Goal: Task Accomplishment & Management: Complete application form

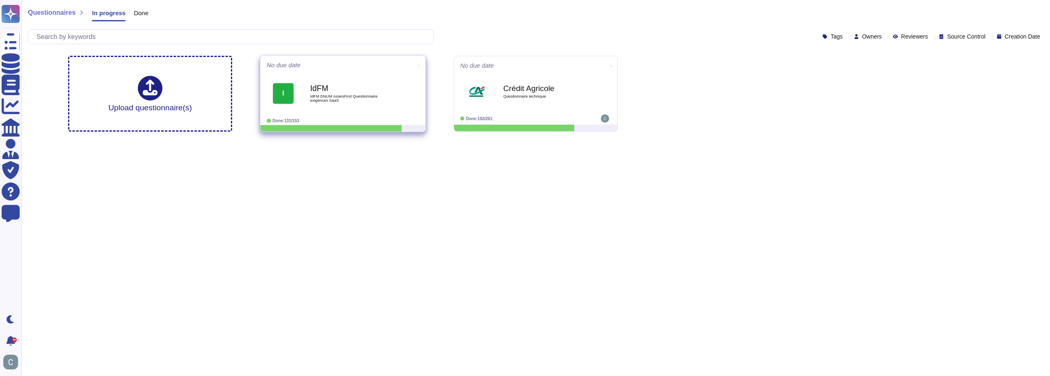
click at [408, 78] on span "I IdFM IdFM DNUM AssesFirst Questionnaire exigences SaaS" at bounding box center [343, 93] width 153 height 33
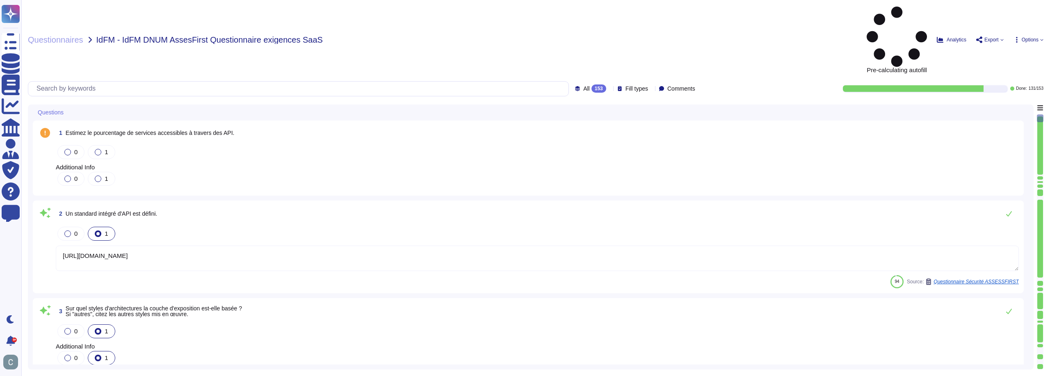
type textarea "https://help.assessfirst.com/fr/knowledge/documentation-technique-de-nos-apis"
click at [80, 36] on span "Questionnaires" at bounding box center [55, 40] width 55 height 8
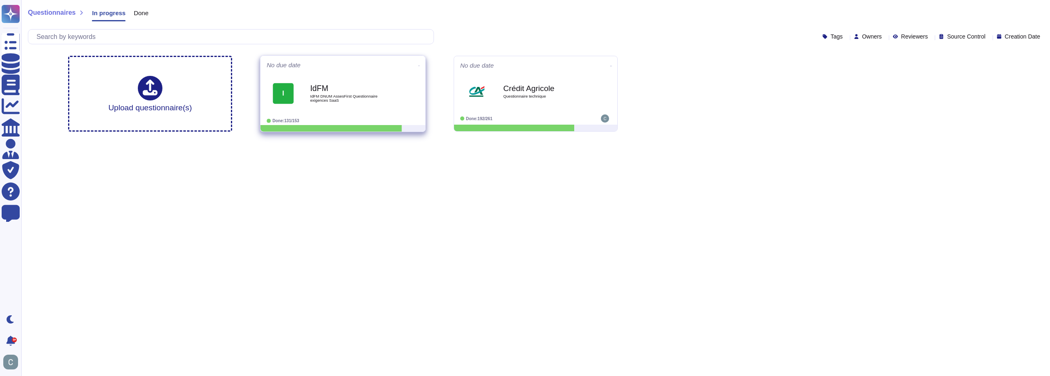
click at [418, 65] on span at bounding box center [419, 65] width 3 height 9
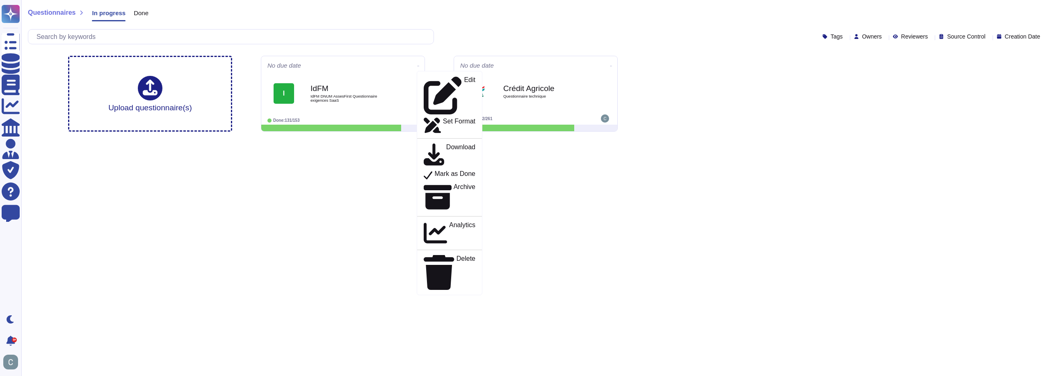
click at [594, 138] on html "Questionnaires Knowledge Base Documents Analytics CAIQ / SIG Admin Trust Center…" at bounding box center [525, 69] width 1050 height 138
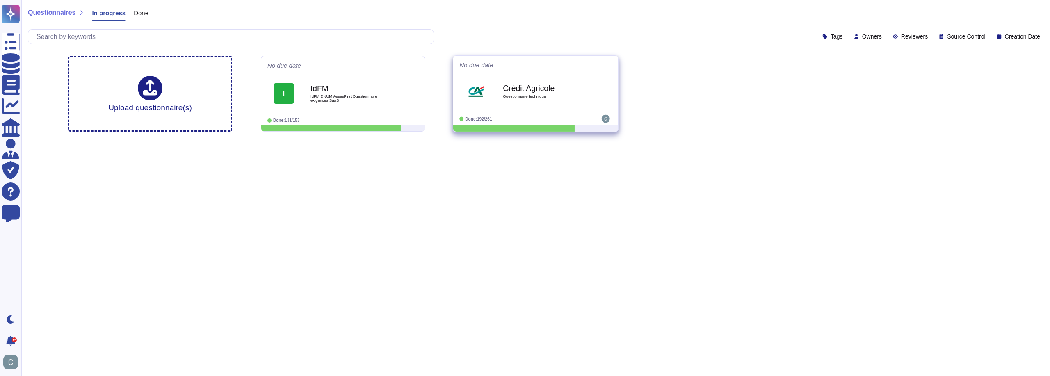
click at [536, 108] on div "Crédit Agricole Questionnaire technique" at bounding box center [536, 91] width 153 height 41
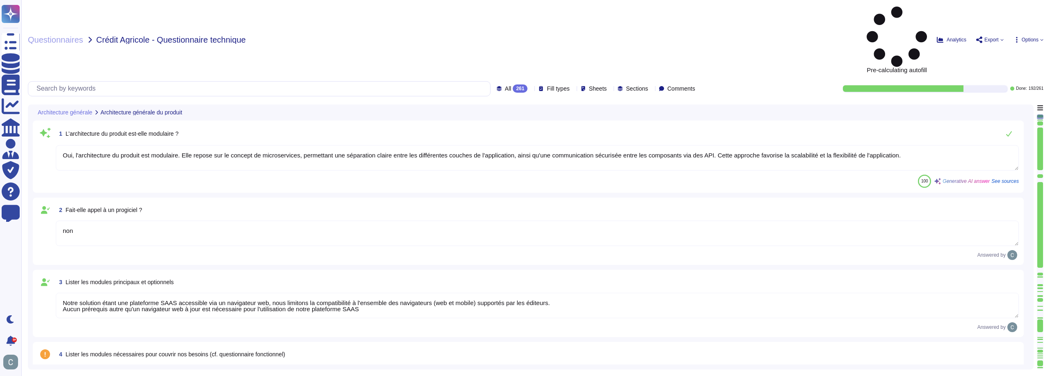
type textarea "Oui, l'architecture du produit est modulaire. Elle repose sur le concept de mic…"
type textarea "non"
type textarea "Notre solution étant une plateforme SAAS accessible via un navigateur web, nous…"
type textarea "Oui, la solution AssessFirst fait appel à des modules open source. Parmi eux, o…"
type textarea "Aucun autre composant, tel que des outils bureautiques, n'est nécessaire au fon…"
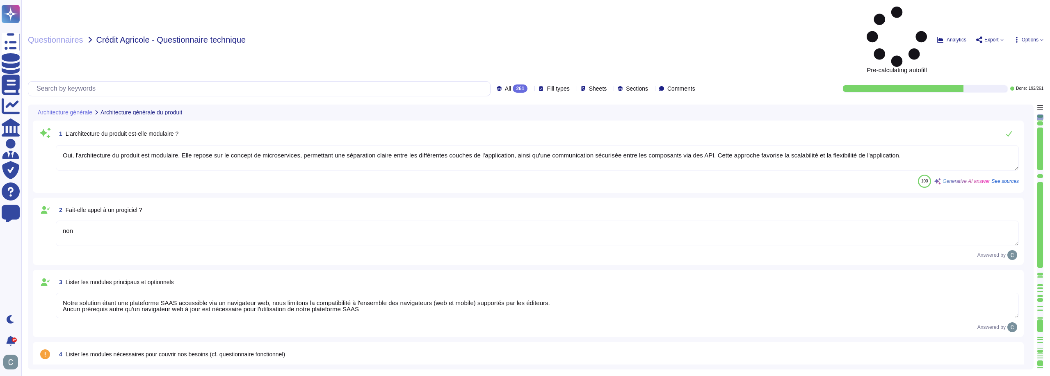
click at [78, 15] on div "Questionnaires Crédit Agricole - Questionnaire technique Pre-calculating autofi…" at bounding box center [535, 188] width 1029 height 376
click at [72, 36] on span "Questionnaires" at bounding box center [55, 40] width 55 height 8
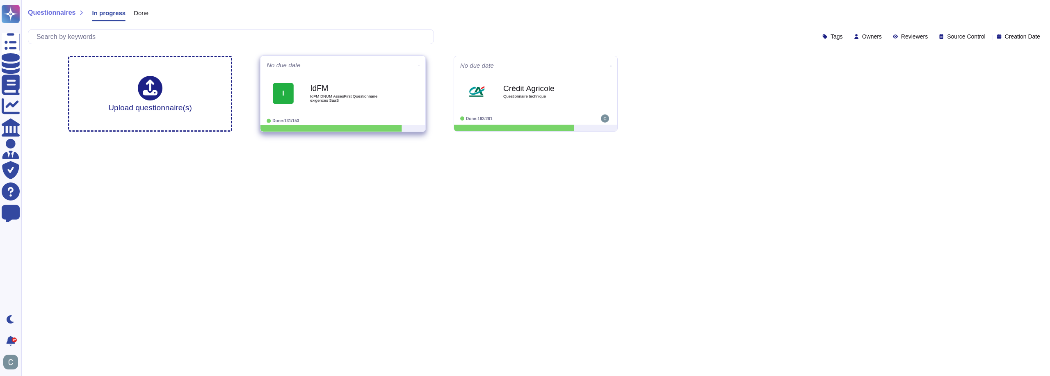
click at [419, 65] on icon at bounding box center [420, 66] width 2 height 2
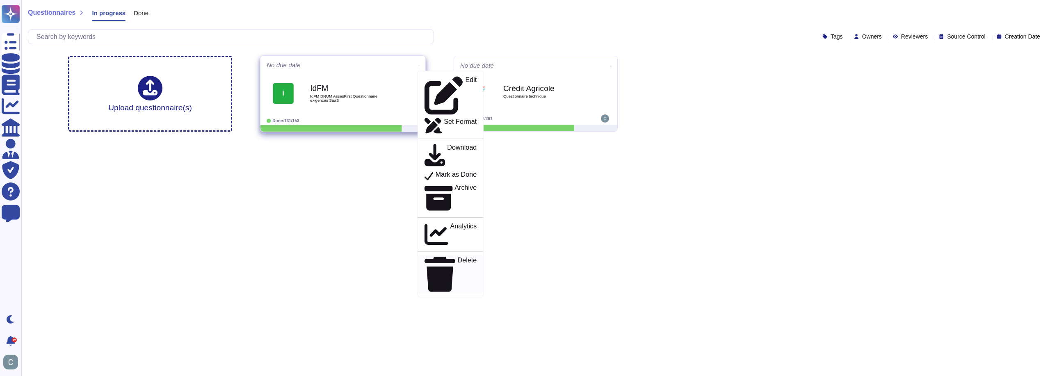
click at [458, 257] on p "Delete" at bounding box center [467, 274] width 19 height 35
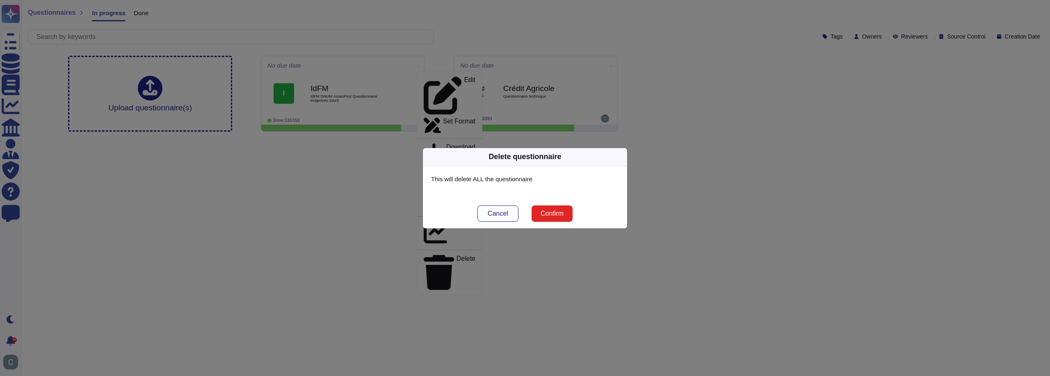
click at [556, 214] on span "Confirm" at bounding box center [552, 213] width 23 height 7
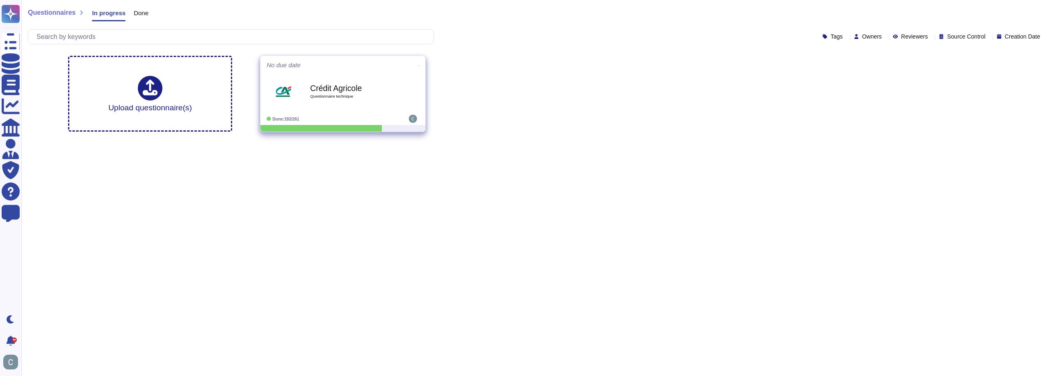
click at [340, 105] on div "Crédit Agricole Questionnaire technique" at bounding box center [351, 91] width 83 height 33
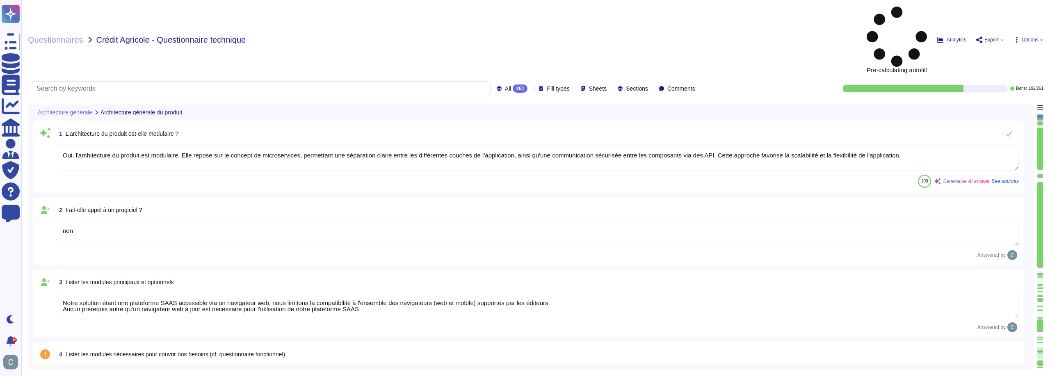
type textarea "Oui, l'architecture du produit est modulaire. Elle repose sur le concept de mic…"
type textarea "non"
type textarea "Notre solution étant une plateforme SAAS accessible via un navigateur web, nous…"
type textarea "Oui, la solution AssessFirst fait appel à des modules open source. Parmi eux, o…"
type textarea "Aucun autre composant, tel que des outils bureautiques, n'est nécessaire au fon…"
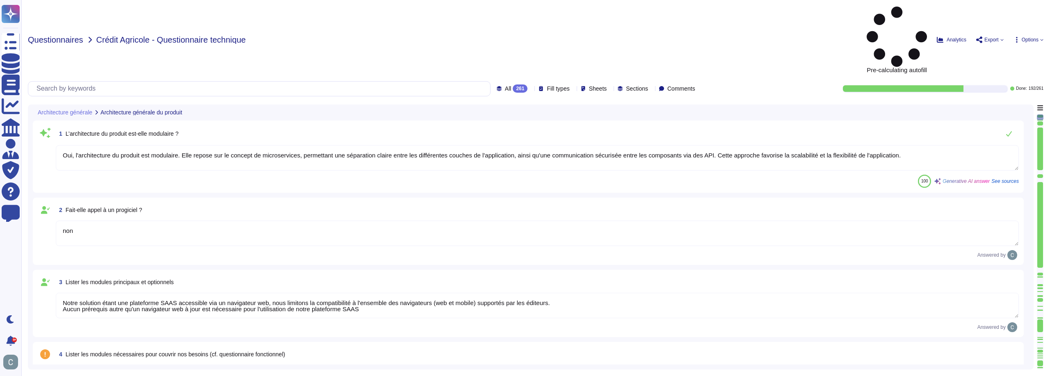
click at [50, 36] on span "Questionnaires" at bounding box center [55, 40] width 55 height 8
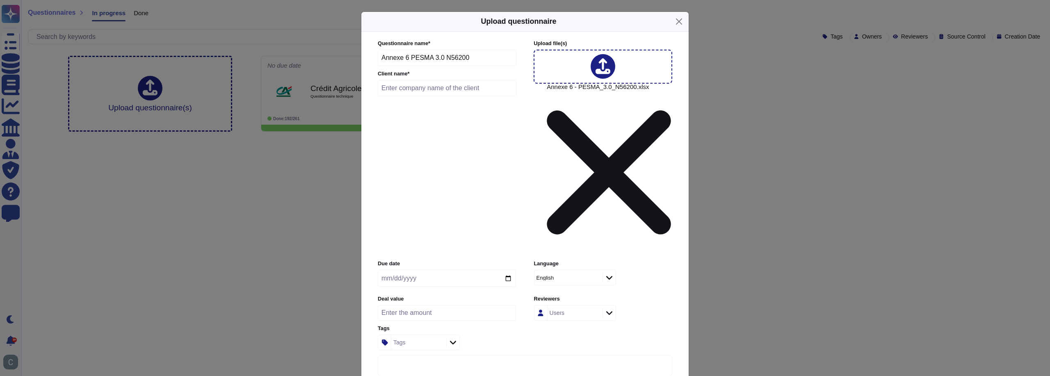
click at [453, 96] on input "text" at bounding box center [447, 88] width 139 height 16
type input "MACIF"
click at [590, 275] on div "English" at bounding box center [565, 277] width 56 height 5
click at [574, 230] on div "French" at bounding box center [575, 222] width 73 height 18
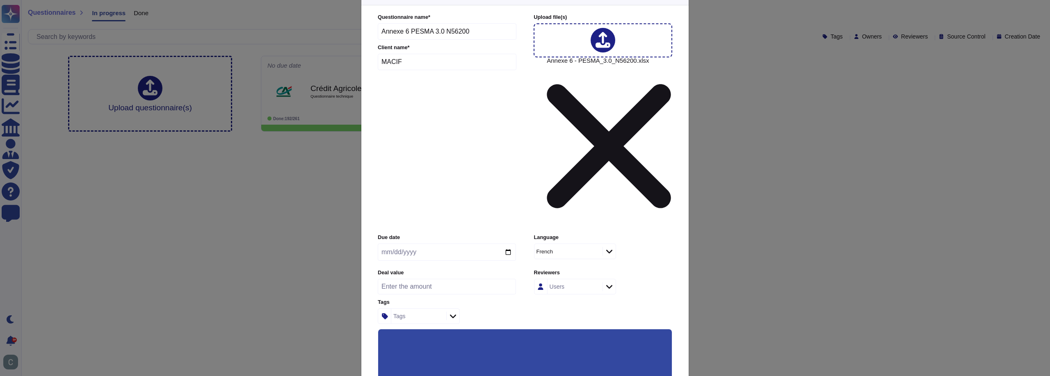
scroll to position [41, 0]
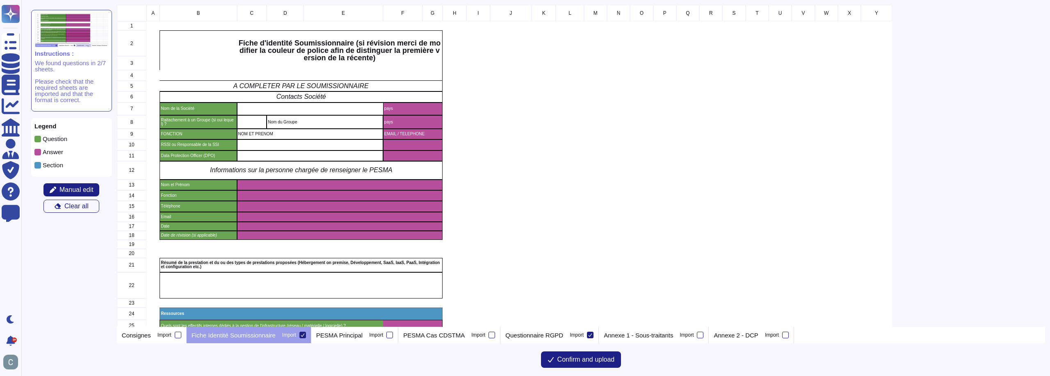
scroll to position [316, 922]
click at [301, 336] on icon at bounding box center [303, 335] width 4 height 4
click at [0, 0] on input "Import" at bounding box center [0, 0] width 0 height 0
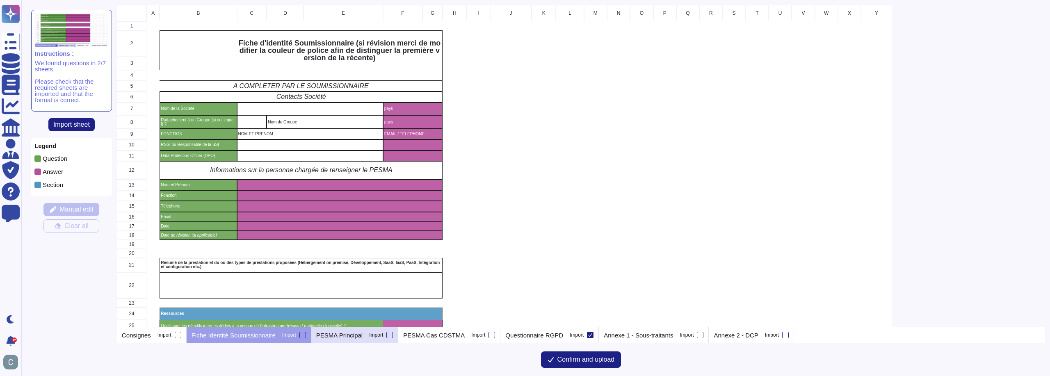
click at [392, 336] on div "PESMA Principal Import" at bounding box center [354, 335] width 87 height 16
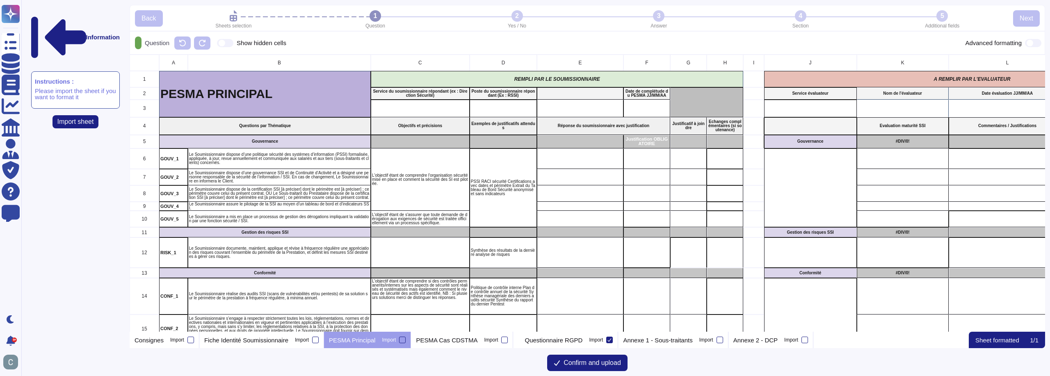
scroll to position [271, 910]
click at [611, 341] on div at bounding box center [609, 340] width 7 height 7
click at [0, 0] on input "Import" at bounding box center [0, 0] width 0 height 0
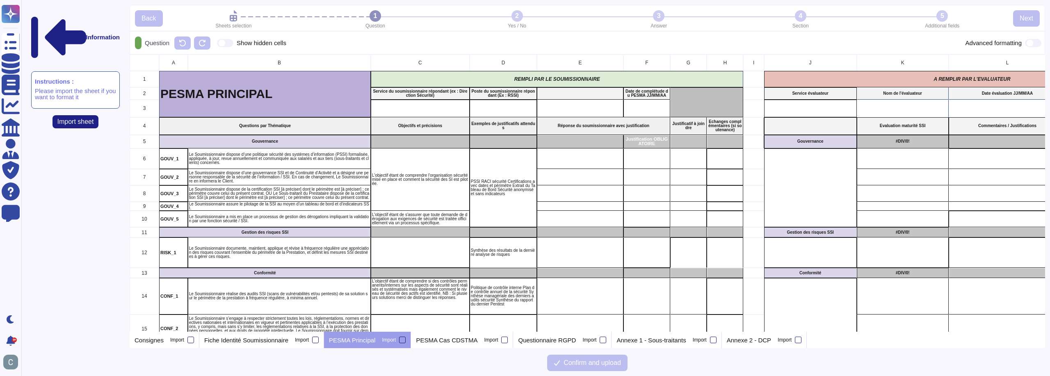
click at [400, 339] on div at bounding box center [402, 340] width 7 height 7
click at [0, 0] on input "Import" at bounding box center [0, 0] width 0 height 0
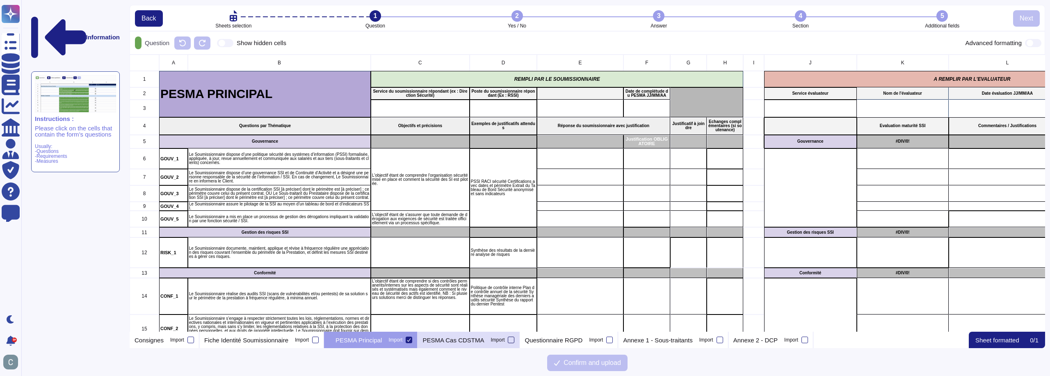
click at [512, 339] on div at bounding box center [511, 340] width 7 height 7
click at [0, 0] on input "Import" at bounding box center [0, 0] width 0 height 0
click at [142, 37] on div at bounding box center [138, 43] width 7 height 13
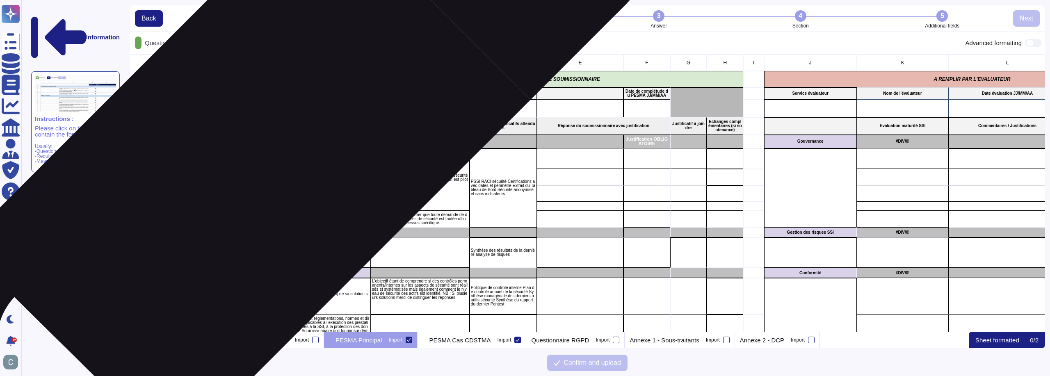
click at [262, 158] on p "Le Soumissionnaire dispose d’une politique sécurité des systèmes d’information …" at bounding box center [279, 159] width 181 height 12
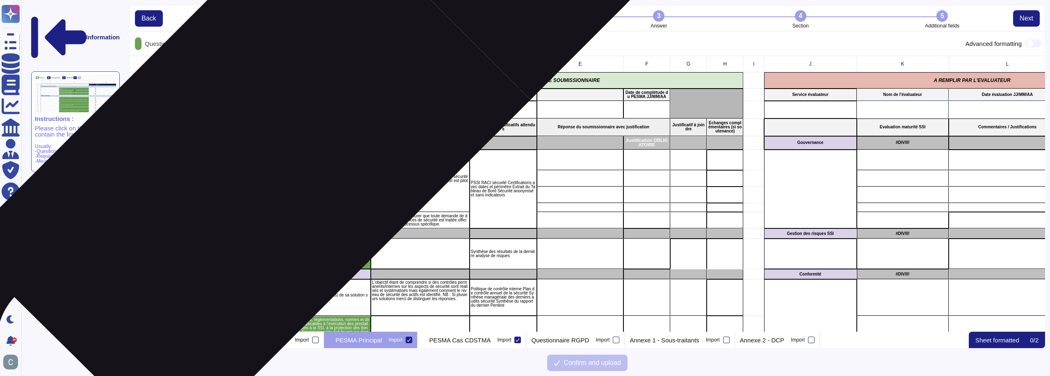
scroll to position [270, 910]
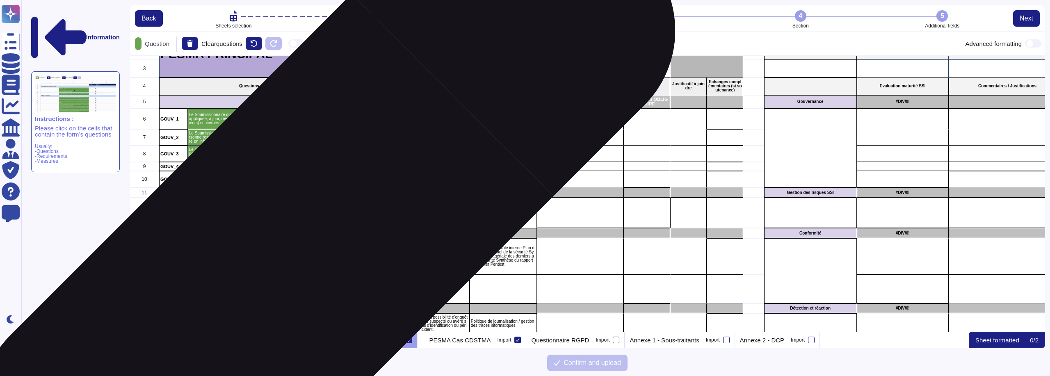
click at [297, 246] on div "Le Soumissionnaire réalise des audits SSI (scans de vulnérabilités et/ou pentes…" at bounding box center [279, 256] width 183 height 37
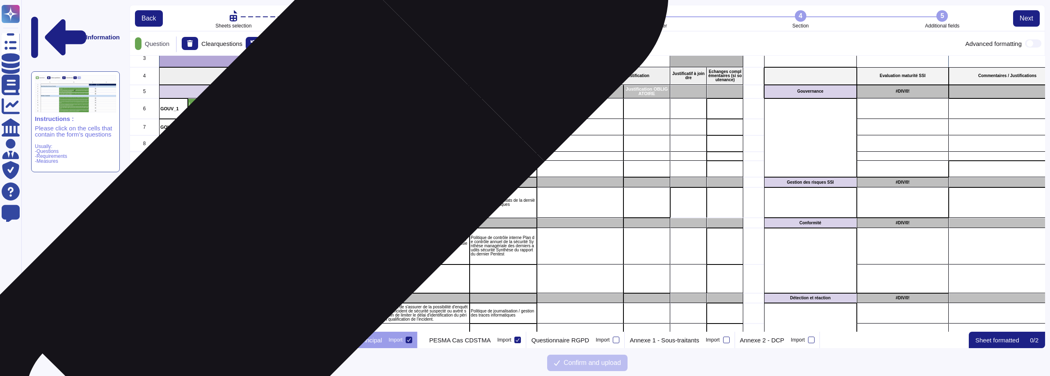
scroll to position [0, 0]
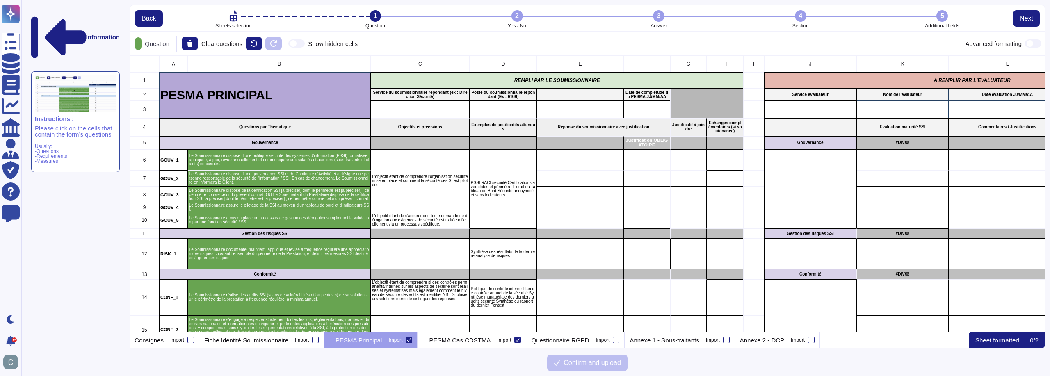
click at [517, 13] on div "2" at bounding box center [517, 15] width 11 height 11
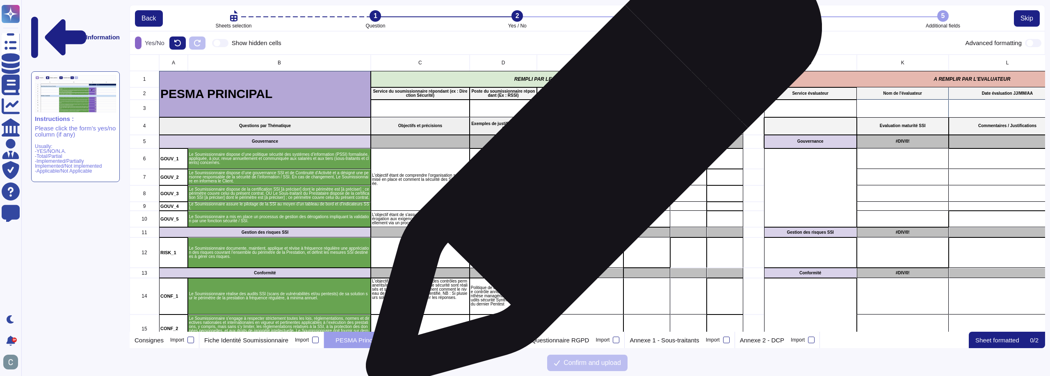
click at [591, 163] on div "grid" at bounding box center [580, 159] width 87 height 21
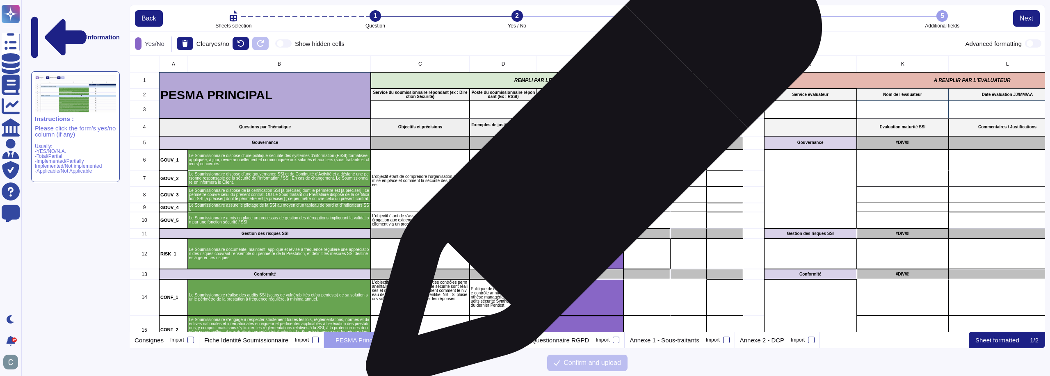
scroll to position [270, 910]
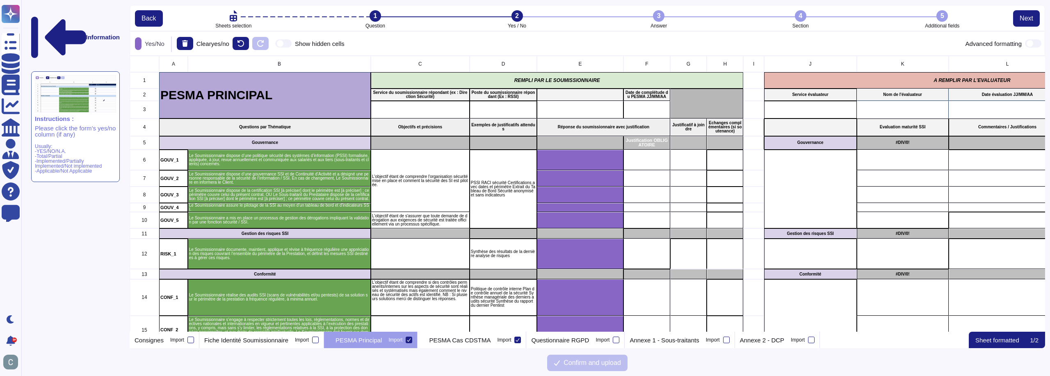
click at [658, 21] on div "3" at bounding box center [658, 15] width 11 height 11
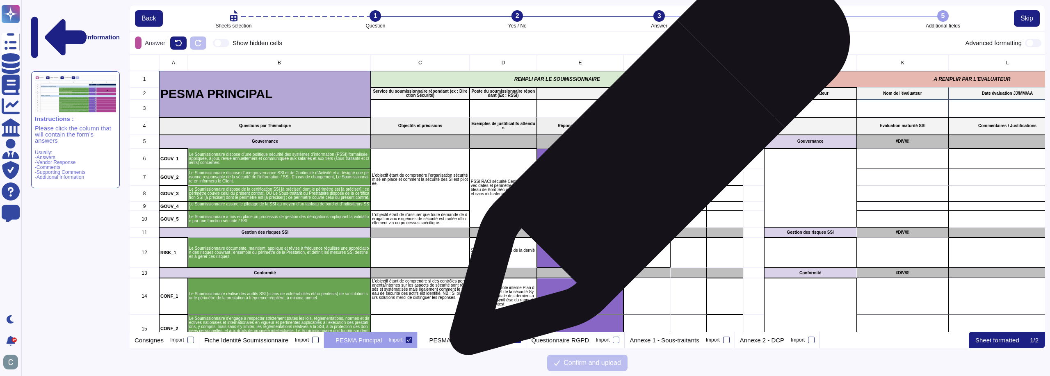
click at [647, 159] on div "grid" at bounding box center [647, 159] width 47 height 21
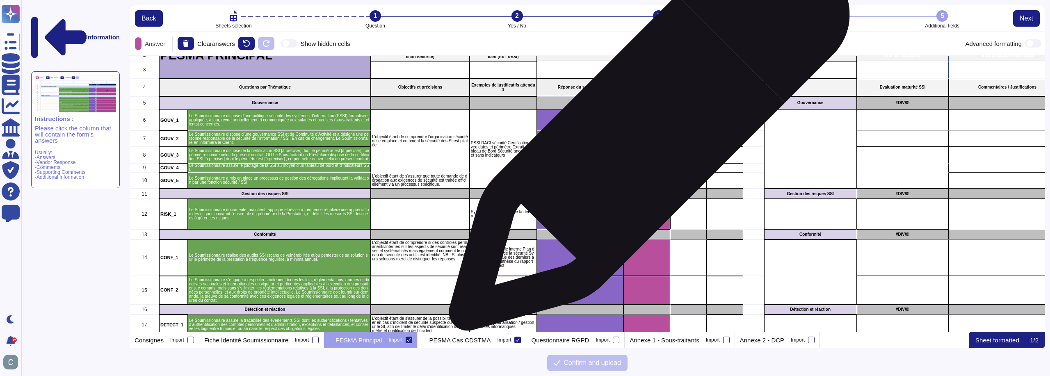
scroll to position [0, 0]
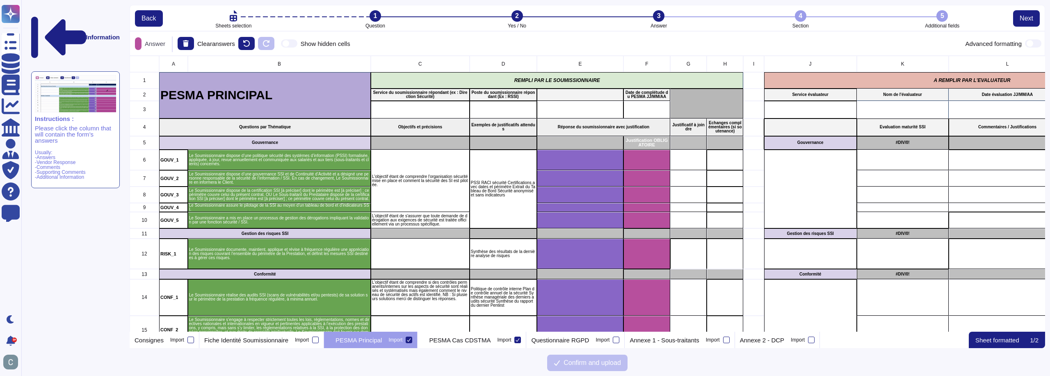
click at [794, 14] on li "4 Section" at bounding box center [801, 19] width 142 height 18
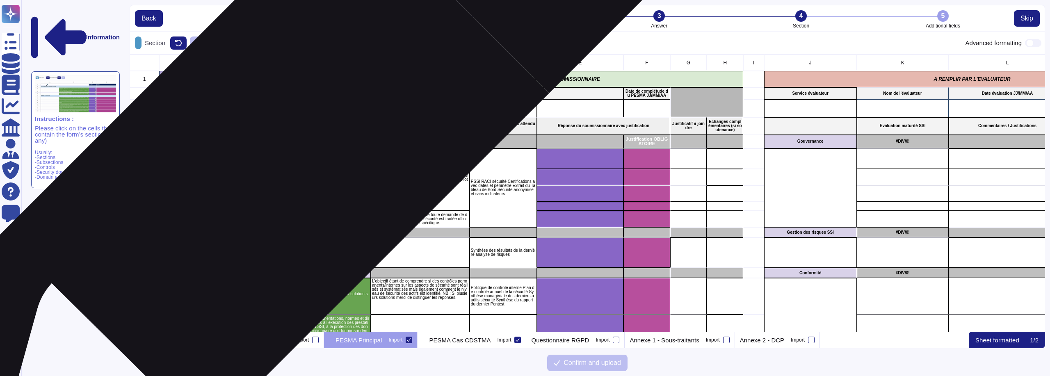
click at [290, 149] on div "Le Soumissionnaire dispose d’une politique sécurité des systèmes d’information …" at bounding box center [279, 159] width 183 height 21
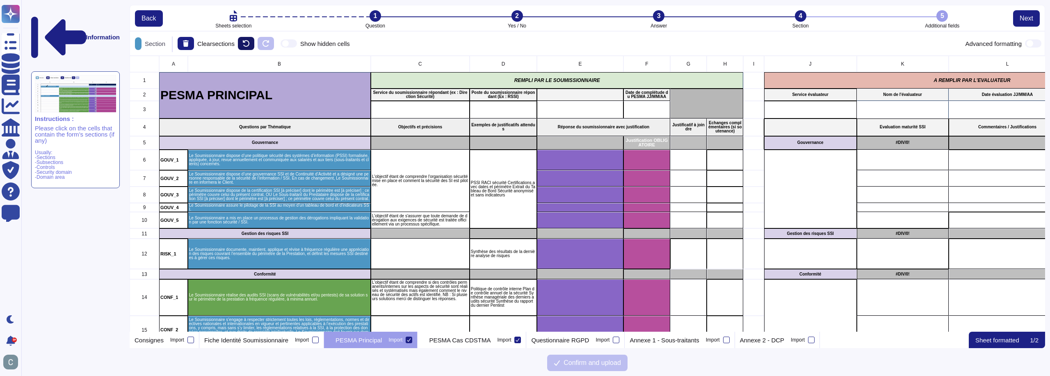
click at [248, 38] on button at bounding box center [246, 43] width 16 height 13
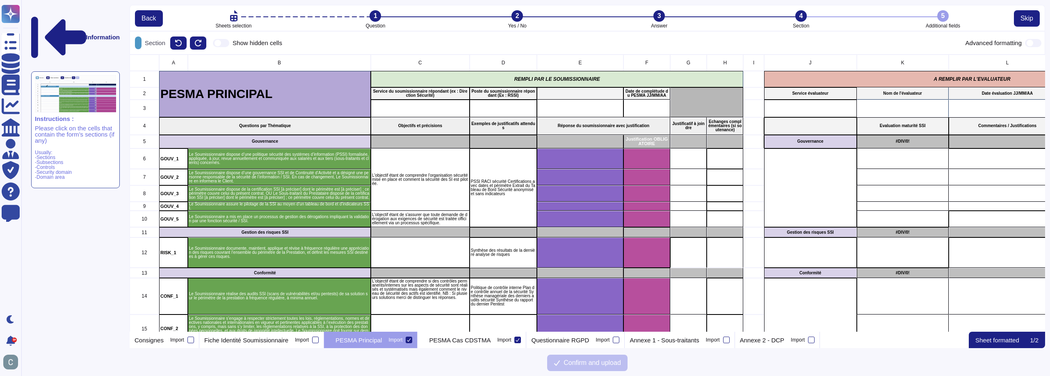
scroll to position [271, 910]
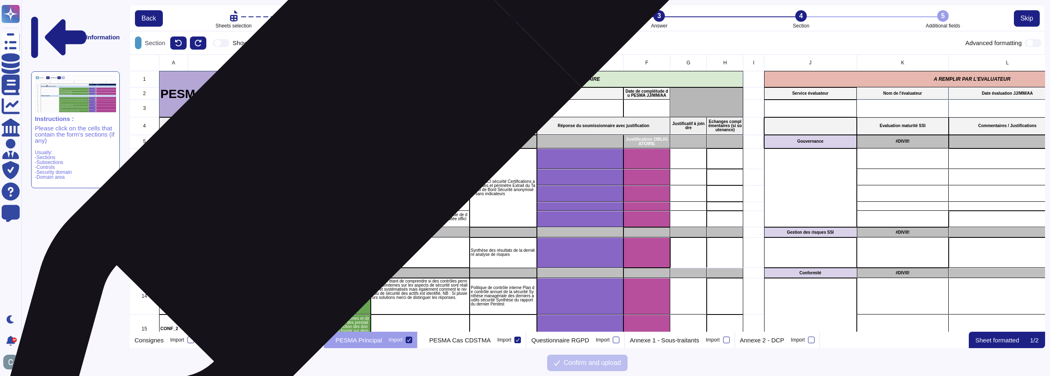
click at [340, 140] on p "Gouvernance" at bounding box center [264, 142] width 209 height 4
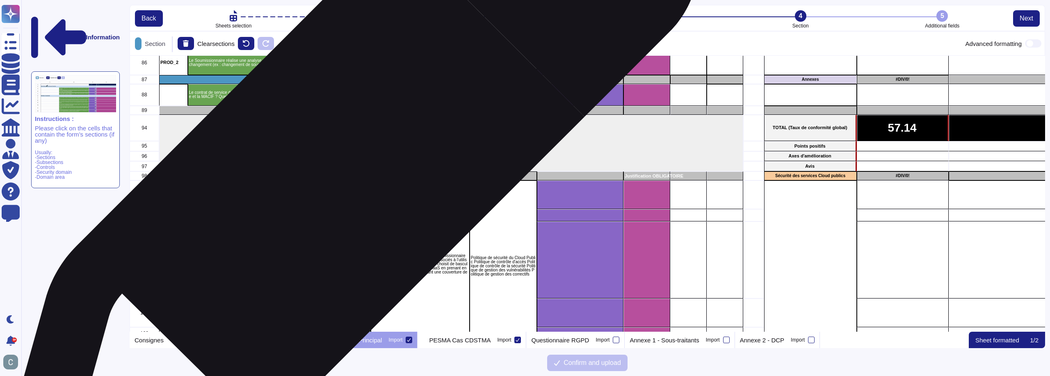
scroll to position [1887, 0]
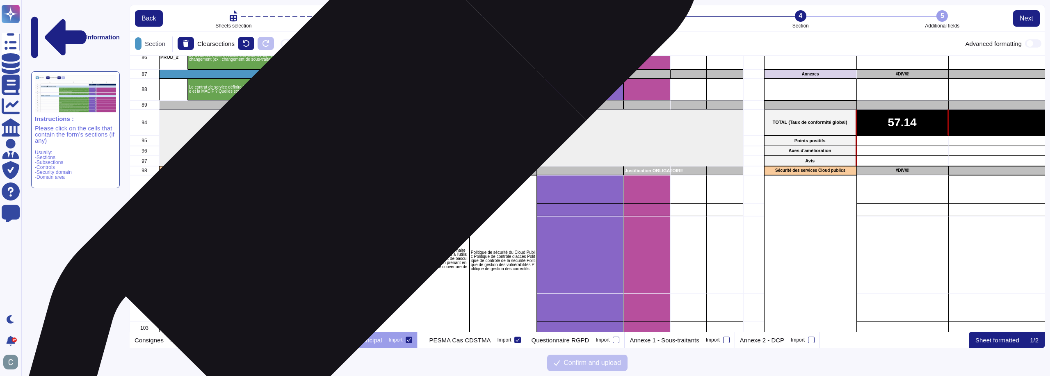
click at [347, 172] on p "Sécurité des services Cloud publics" at bounding box center [264, 171] width 209 height 4
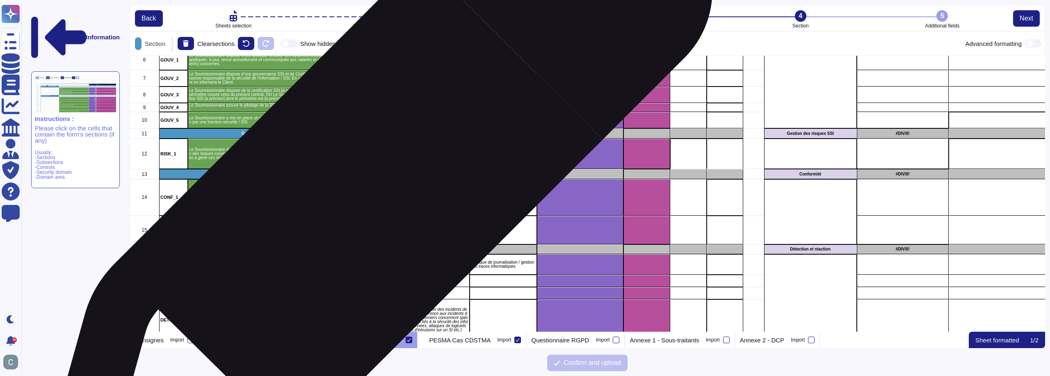
scroll to position [0, 0]
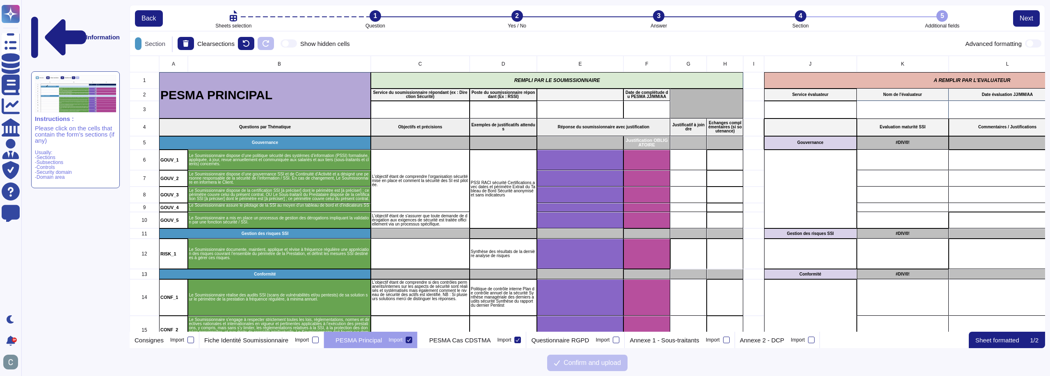
click at [937, 16] on div "5" at bounding box center [942, 15] width 11 height 11
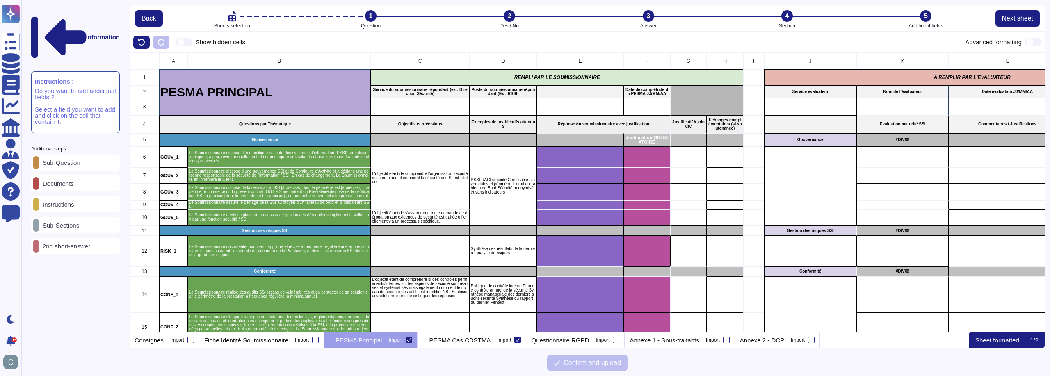
click at [64, 160] on p "Sub-Question" at bounding box center [59, 163] width 41 height 6
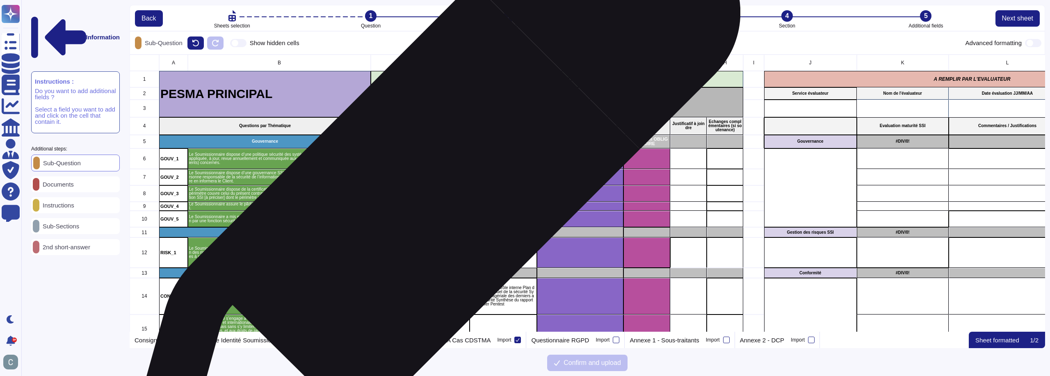
click at [427, 196] on div "L'objectif étant de comprendre l'organisation sécurité mise en place et comment…" at bounding box center [420, 180] width 99 height 62
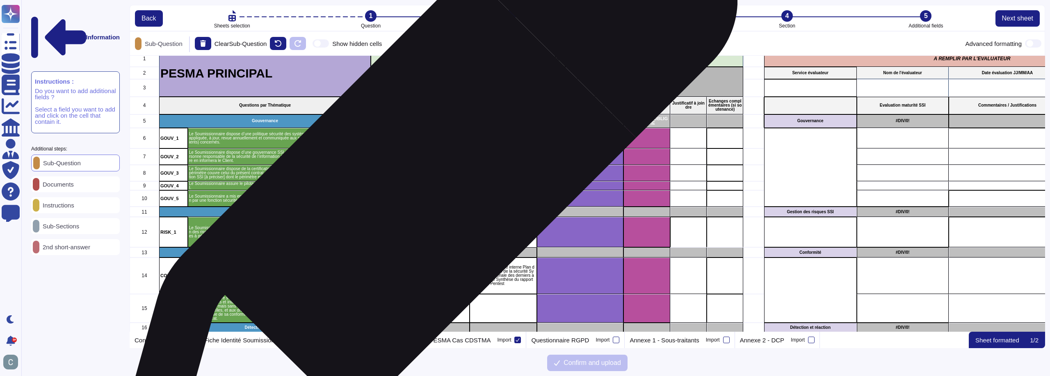
scroll to position [41, 0]
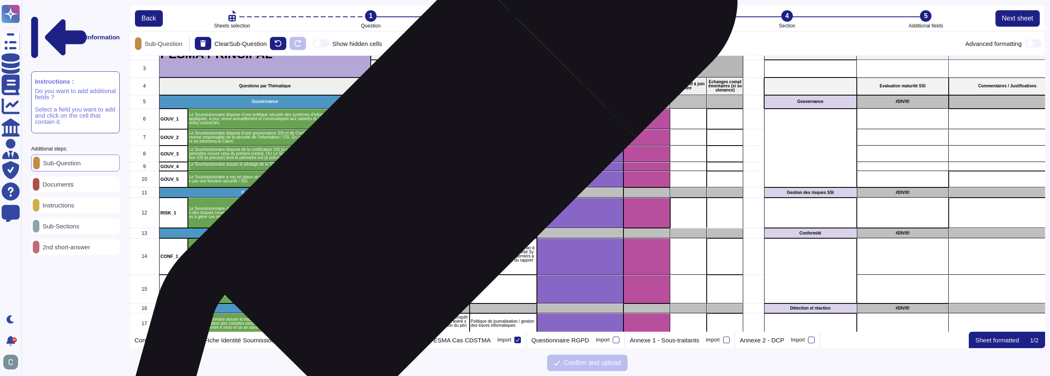
click at [422, 185] on p "L'objectif étant de s'assurer que toute demande de dérogation aux exigences de …" at bounding box center [420, 179] width 96 height 12
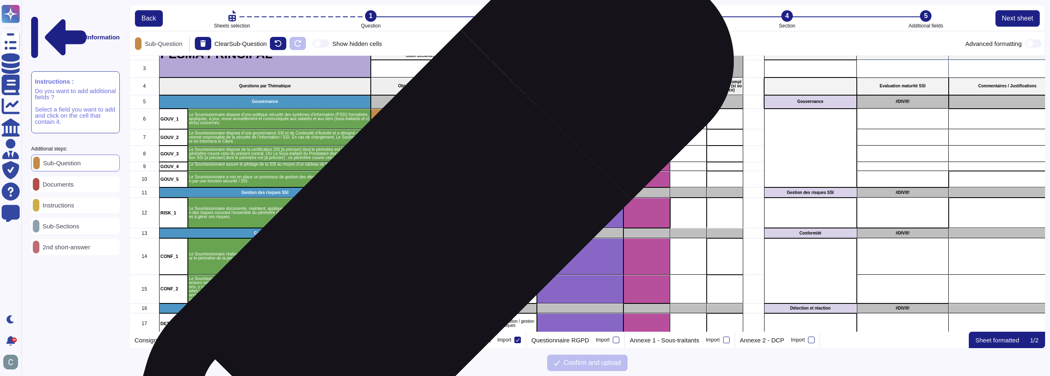
click at [414, 248] on p "L'objectif étant de comprendre si des contrôles permanents/internes sur les asp…" at bounding box center [420, 250] width 96 height 21
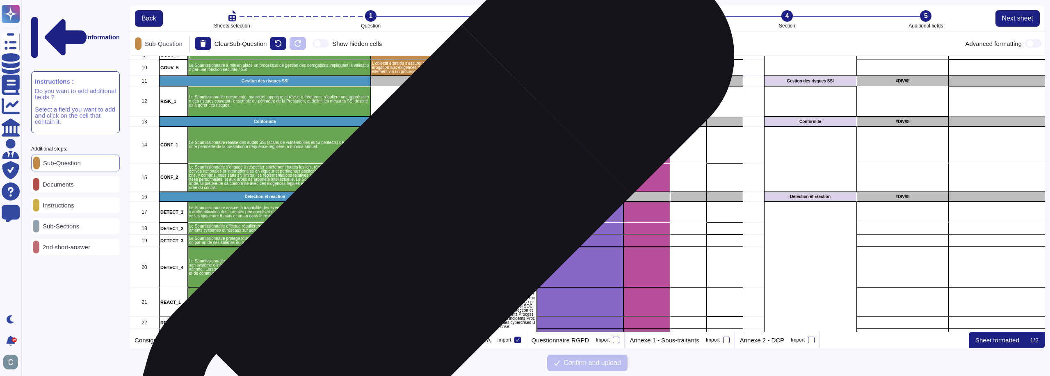
scroll to position [164, 0]
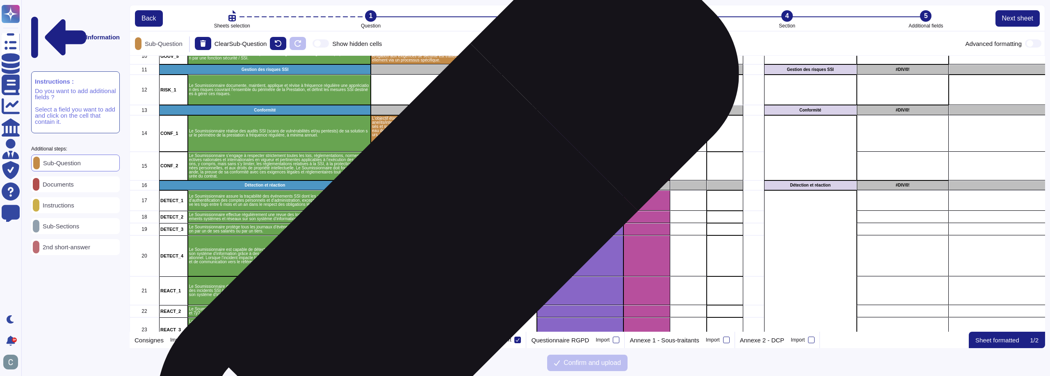
click at [423, 258] on p "NB : Les incidents sont à distinguer des incidents de sécurité ; les premiers f…" at bounding box center [420, 256] width 96 height 25
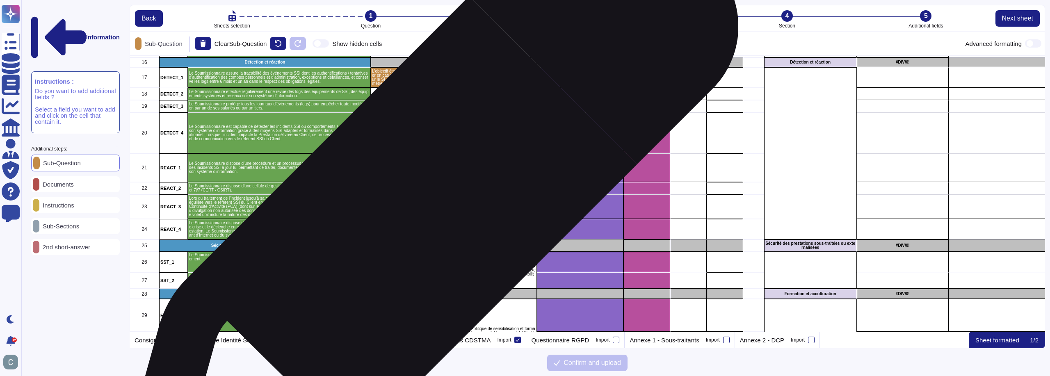
click at [423, 208] on p "L'objectif étant de comprendre comment un incident de sécurité ou une crise ser…" at bounding box center [420, 196] width 96 height 25
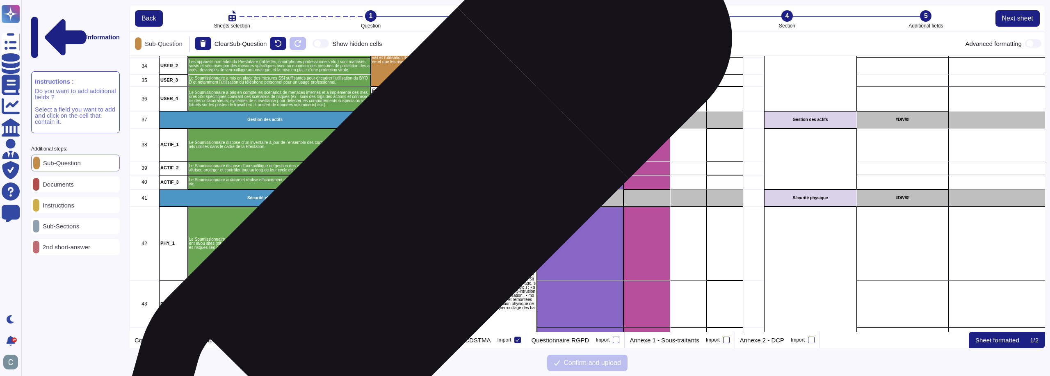
scroll to position [656, 0]
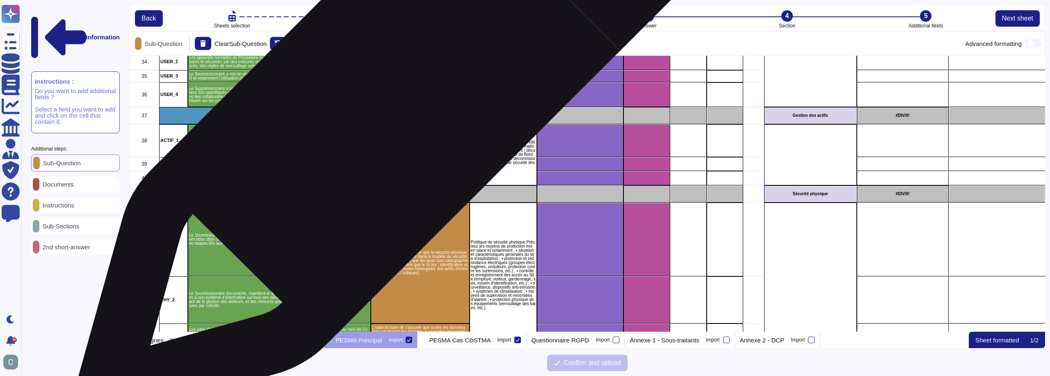
click at [398, 99] on p "Exemples de mesures non exhaustives : suivi des logs des actions et connexions …" at bounding box center [420, 95] width 96 height 21
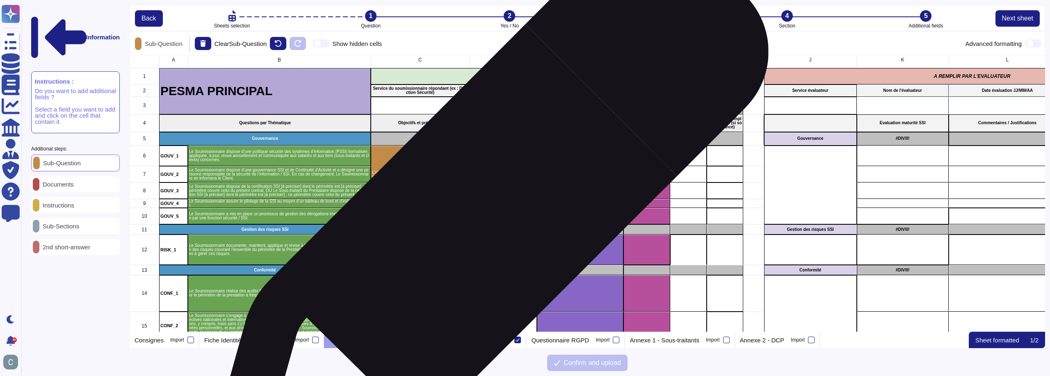
scroll to position [0, 0]
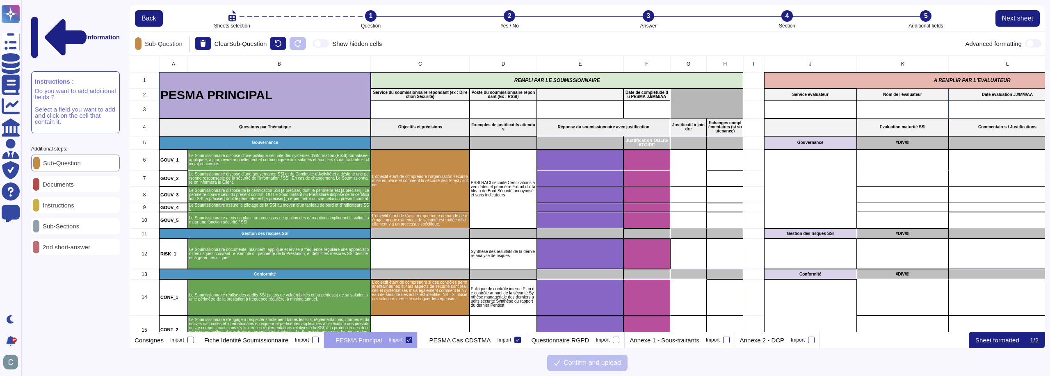
click at [98, 197] on div "Instructions" at bounding box center [75, 205] width 89 height 16
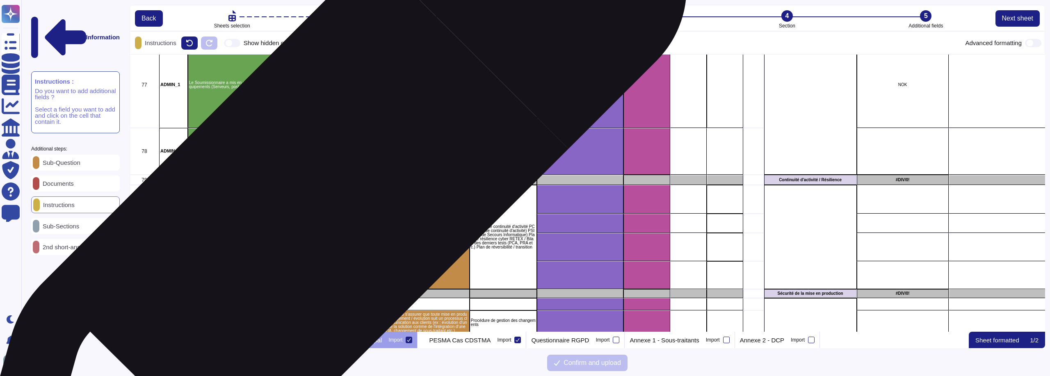
scroll to position [1600, 0]
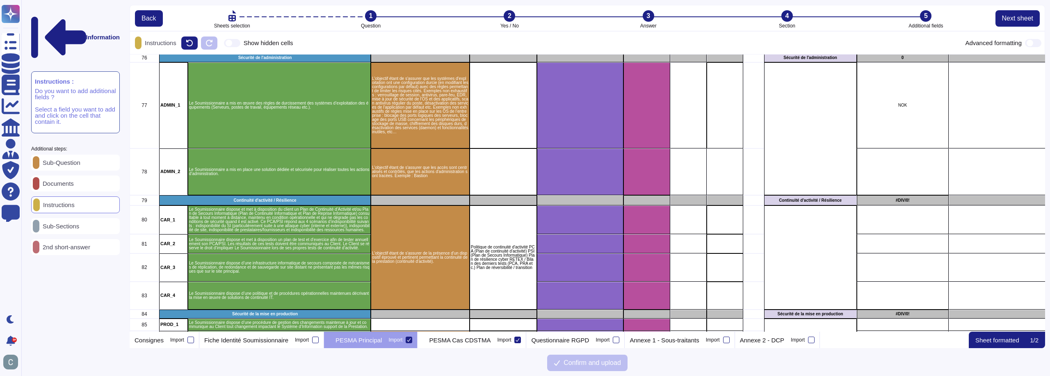
click at [105, 218] on div "Sub-Sections" at bounding box center [75, 226] width 89 height 16
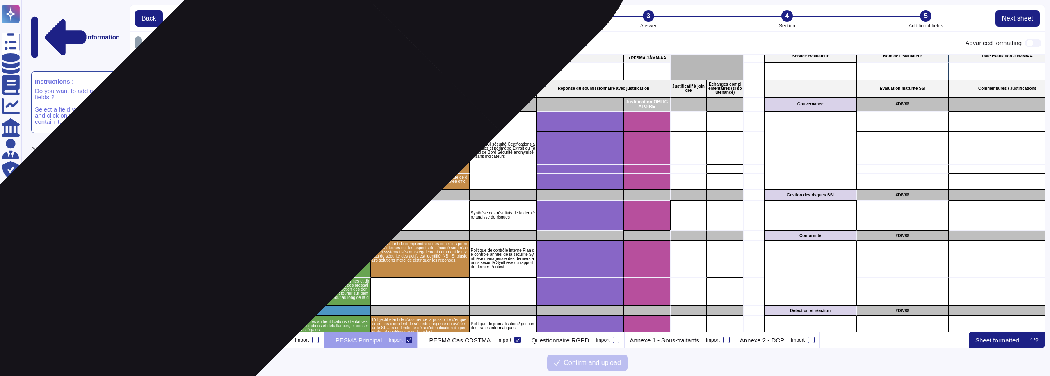
scroll to position [0, 0]
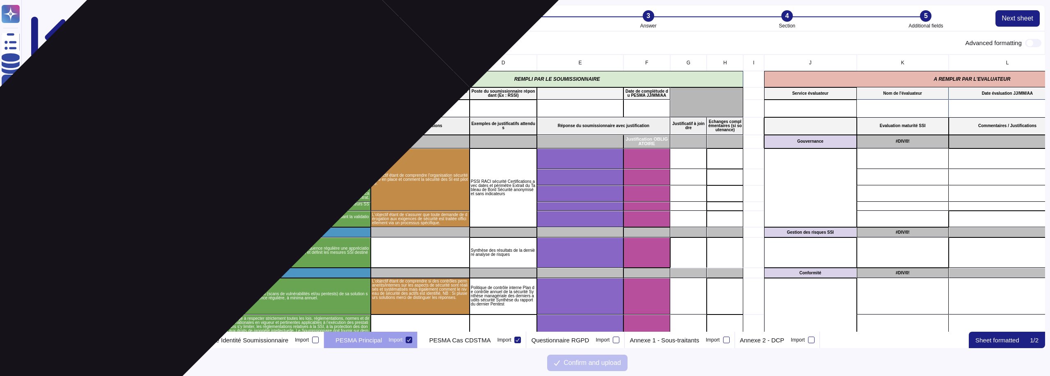
click at [172, 152] on div "GOUV_1" at bounding box center [173, 159] width 29 height 21
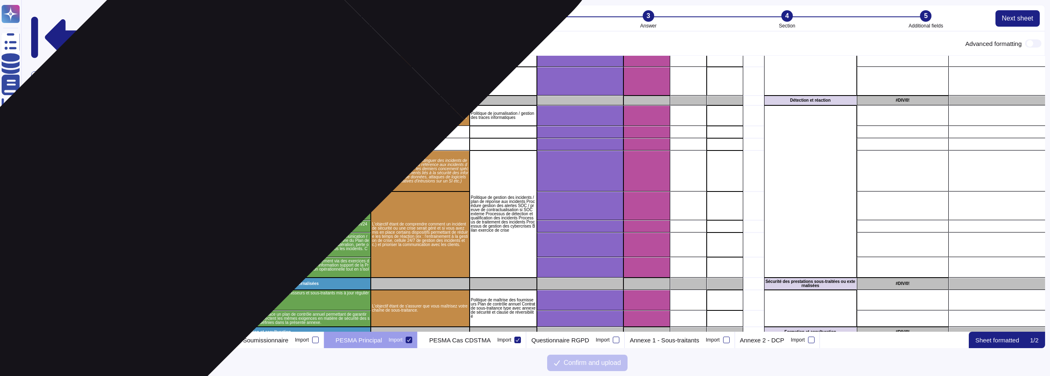
scroll to position [246, 0]
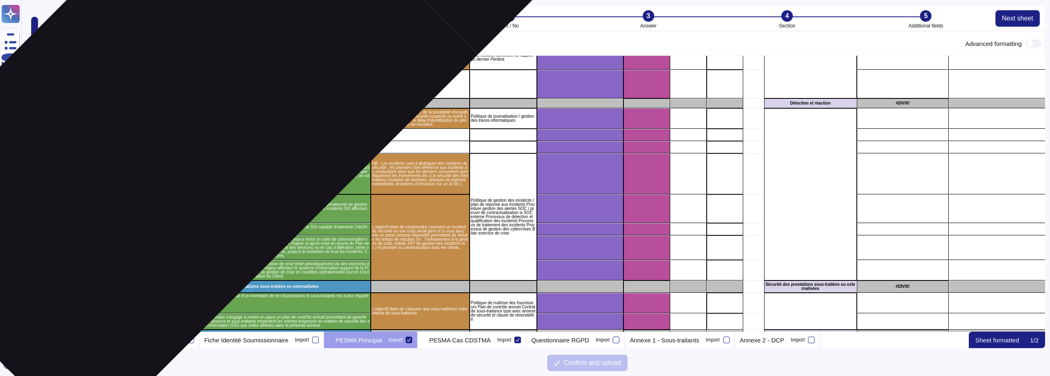
click at [181, 114] on div "DETECT_1" at bounding box center [173, 118] width 29 height 21
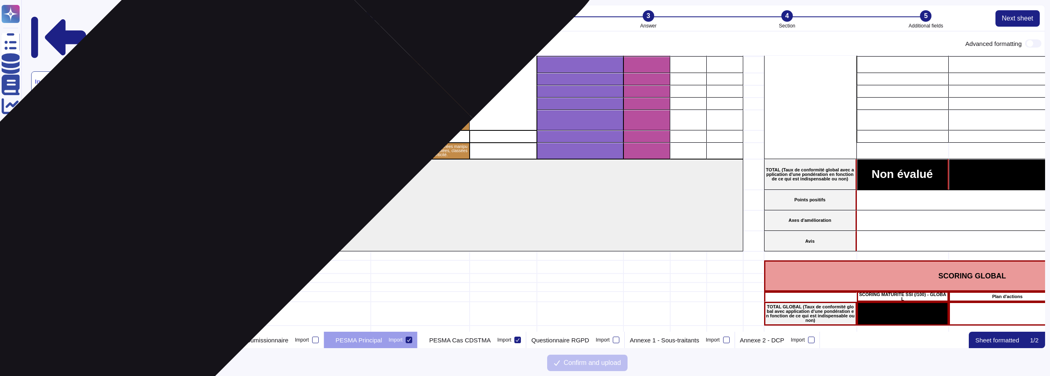
scroll to position [2872, 0]
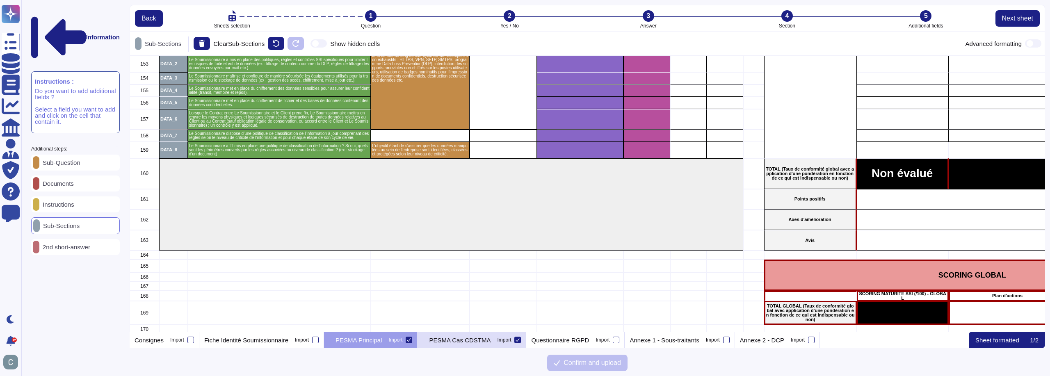
click at [467, 342] on p "PESMA Cas CDSTMA" at bounding box center [460, 340] width 62 height 6
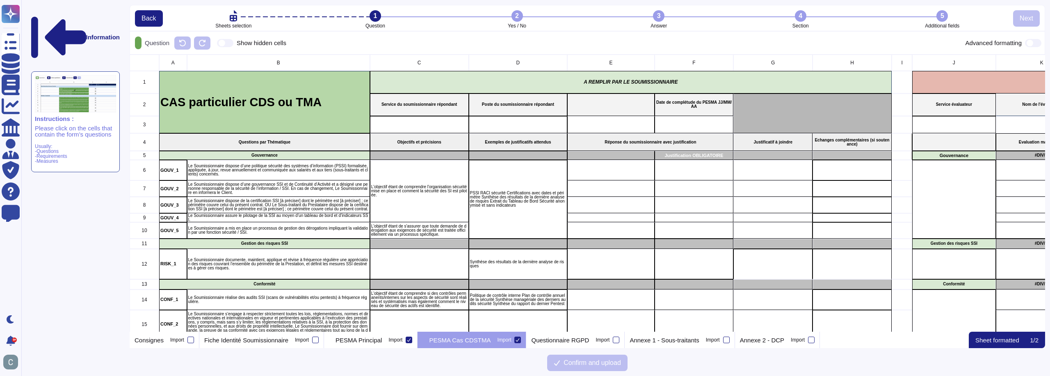
scroll to position [271, 910]
click at [163, 43] on p "Question" at bounding box center [156, 43] width 28 height 6
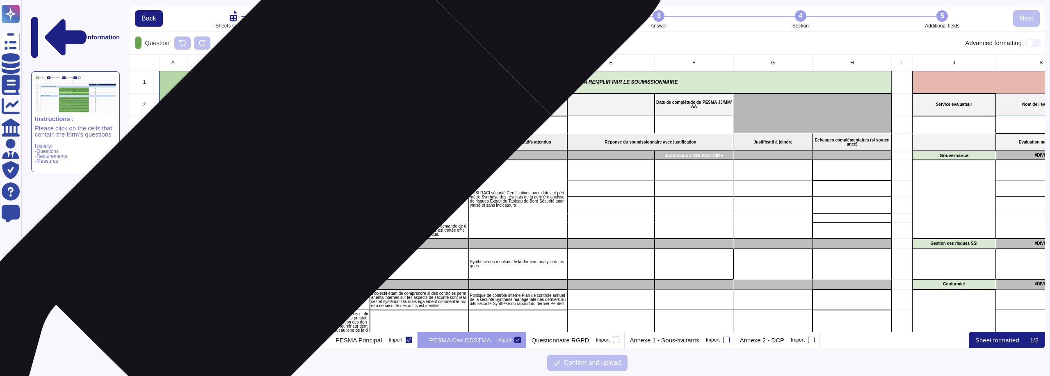
click at [294, 171] on p "Le Soumissionnaire dispose d’une politique sécurité des systèmes d’information …" at bounding box center [278, 170] width 181 height 12
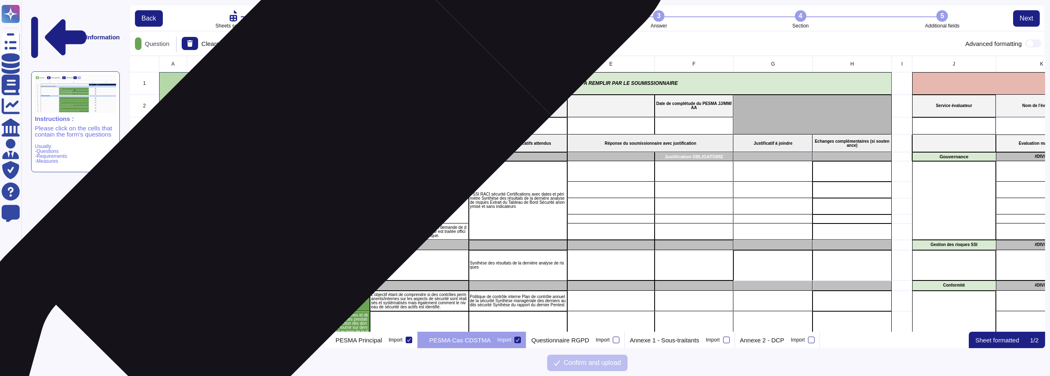
scroll to position [270, 910]
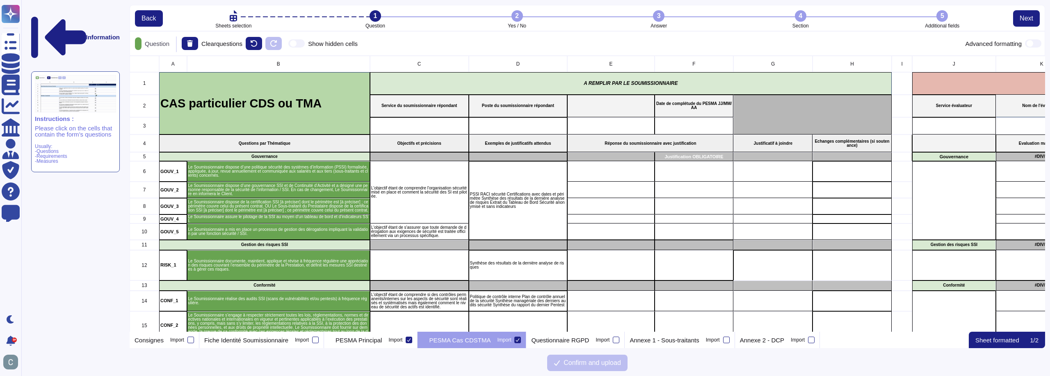
click at [510, 16] on li "2 Yes / No" at bounding box center [517, 19] width 142 height 18
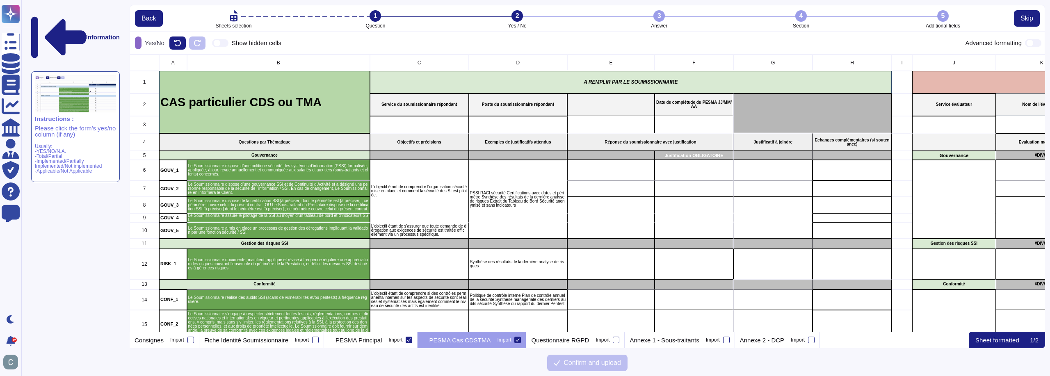
scroll to position [271, 910]
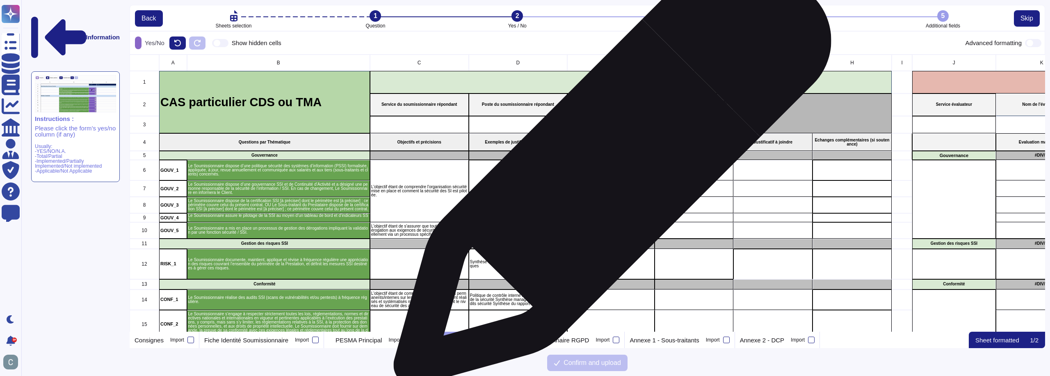
click at [613, 173] on div "grid" at bounding box center [610, 170] width 87 height 21
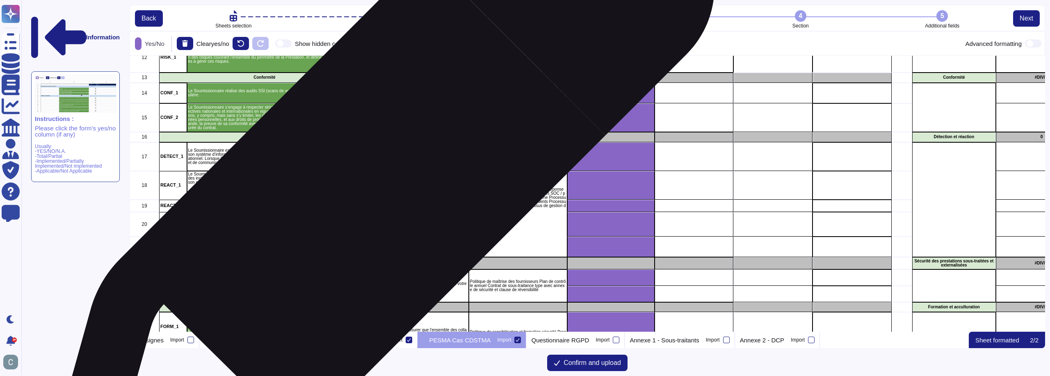
scroll to position [205, 0]
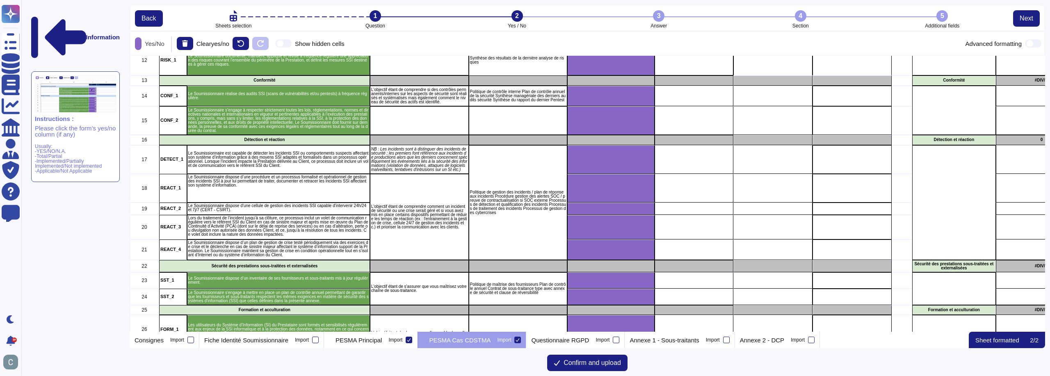
click at [377, 14] on div "1" at bounding box center [375, 15] width 11 height 11
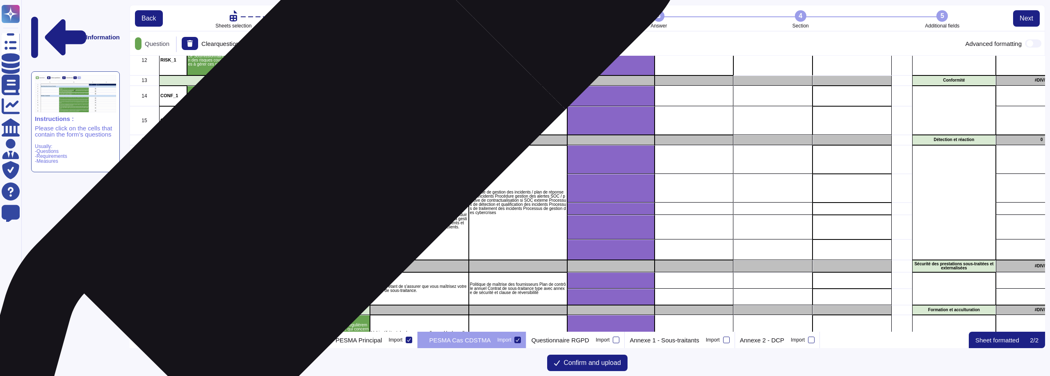
click at [315, 164] on p "Le Soumissionnaire est capable de détecter les incidents SSI ou comportements s…" at bounding box center [278, 159] width 181 height 16
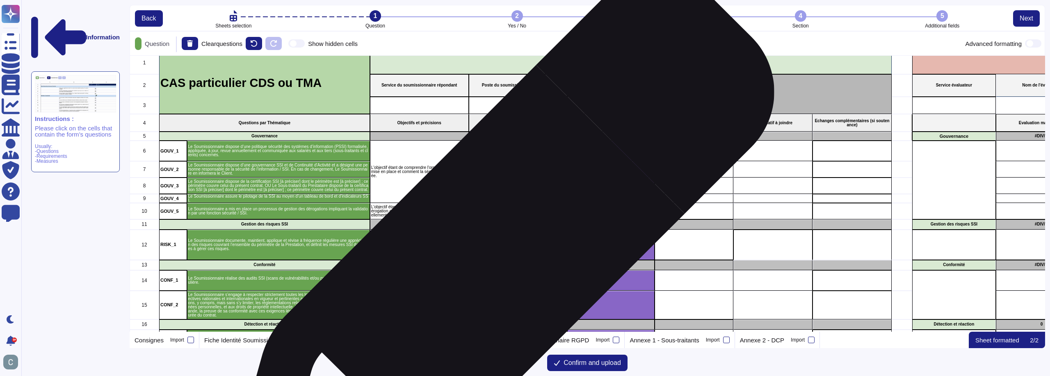
scroll to position [0, 0]
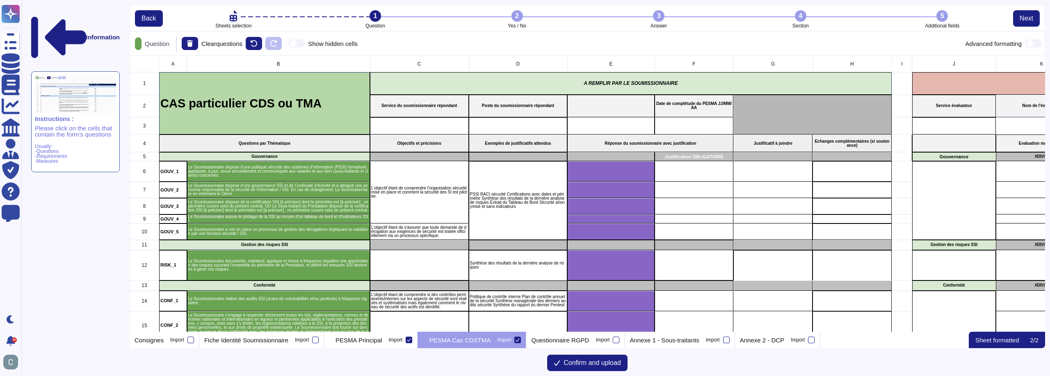
click at [517, 20] on div "2" at bounding box center [517, 15] width 11 height 11
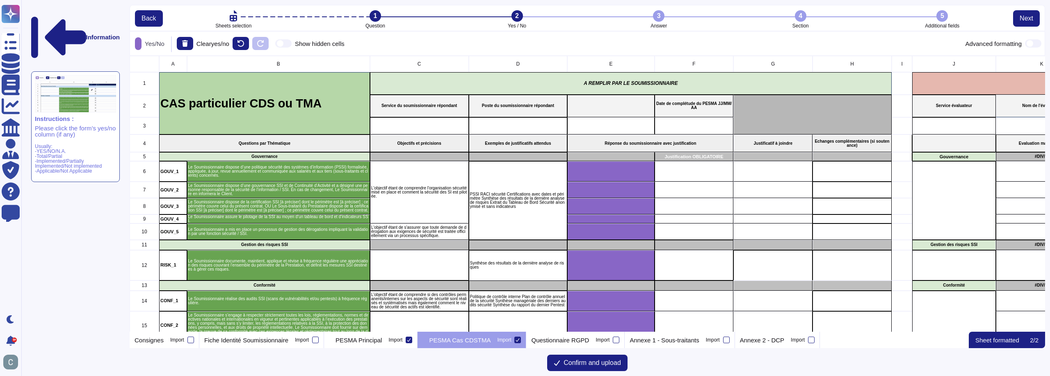
click at [662, 20] on div "3" at bounding box center [658, 15] width 11 height 11
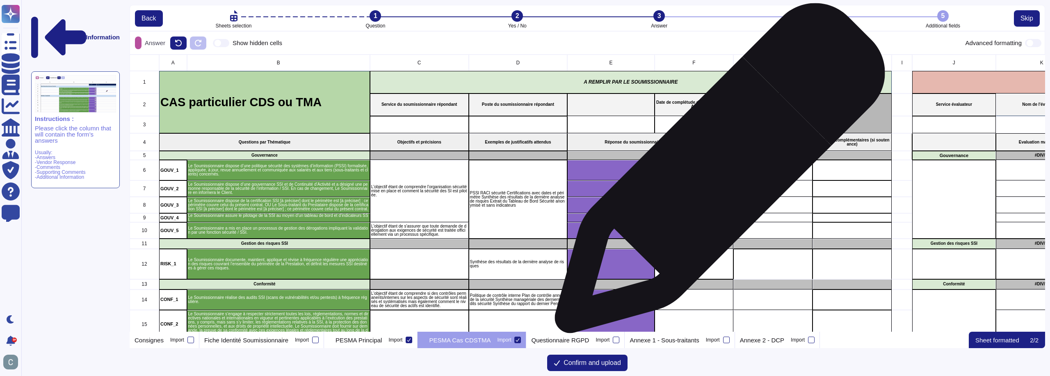
click at [717, 172] on div "grid" at bounding box center [694, 170] width 79 height 21
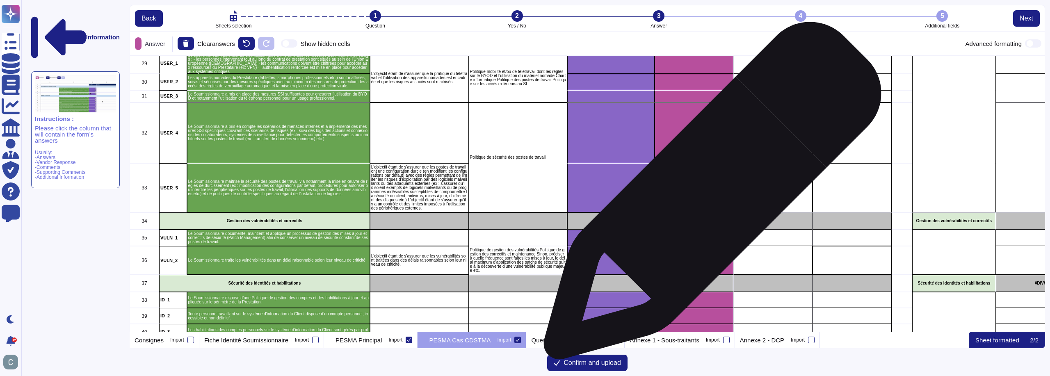
scroll to position [612, 0]
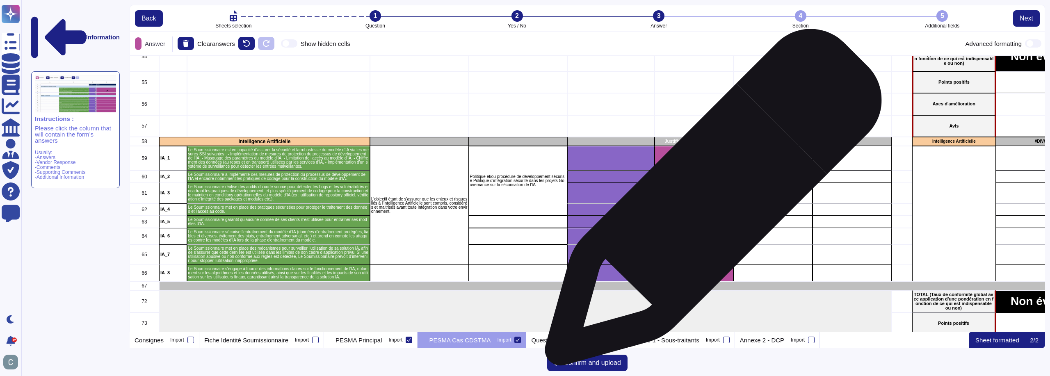
scroll to position [1067, 0]
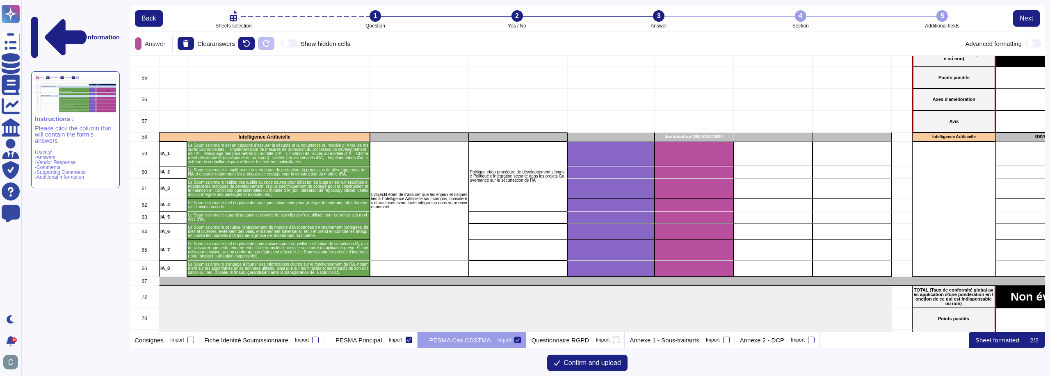
click at [800, 20] on div "4" at bounding box center [800, 15] width 11 height 11
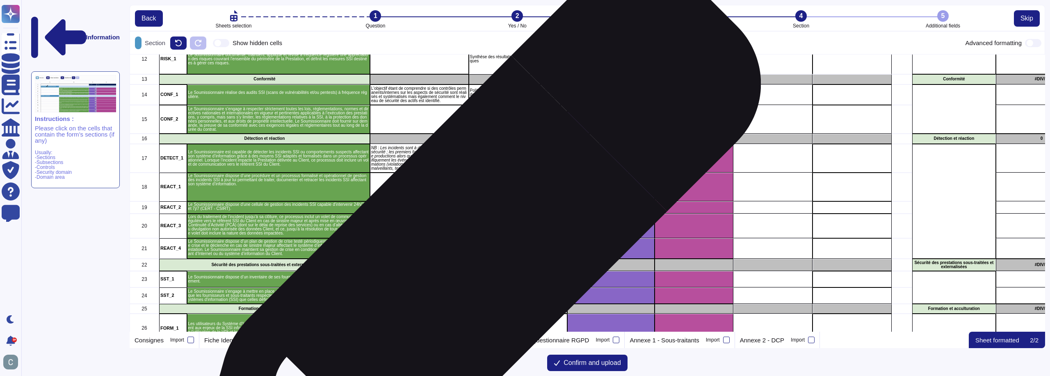
scroll to position [0, 0]
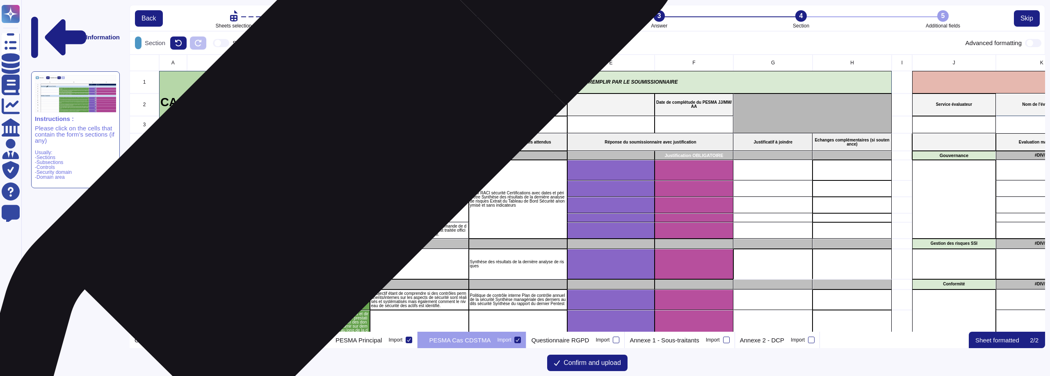
click at [316, 160] on div "Gouvernance" at bounding box center [264, 155] width 211 height 9
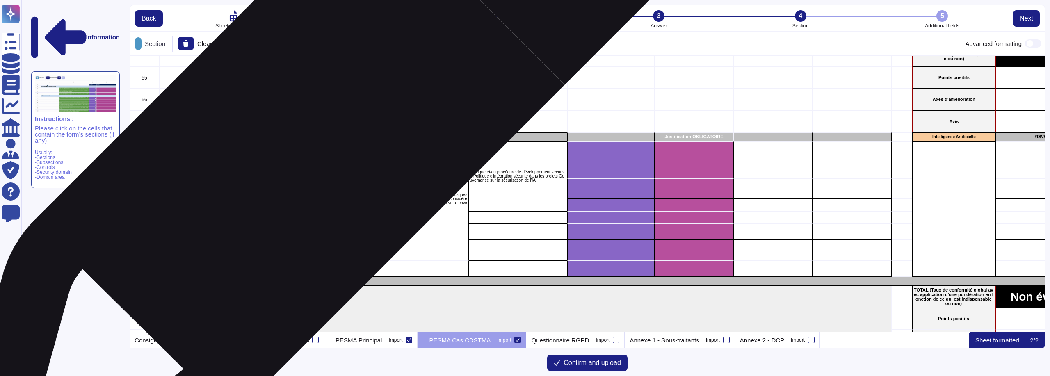
click at [314, 139] on p "Intelligence Artificielle" at bounding box center [264, 137] width 208 height 5
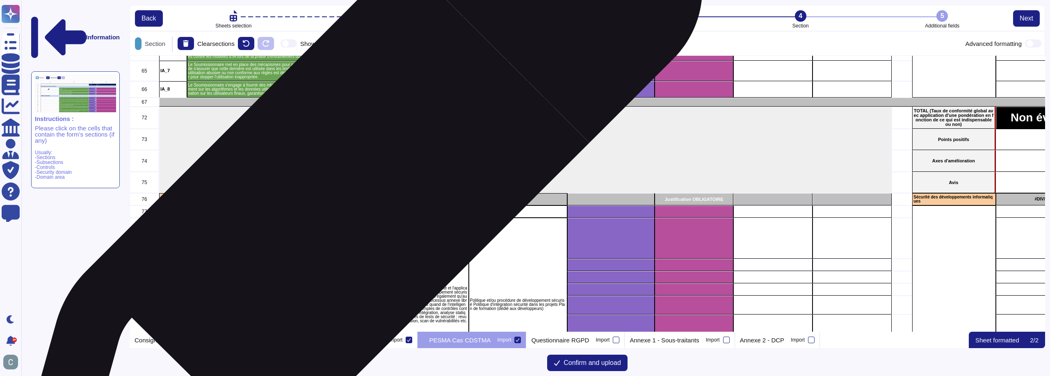
scroll to position [1272, 0]
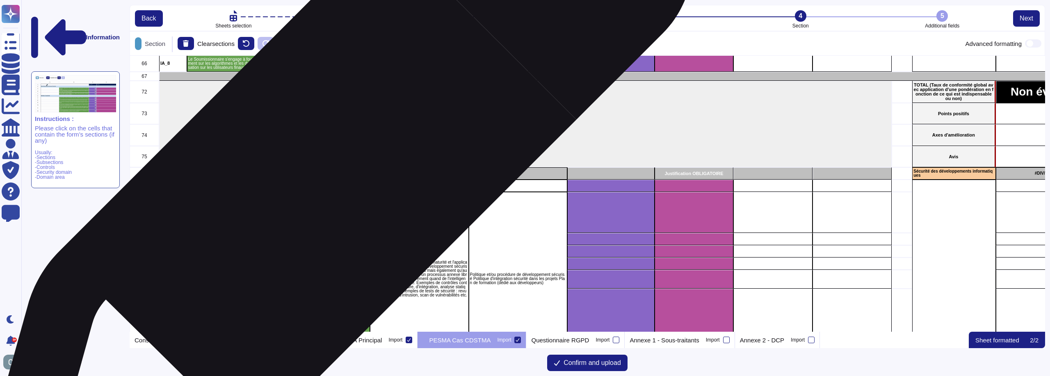
click at [332, 173] on p "Sécurité des développements informatiques" at bounding box center [264, 174] width 208 height 4
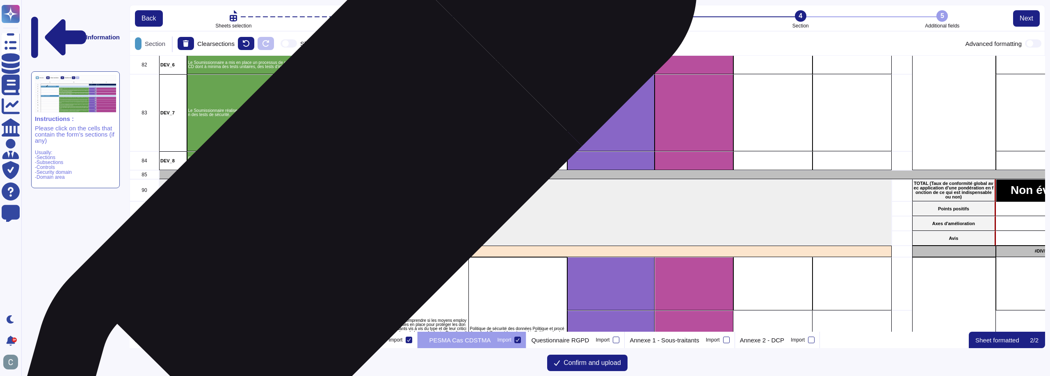
scroll to position [1600, 0]
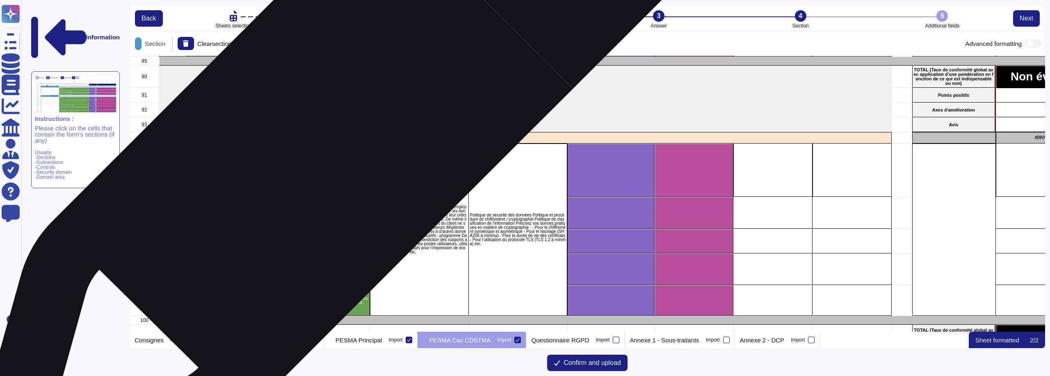
click at [327, 142] on div "Questions dédiées aux CDS / TMA" at bounding box center [525, 137] width 733 height 11
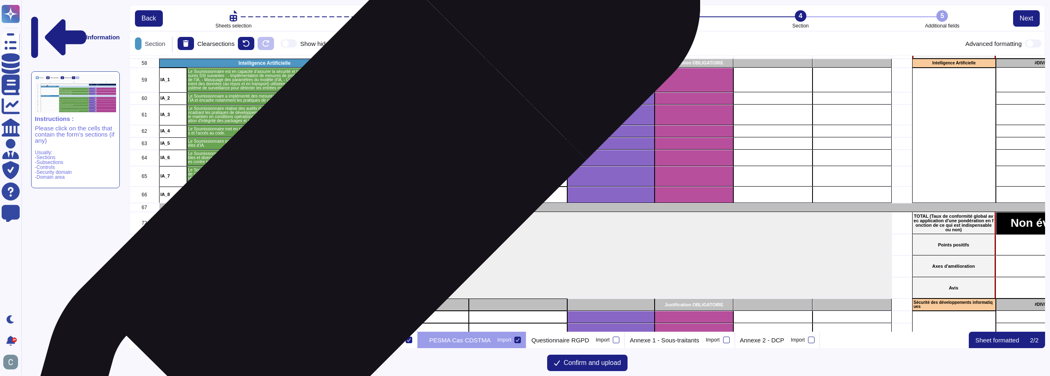
scroll to position [1108, 0]
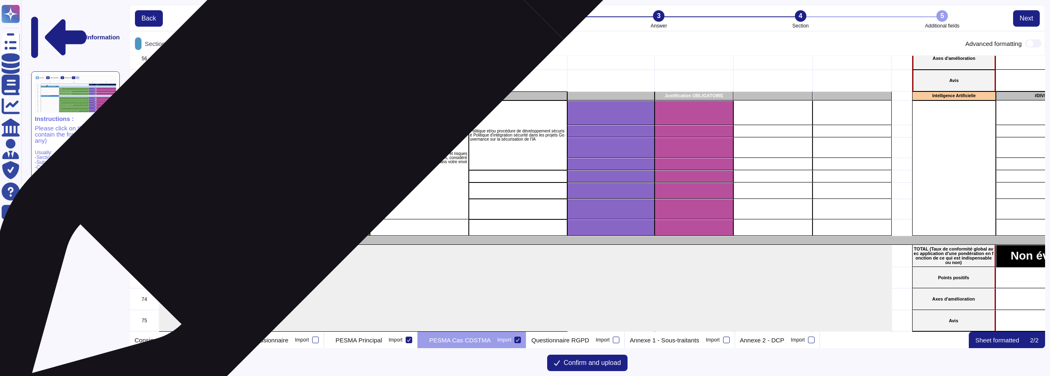
click at [312, 94] on p "Intelligence Artificielle" at bounding box center [264, 96] width 208 height 5
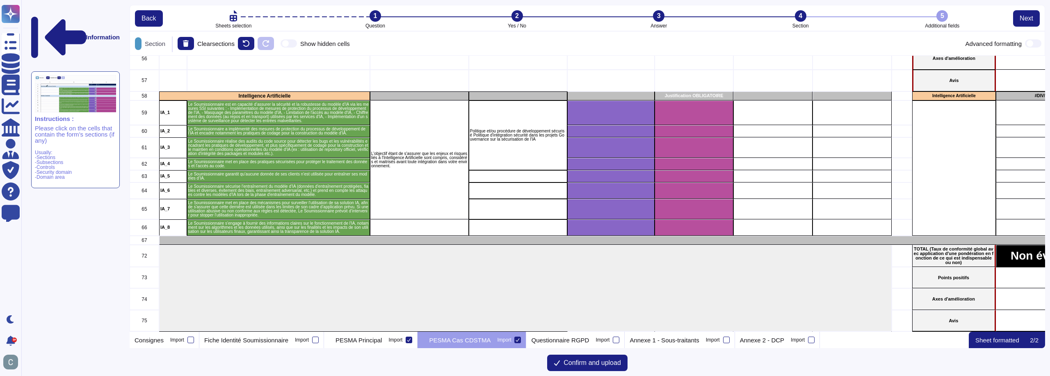
click at [382, 23] on li "1 Question" at bounding box center [375, 19] width 142 height 18
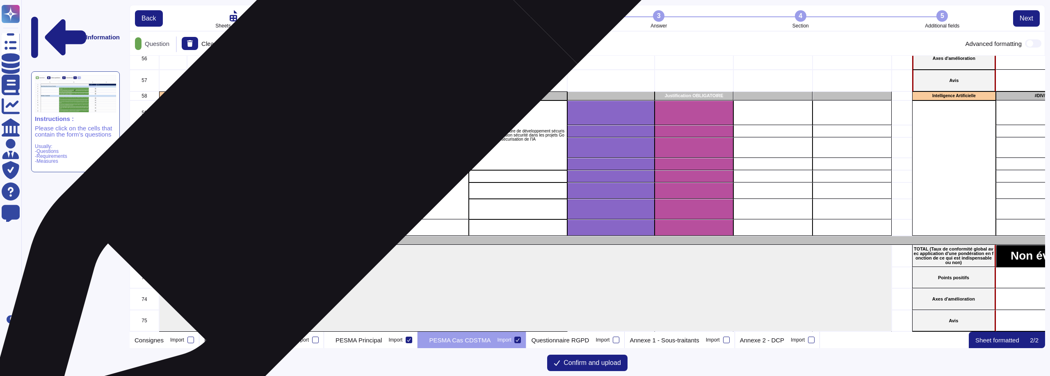
click at [333, 117] on p "Le Soumissionnaire est en capacité d’assurer la sécurité et la robustesse du mo…" at bounding box center [278, 113] width 181 height 21
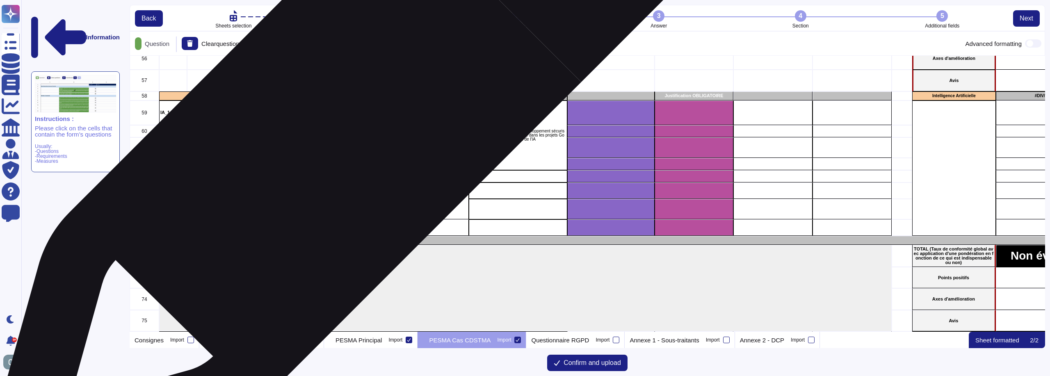
click at [339, 135] on p "Le Soumissionnaire a implémenté des mesures de protection du processus de dével…" at bounding box center [278, 131] width 181 height 8
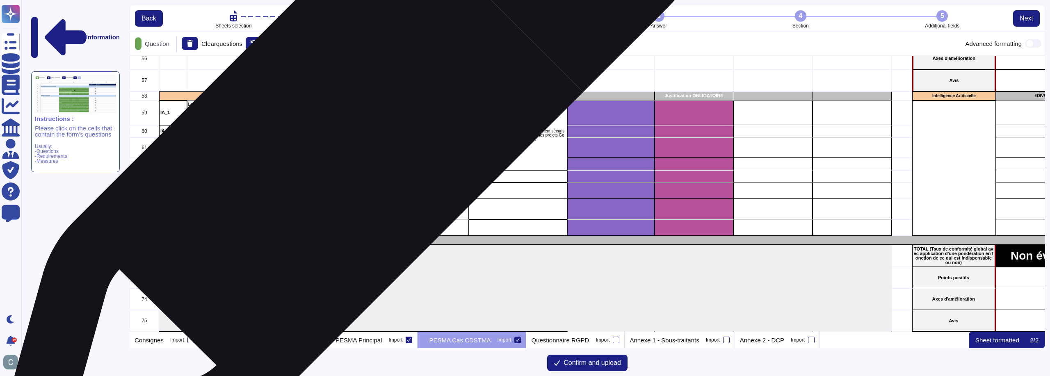
click at [343, 149] on p "Le Soumissionnaire réalise des audits du code source pour détecter les bugs et …" at bounding box center [278, 148] width 181 height 16
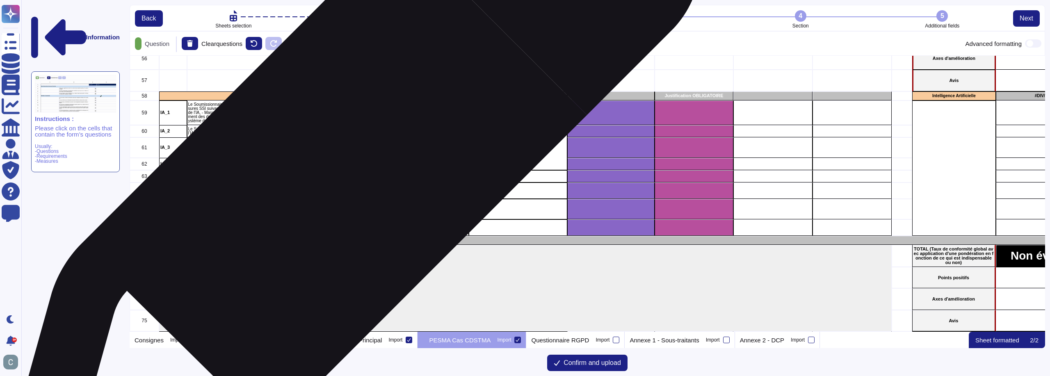
click at [348, 167] on p "Le Soumissionnaire met en place des pratiques sécurisées pour protéger le trait…" at bounding box center [278, 164] width 181 height 8
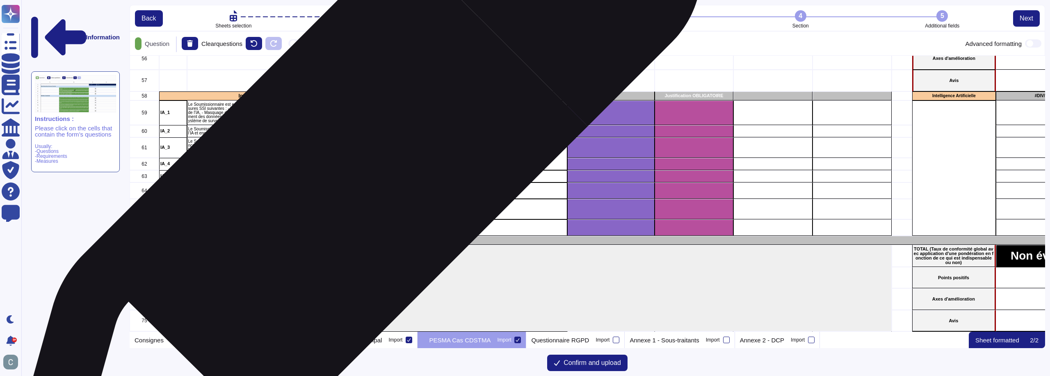
click at [349, 178] on p "Le Soumissionnaire garantit qu’aucune donnée de ses clients n’est utilisée pour…" at bounding box center [278, 176] width 181 height 8
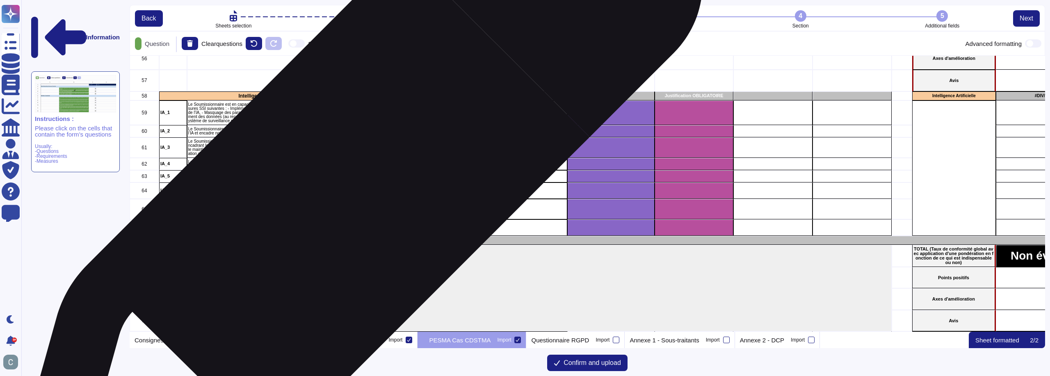
click at [352, 189] on p "Le Soumissionnaire sécurise l'entraînement du modèle d’IA (données d'entraîneme…" at bounding box center [278, 191] width 181 height 12
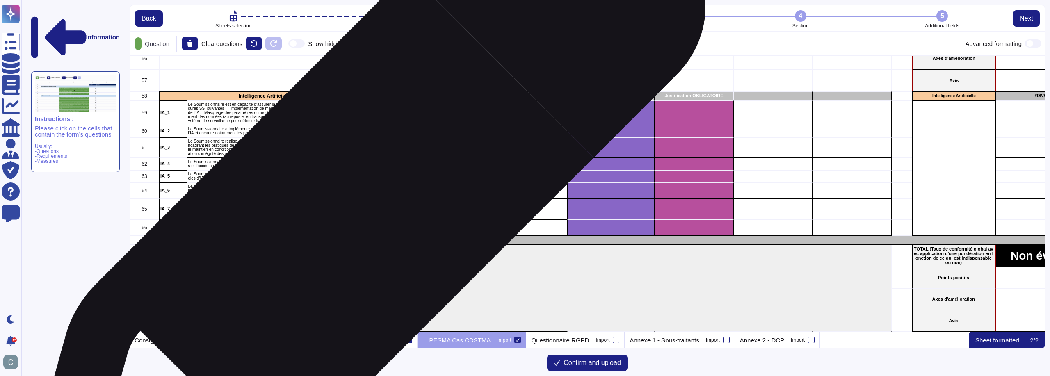
click at [358, 211] on p "Le Soumissionnaire met en place des mécanismes pour surveiller l'utilisation de…" at bounding box center [278, 209] width 181 height 16
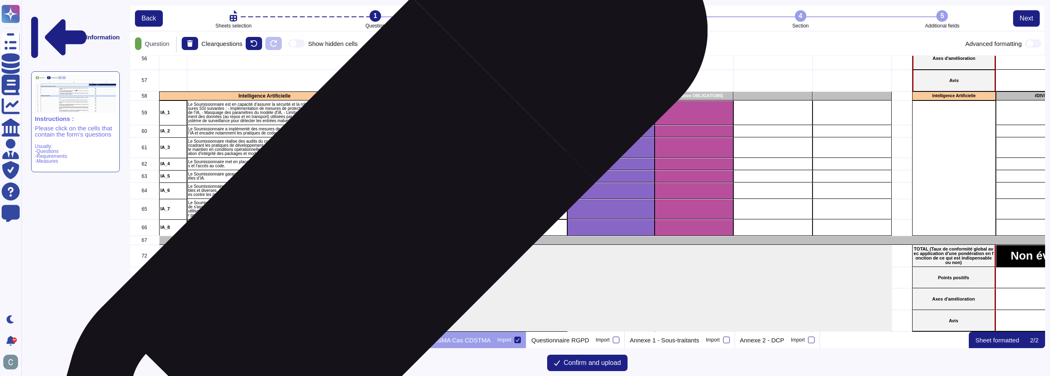
click at [362, 233] on p "Le Soumissionnaire s'engage à fournir des informations claires sur le fonctionn…" at bounding box center [278, 228] width 181 height 12
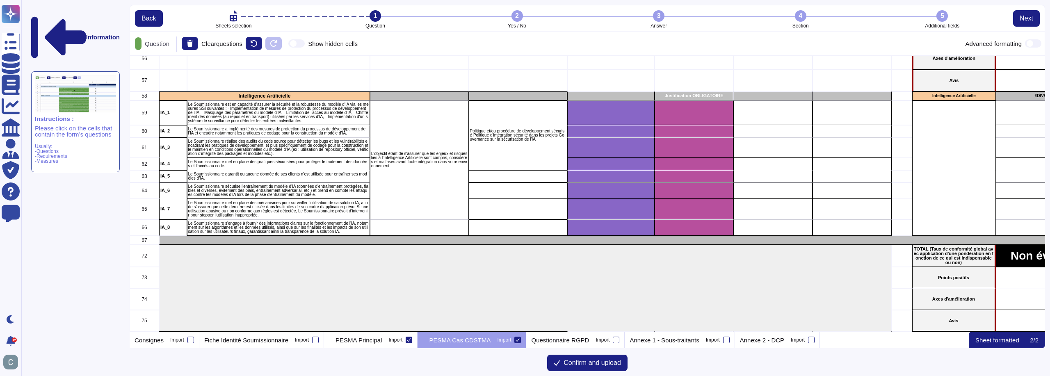
click at [517, 22] on li "2 Yes / No" at bounding box center [517, 19] width 142 height 18
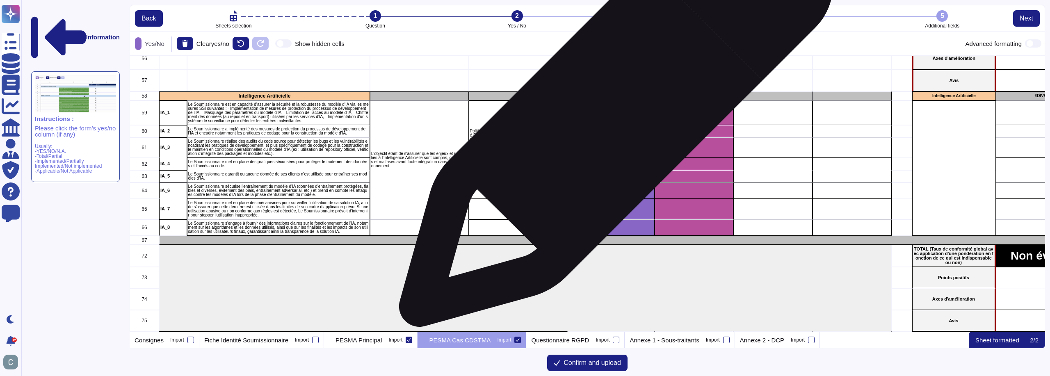
click at [613, 114] on div "grid" at bounding box center [610, 113] width 87 height 25
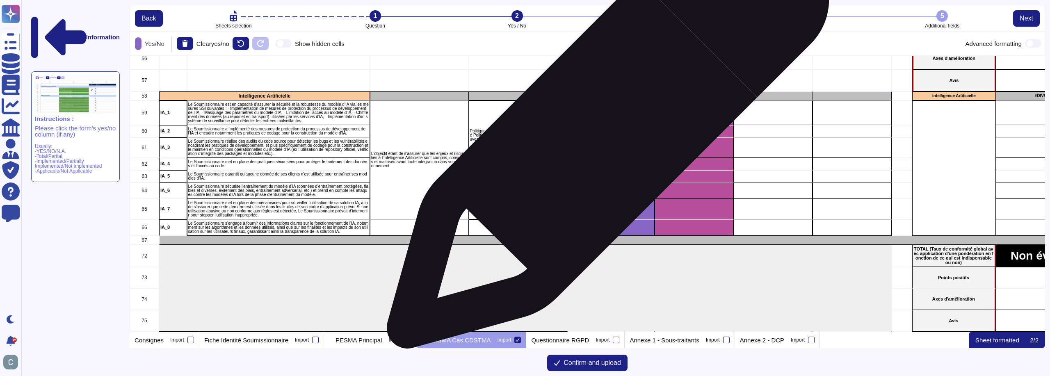
click at [605, 132] on div "grid" at bounding box center [610, 131] width 87 height 12
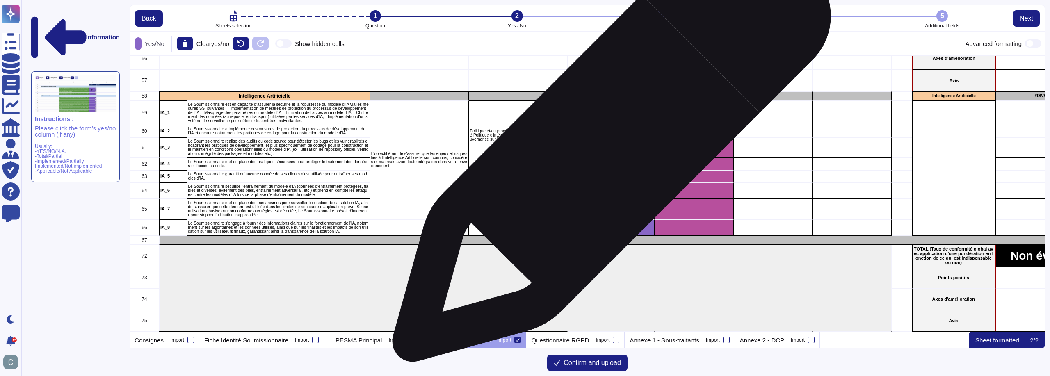
click at [608, 147] on div "grid" at bounding box center [610, 147] width 87 height 21
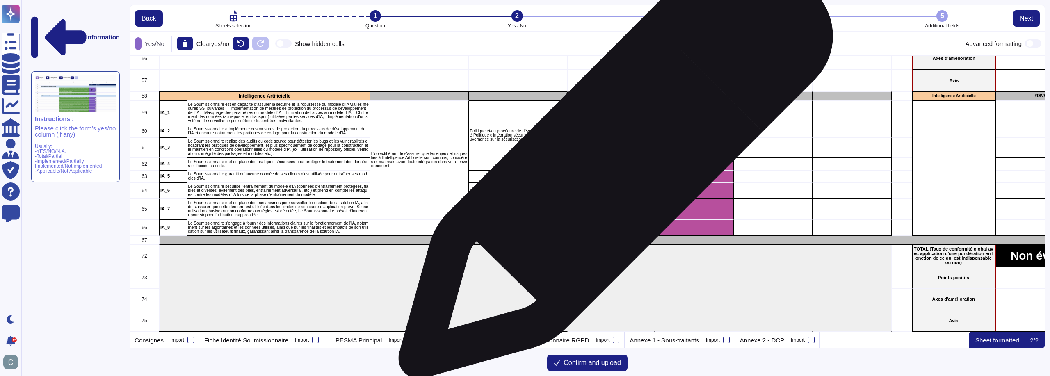
click at [613, 166] on div "grid" at bounding box center [610, 164] width 87 height 12
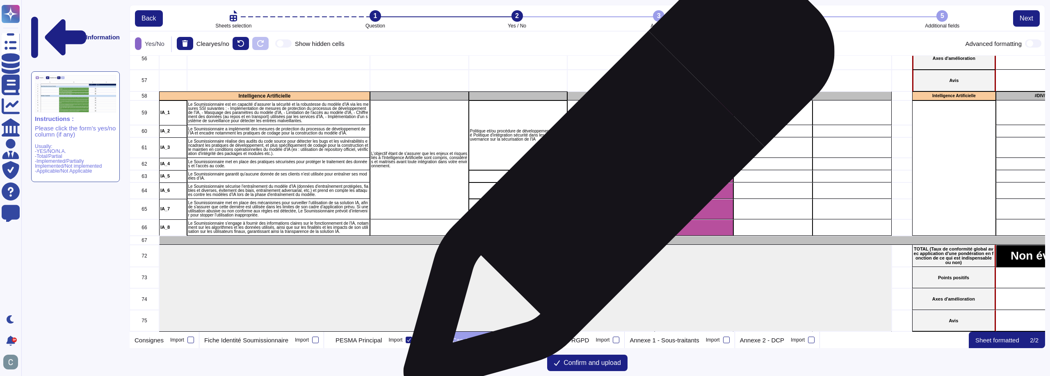
click at [616, 183] on div "grid" at bounding box center [610, 191] width 87 height 16
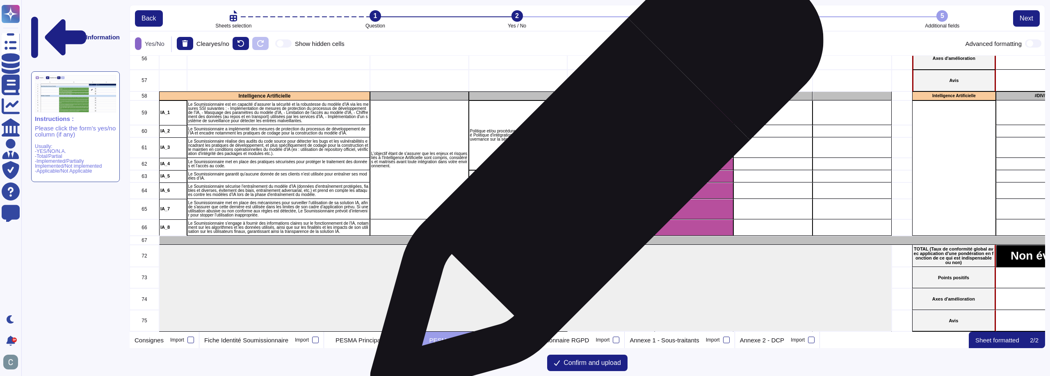
click at [594, 175] on div "grid" at bounding box center [610, 176] width 87 height 12
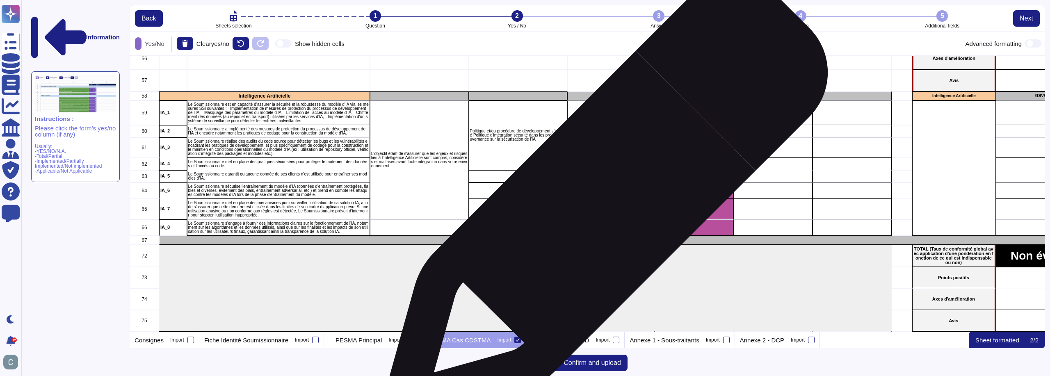
click at [604, 210] on div "grid" at bounding box center [610, 209] width 87 height 21
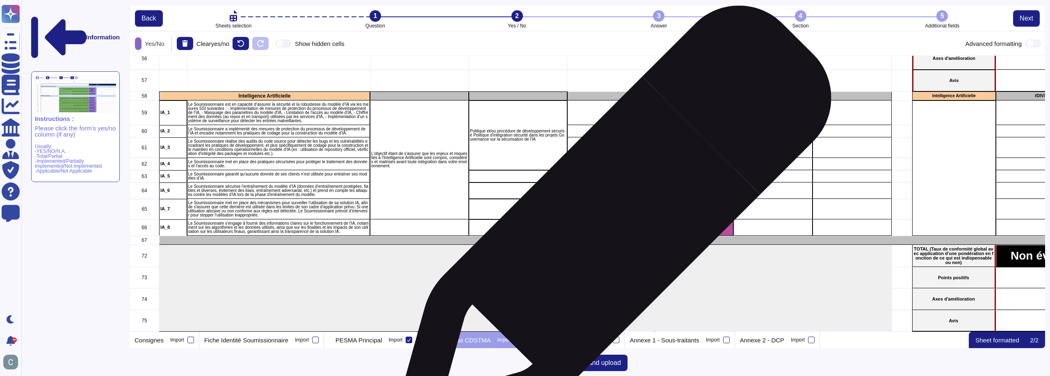
click at [609, 229] on div "grid" at bounding box center [610, 228] width 87 height 16
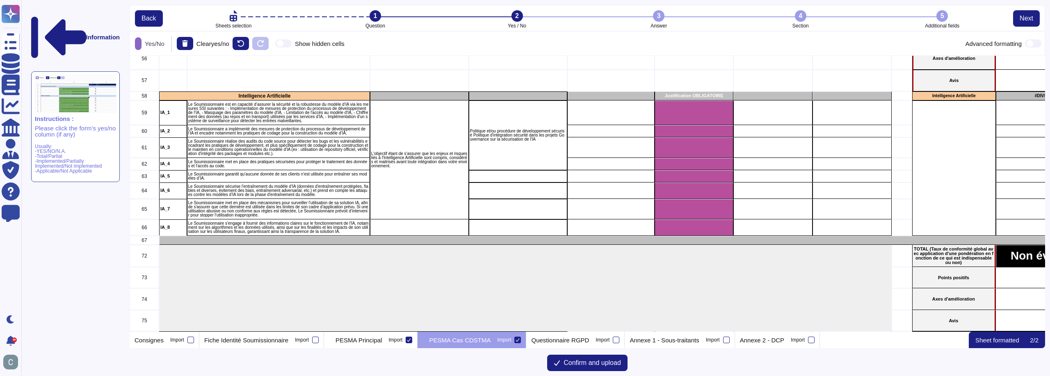
click at [654, 25] on li "3 Answer" at bounding box center [659, 19] width 142 height 18
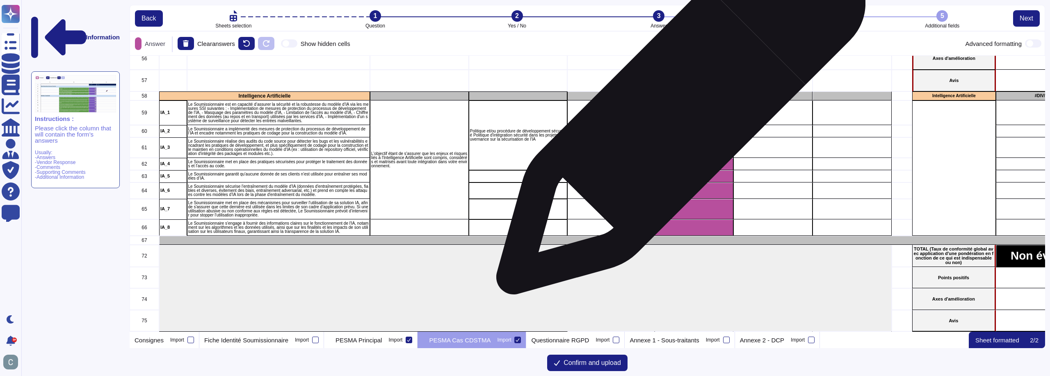
click at [679, 118] on div "grid" at bounding box center [694, 113] width 79 height 25
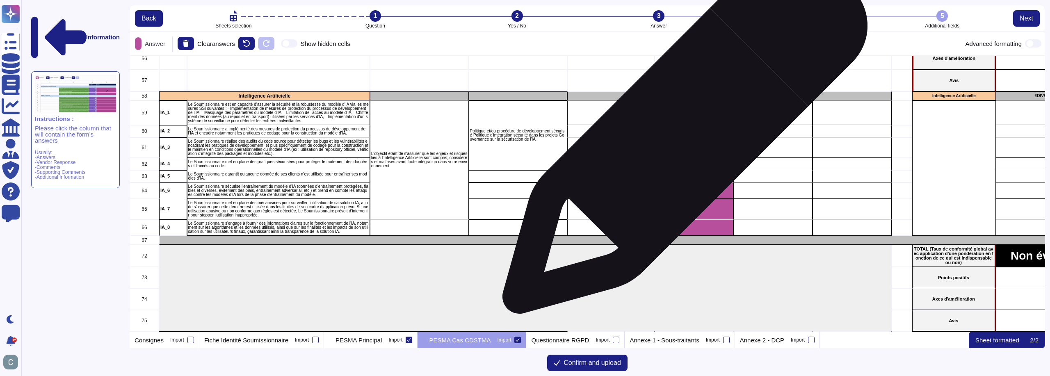
click at [682, 137] on div "grid" at bounding box center [694, 147] width 79 height 21
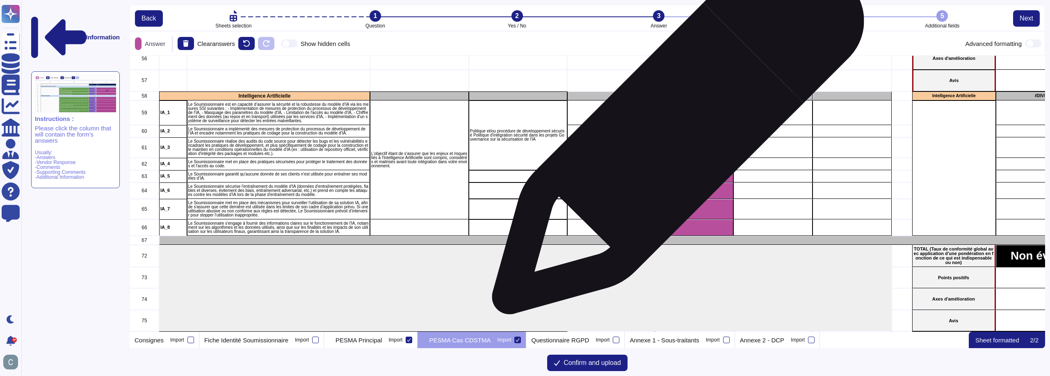
click at [674, 132] on div "grid" at bounding box center [694, 131] width 79 height 12
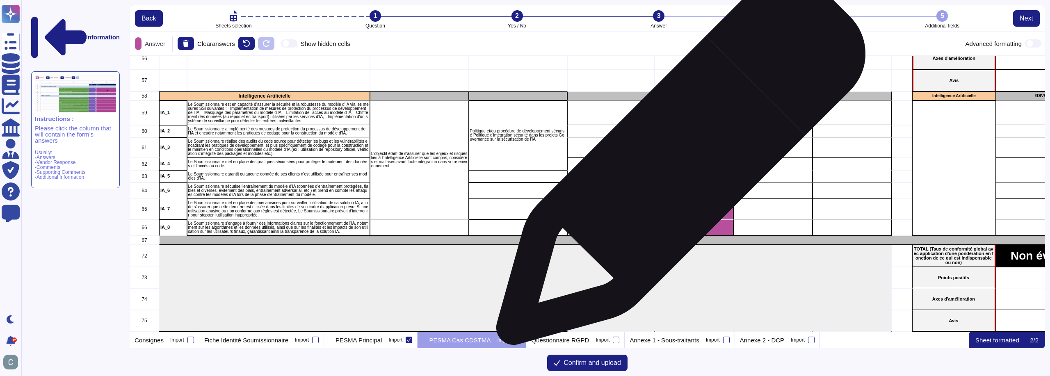
click at [678, 168] on div "grid" at bounding box center [694, 164] width 79 height 12
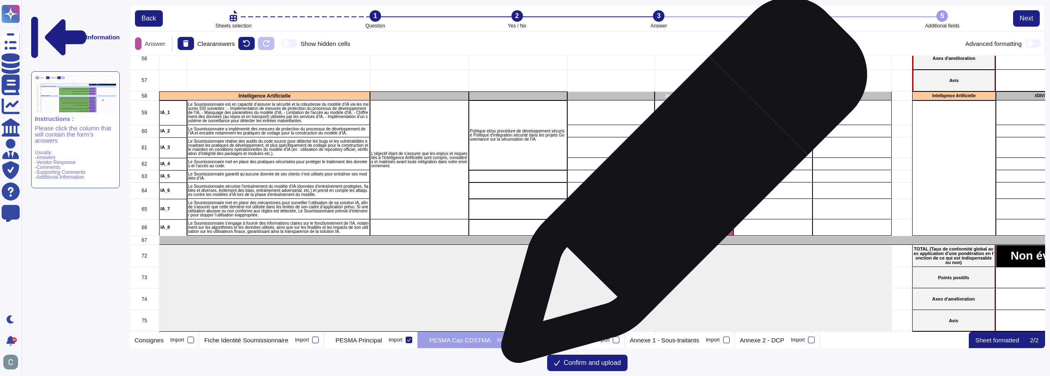
click at [681, 184] on div "grid" at bounding box center [694, 191] width 79 height 16
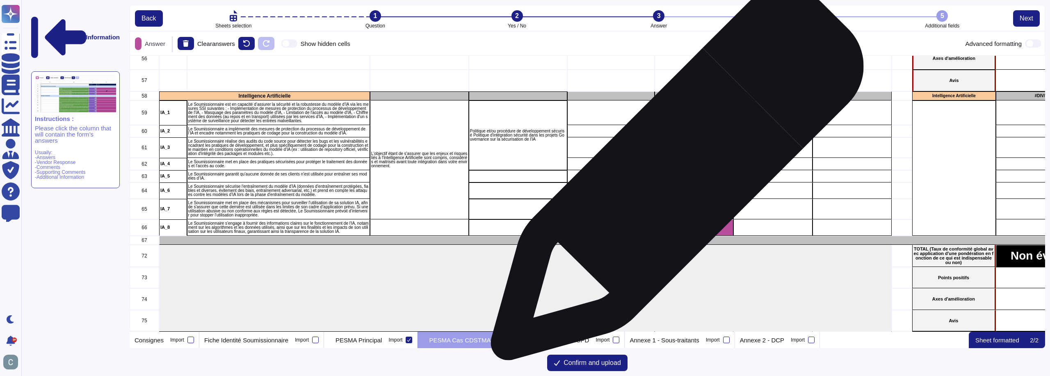
click at [674, 177] on div "grid" at bounding box center [694, 176] width 79 height 12
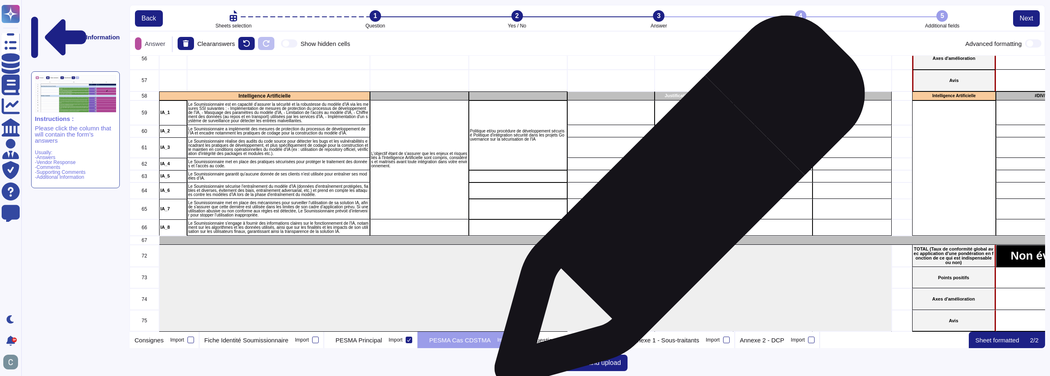
click at [678, 210] on div "grid" at bounding box center [694, 209] width 79 height 21
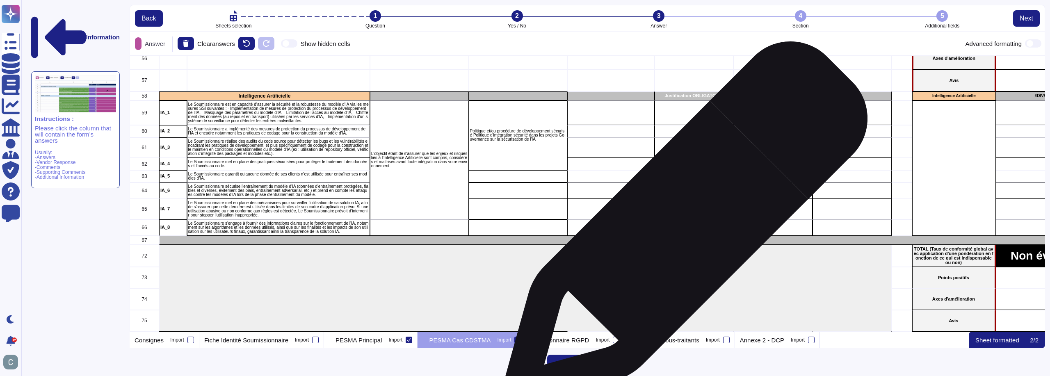
click at [682, 229] on div "grid" at bounding box center [694, 228] width 79 height 16
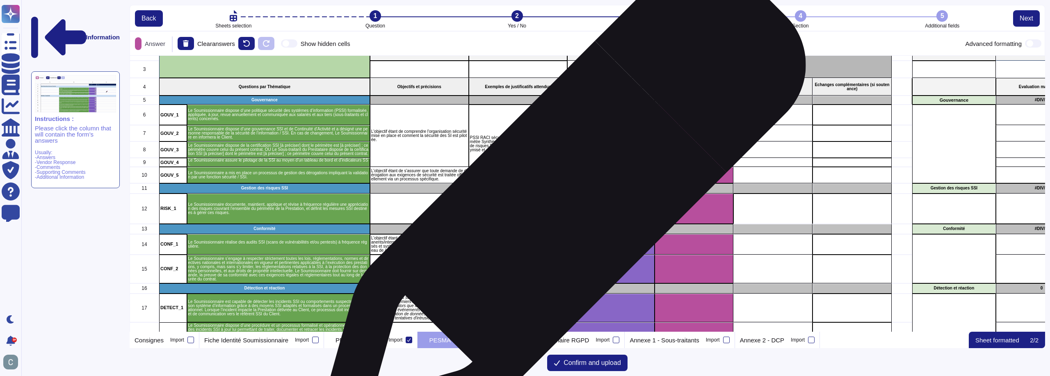
scroll to position [0, 0]
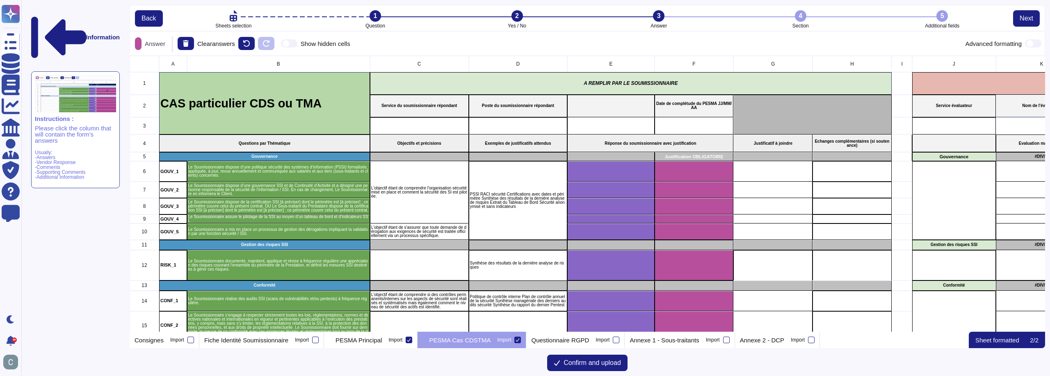
click at [795, 15] on div "4" at bounding box center [800, 15] width 11 height 11
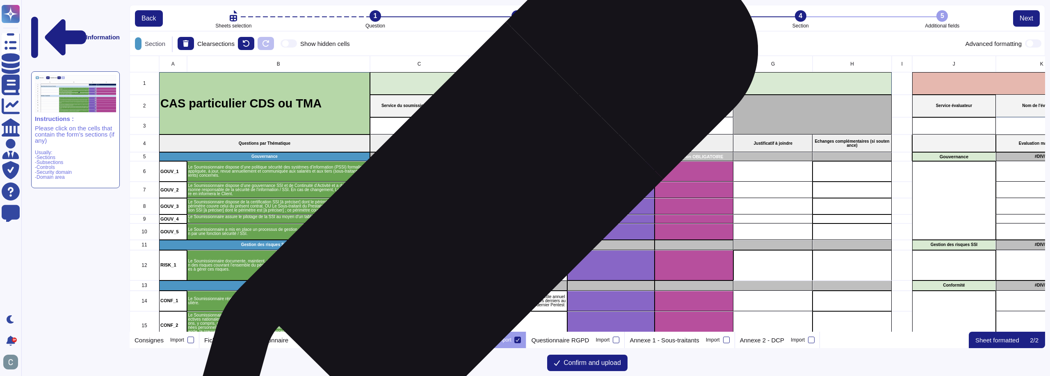
scroll to position [41, 0]
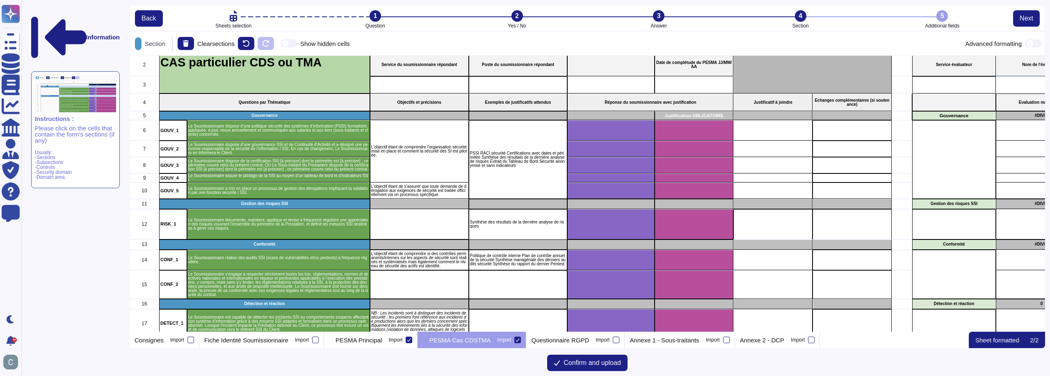
click at [943, 21] on div "5" at bounding box center [942, 15] width 11 height 11
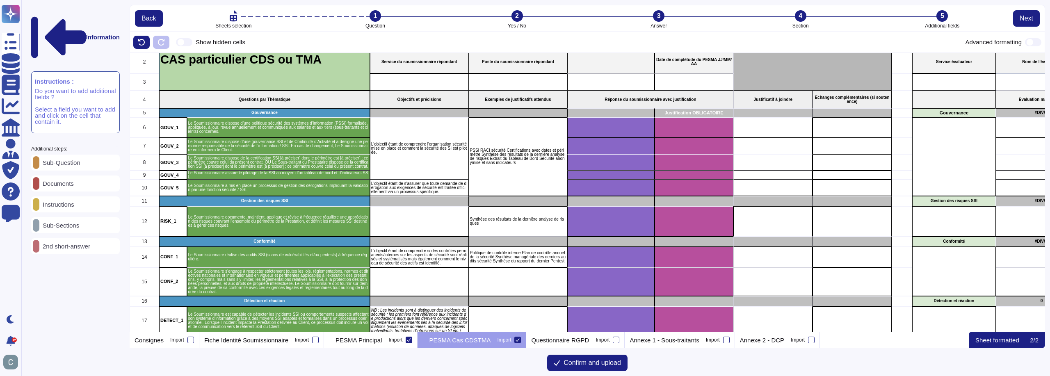
click at [80, 160] on p "Sub-Question" at bounding box center [59, 163] width 41 height 6
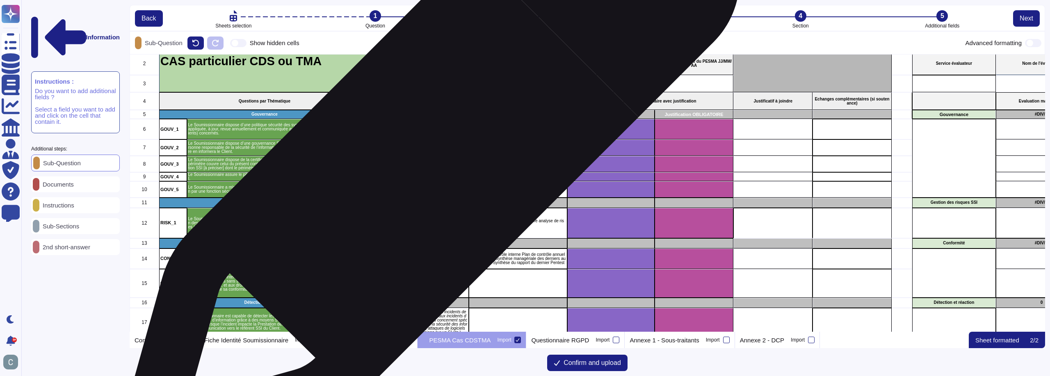
click at [425, 164] on div "L'objectif étant de comprendre l'organisation sécurité mise en place et comment…" at bounding box center [419, 150] width 99 height 62
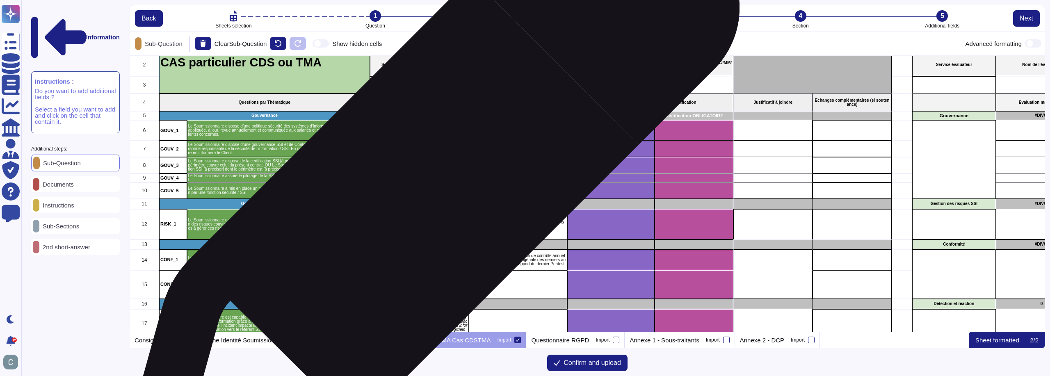
click at [426, 191] on p "L'objectif étant de s'assurer que toute demande de dérogation aux exigences de …" at bounding box center [419, 191] width 96 height 12
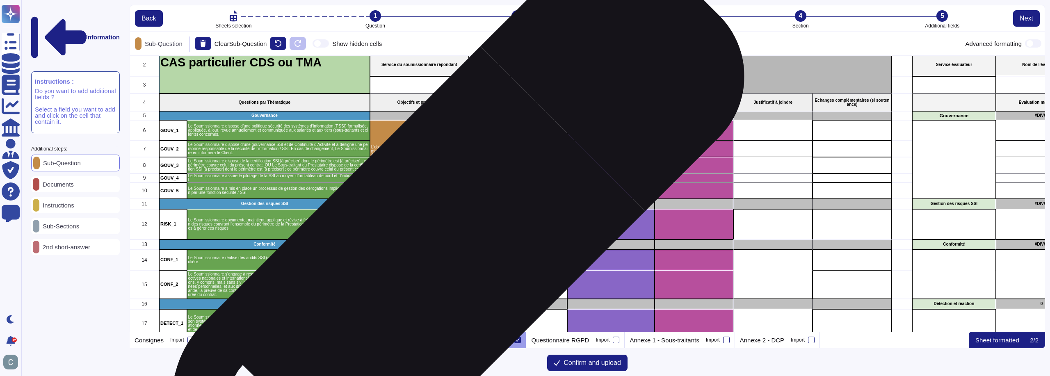
click at [435, 259] on p "L'objectif étant de comprendre si des contrôles permanents/internes sur les asp…" at bounding box center [419, 260] width 96 height 16
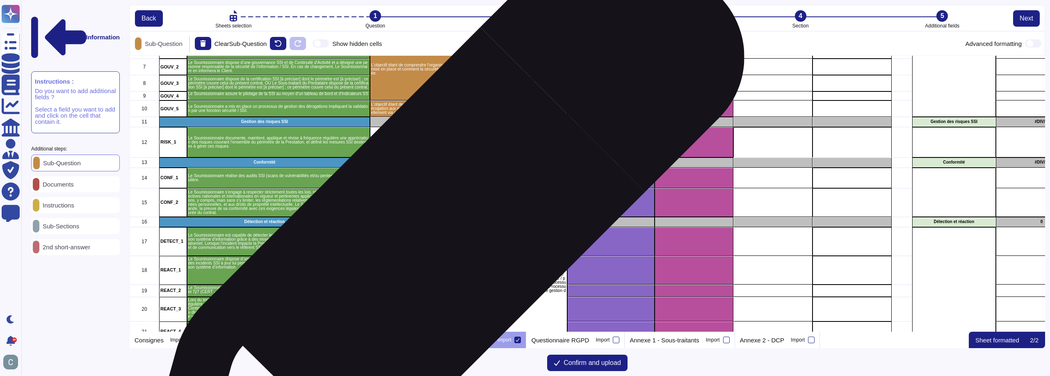
click at [435, 238] on p "NB : Les incidents sont à distinguer des incidents de sécurité ; les premiers f…" at bounding box center [419, 241] width 96 height 25
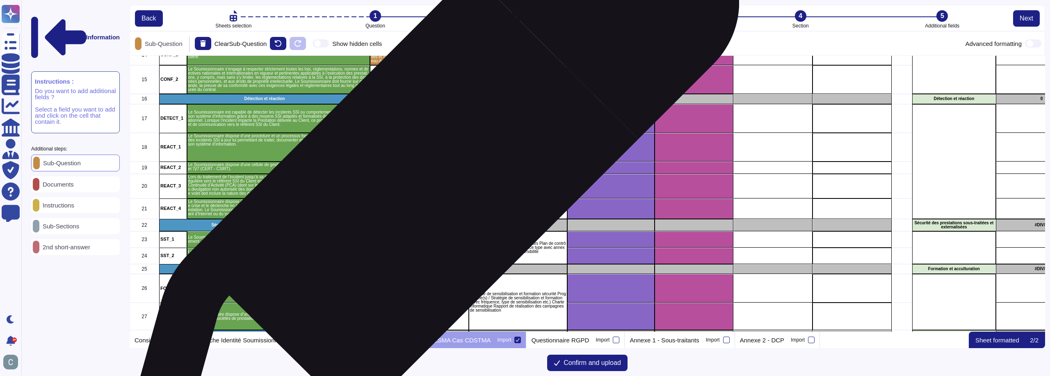
click at [425, 186] on p "L'objectif étant de comprendre comment un incident de sécurité ou une crise ser…" at bounding box center [419, 176] width 96 height 25
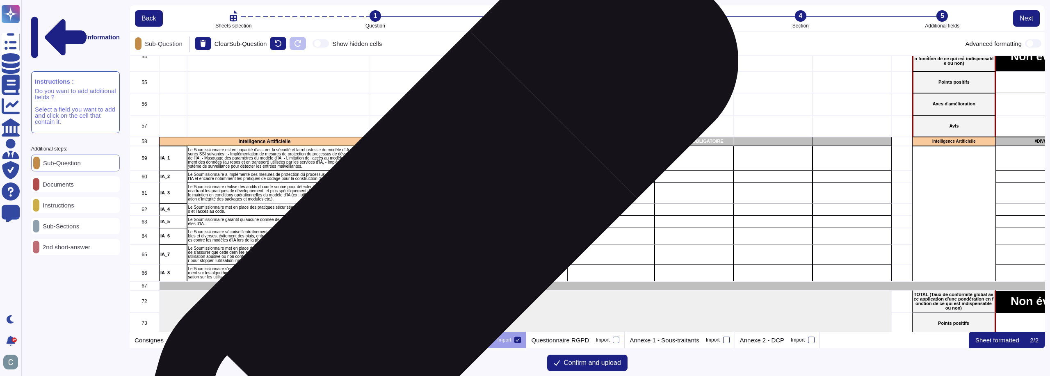
scroll to position [1149, 0]
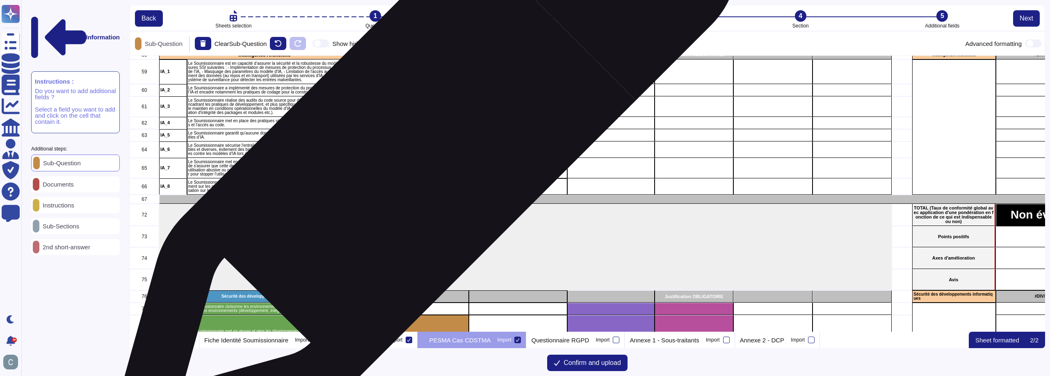
click at [421, 147] on div "L'objectif étant de s'assurer que les enjeux et risques liés à l'Intelligence A…" at bounding box center [419, 118] width 99 height 119
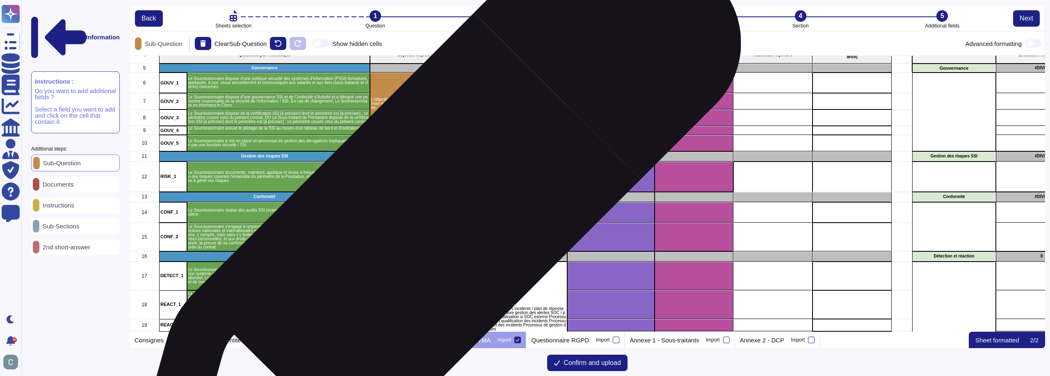
scroll to position [0, 0]
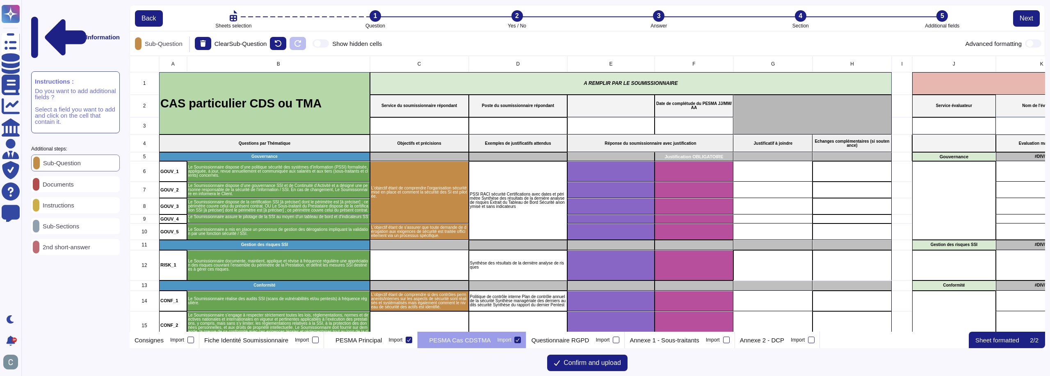
click at [94, 197] on div "Instructions" at bounding box center [75, 205] width 89 height 16
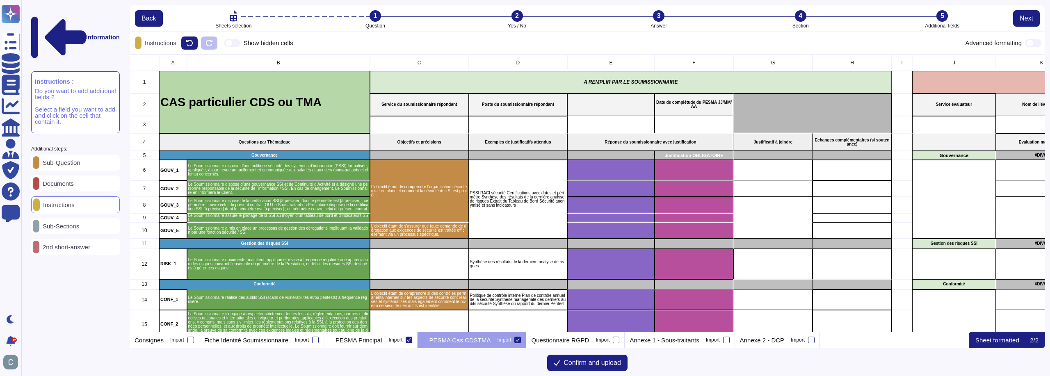
click at [95, 218] on div "Sub-Sections" at bounding box center [75, 226] width 89 height 16
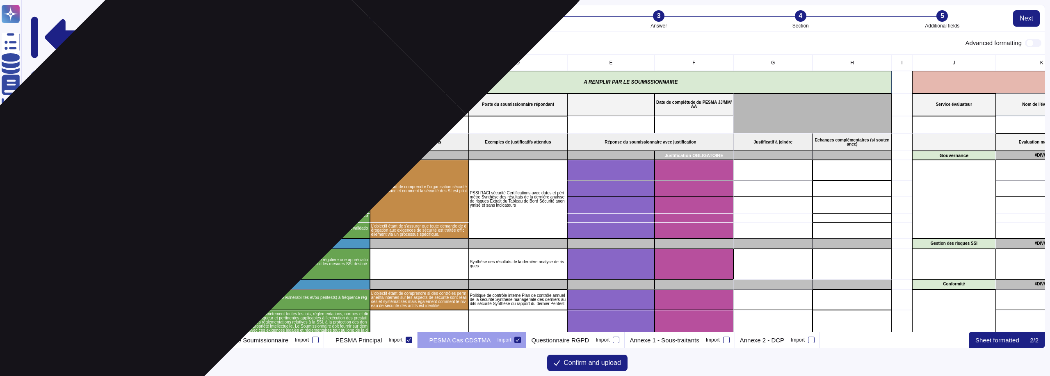
click at [165, 179] on div "GOUV_1" at bounding box center [173, 170] width 28 height 21
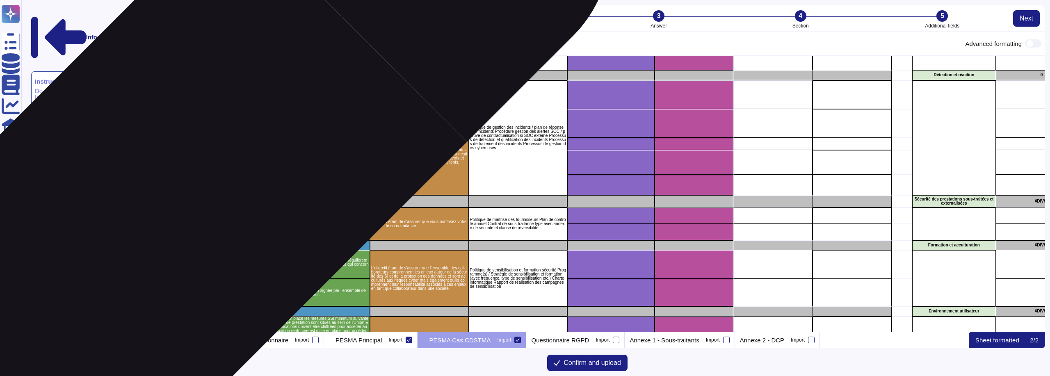
scroll to position [205, 0]
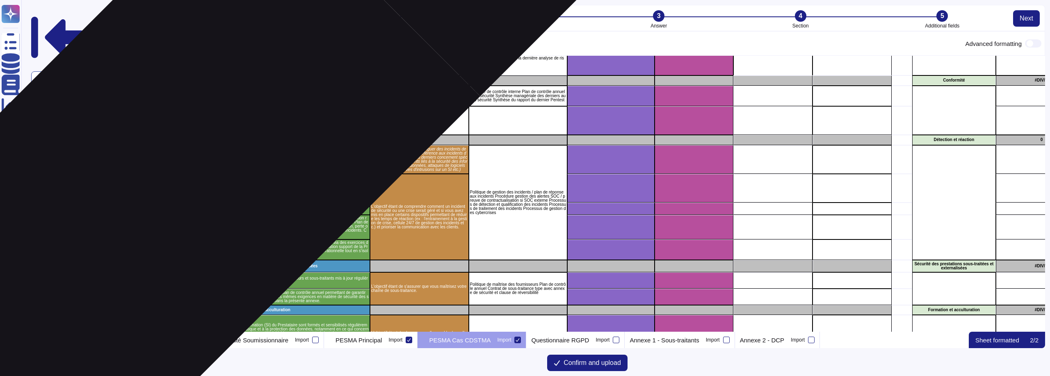
click at [186, 159] on div "DETECT_1" at bounding box center [173, 159] width 28 height 29
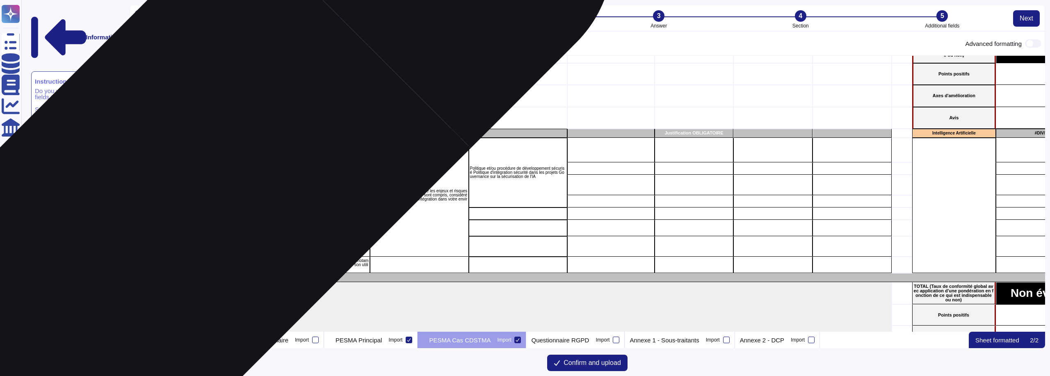
scroll to position [1108, 0]
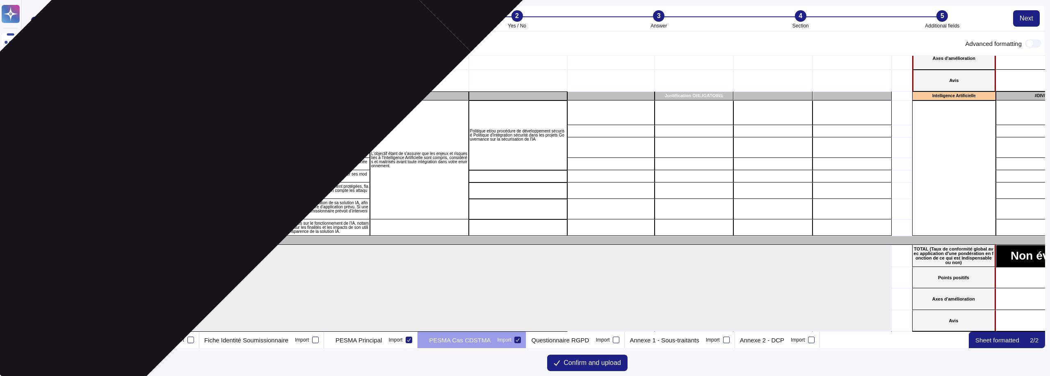
click at [172, 116] on div "IA_1" at bounding box center [173, 113] width 28 height 25
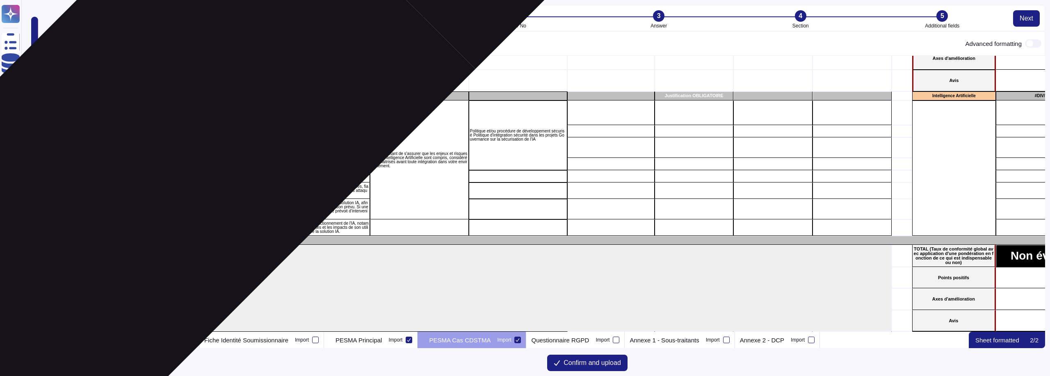
click at [180, 133] on p "IA_2" at bounding box center [172, 131] width 25 height 5
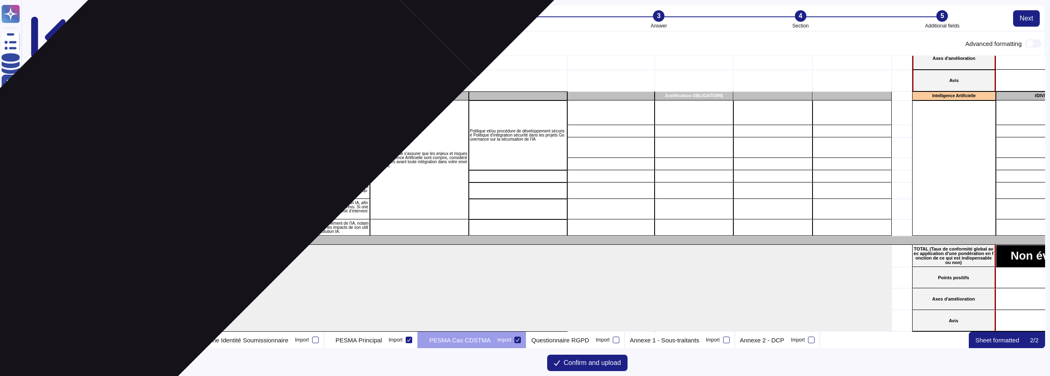
click at [183, 143] on div "IA_3" at bounding box center [173, 147] width 28 height 21
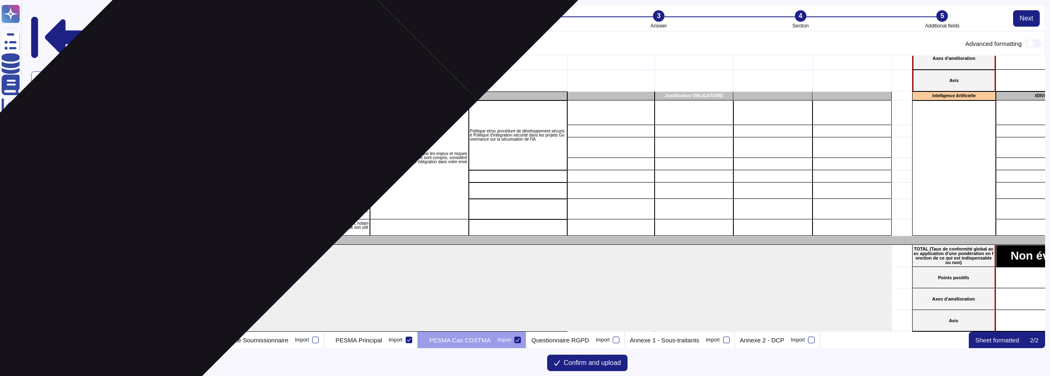
click at [183, 164] on p "IA_4" at bounding box center [172, 164] width 25 height 5
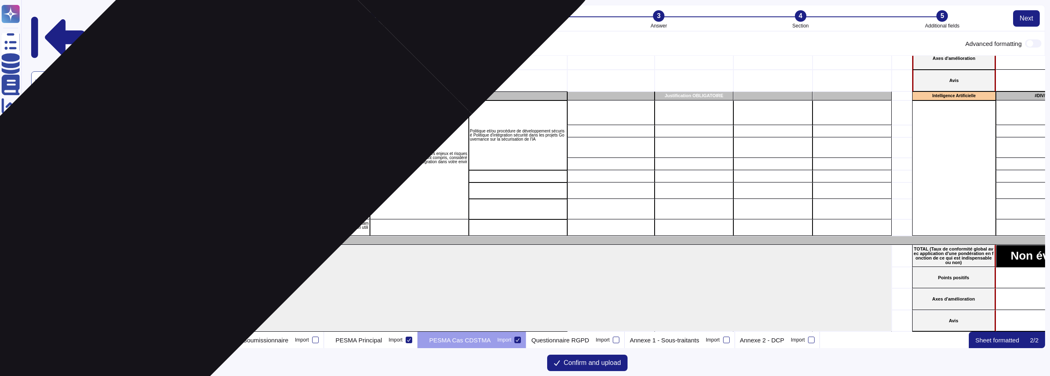
click at [174, 178] on p "IA_5" at bounding box center [172, 176] width 25 height 5
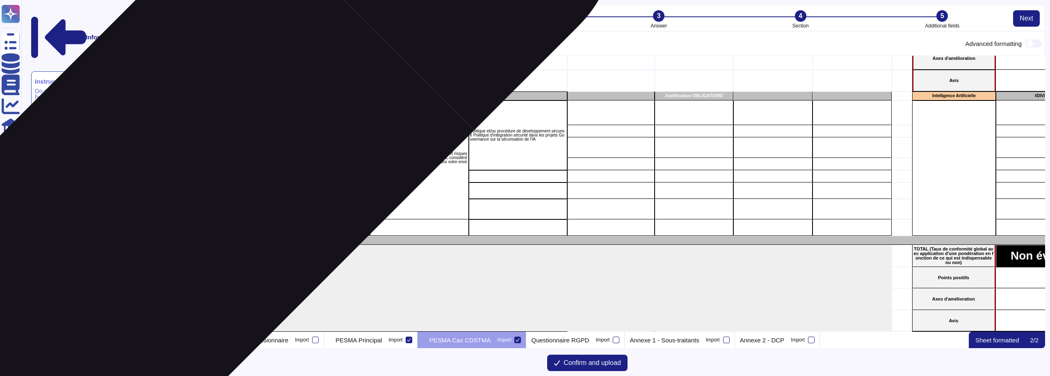
click at [177, 194] on div "IA_6" at bounding box center [173, 191] width 28 height 16
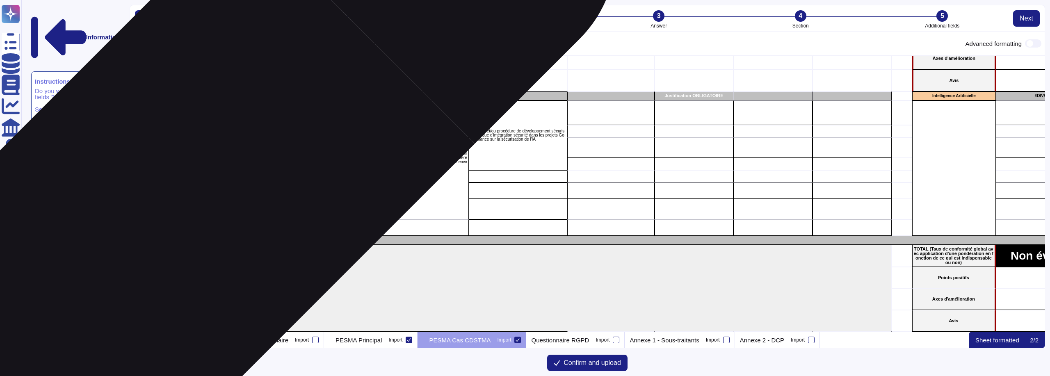
click at [178, 207] on p "IA_7" at bounding box center [172, 209] width 25 height 5
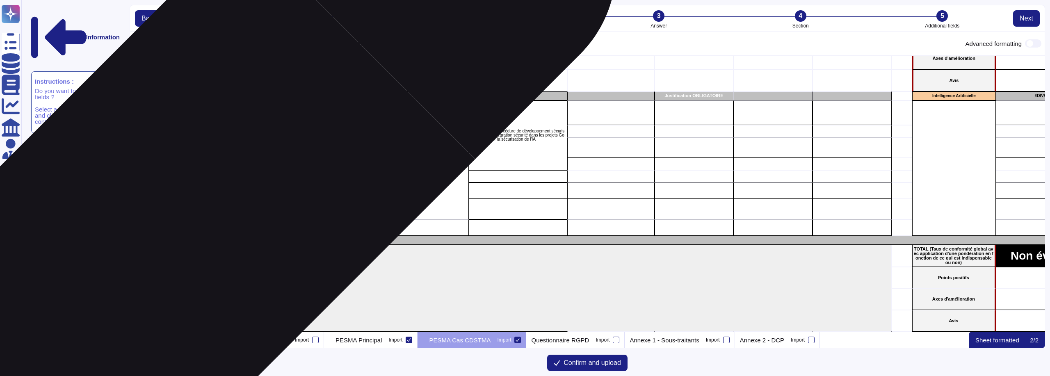
click at [180, 228] on p "IA_8" at bounding box center [172, 227] width 25 height 5
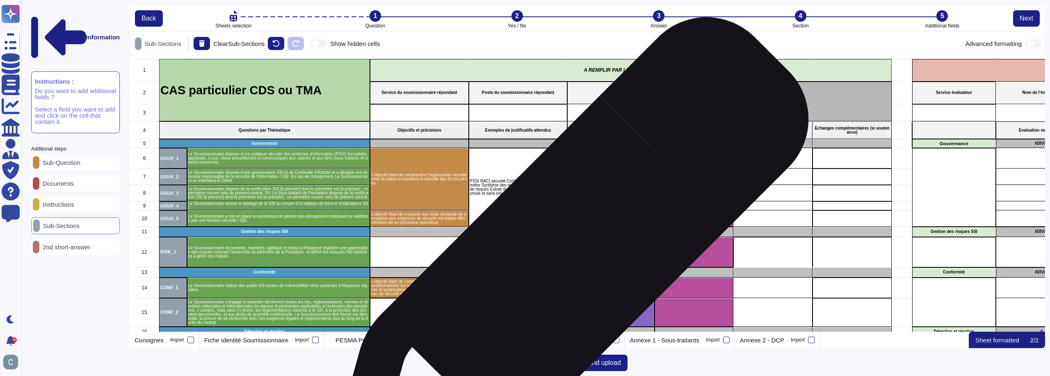
scroll to position [0, 0]
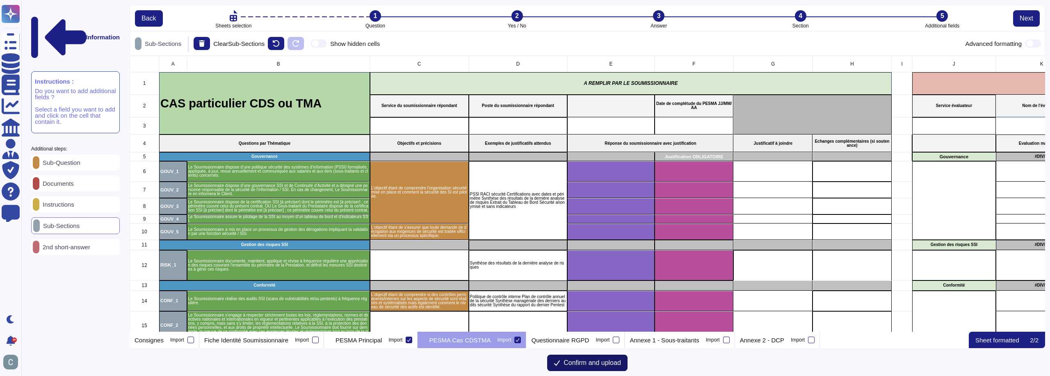
click at [579, 358] on button "Confirm and upload" at bounding box center [587, 363] width 80 height 16
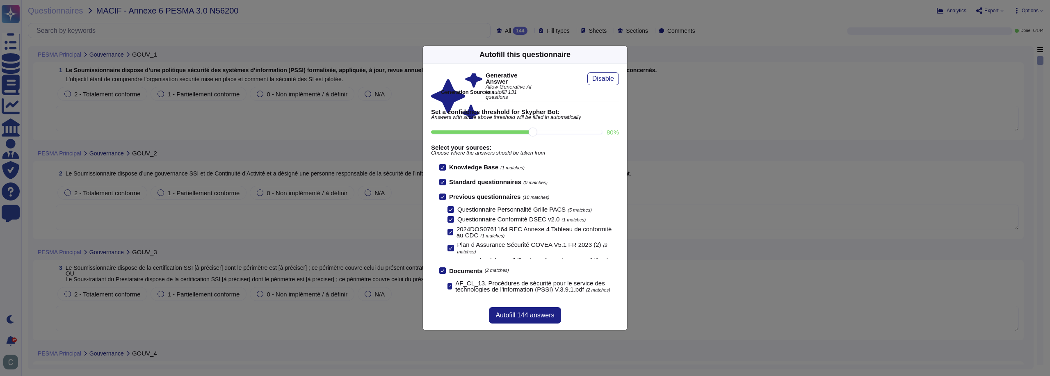
click at [546, 132] on input "80 %" at bounding box center [516, 131] width 171 height 3
drag, startPoint x: 547, startPoint y: 132, endPoint x: 564, endPoint y: 132, distance: 16.8
click at [564, 132] on input "80 %" at bounding box center [516, 131] width 171 height 3
type input "90"
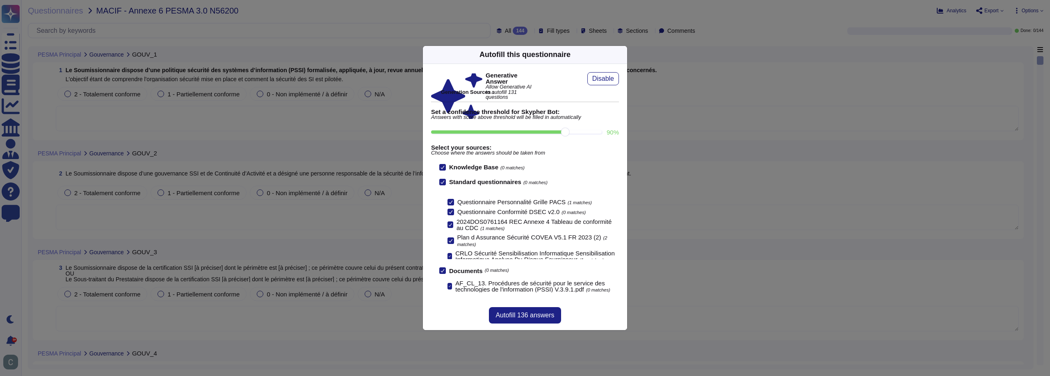
scroll to position [11, 0]
click at [570, 134] on input "90 %" at bounding box center [516, 131] width 171 height 3
click at [529, 313] on span "Autofill 136 answers" at bounding box center [525, 315] width 59 height 7
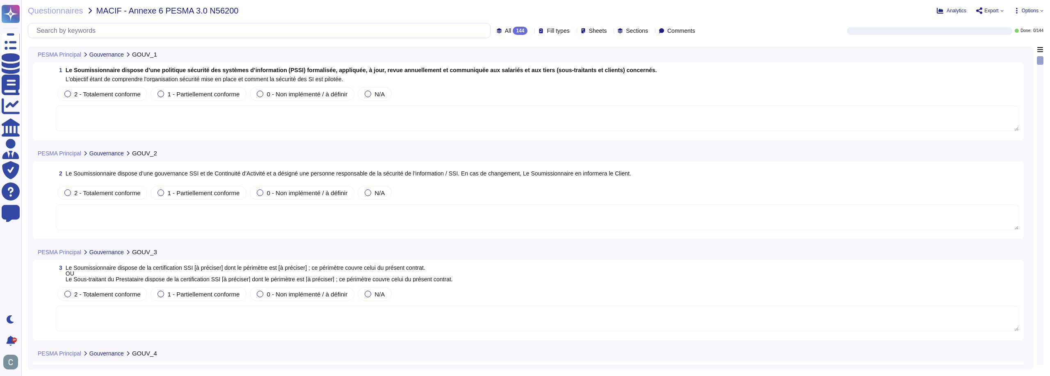
type textarea "Lor, IpsumdOlors ametcon a'eli seddoeius te incididu utl etdolore m'aliquaenima…"
type textarea "AssessFirst dispose d'une gouvernance en matière de sécurité de l'information (…"
type textarea "AssessFirst fournit des tableaux de bord qui permettent de contrôler l'activité…"
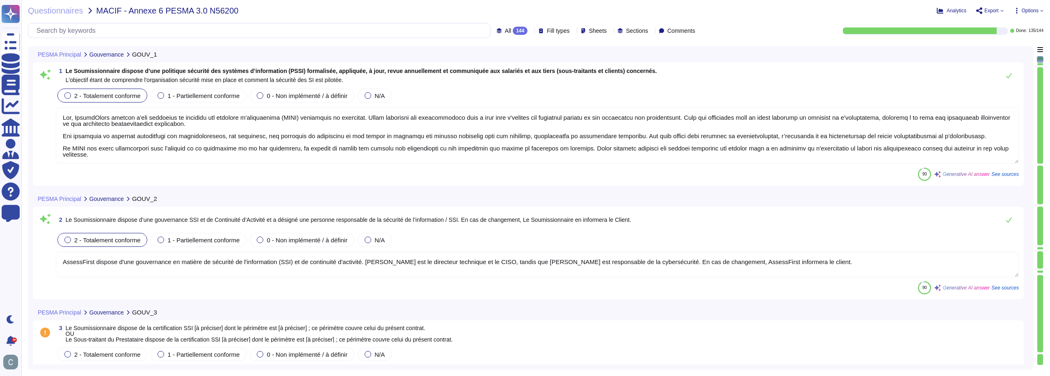
click at [508, 34] on div "All 144" at bounding box center [514, 31] width 34 height 8
click at [480, 16] on div "Questionnaires MACIF - Annexe 6 PESMA 3.0 N56200 Analytics Export Options All 1…" at bounding box center [535, 188] width 1029 height 376
click at [976, 121] on textarea at bounding box center [537, 135] width 963 height 56
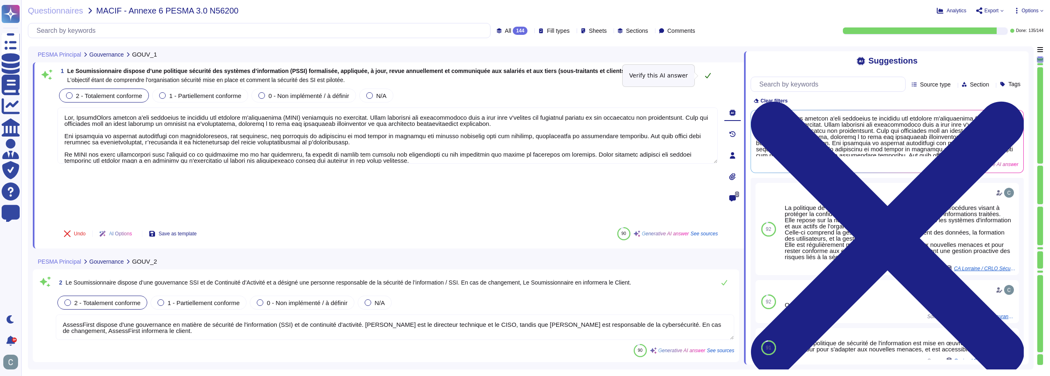
click at [706, 77] on icon at bounding box center [708, 75] width 7 height 7
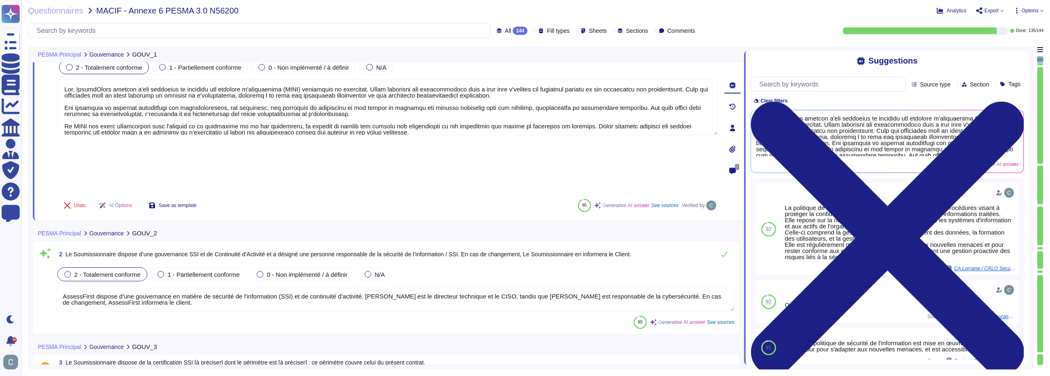
scroll to position [41, 0]
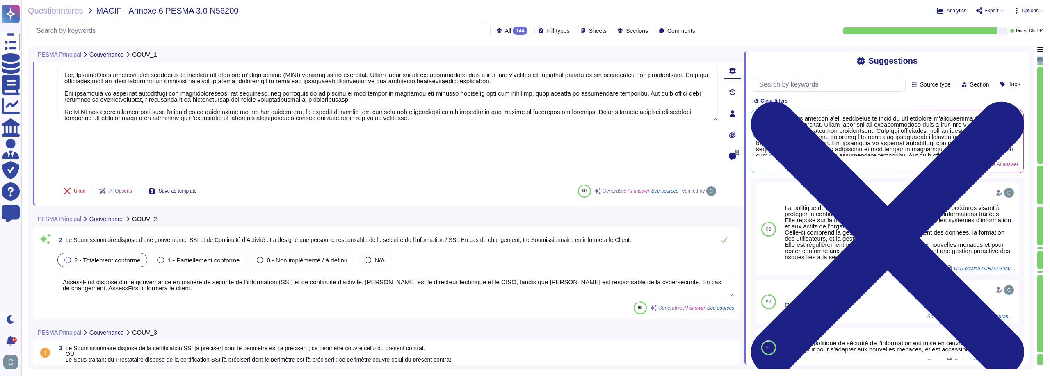
click at [513, 32] on div "144" at bounding box center [520, 31] width 15 height 8
click at [494, 16] on div "Questionnaires MACIF - Annexe 6 PESMA 3.0 N56200 Analytics Export Options All 1…" at bounding box center [535, 188] width 1029 height 376
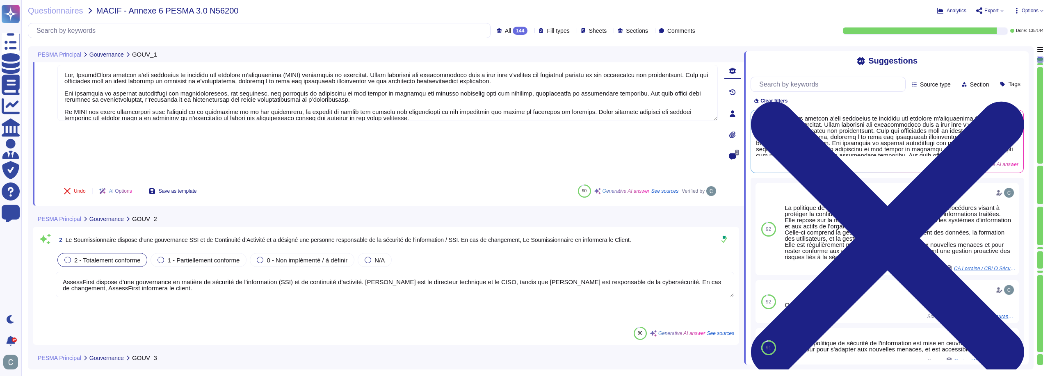
click at [579, 272] on textarea "AssessFirst dispose d'une gouvernance en matière de sécurité de l'information (…" at bounding box center [395, 284] width 679 height 25
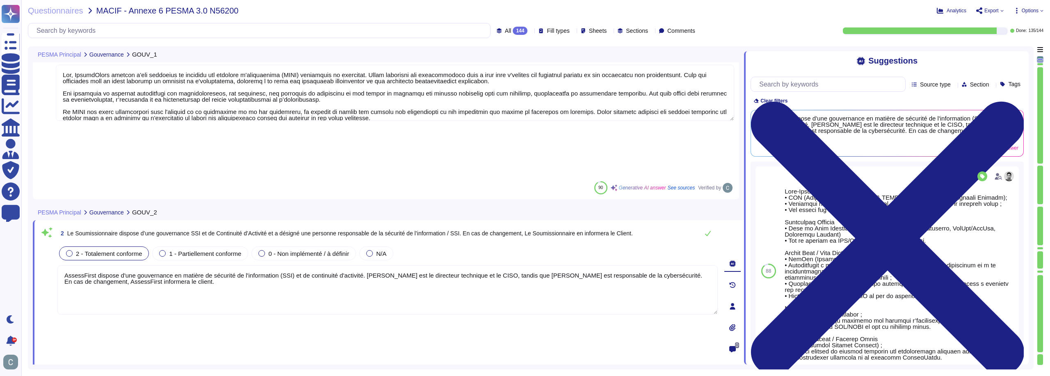
drag, startPoint x: 606, startPoint y: 221, endPoint x: 553, endPoint y: 216, distance: 53.5
click at [553, 265] on textarea "AssessFirst dispose d'une gouvernance en matière de sécurité de l'information (…" at bounding box center [387, 289] width 661 height 49
click at [583, 265] on textarea "AssessFirst dispose d'une gouvernance en matière de sécurité de l'information (…" at bounding box center [387, 289] width 661 height 49
type textarea "AssessFirst dispose d'une gouvernance en matière de sécurité de l'information (…"
click at [90, 264] on textarea "AssessFirst dispose d'une gouvernance en matière de sécurité de l'information (…" at bounding box center [387, 288] width 661 height 49
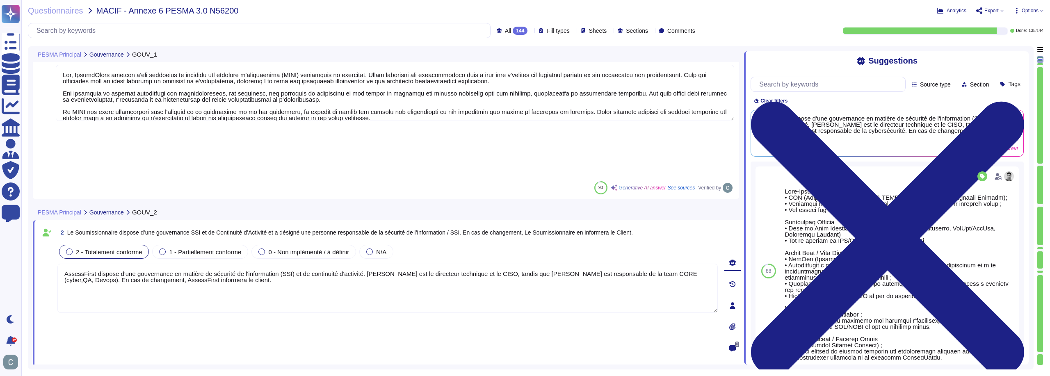
click at [85, 264] on textarea "AssessFirst dispose d'une gouvernance en matière de sécurité de l'information (…" at bounding box center [387, 288] width 661 height 49
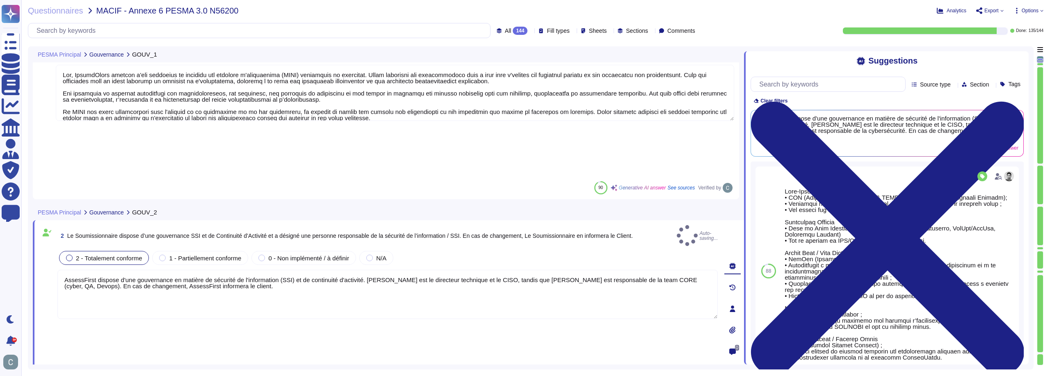
type textarea "AssessFirst dispose d'une gouvernance en matière de sécurité de l'information (…"
click at [633, 229] on span "2 Le Soumissionnaire dispose d’une gouvernance SSI et de Continuité d’Activité …" at bounding box center [345, 236] width 576 height 15
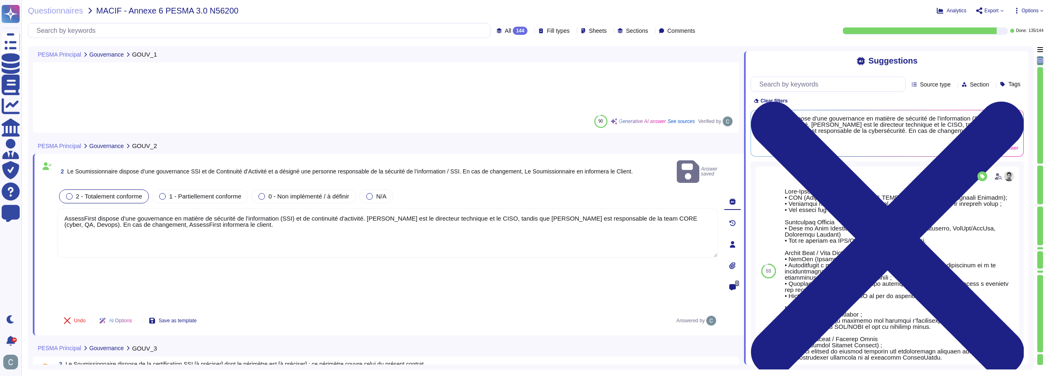
type textarea "AssessFirst dispose d’un processus structuré pour évaluer les risques liés aux …"
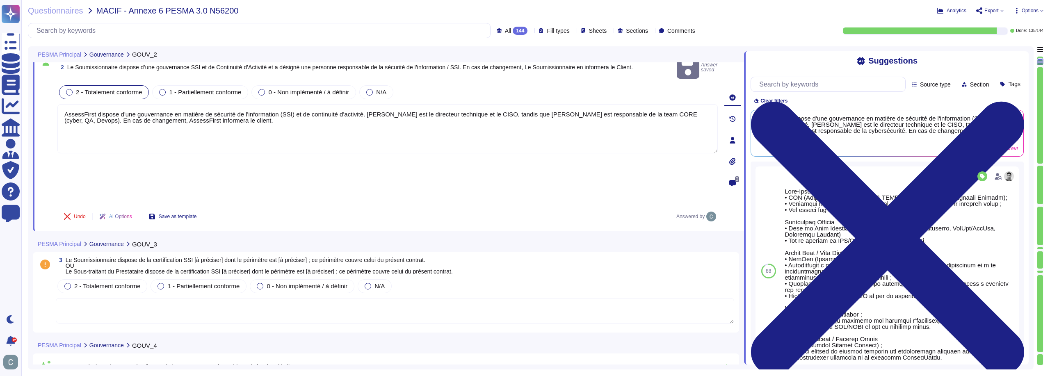
scroll to position [164, 0]
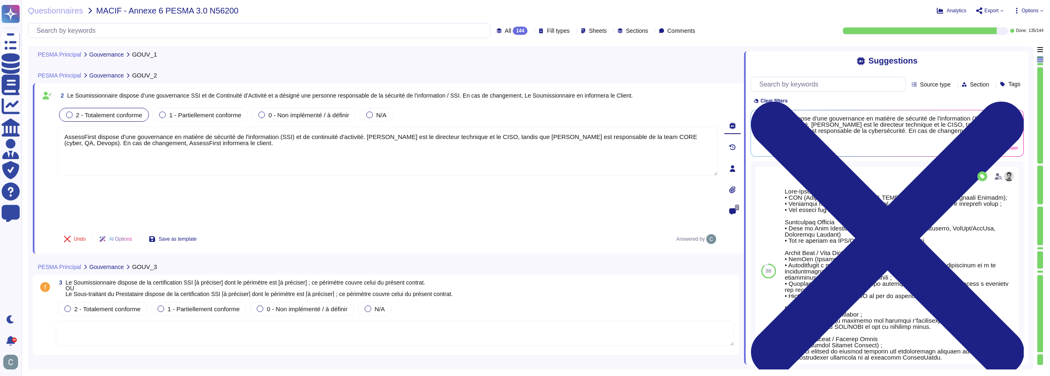
type textarea "Lor, IpsumdOlors ametcon a'eli seddoeius te incididu utl etdolore m'aliquaenima…"
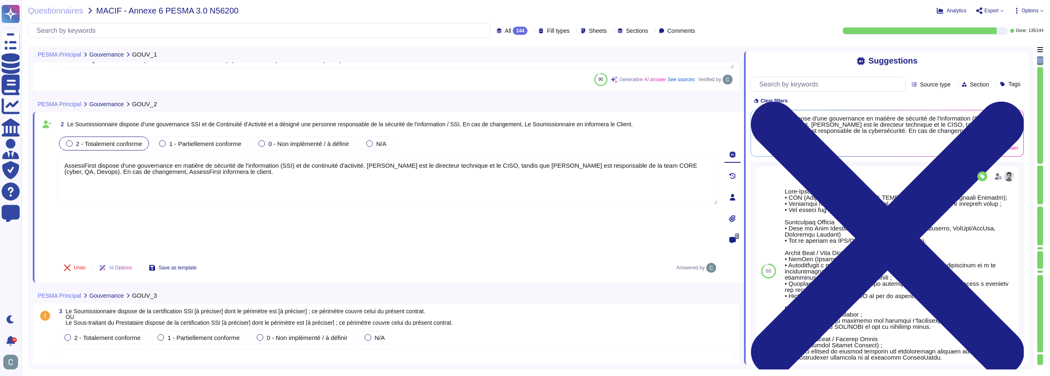
scroll to position [123, 0]
type textarea "AssessFirst dispose d’un processus structuré pour évaluer les risques liés aux …"
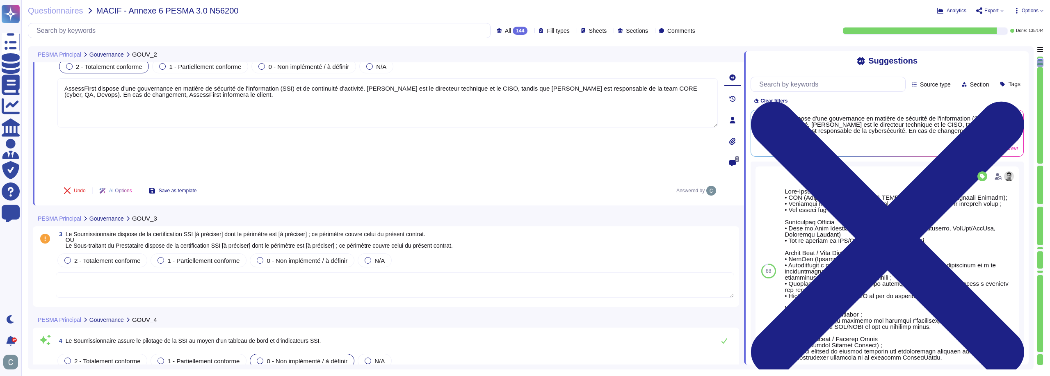
scroll to position [246, 0]
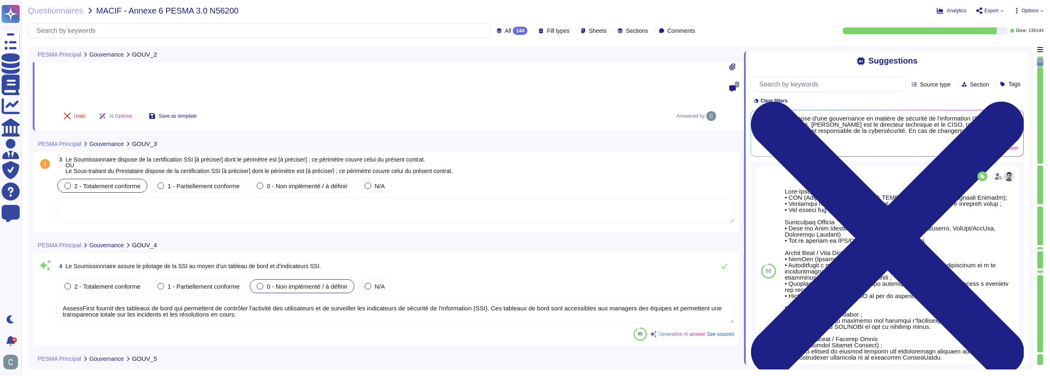
click at [129, 183] on span "2 - Totalement conforme" at bounding box center [107, 186] width 66 height 7
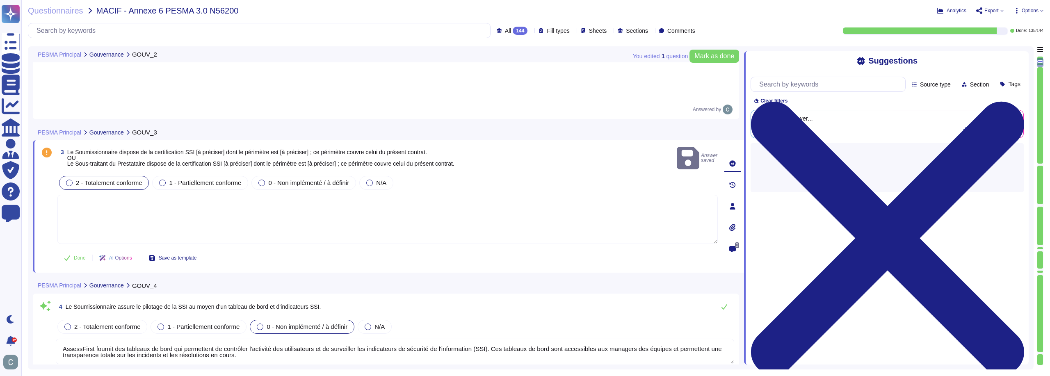
click at [139, 195] on textarea at bounding box center [387, 219] width 661 height 49
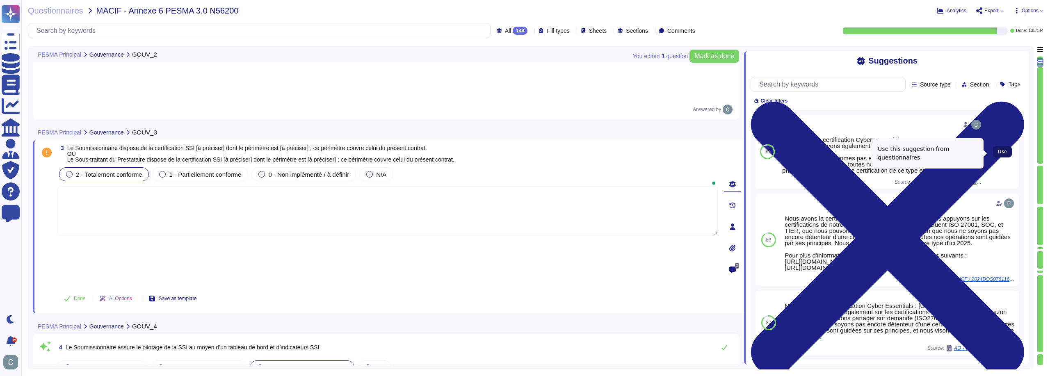
click at [996, 158] on button "Use" at bounding box center [1002, 151] width 19 height 11
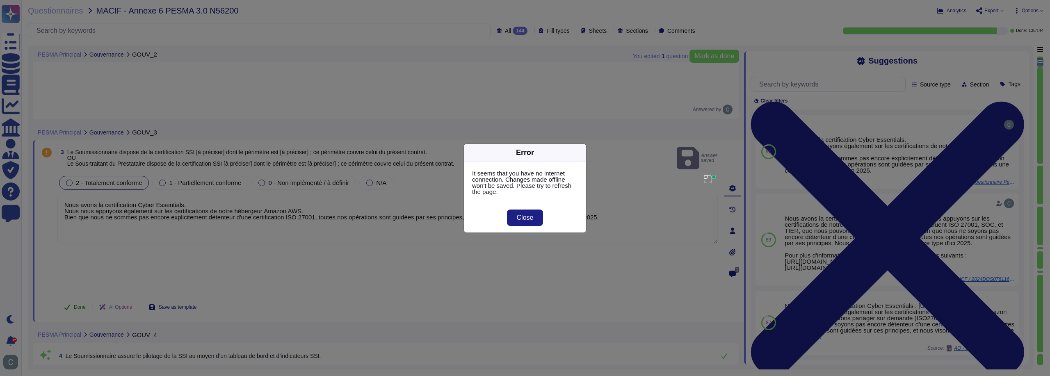
click at [77, 201] on div "Error It seems that you have no internet connection. Changes made offline won't…" at bounding box center [525, 188] width 1050 height 376
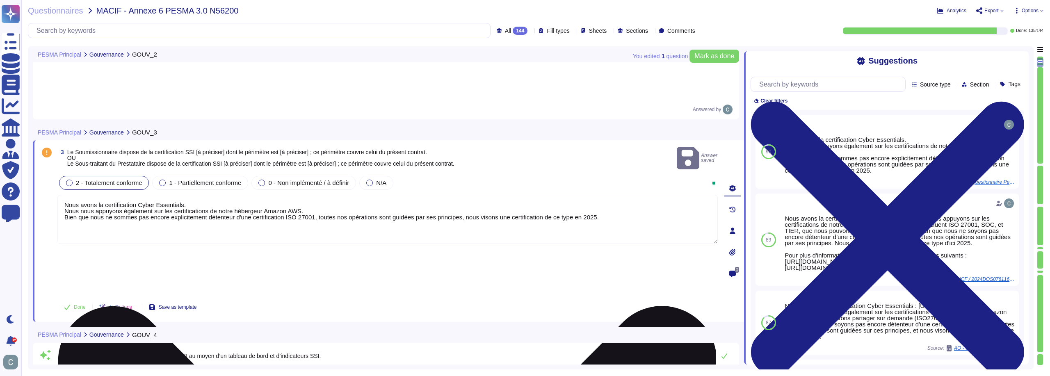
click at [156, 195] on textarea "Nous avons la certification Cyber Essentials. Nous nous appuyons également sur …" at bounding box center [387, 219] width 661 height 49
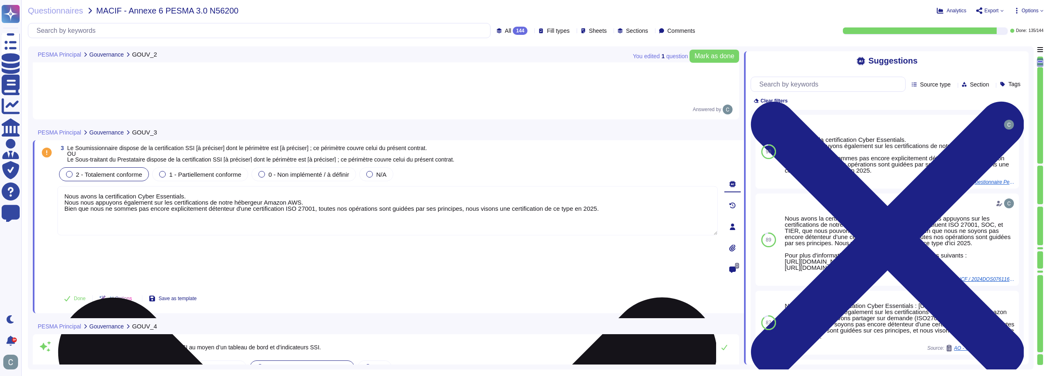
drag, startPoint x: 590, startPoint y: 161, endPoint x: 461, endPoint y: 160, distance: 128.8
click at [461, 186] on textarea "Nous avons la certification Cyber Essentials. Nous nous appuyons également sur …" at bounding box center [387, 210] width 661 height 49
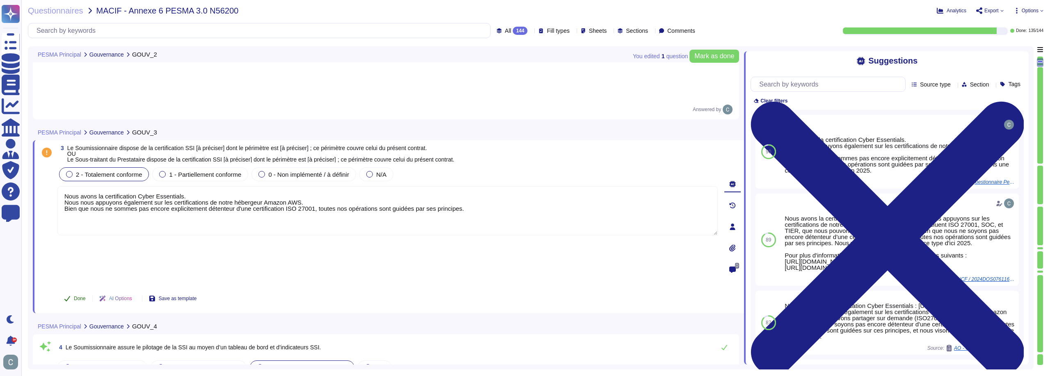
type textarea "Nous avons la certification Cyber Essentials. Nous nous appuyons également sur …"
click at [81, 296] on span "Done" at bounding box center [80, 298] width 12 height 5
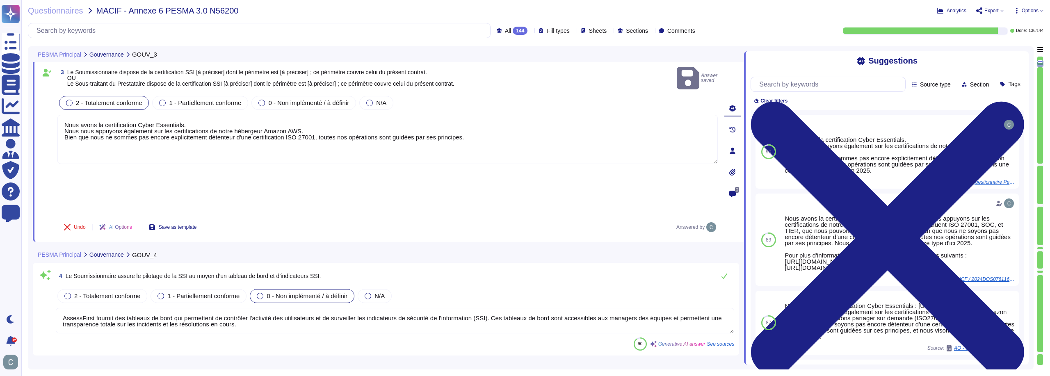
type textarea "AssessFirst réalise des audits de sécurité annuels sur son système d’informatio…"
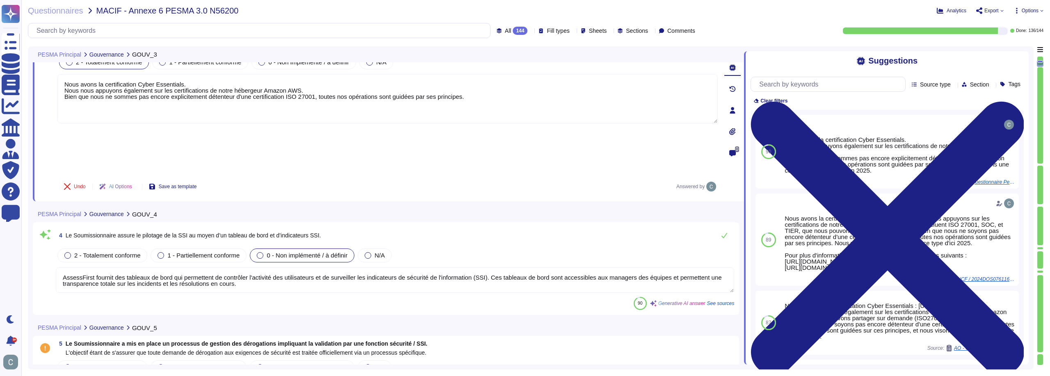
scroll to position [328, 0]
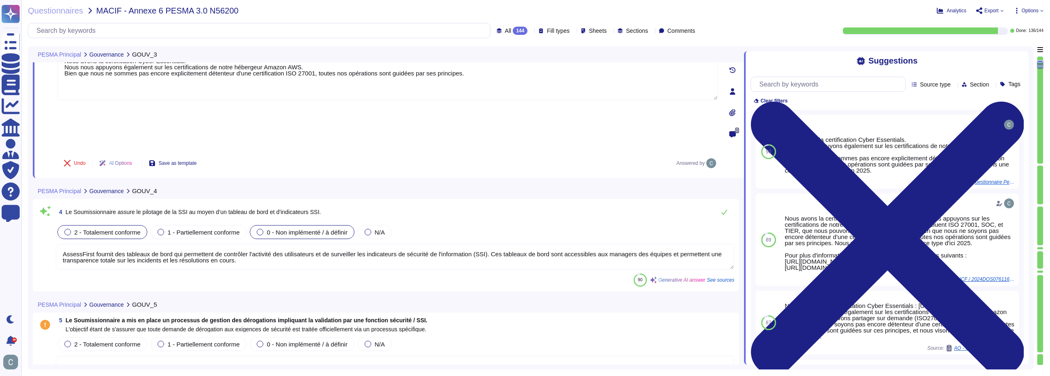
click at [103, 229] on span "2 - Totalement conforme" at bounding box center [107, 232] width 66 height 7
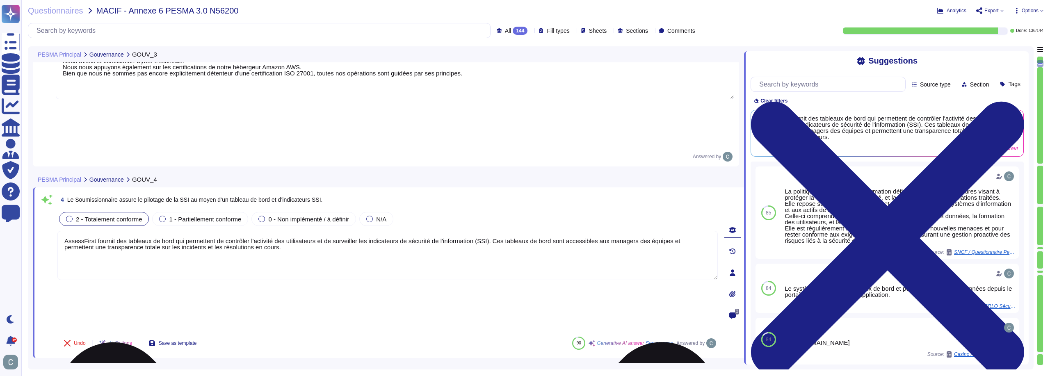
drag, startPoint x: 249, startPoint y: 193, endPoint x: 314, endPoint y: 193, distance: 64.8
click at [314, 231] on textarea "AssessFirst fournit des tableaux de bord qui permettent de contrôler l'activité…" at bounding box center [387, 255] width 661 height 49
drag, startPoint x: 424, startPoint y: 193, endPoint x: 433, endPoint y: 200, distance: 11.7
click at [433, 231] on textarea "AssessFirst fournit des tableaux de bord qui permettent de contrôler et de surv…" at bounding box center [387, 255] width 661 height 49
click at [416, 231] on textarea "AssessFirst fournit des tableaux de bord qui permettent de contrôler et de surv…" at bounding box center [387, 255] width 661 height 49
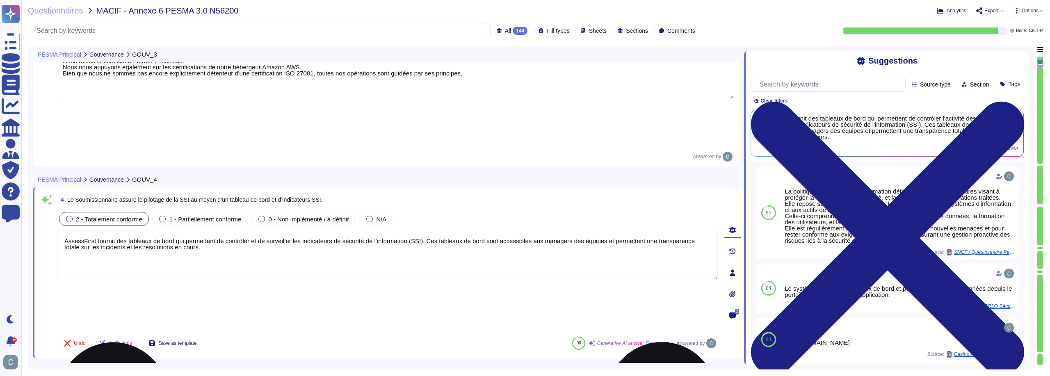
drag, startPoint x: 602, startPoint y: 192, endPoint x: 645, endPoint y: 192, distance: 42.7
click at [645, 231] on textarea "AssessFirst fournit des tableaux de bord qui permettent de contrôler et de surv…" at bounding box center [387, 255] width 661 height 49
drag, startPoint x: 640, startPoint y: 194, endPoint x: 702, endPoint y: 185, distance: 62.6
click at [702, 231] on textarea "AssessFirst fournit des tableaux de bord qui permettent de contrôler et de surv…" at bounding box center [387, 255] width 661 height 49
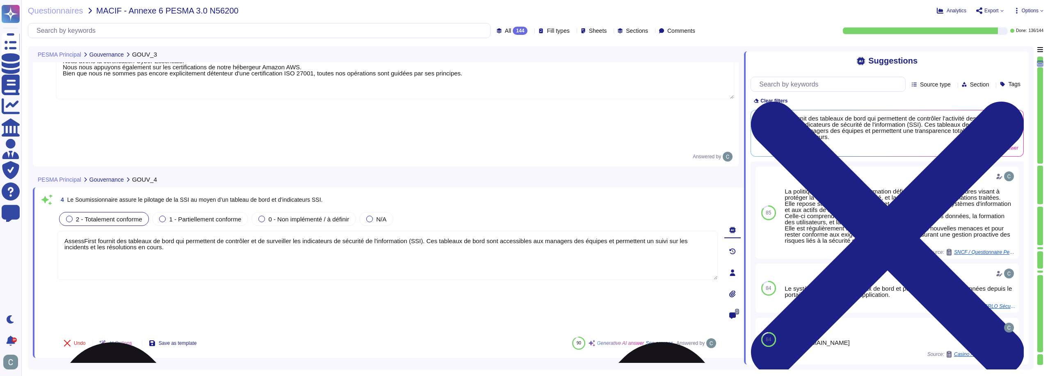
click at [214, 231] on textarea "AssessFirst fournit des tableaux de bord qui permettent de contrôler et de surv…" at bounding box center [387, 255] width 661 height 49
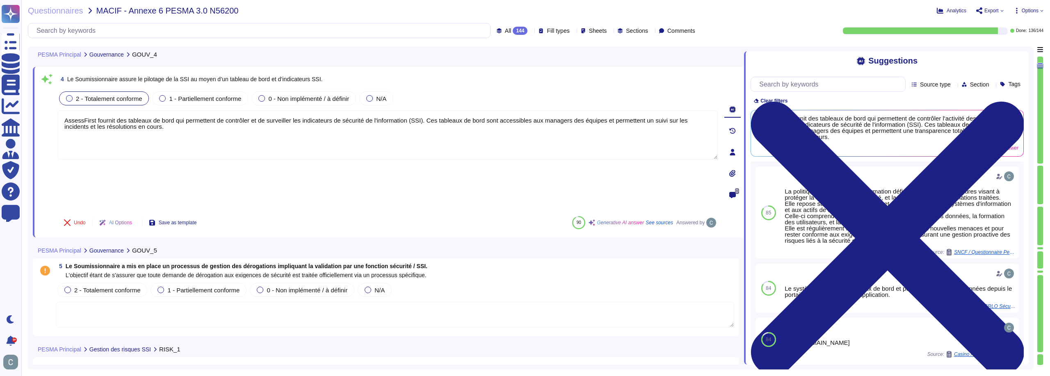
scroll to position [410, 0]
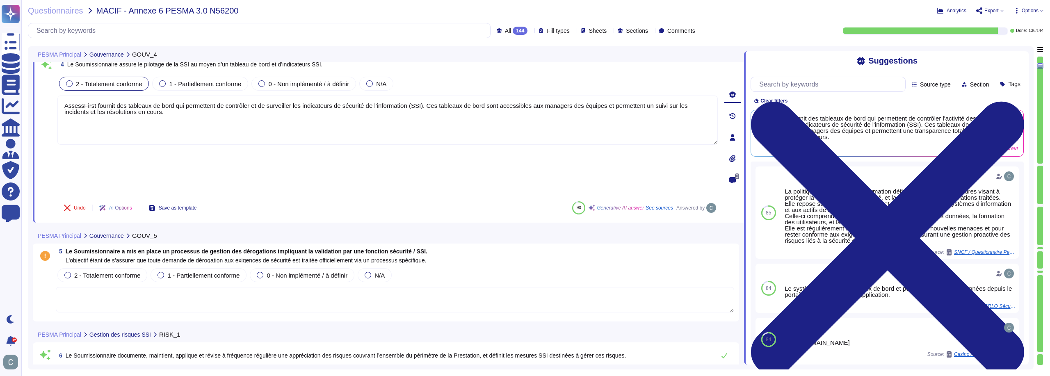
type textarea "AssessFirst fournit des tableaux de bord qui permettent de contrôler et de surv…"
click at [277, 198] on div "Undo AI Options Save as template 90 Generative AI answer See sources Answered by" at bounding box center [387, 208] width 661 height 20
click at [125, 272] on span "2 - Totalement conforme" at bounding box center [107, 275] width 66 height 7
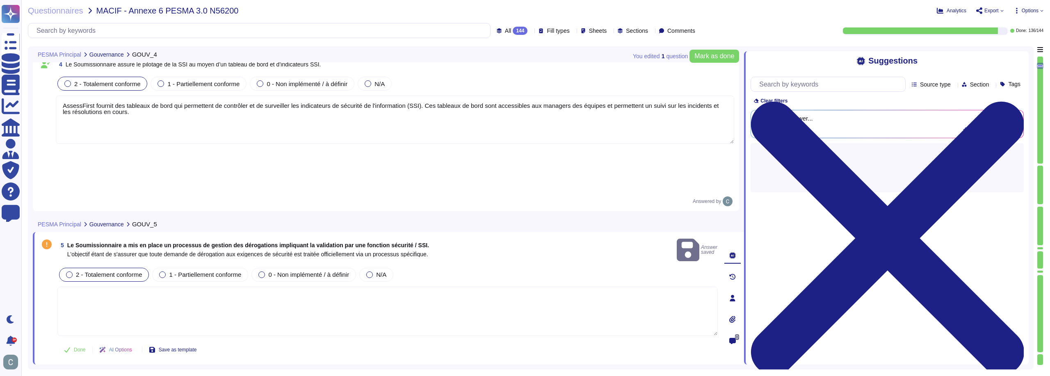
click at [152, 287] on textarea at bounding box center [387, 311] width 661 height 49
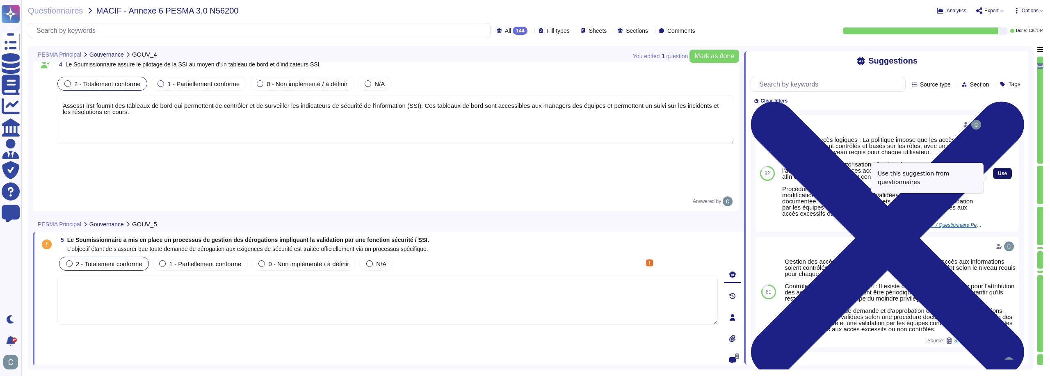
click at [998, 176] on span "Use" at bounding box center [1002, 173] width 9 height 5
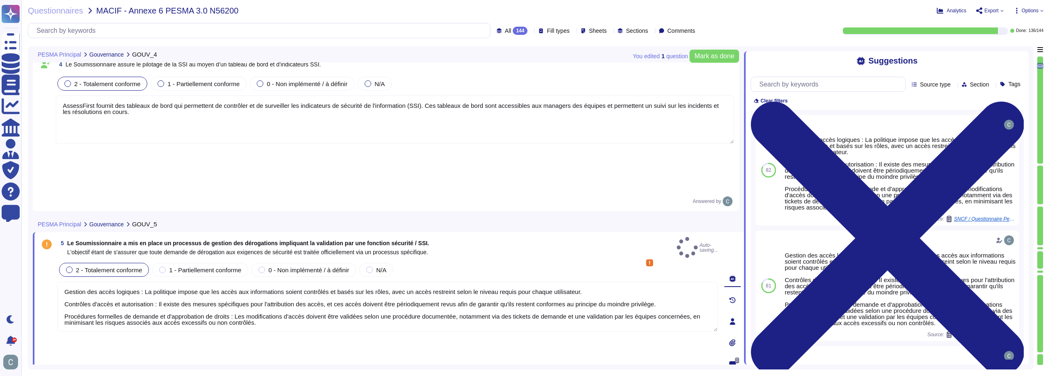
type textarea "Gestion des accès logiques : La politique impose que les accès aux informations…"
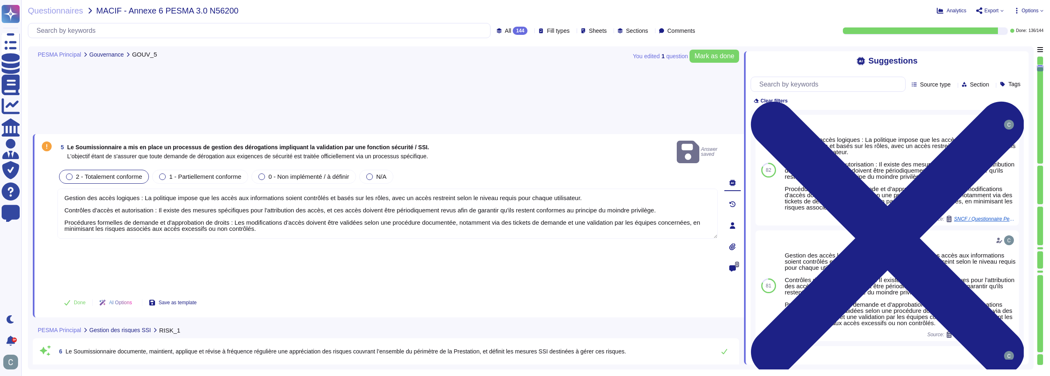
scroll to position [533, 0]
type textarea "LoremiPsumd s'ametco a elitseddo e'temporin utl etdoloremagnaal en adminim, v q…"
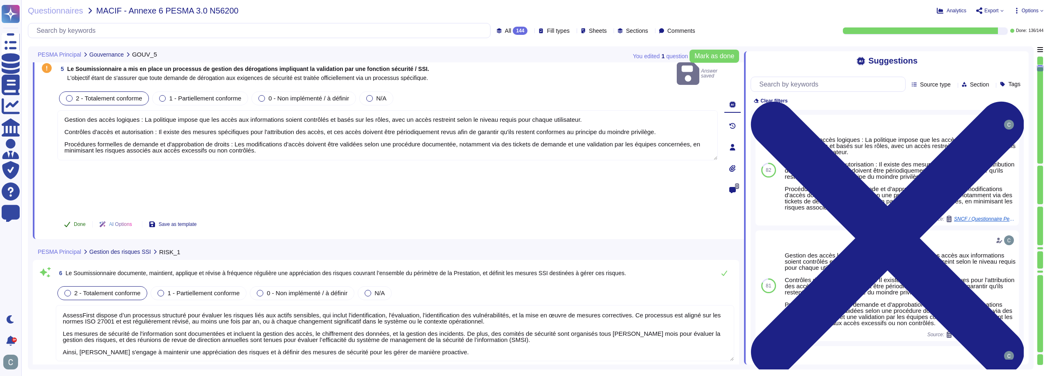
click at [70, 216] on button "Done" at bounding box center [74, 224] width 35 height 16
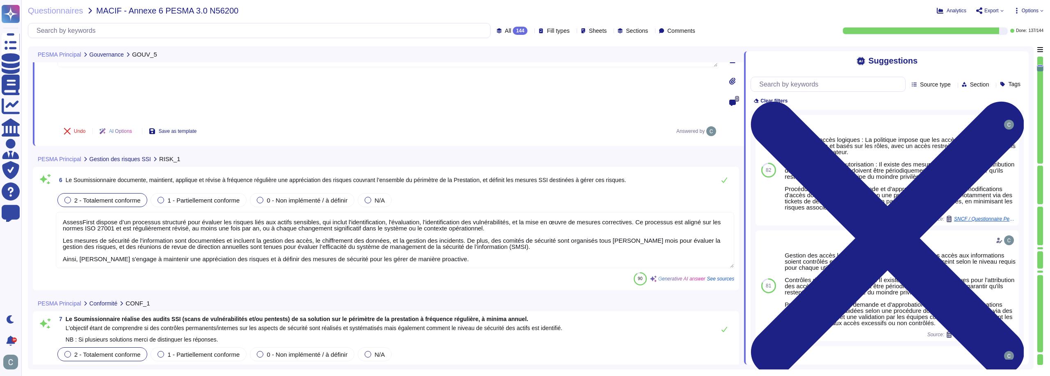
scroll to position [1, 0]
click at [723, 177] on icon at bounding box center [724, 180] width 7 height 7
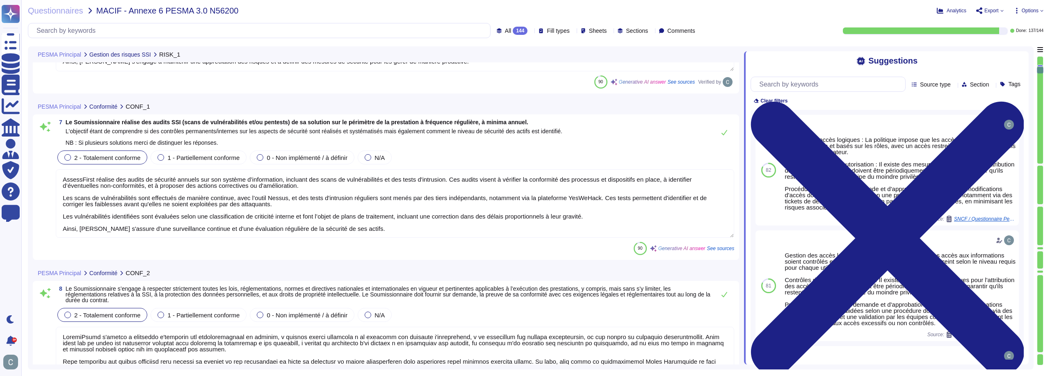
scroll to position [780, 0]
type textarea "Nous assurons la traçabilité des événements de sécurité, y compris les authenti…"
type textarea "Oui, AssessFirst effectue régulièrement une révision des journaux d’audit à l’a…"
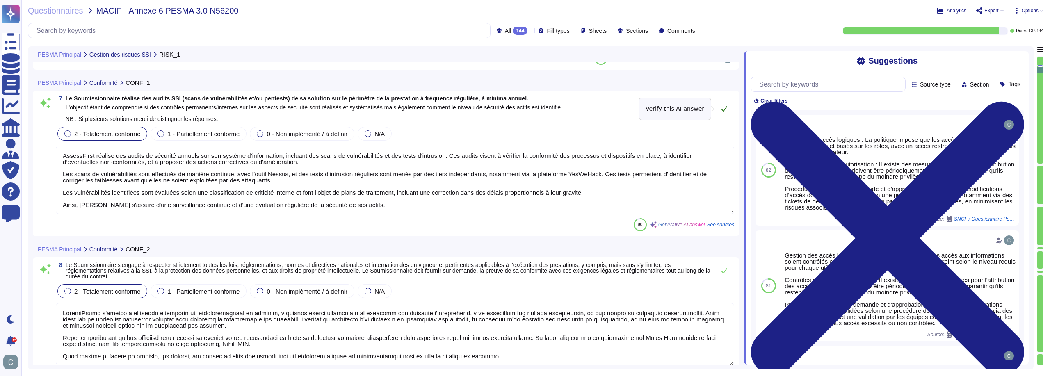
click at [720, 108] on button at bounding box center [725, 109] width 20 height 16
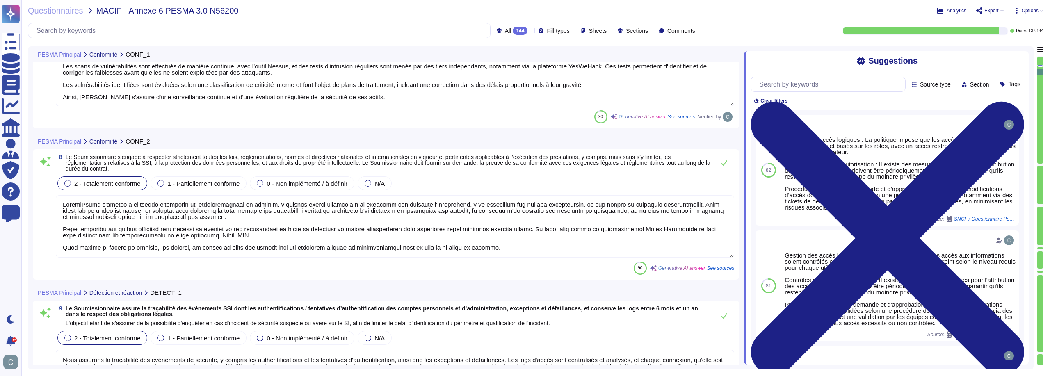
scroll to position [903, 0]
type textarea "Oui, nous protégeons tous les journaux d’évènements (logs) pour empêcher toute …"
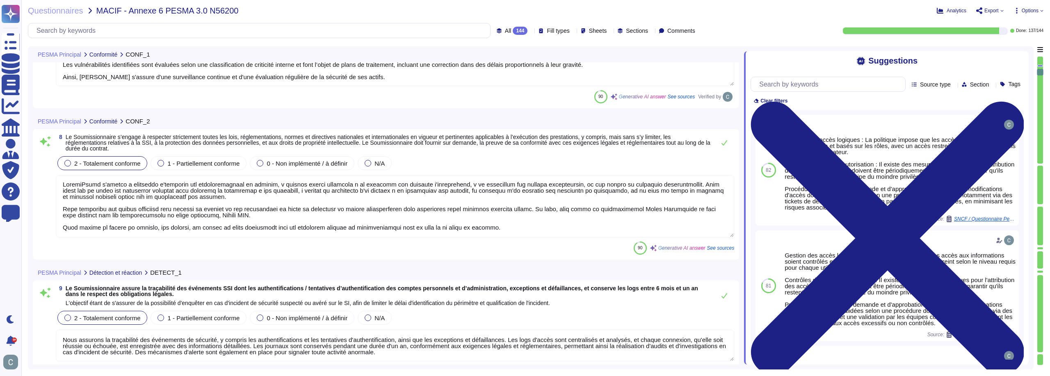
click at [414, 211] on textarea at bounding box center [395, 206] width 679 height 62
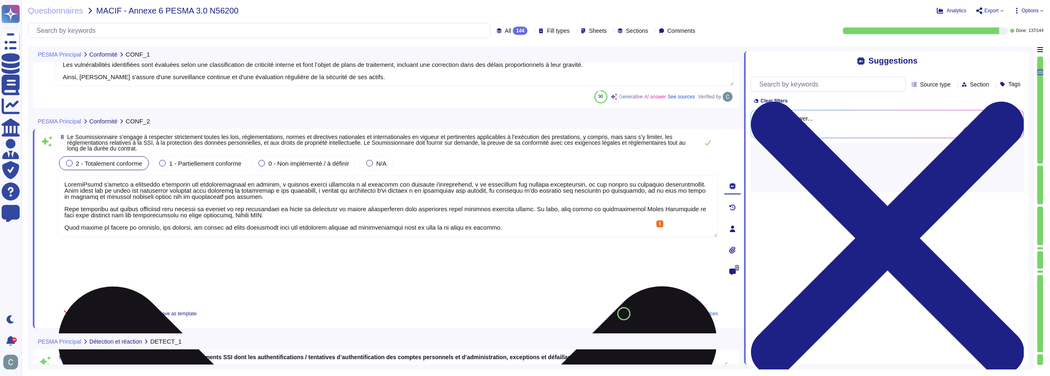
click at [414, 211] on textarea at bounding box center [387, 206] width 661 height 62
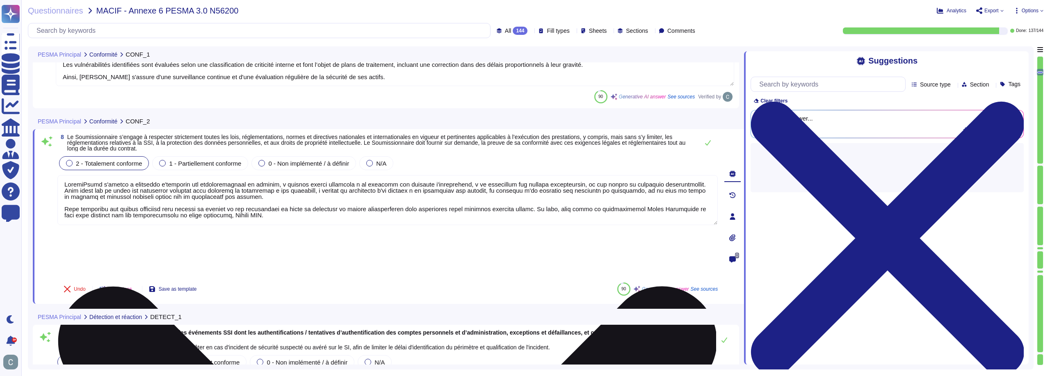
scroll to position [0, 0]
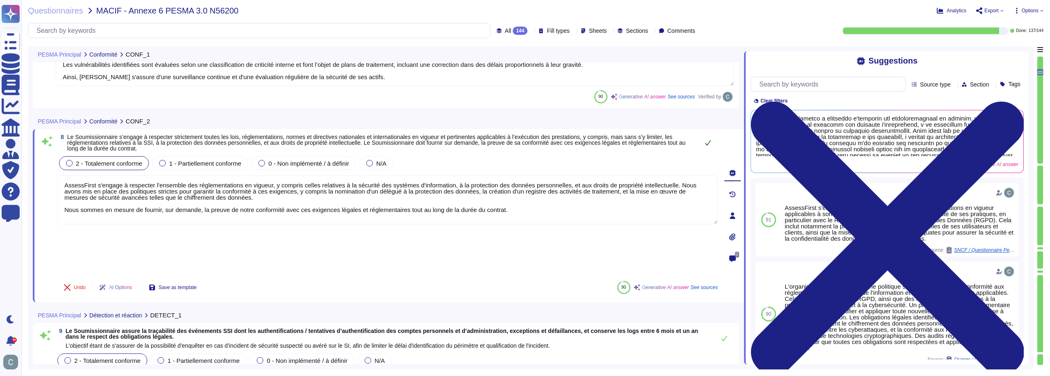
type textarea "AssessFirst s'engage à respecter l'ensemble des réglementations en vigueur, y c…"
click at [700, 144] on button at bounding box center [708, 143] width 20 height 16
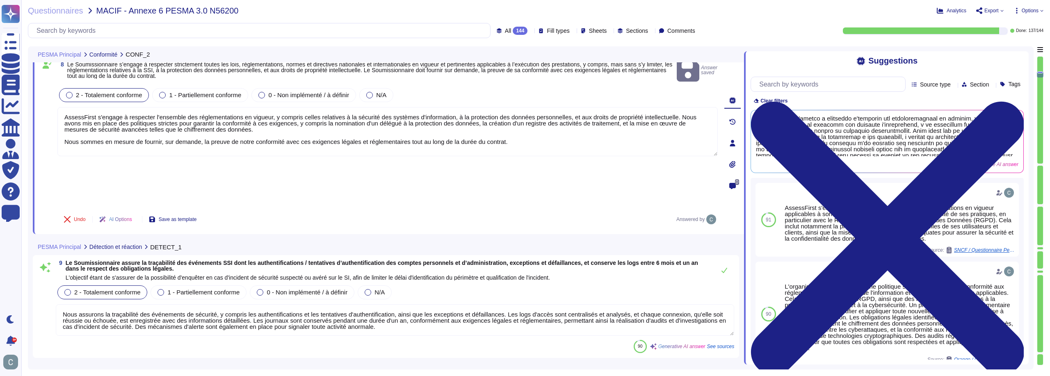
type textarea "AssessFirst dispose de moyens adaptés pour détecter les incidents de sécurité d…"
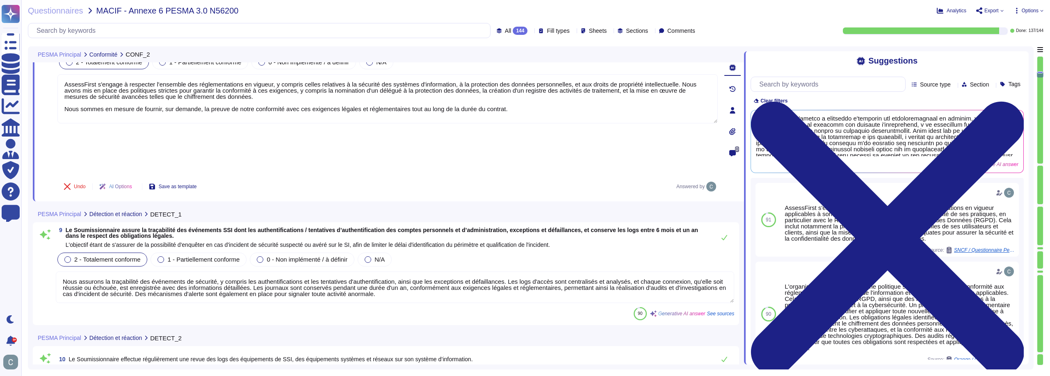
scroll to position [1026, 0]
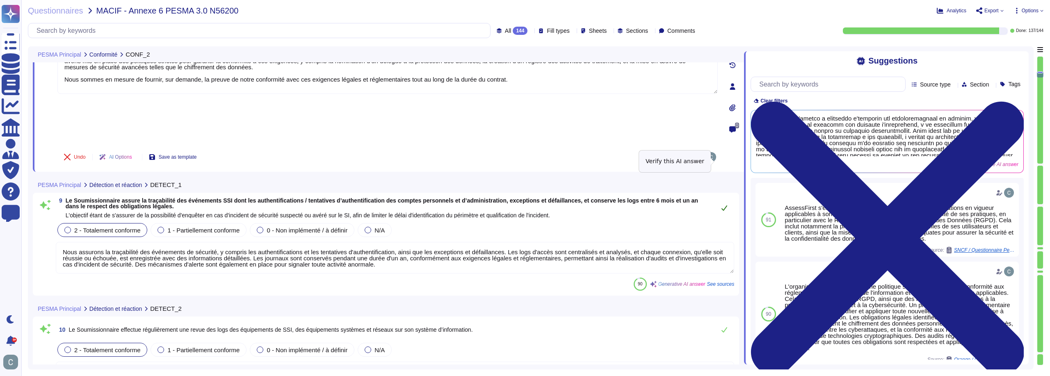
click at [728, 200] on button at bounding box center [725, 208] width 20 height 16
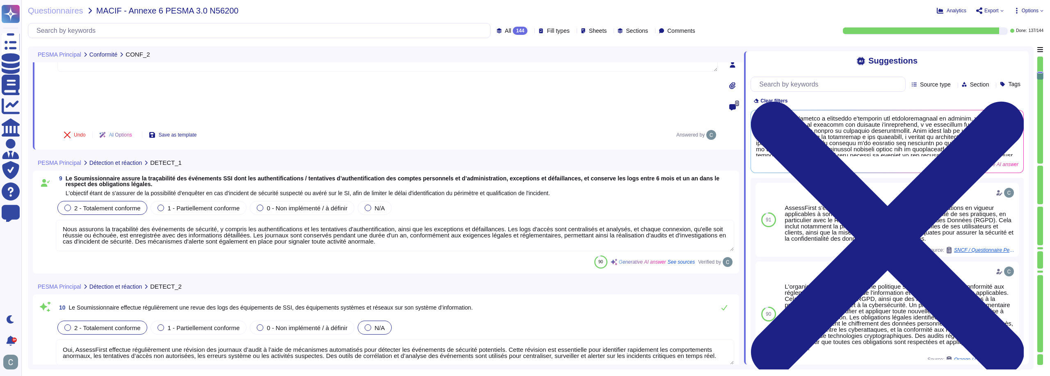
type textarea "LoremiPsumd sitamet c'ad elitseddo eiusmodte in utlaboree dolo ma aliquae adm v…"
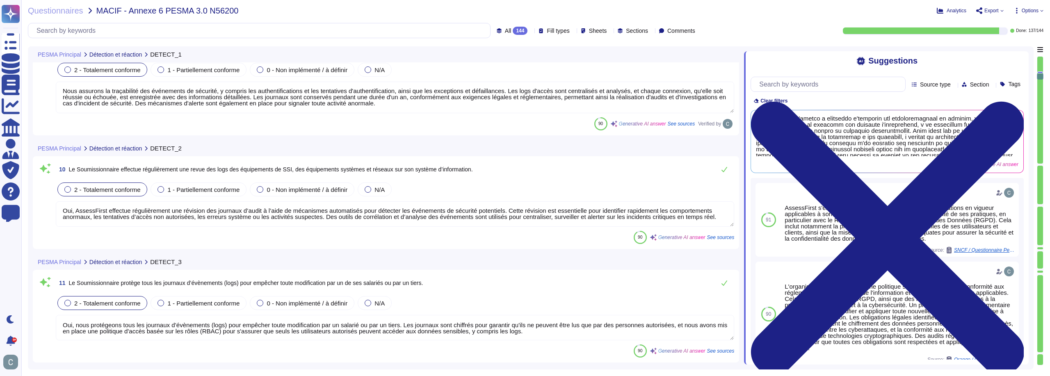
scroll to position [1149, 0]
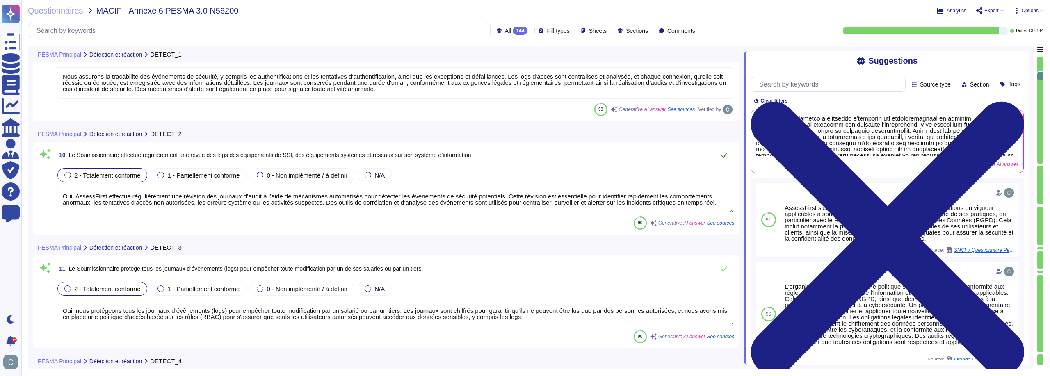
click at [727, 154] on icon at bounding box center [725, 155] width 6 height 5
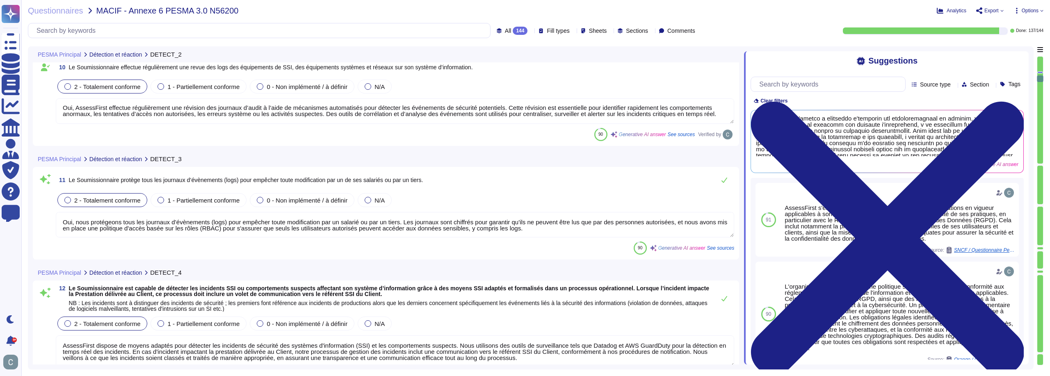
scroll to position [1, 0]
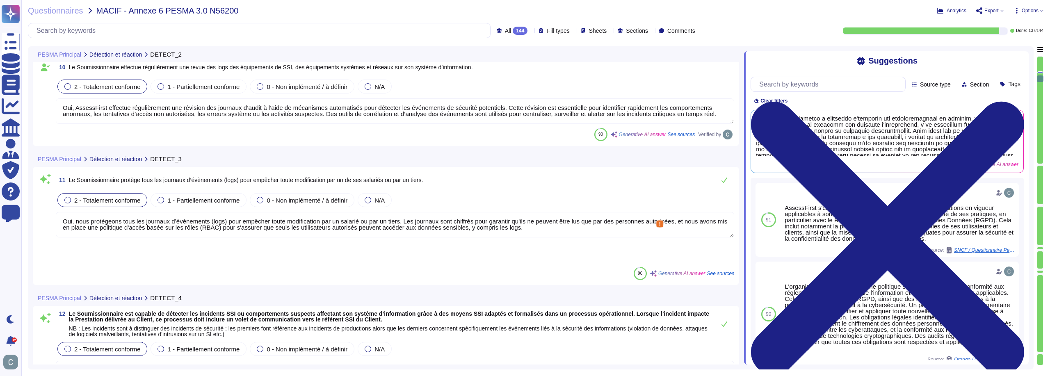
drag, startPoint x: 226, startPoint y: 230, endPoint x: 209, endPoint y: 229, distance: 17.2
click at [209, 229] on textarea "Oui, nous protégeons tous les journaux d’évènements (logs) pour empêcher toute …" at bounding box center [395, 224] width 679 height 25
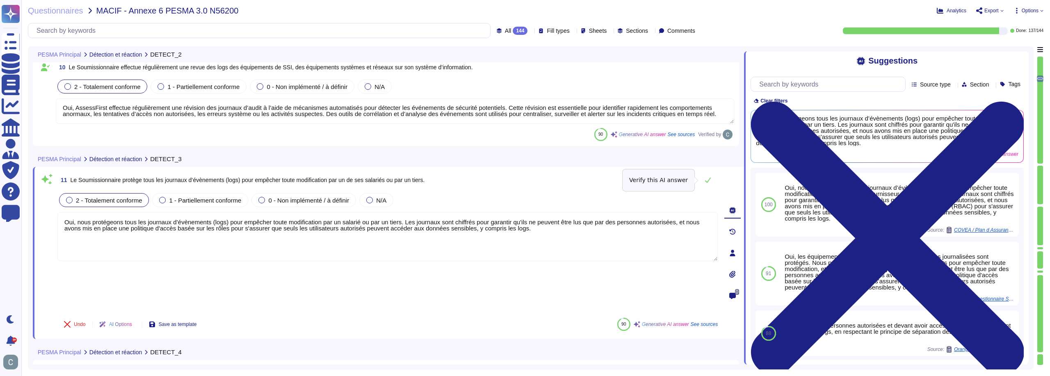
drag, startPoint x: 704, startPoint y: 180, endPoint x: 695, endPoint y: 181, distance: 9.9
click at [704, 180] on button at bounding box center [708, 180] width 20 height 16
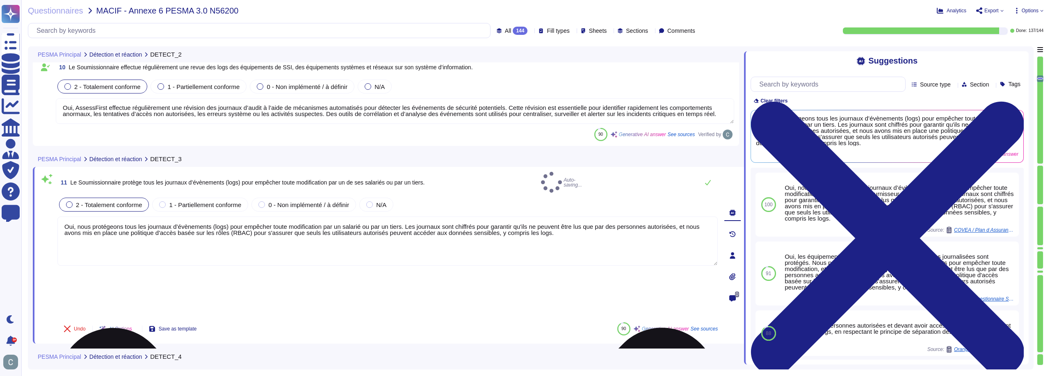
type textarea "Oui, nous protégeons tous les journaux d’évènements (logs) pour empêcher toute …"
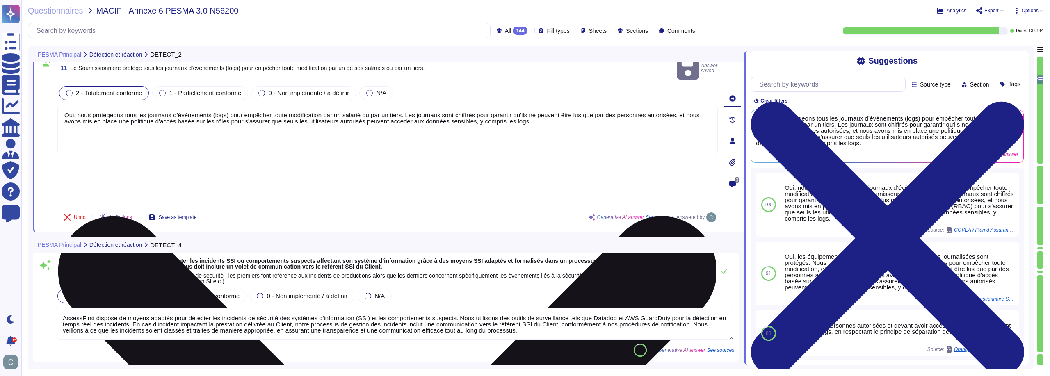
scroll to position [1395, 0]
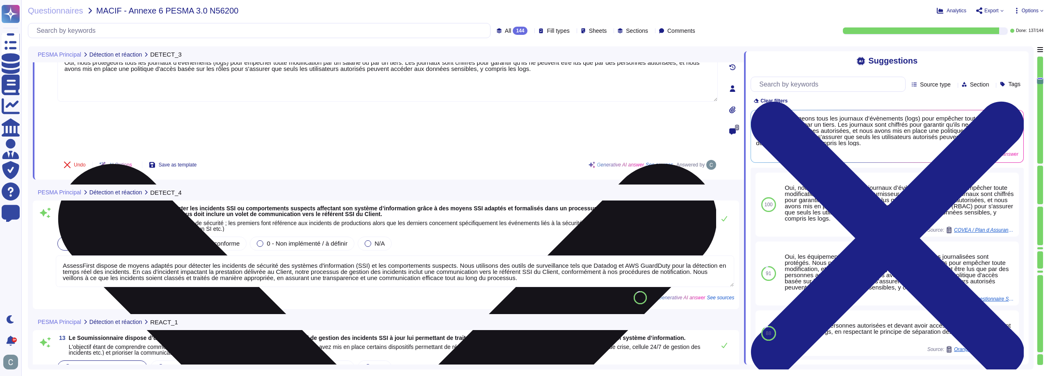
type textarea "Oui, nous avons mis en place un SOC (Security Operations Center) 24h/24 et 7j/7…"
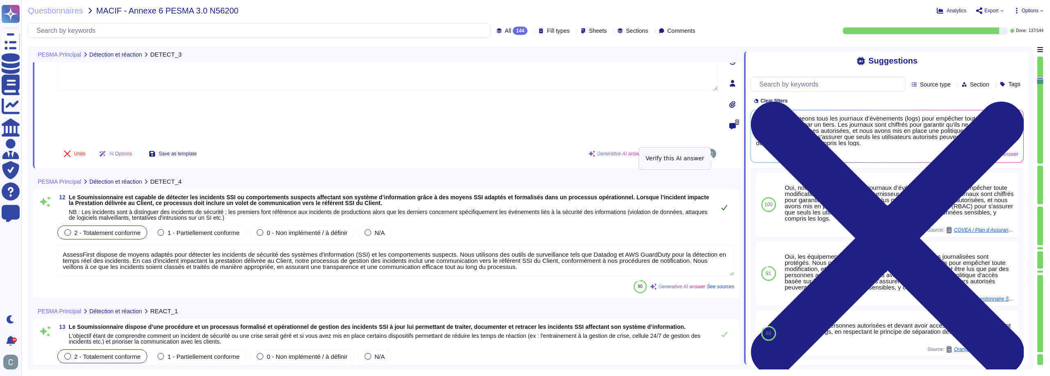
click at [727, 204] on icon at bounding box center [724, 207] width 7 height 7
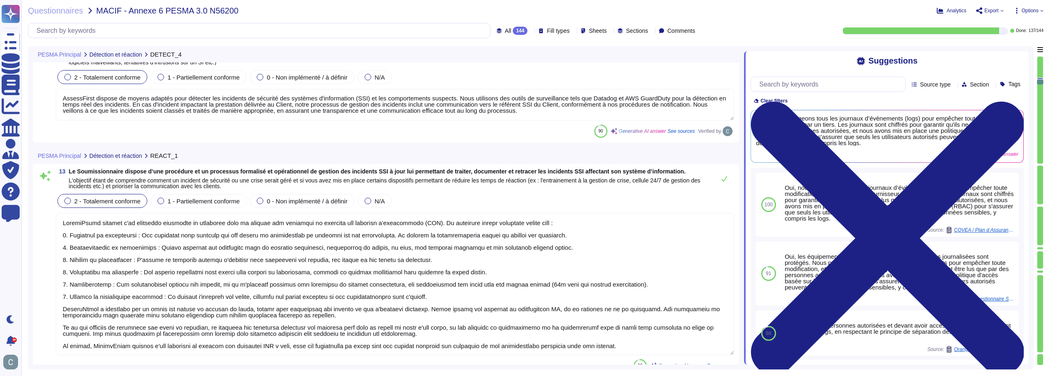
scroll to position [1518, 0]
type textarea "Le processus de gestion des incidents inclut effectivement un volet de communic…"
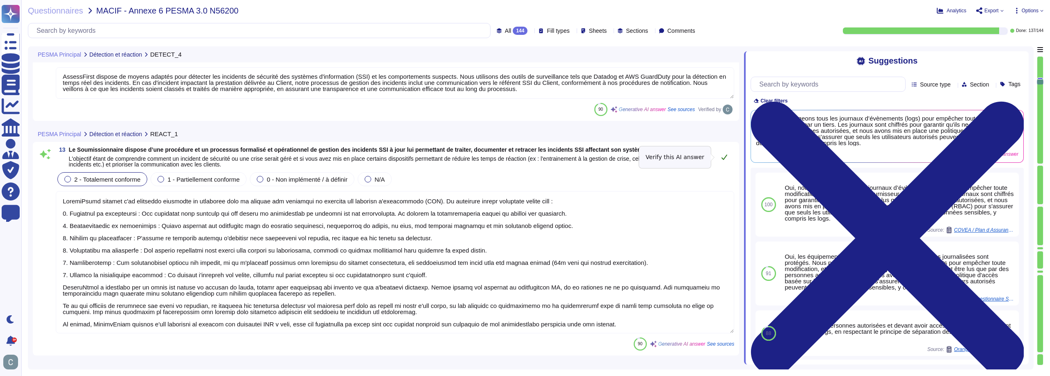
click at [718, 156] on button at bounding box center [725, 157] width 20 height 16
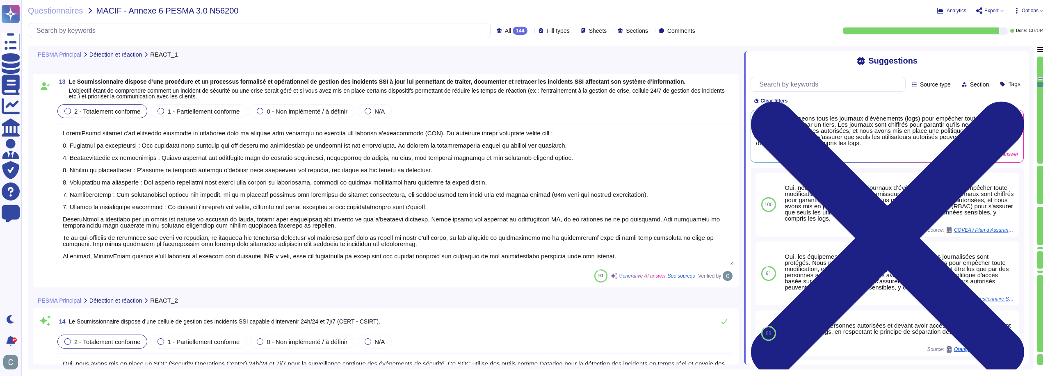
type textarea "Oui, AssessFirst dispose d’un plan de gestion de crise formalisé, intégré à sa …"
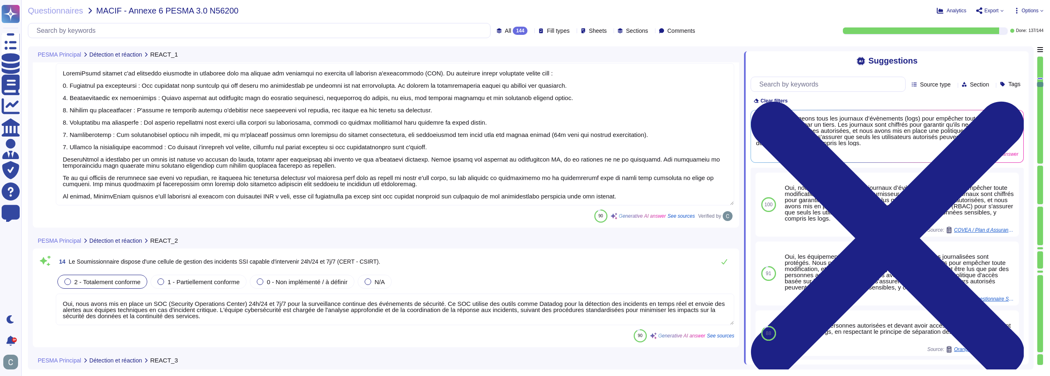
scroll to position [1, 0]
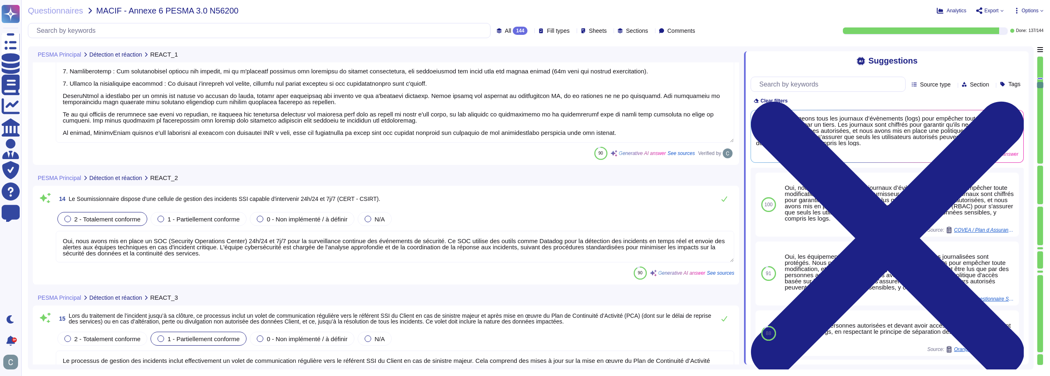
type textarea "Oui, nous tenons un inventaire complet et à jour de tous nos sous-traitants, ce…"
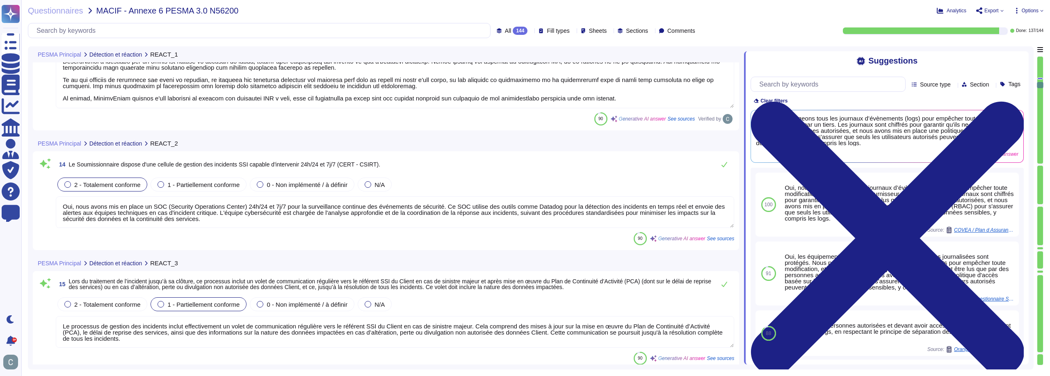
scroll to position [1764, 0]
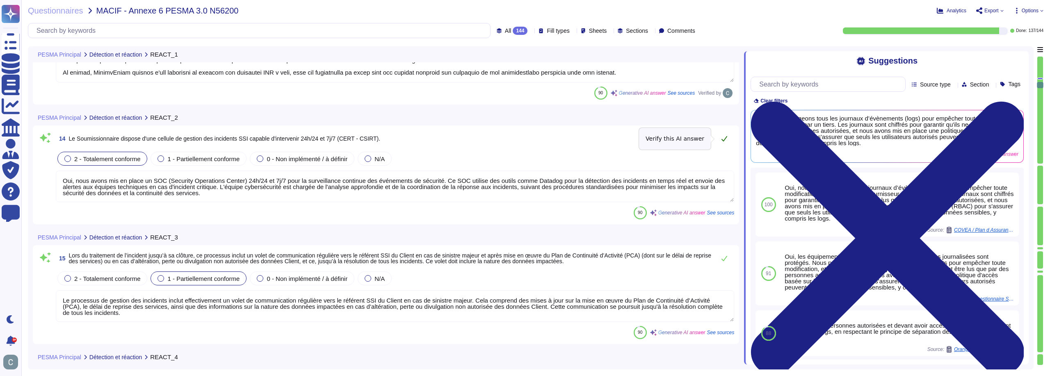
click at [725, 142] on icon at bounding box center [724, 138] width 7 height 7
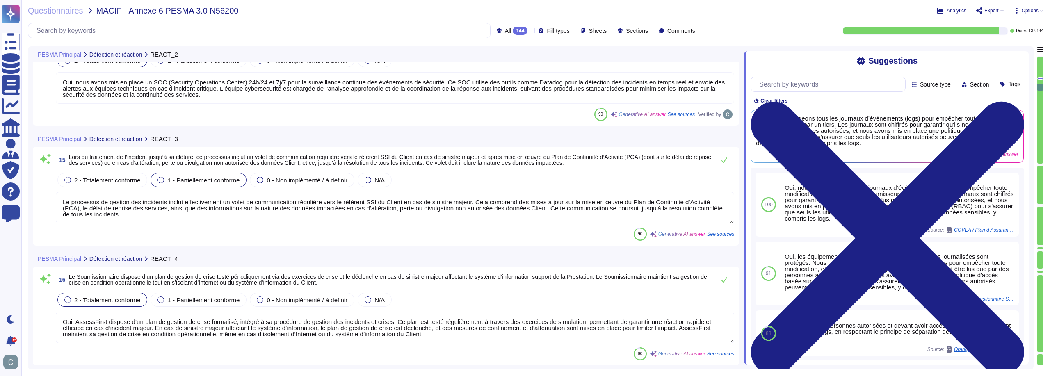
type textarea "AssessFirst a mis en place un processus structuré pour garantir que ses sous-tr…"
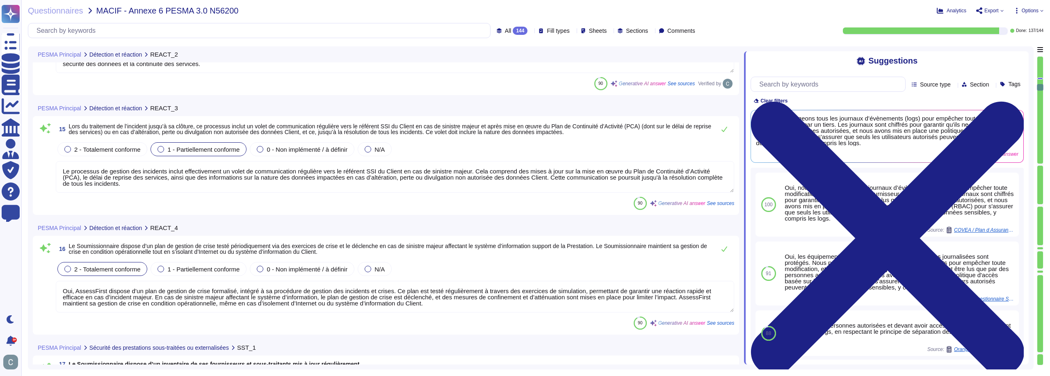
scroll to position [1887, 0]
click at [94, 154] on div "2 - Totalement conforme" at bounding box center [102, 149] width 90 height 14
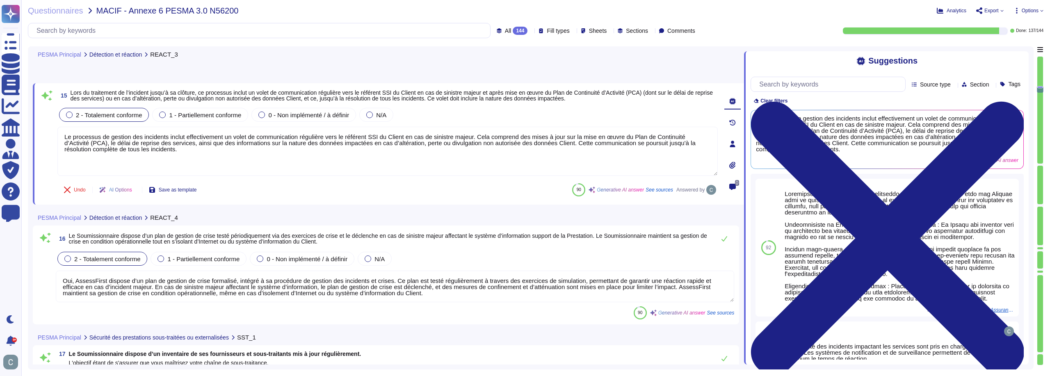
type textarea "Lore ips dolorsit a'ConsecTetur adipiscinge s do eiusmodte in utlaboreetdolor m…"
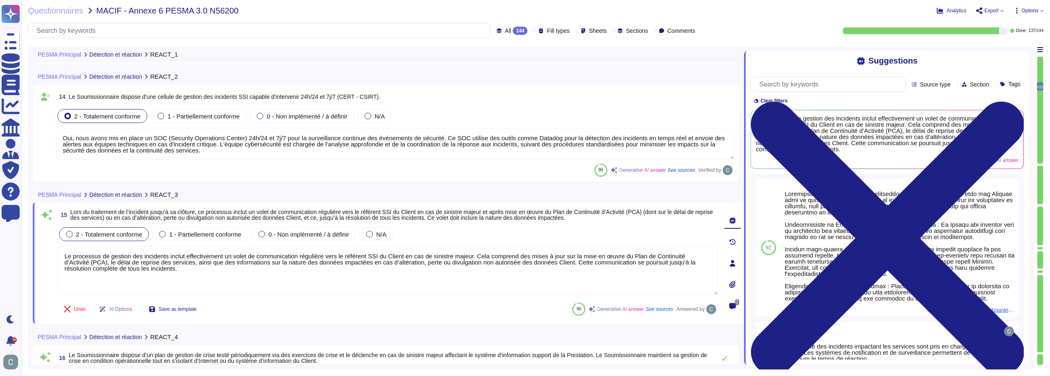
type textarea "LoremiPsumd sitamet c'ad elitseddo eiusmodte in utlaboree dolo ma aliquae adm v…"
type textarea "Oui, nous avons mis en place un SOC (Security Operations Center) 24h/24 et 7j/7…"
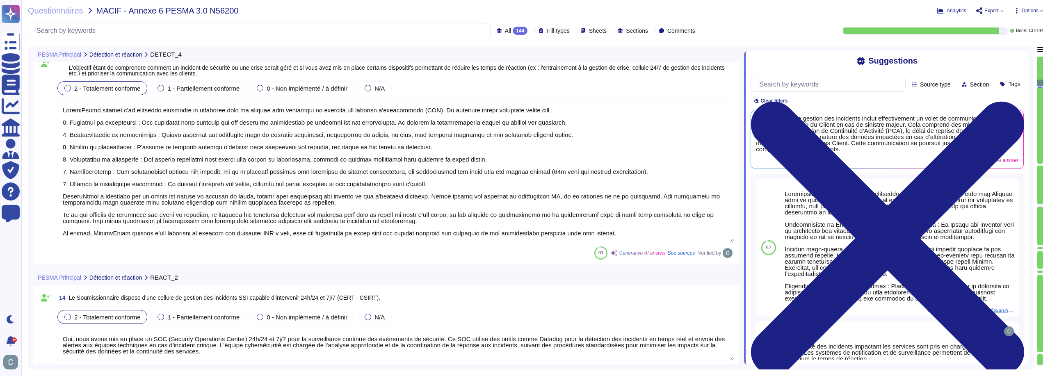
type textarea "AssessFirst dispose de moyens adaptés pour détecter les incidents de sécurité d…"
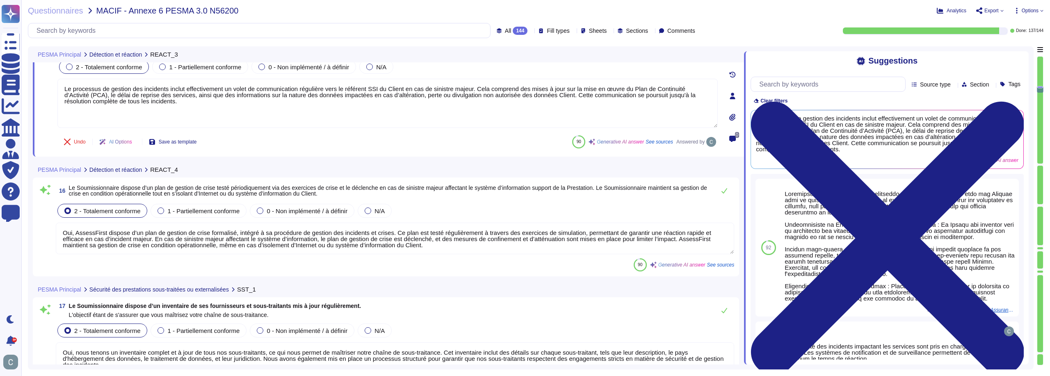
type textarea "Oui, AssessFirst dispose d’un plan de gestion de crise formalisé, intégré à sa …"
type textarea "Oui, nous tenons un inventaire complet et à jour de tous nos sous-traitants, ce…"
type textarea "AssessFirst a mis en place un processus structuré pour garantir que ses sous-tr…"
type textarea "Lore ips dolorsit a'ConsecTetur adipiscinge s do eiusmodte in utlaboreetdolor m…"
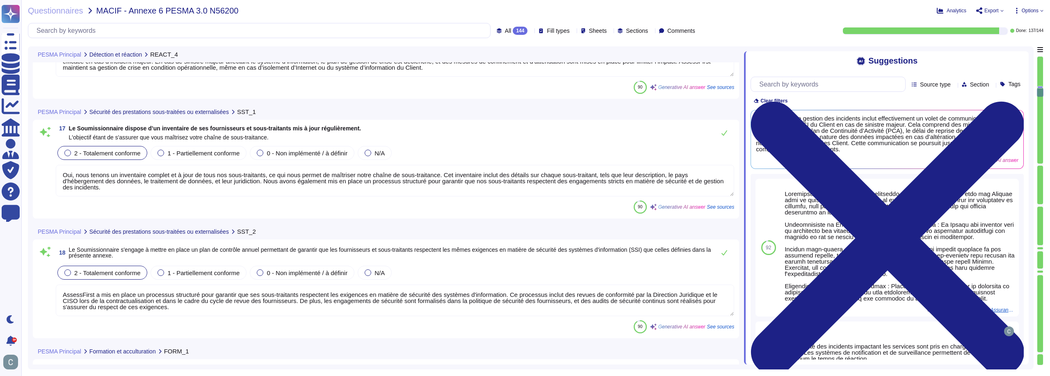
type textarea "Oui, nous disposons d'une charte informatique qui est annexée à notre Règlement…"
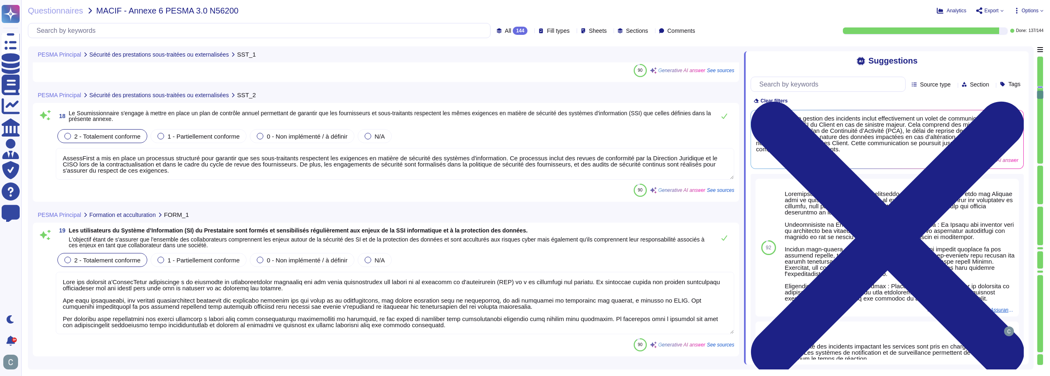
type textarea "Oui, AssessFirst a mis en place des programmes de formation et de sensibilisati…"
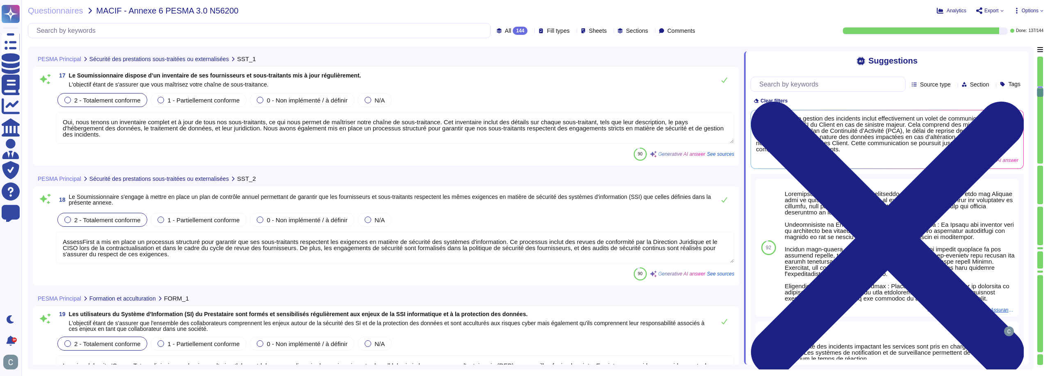
type textarea "Oui, AssessFirst dispose d’un plan de gestion de crise formalisé, intégré à sa …"
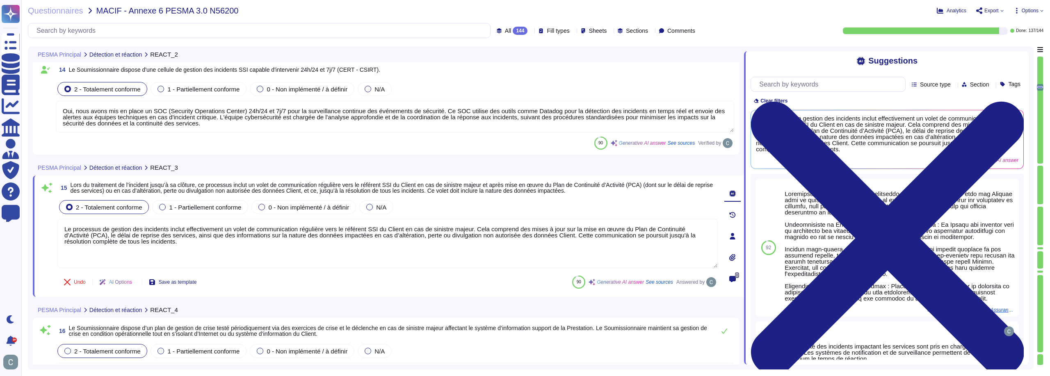
type textarea "Oui, nous avons mis en place un SOC (Security Operations Center) 24h/24 et 7j/7…"
type textarea "Le processus de gestion des incidents inclut effectivement un volet de communic…"
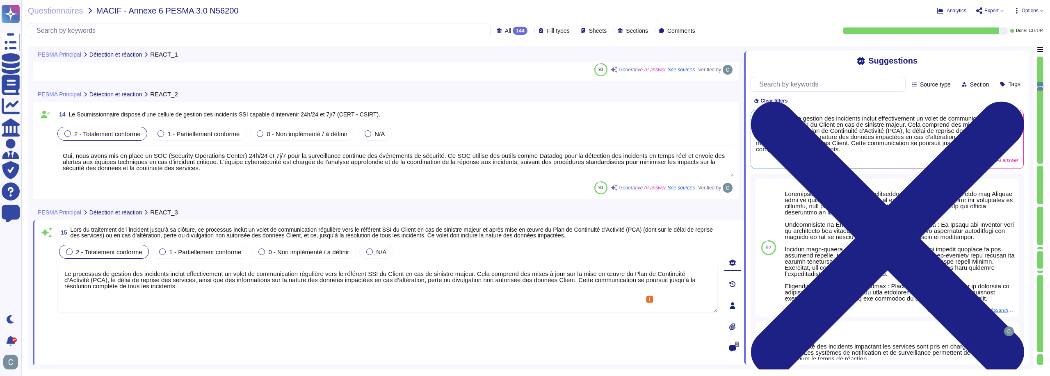
type textarea "LoremiPsumd sitamet c'ad elitseddo eiusmodte in utlaboree dolo ma aliquae adm v…"
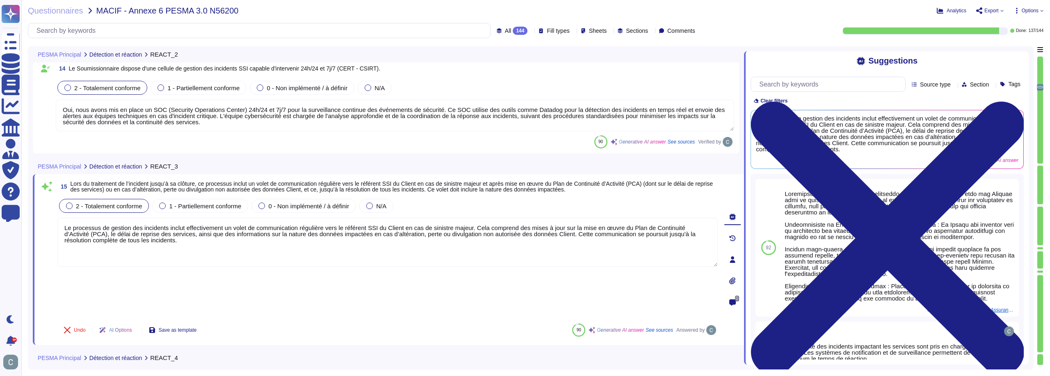
type textarea "AssessFirst a mis en place un processus structuré pour garantir que ses sous-tr…"
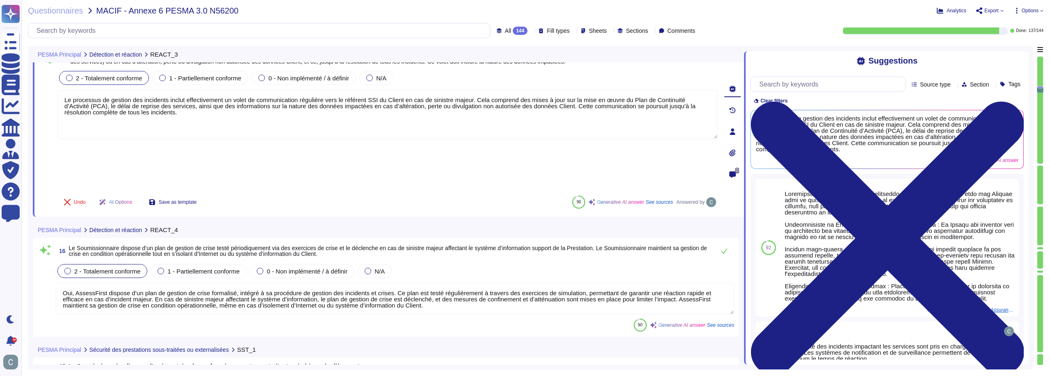
type textarea "Lore ips dolorsit a'ConsecTetur adipiscinge s do eiusmodte in utlaboreetdolor m…"
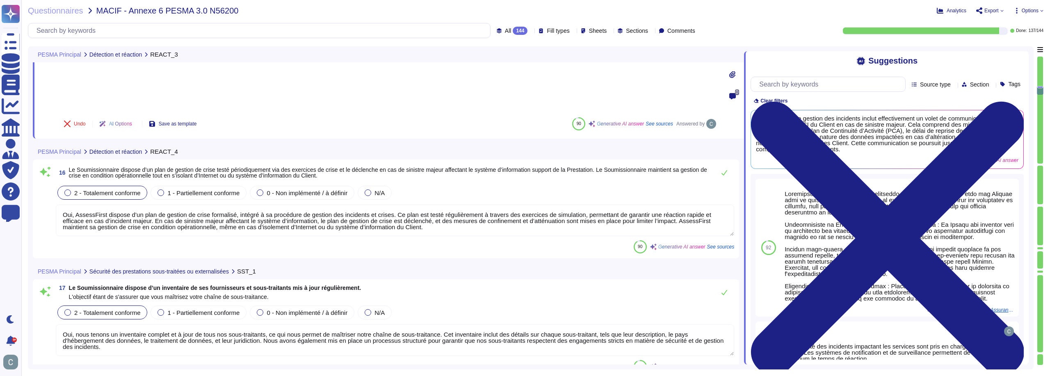
scroll to position [2034, 0]
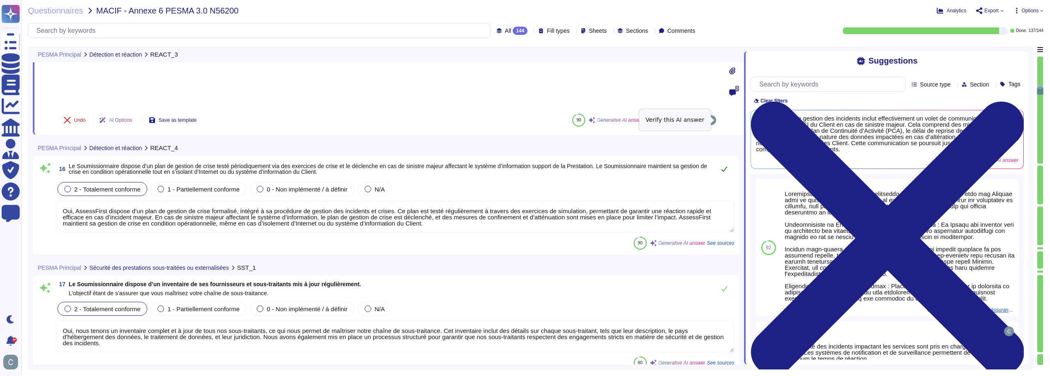
click at [718, 161] on button at bounding box center [725, 169] width 20 height 16
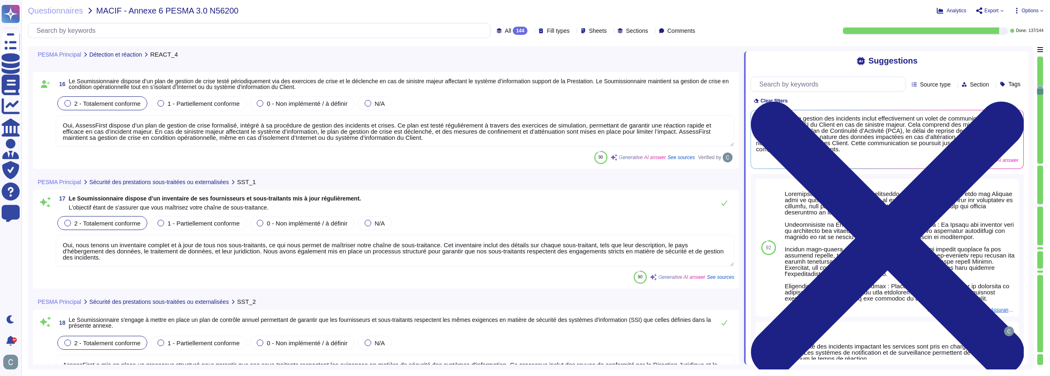
scroll to position [2116, 0]
type textarea "Oui, nous disposons d'une charte informatique qui est annexée à notre Règlement…"
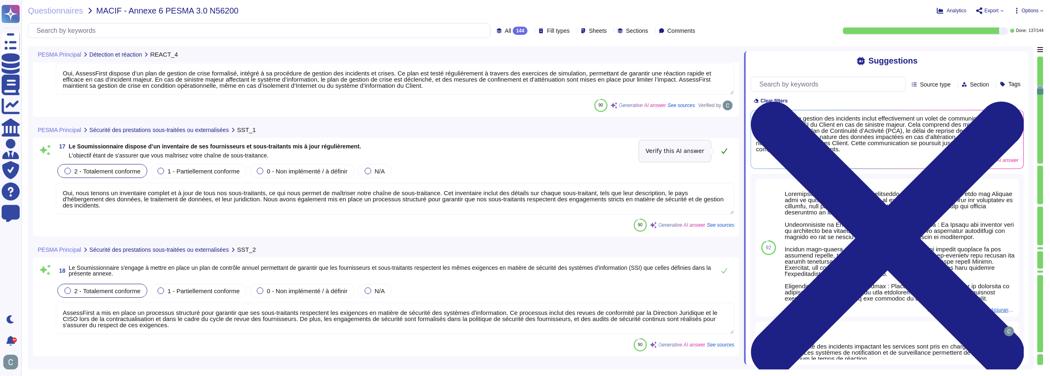
click at [726, 146] on button at bounding box center [725, 151] width 20 height 16
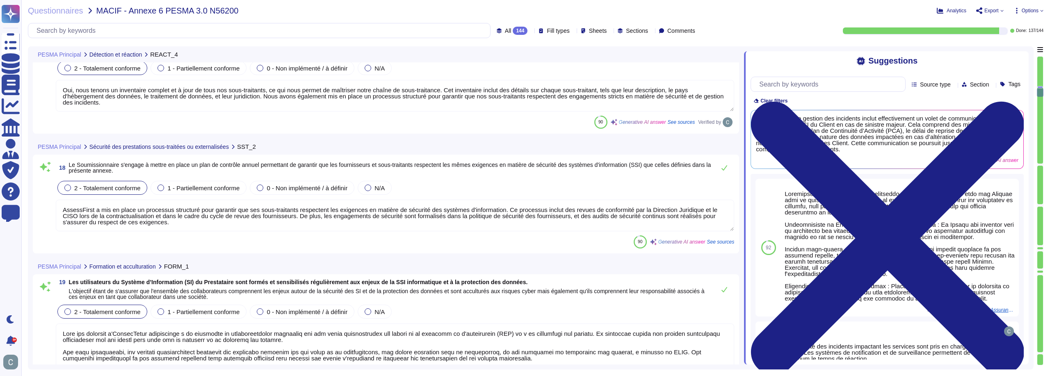
scroll to position [2239, 0]
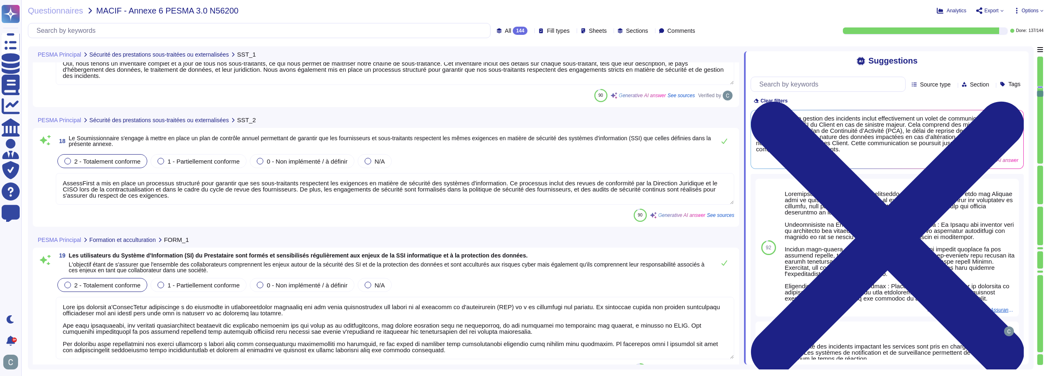
type textarea "Oui, AssessFirst a mis en place des programmes de formation et de sensibilisati…"
click at [729, 144] on button at bounding box center [725, 141] width 20 height 16
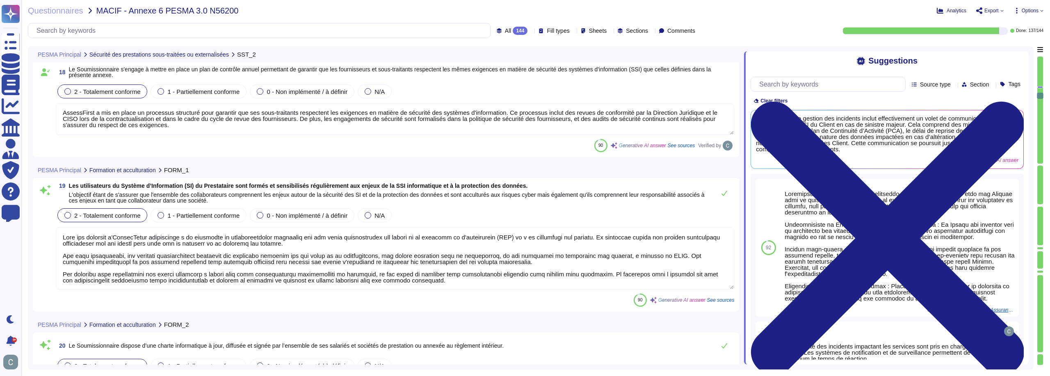
scroll to position [2321, 0]
type textarea "AssessFirst a mis en place des mesures de sécurité de l'information (SSI) pour …"
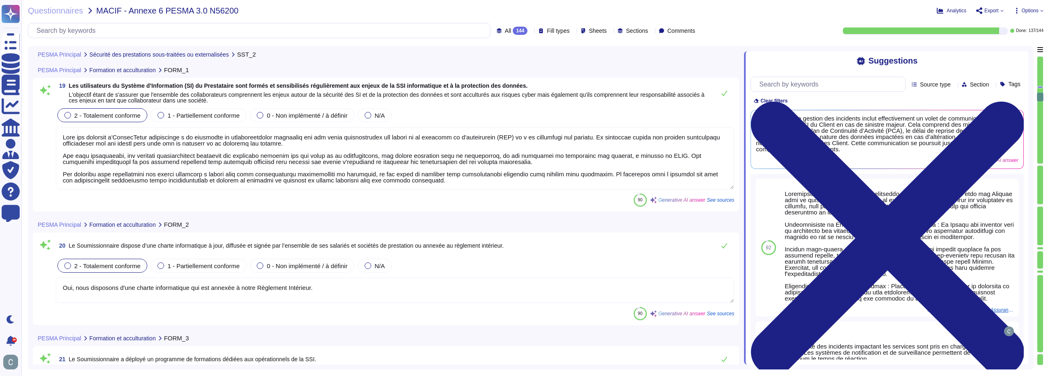
scroll to position [2403, 0]
click at [720, 97] on button at bounding box center [725, 92] width 20 height 16
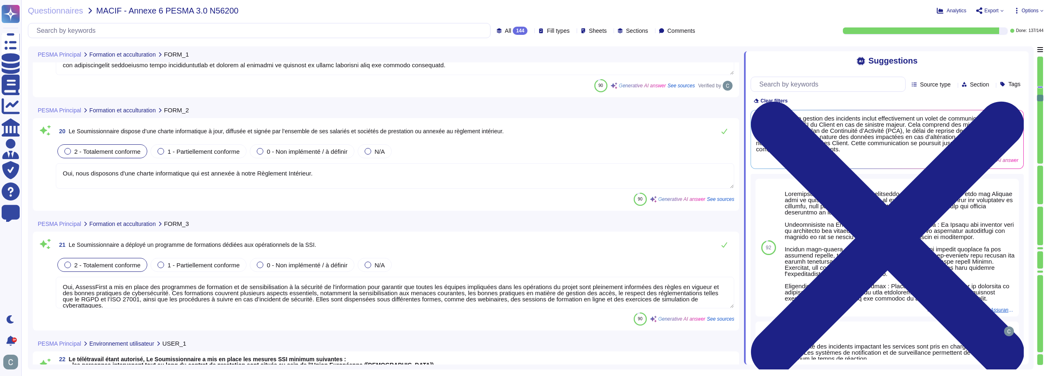
scroll to position [2526, 0]
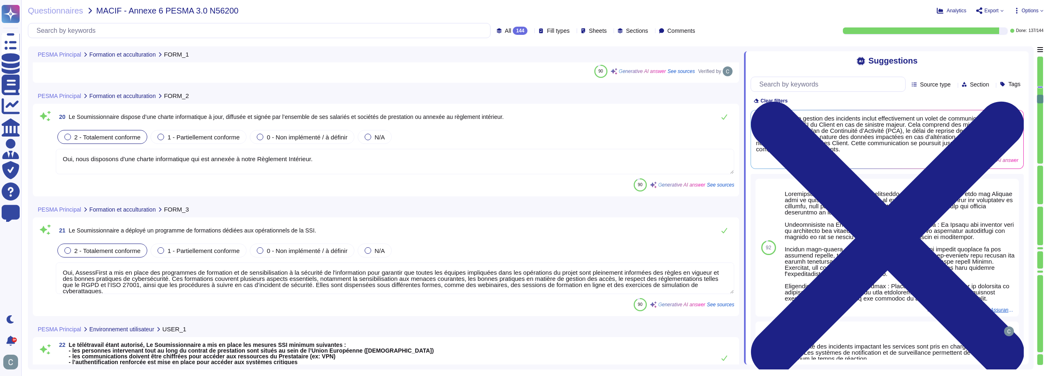
type textarea "Les appareils nomades du Prestataire, tels que les tablettes et les smartphones…"
click at [730, 117] on button at bounding box center [725, 117] width 20 height 16
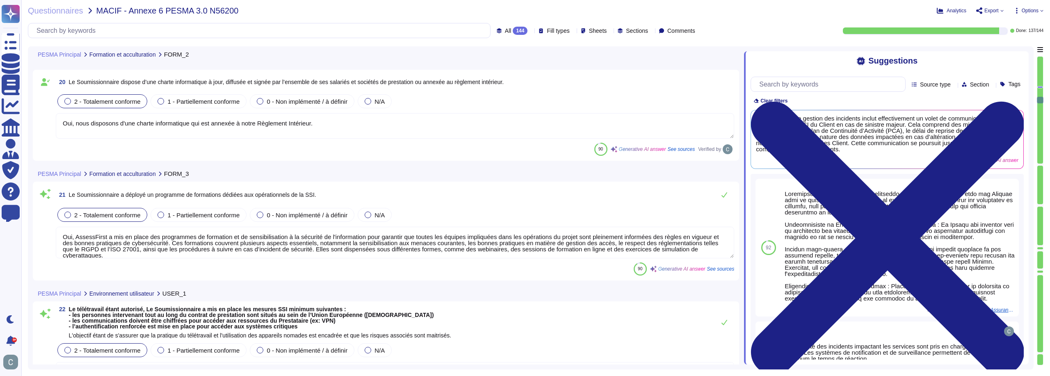
scroll to position [2608, 0]
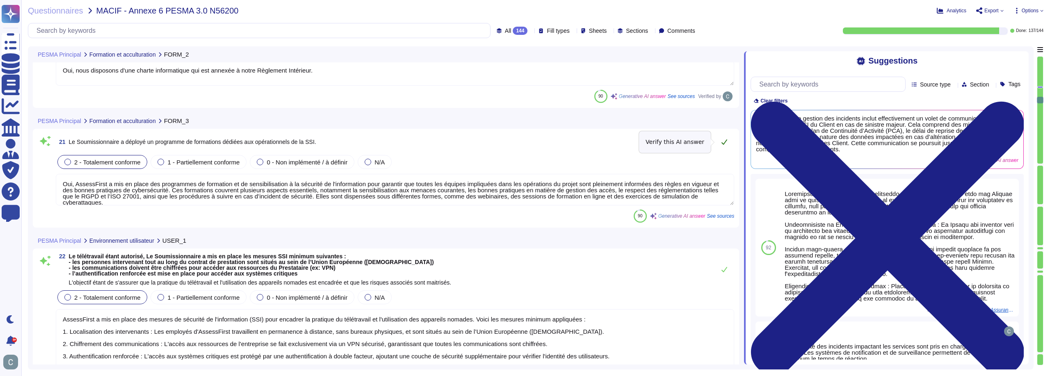
click at [718, 145] on button at bounding box center [725, 142] width 20 height 16
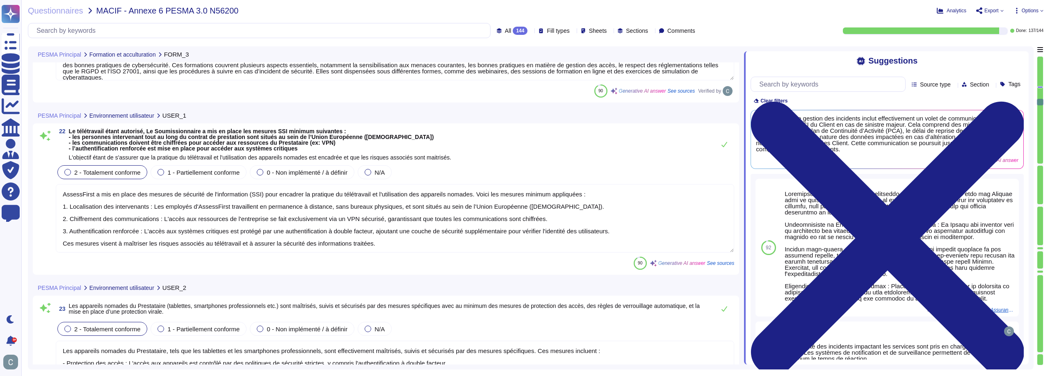
type textarea "AssessFirst a mis en place des politiques de sécurité strictes pour encadrer l'…"
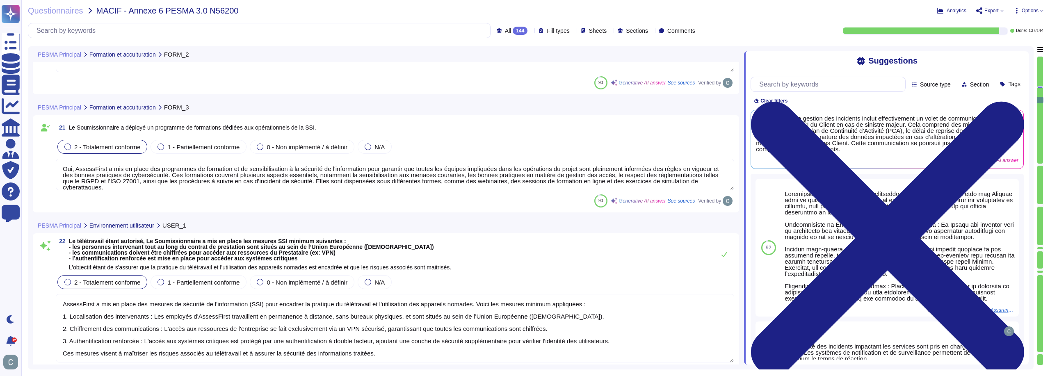
type textarea "Oui, nous disposons d'une charte informatique qui est annexée à notre Règlement…"
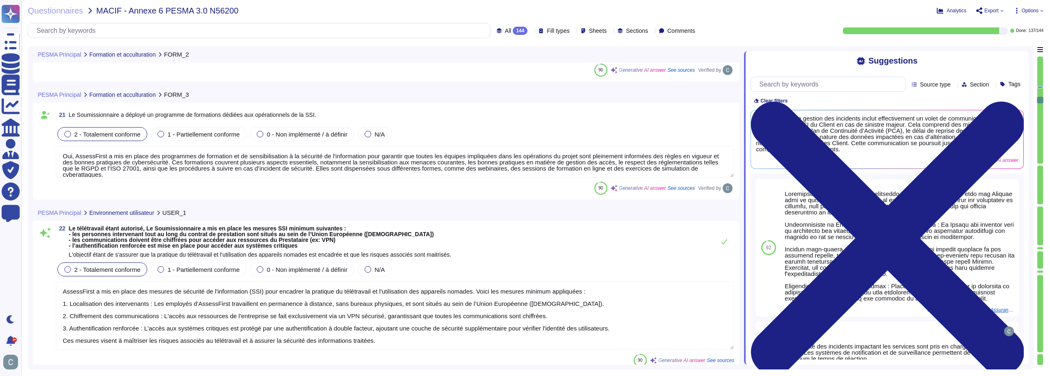
type textarea "AssessFirst a mis en place des politiques de sécurité strictes pour encadrer l'…"
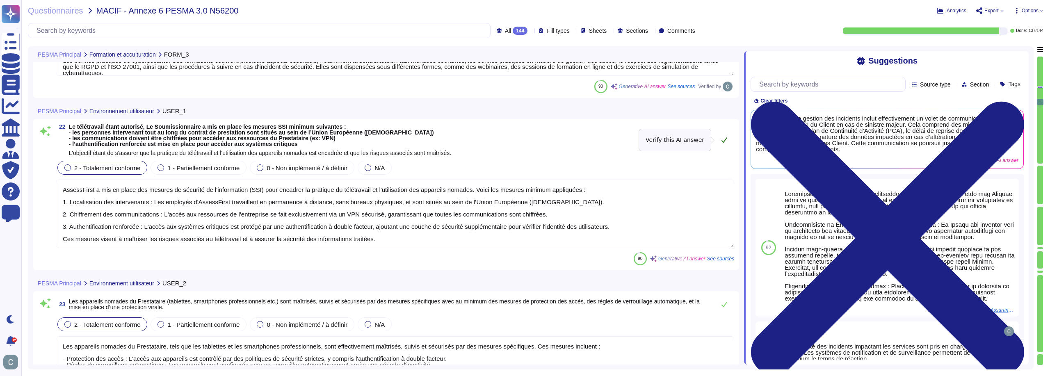
click at [717, 140] on button at bounding box center [725, 140] width 20 height 16
click at [724, 142] on div "22 Le télétravail étant autorisé, Le Soumissionnaire a mis en place les mesures…" at bounding box center [395, 140] width 679 height 32
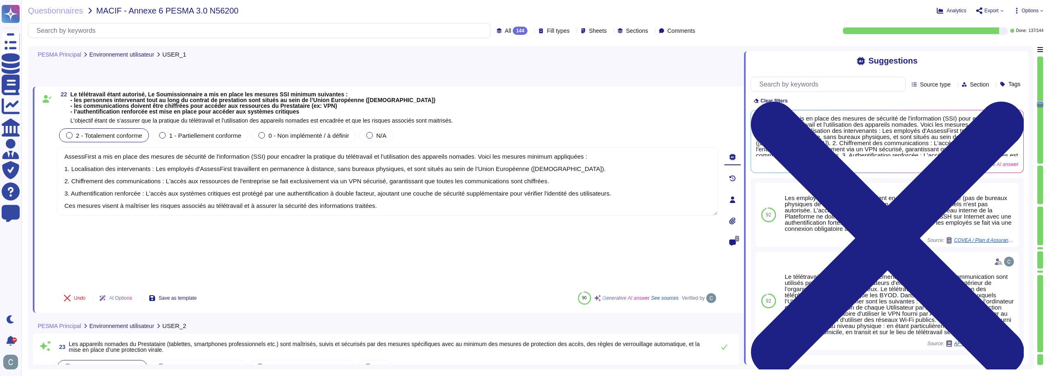
scroll to position [2854, 0]
type textarea "LoremiPsumd s ame co adipi elitseddo eiusmod te incididu utla etdol magn ali en…"
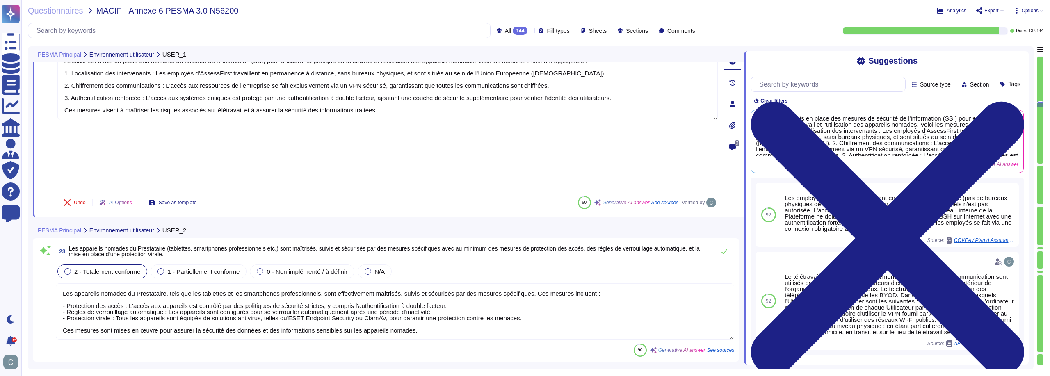
click at [254, 243] on div "23 Les appareils nomades du Prestataire (tablettes, smartphones professionnels …" at bounding box center [395, 251] width 679 height 16
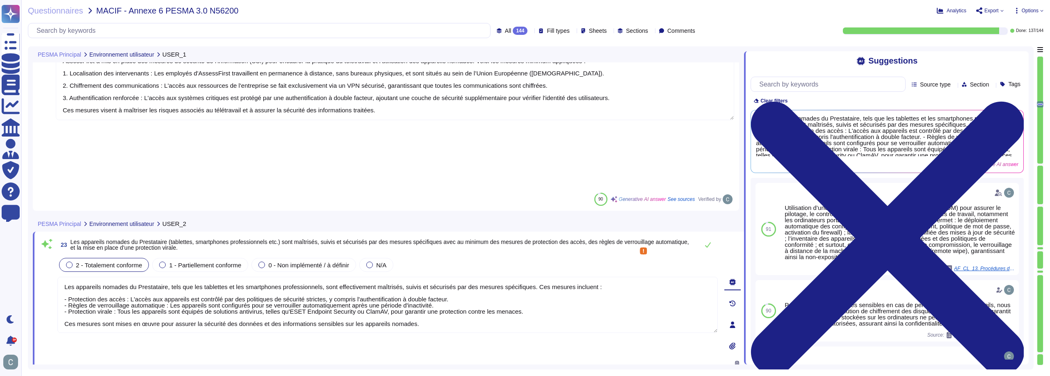
drag, startPoint x: 379, startPoint y: 242, endPoint x: 288, endPoint y: 241, distance: 91.5
click at [288, 277] on textarea "Les appareils nomades du Prestataire, tels que les tablettes et les smartphones…" at bounding box center [387, 305] width 661 height 56
click at [302, 277] on textarea "Les appareils nomades du Prestataire, tels que les tablettes et les smartphones…" at bounding box center [387, 305] width 661 height 56
click at [525, 277] on textarea "Les appareils nomades du Prestataire, tels que les tablettes et les smartphones…" at bounding box center [387, 305] width 661 height 56
click at [160, 277] on textarea "Les appareils nomades du Prestataire, tels que les tablettes et les smartphones…" at bounding box center [387, 305] width 661 height 56
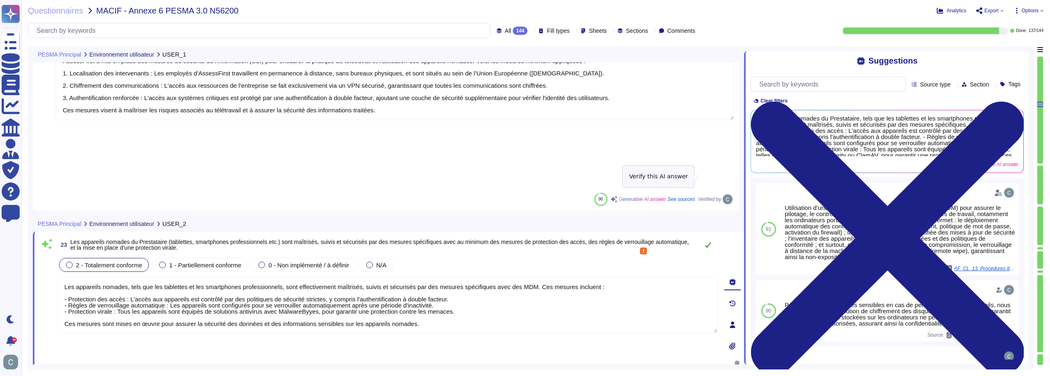
click at [712, 237] on button at bounding box center [708, 245] width 20 height 16
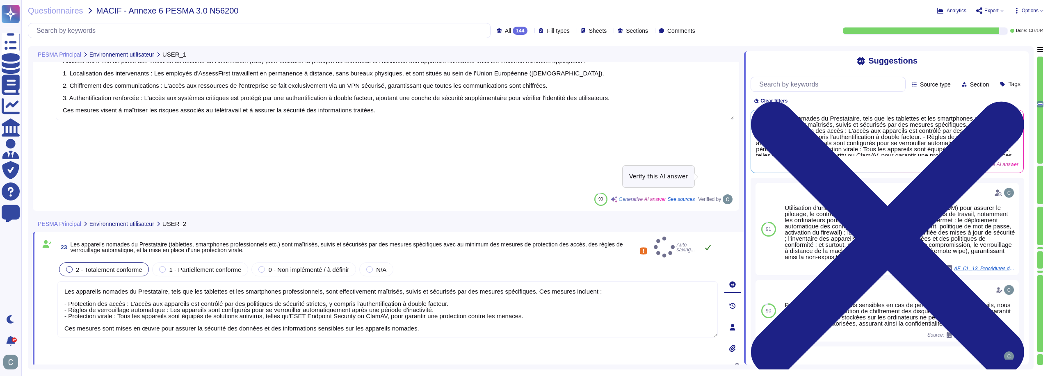
type textarea "Les appareils nomades, tels que les tablettes et les smartphones professionnels…"
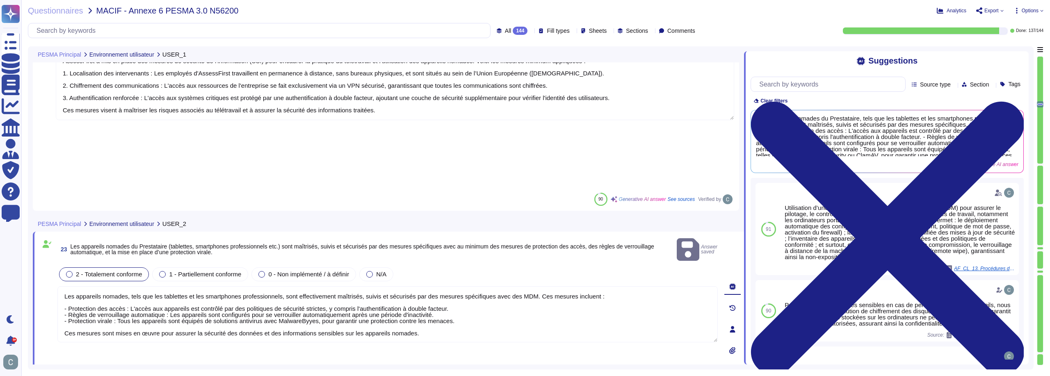
scroll to position [1, 0]
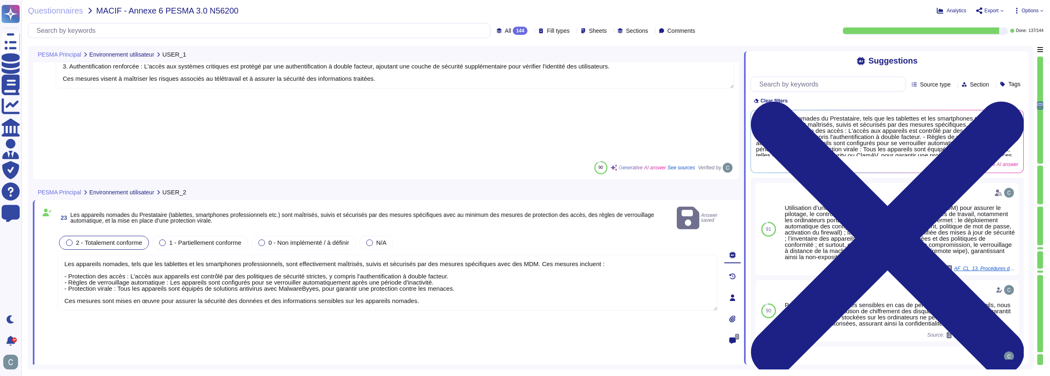
type textarea "Oui, nous tenons un inventaire complet et à jour de tous les actifs, y compris …"
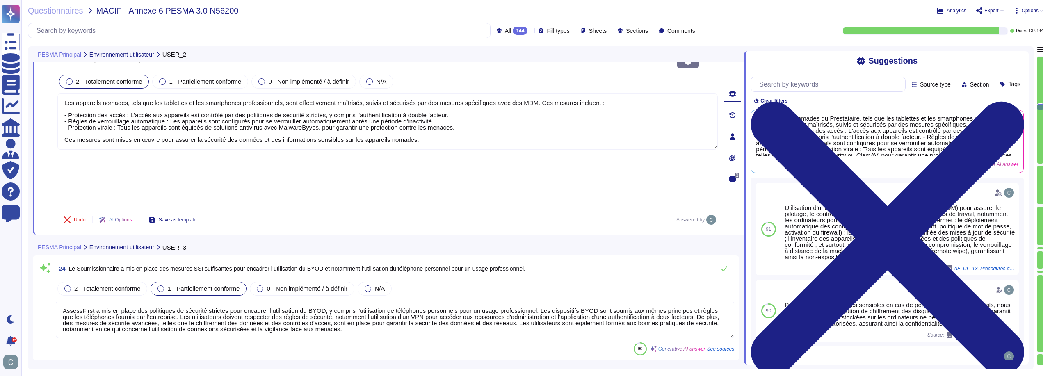
scroll to position [3019, 0]
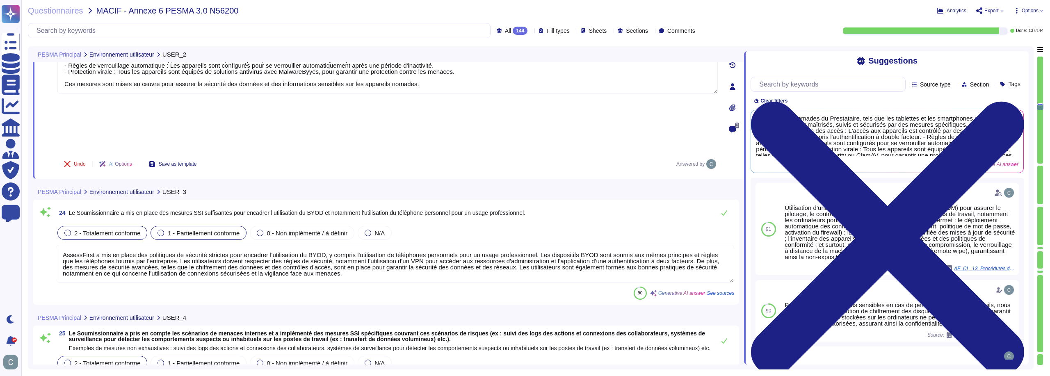
click at [110, 230] on span "2 - Totalement conforme" at bounding box center [107, 233] width 66 height 7
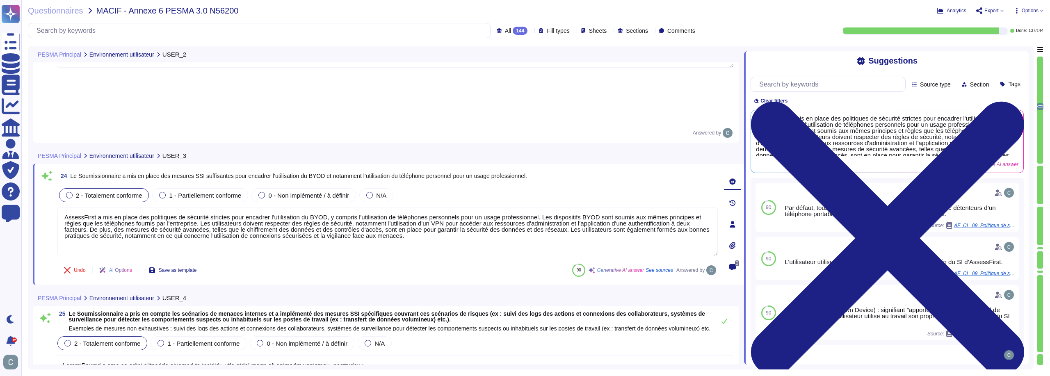
scroll to position [3060, 0]
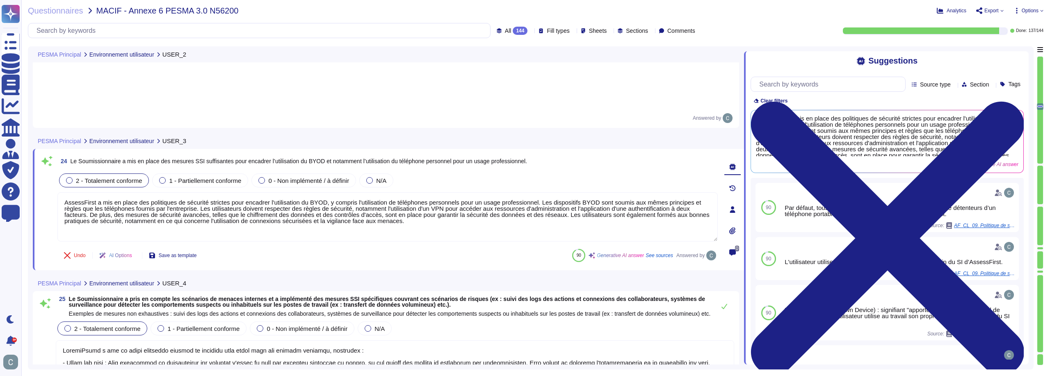
type textarea "Oui, AssessFirst dispose d’une politique de gestion des actifs à jour, qui couv…"
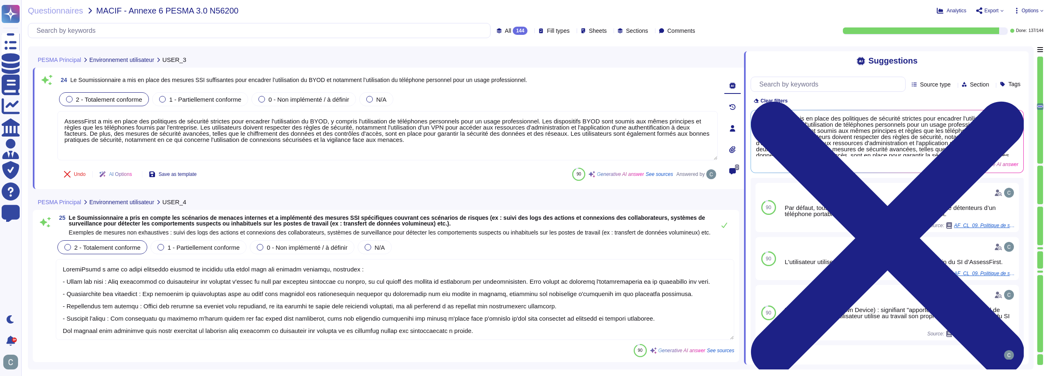
scroll to position [3142, 0]
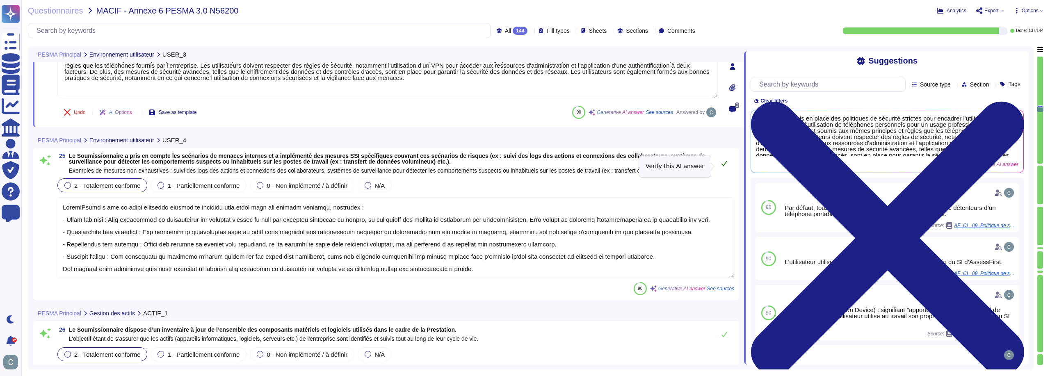
click at [719, 167] on button at bounding box center [725, 163] width 20 height 16
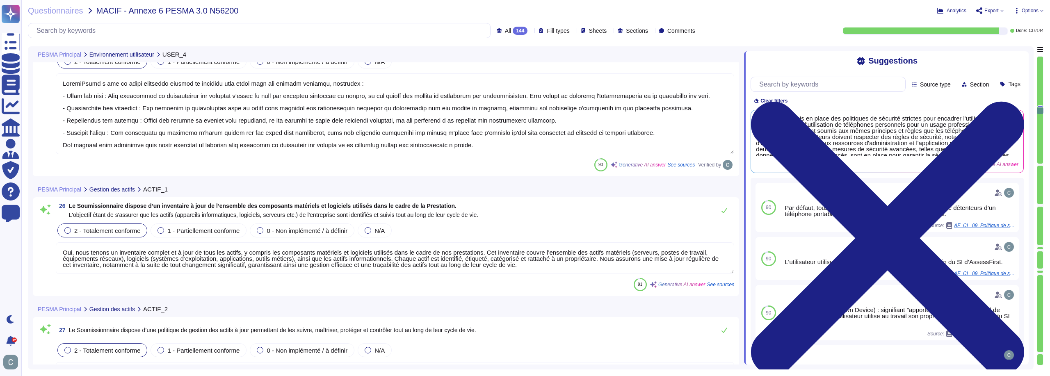
type textarea "AssessFirst met en œuvre des procédures rigoureuses pour le décommissionnement …"
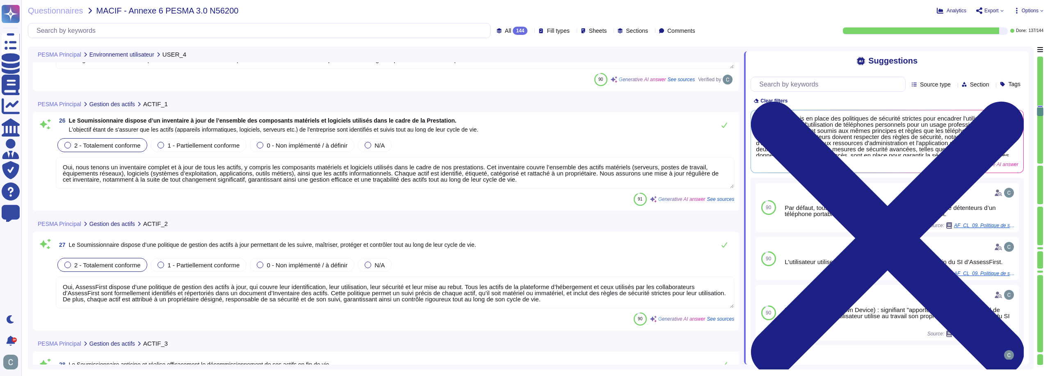
type textarea "LoremiPsumd s'ametco adi el seddoeiu temporin utlabor etd MAG aliq en adminimv …"
click at [722, 126] on icon at bounding box center [724, 124] width 7 height 7
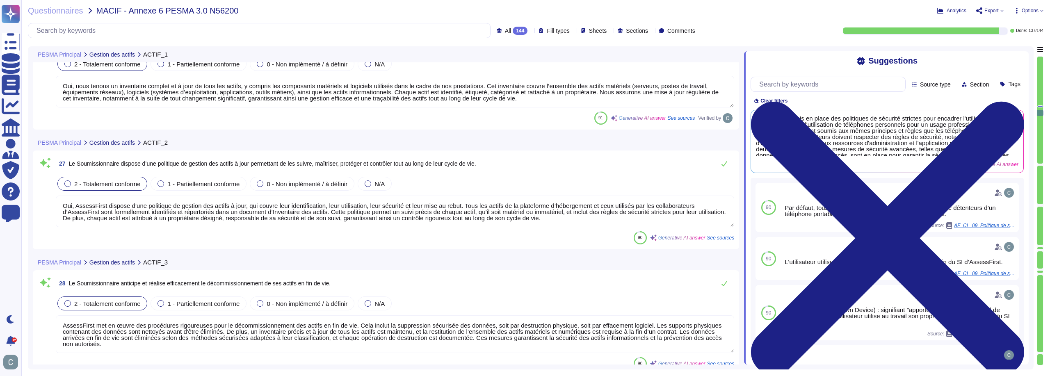
scroll to position [3429, 0]
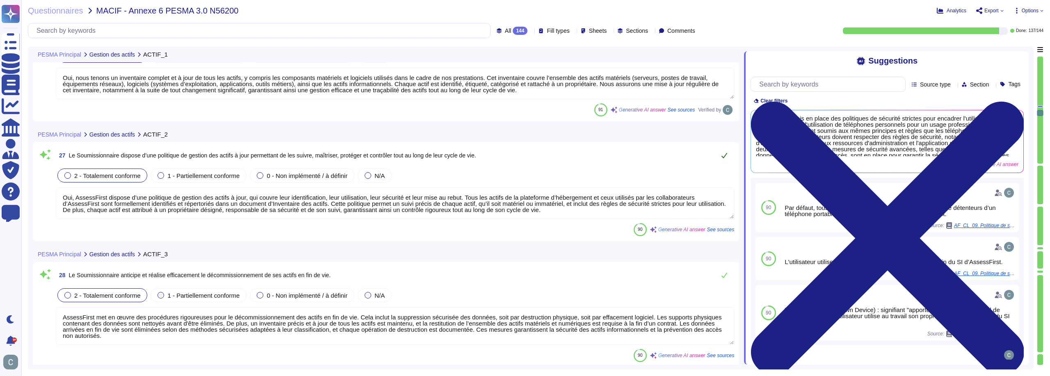
click at [726, 155] on icon at bounding box center [725, 155] width 6 height 5
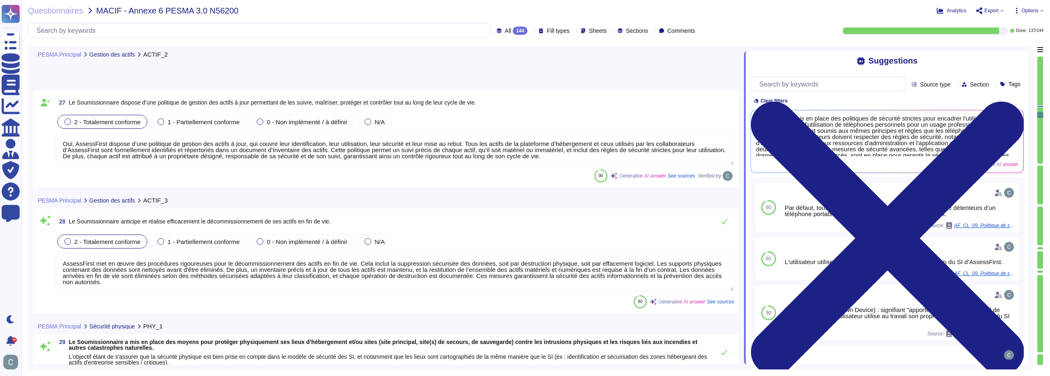
scroll to position [3593, 0]
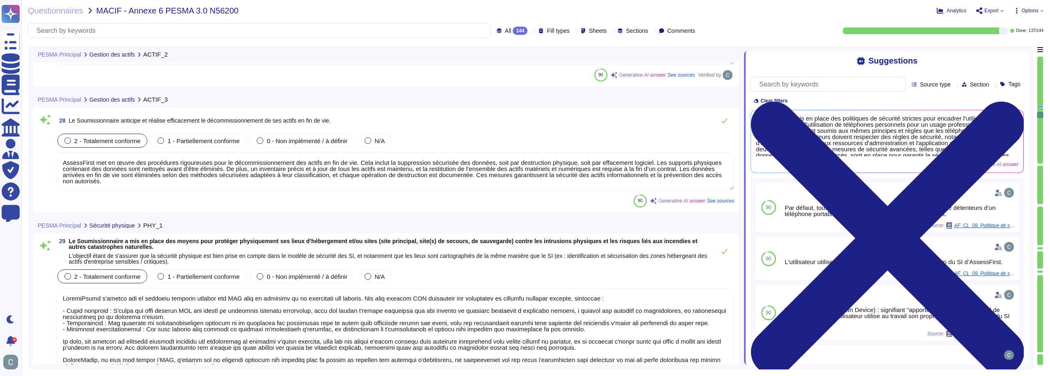
type textarea "LoremiPsumd s'ametco adi el seddoeiu temporin utlabor etd MAG, ali eni ad minim…"
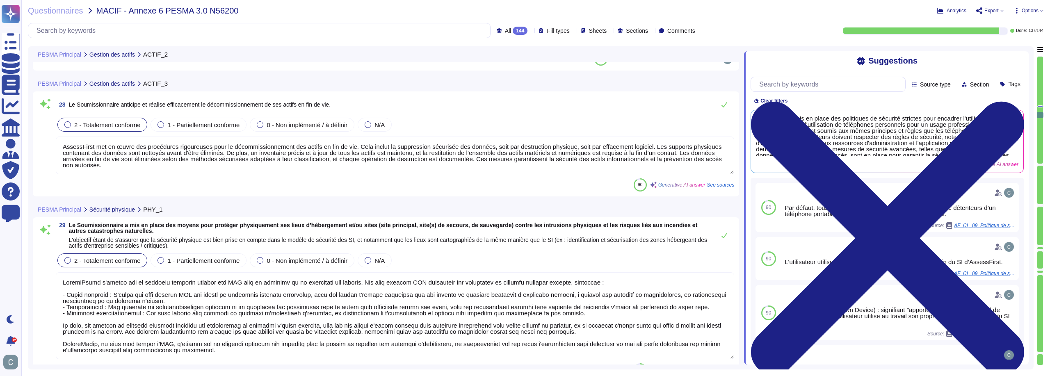
type textarea "Les sites d’hébergement du Prestataire sont localisés exclusivement en [GEOGRAP…"
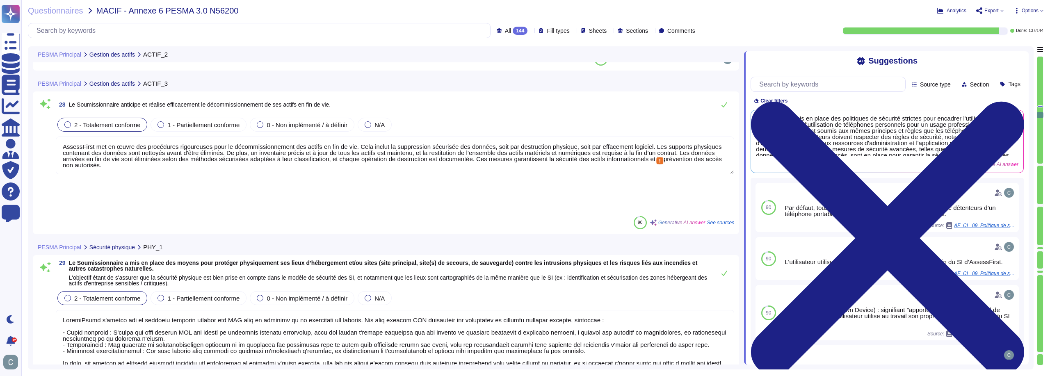
drag, startPoint x: 581, startPoint y: 146, endPoint x: 493, endPoint y: 142, distance: 88.3
click at [493, 142] on textarea "AssessFirst met en œuvre des procédures rigoureuses pour le décommissionnement …" at bounding box center [395, 156] width 679 height 38
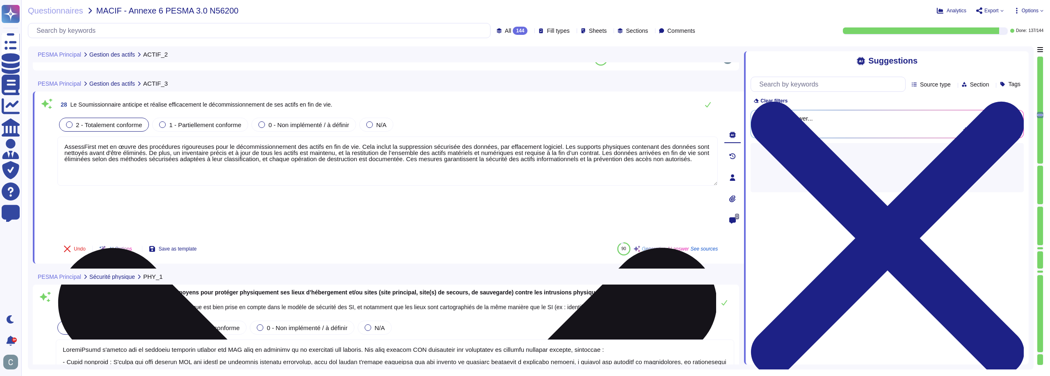
type textarea "AssessFirst met en œuvre des procédures rigoureuses pour le décommissionnement …"
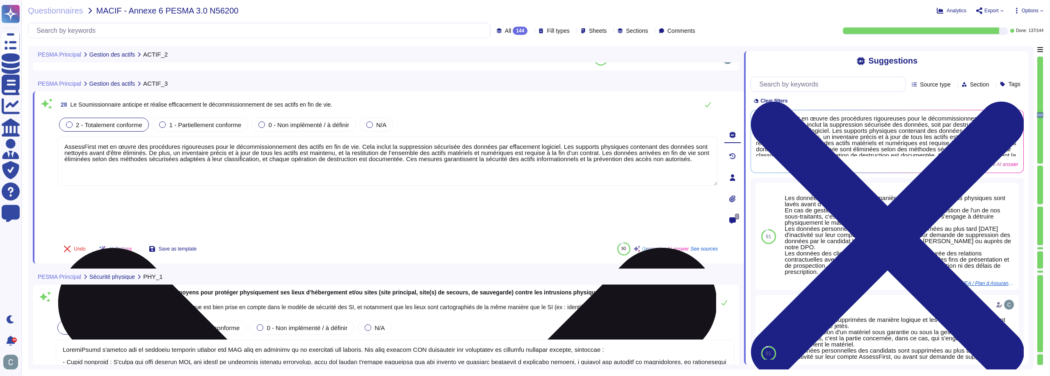
click at [148, 153] on textarea "AssessFirst met en œuvre des procédures rigoureuses pour le décommissionnement …" at bounding box center [387, 161] width 661 height 49
click at [171, 155] on textarea "AssessFirst met en œuvre des procédures rigoureuses pour le décommissionnement …" at bounding box center [387, 161] width 661 height 49
click at [174, 156] on textarea "AssessFirst met en œuvre des procédures rigoureuses pour le décommissionnement …" at bounding box center [387, 161] width 661 height 49
click at [175, 156] on textarea "AssessFirst met en œuvre des procédures rigoureuses pour le décommissionnement …" at bounding box center [387, 161] width 661 height 49
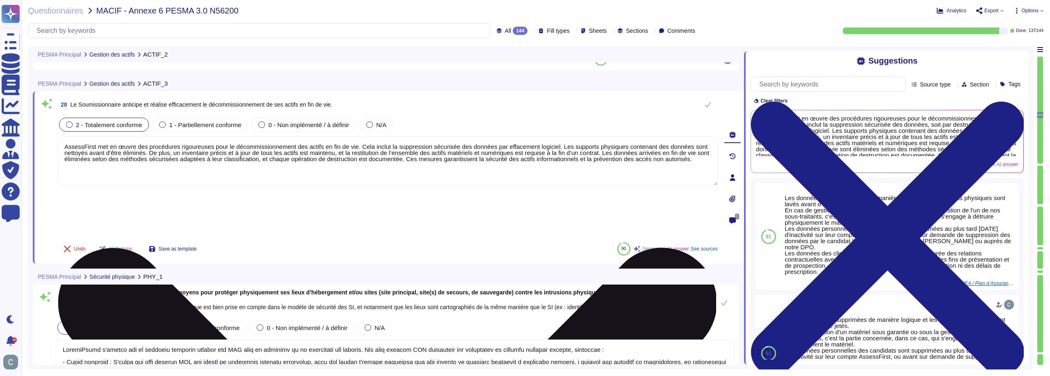
click at [176, 156] on textarea "AssessFirst met en œuvre des procédures rigoureuses pour le décommissionnement …" at bounding box center [387, 161] width 661 height 49
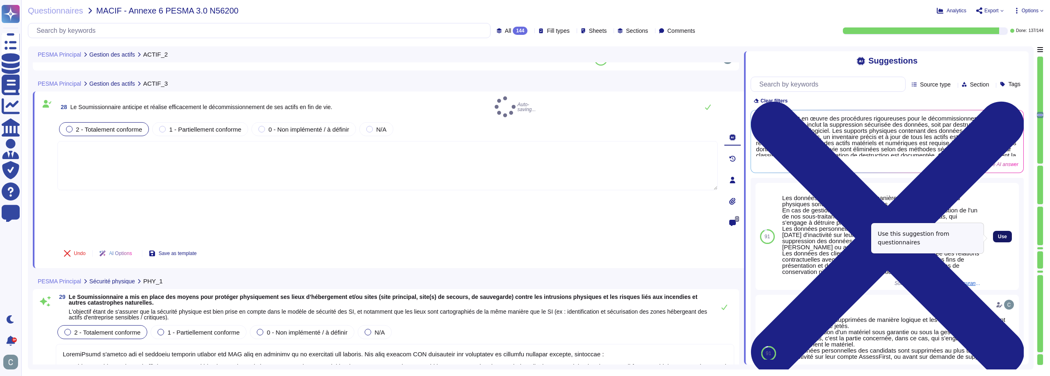
click at [998, 239] on span "Use" at bounding box center [1002, 236] width 9 height 5
type textarea "Les données sont supprimées de manière logique et les supports physiques sont l…"
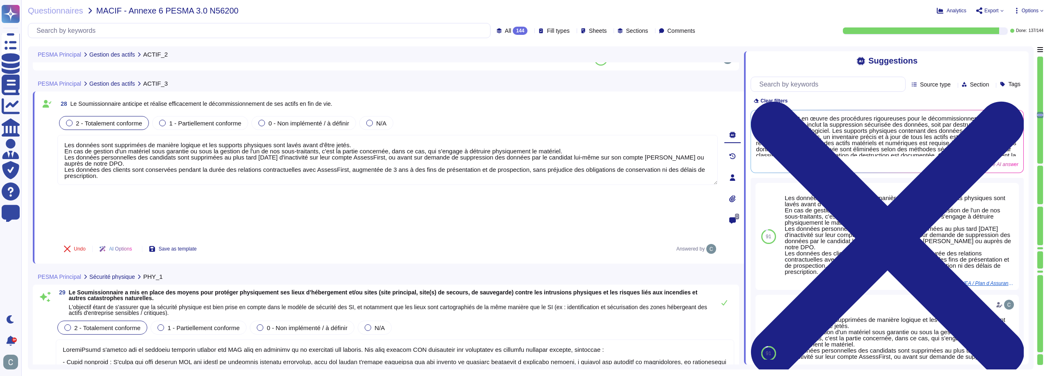
click at [357, 239] on div "Undo AI Options Save as template Answered by" at bounding box center [387, 249] width 661 height 20
type textarea "Les sites d’hébergement du Prestataire sont localisés exclusivement en [GEOGRAP…"
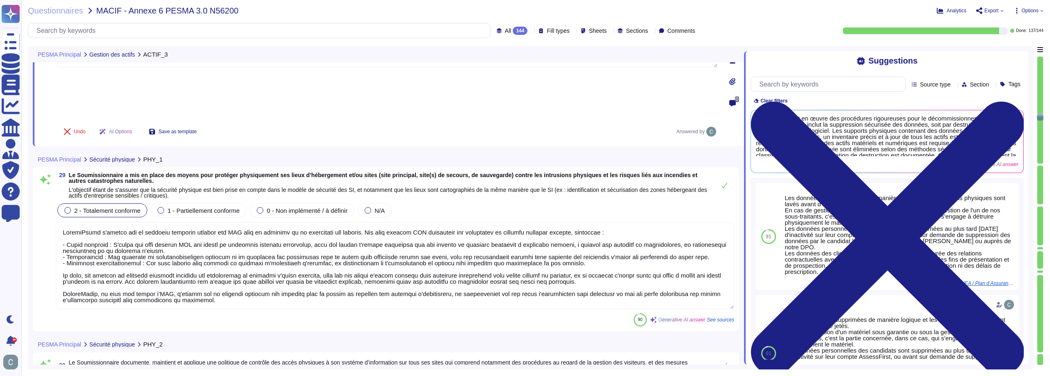
scroll to position [3716, 0]
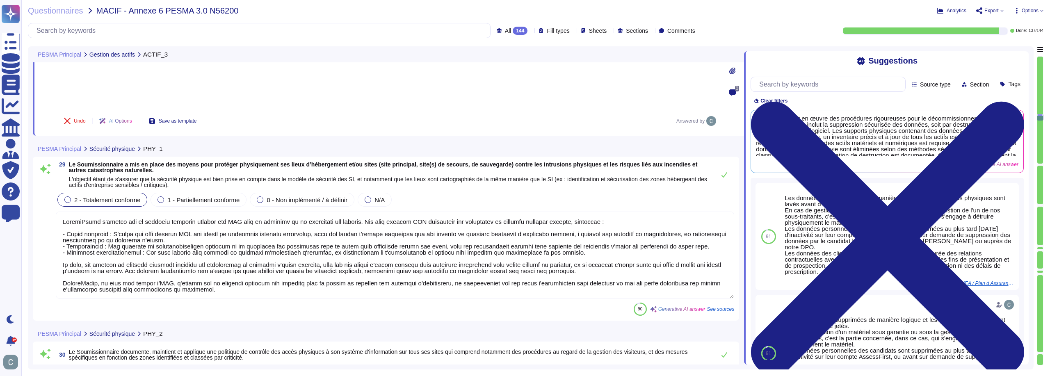
click at [474, 191] on div "2 - Totalement conforme 1 - Partiellement conforme 0 - Non implémenté / à défin…" at bounding box center [395, 199] width 679 height 17
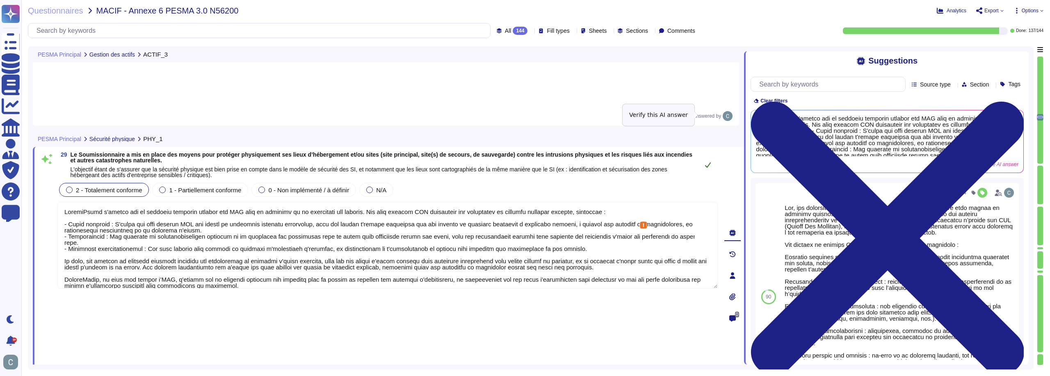
click at [702, 157] on button at bounding box center [708, 165] width 20 height 16
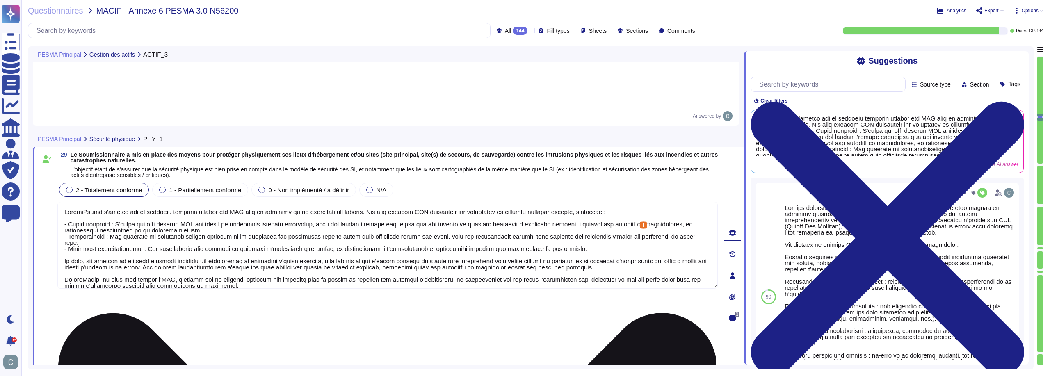
scroll to position [1, 0]
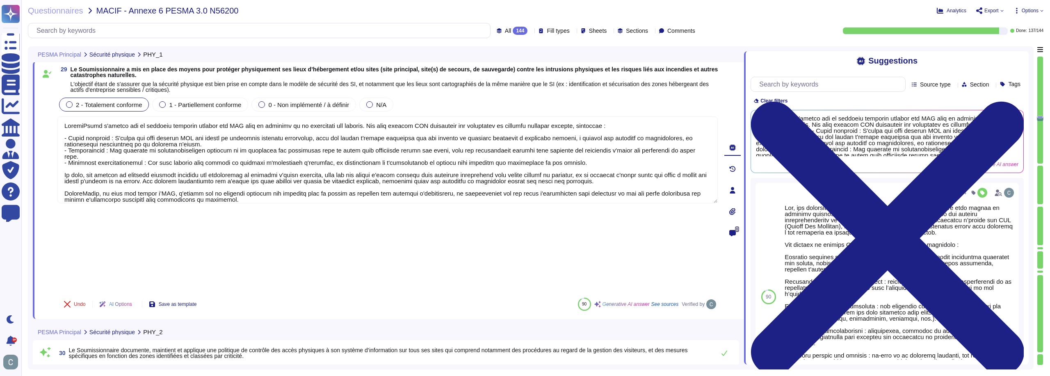
type textarea "LoremiPsumd sitamet c'adi elitseddo ei tempori utl etdolor ma ali enimadminimve…"
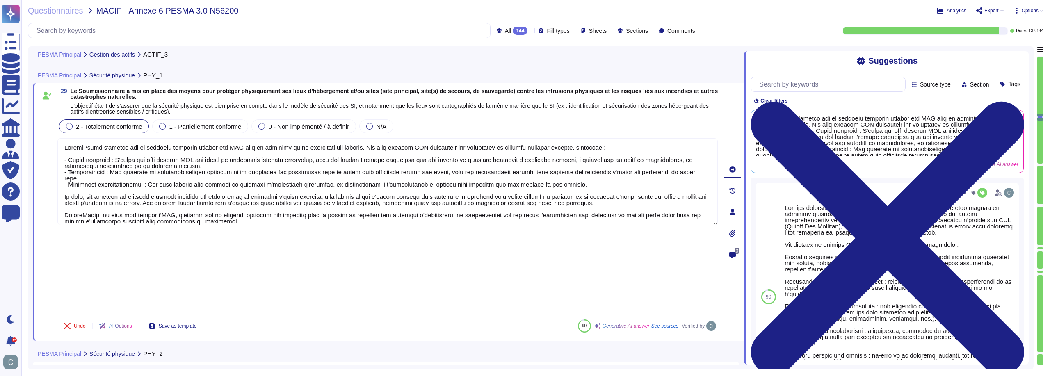
scroll to position [3716, 0]
type textarea "Les données sont supprimées de manière logique et les supports physiques sont l…"
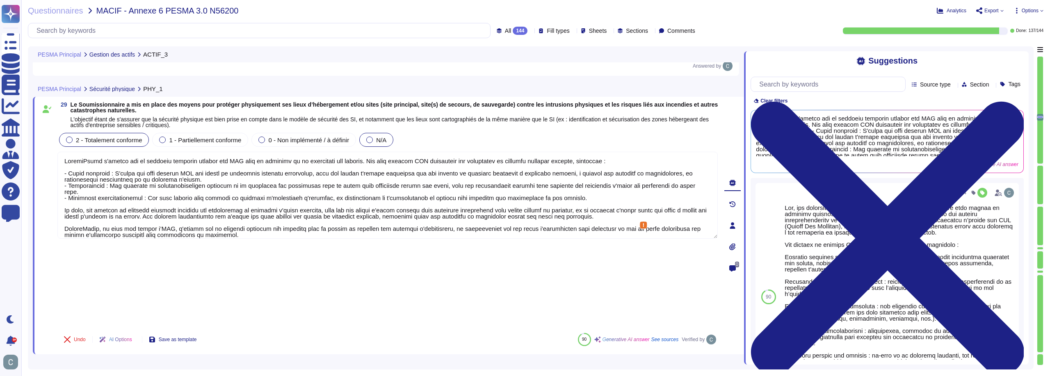
click at [373, 139] on div at bounding box center [369, 140] width 7 height 7
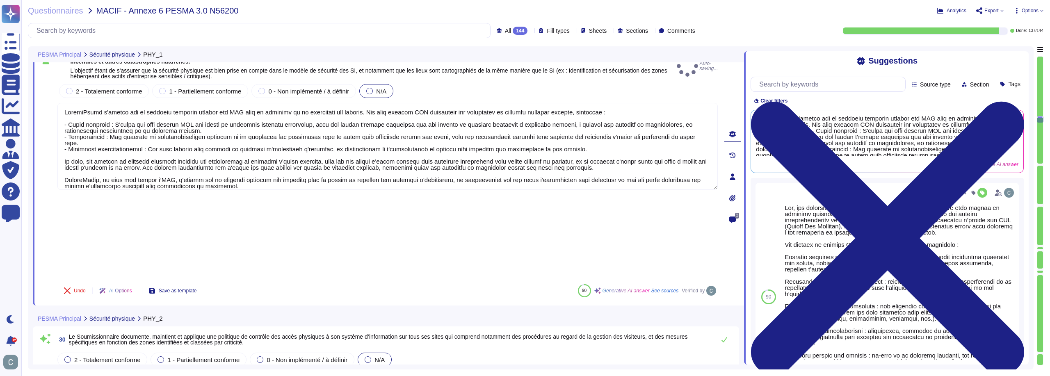
type textarea "LoremiPsumd sitamet c'adi elitseddo ei tempori utl etdolor ma ali enimadminimve…"
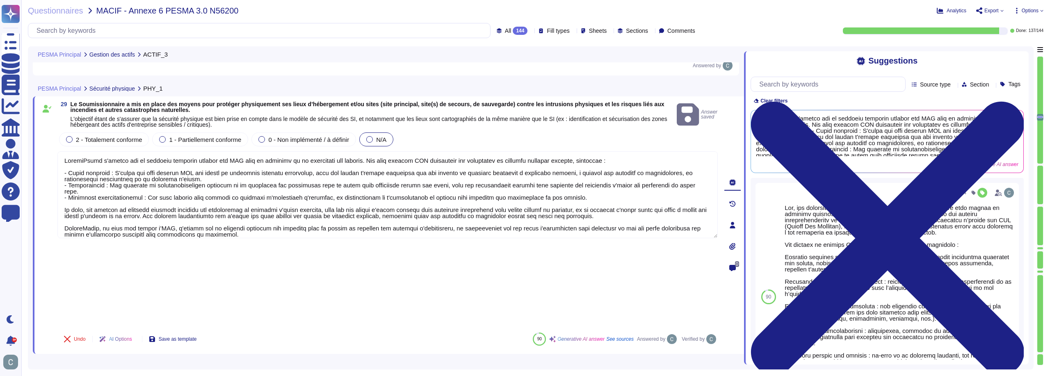
type textarea "Les données sont supprimées de manière logique et les supports physiques sont l…"
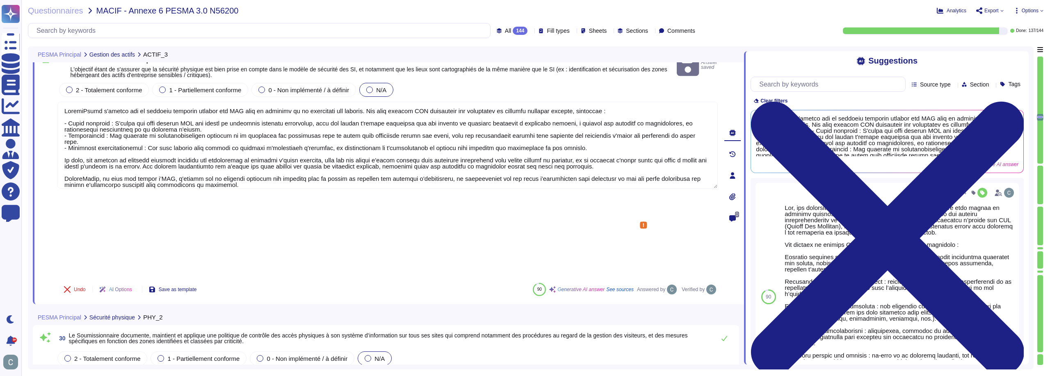
scroll to position [3880, 0]
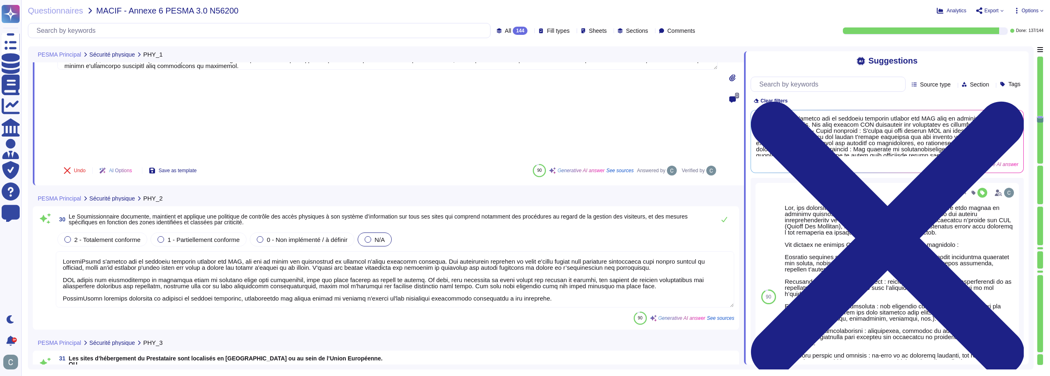
type textarea "LoremiPsumd sitamet c'adi elitseddo ei tempori utl etdolor ma ali enimadminimve…"
click at [723, 216] on icon at bounding box center [724, 219] width 7 height 7
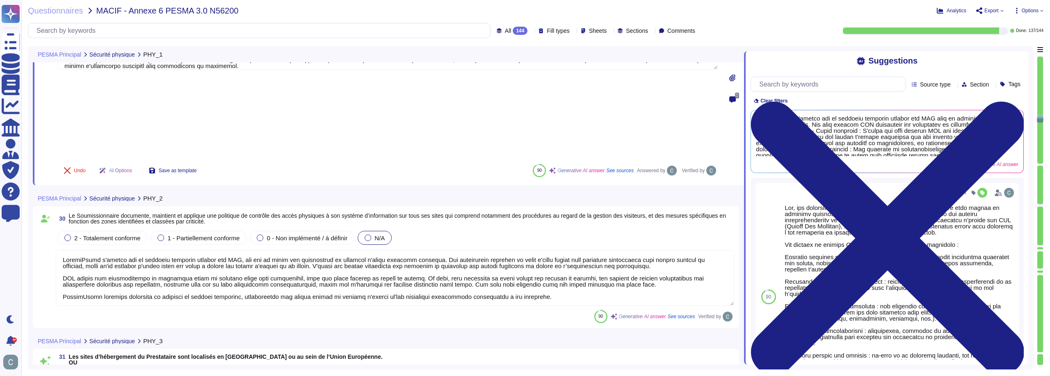
scroll to position [1, 0]
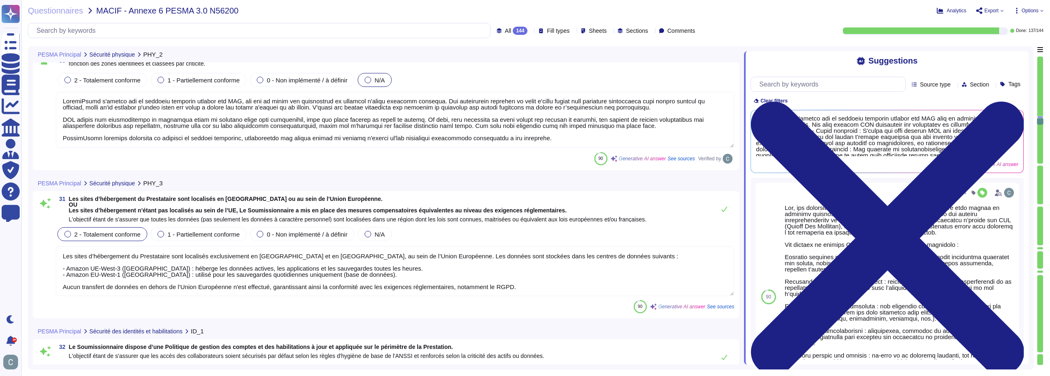
type textarea "Oui, toute personne travaillant sur le système d’information du Fournisseur doi…"
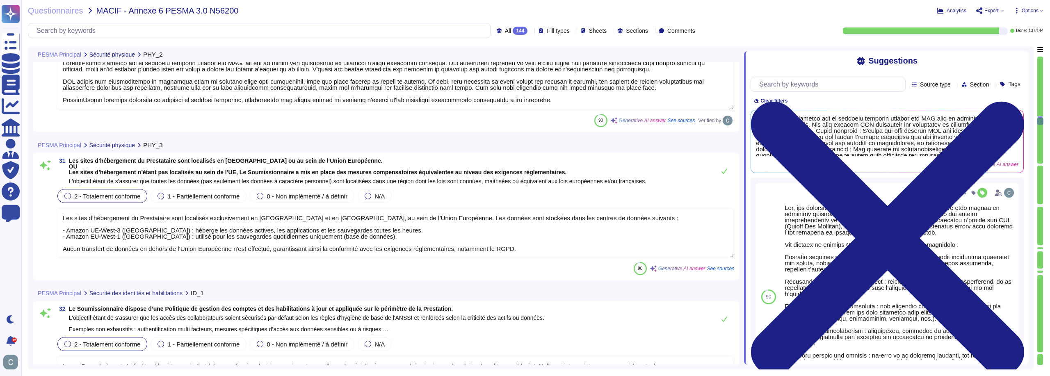
scroll to position [4003, 0]
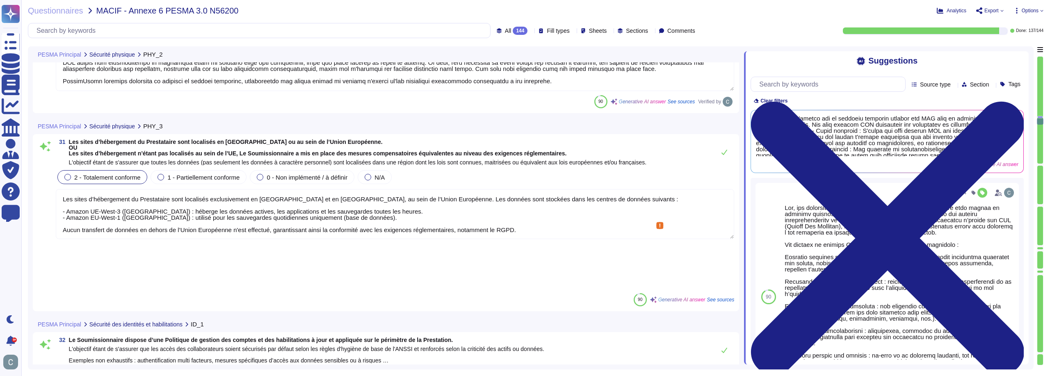
drag, startPoint x: 119, startPoint y: 218, endPoint x: 91, endPoint y: 217, distance: 28.8
click at [91, 217] on textarea "Les sites d’hébergement du Prestataire sont localisés exclusivement en [GEOGRAP…" at bounding box center [395, 214] width 679 height 50
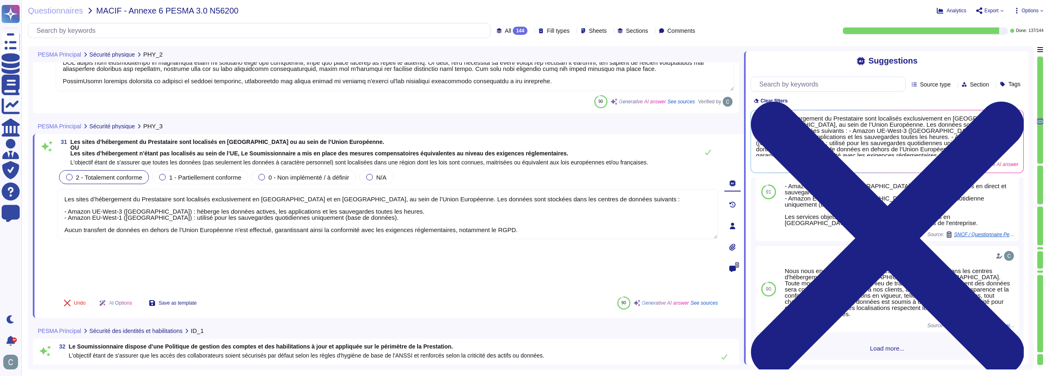
scroll to position [244, 0]
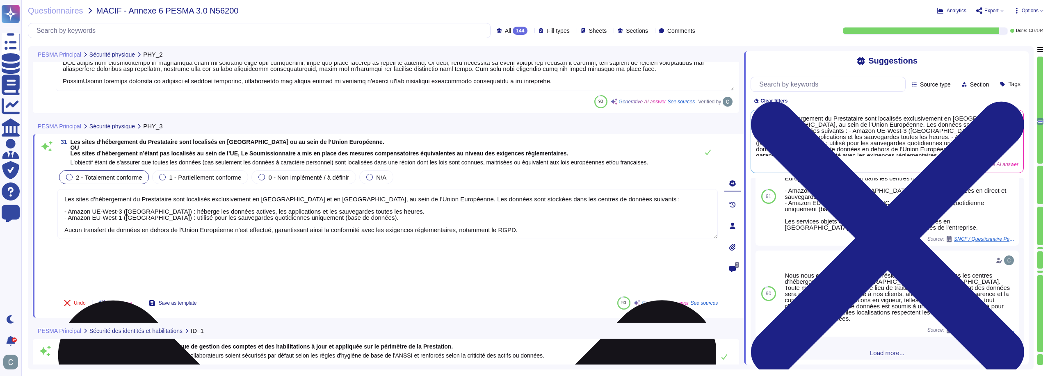
click at [116, 217] on textarea "Les sites d’hébergement du Prestataire sont localisés exclusivement en [GEOGRAP…" at bounding box center [387, 214] width 661 height 50
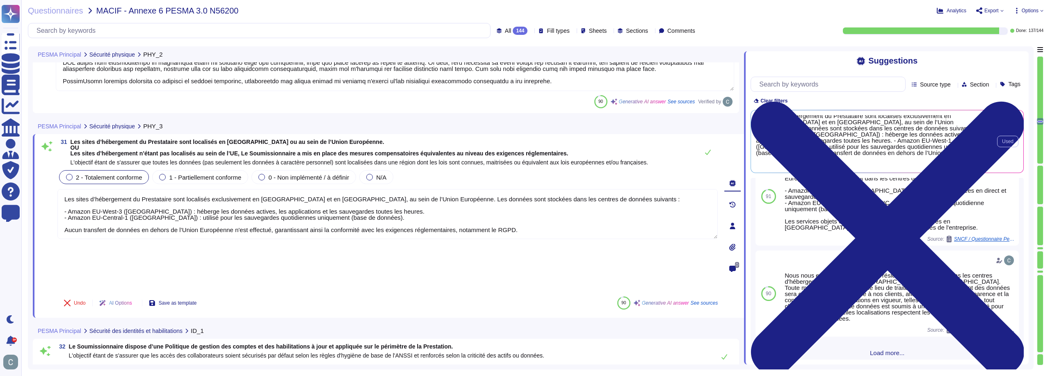
scroll to position [3, 0]
click at [852, 82] on input "text" at bounding box center [830, 84] width 150 height 14
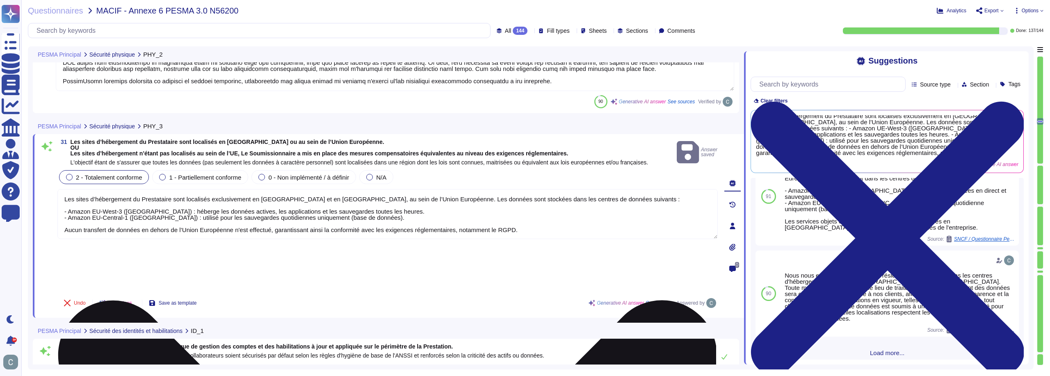
drag, startPoint x: 150, startPoint y: 215, endPoint x: 132, endPoint y: 216, distance: 18.1
click at [132, 216] on textarea "Les sites d’hébergement du Prestataire sont localisés exclusivement en [GEOGRAP…" at bounding box center [387, 214] width 661 height 50
click at [284, 217] on textarea "Les sites d’hébergement du Prestataire sont localisés exclusivement en [GEOGRAP…" at bounding box center [387, 214] width 661 height 50
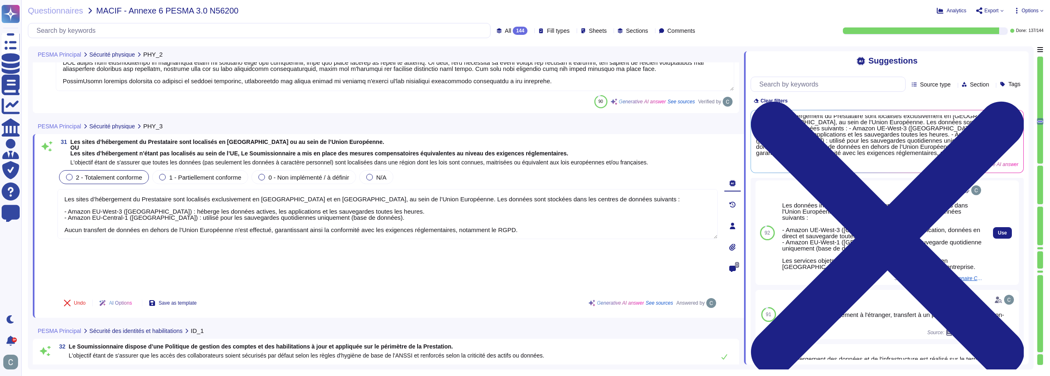
scroll to position [0, 0]
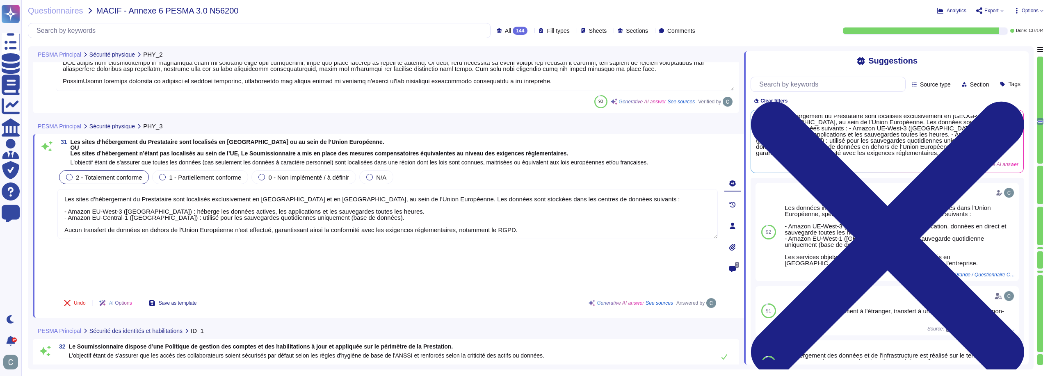
type textarea "Les sites d’hébergement du Prestataire sont localisés exclusivement en [GEOGRAP…"
click at [572, 148] on span "Les sites d’hébergement du Prestataire sont localisés en [GEOGRAPHIC_DATA] ou a…" at bounding box center [360, 147] width 578 height 17
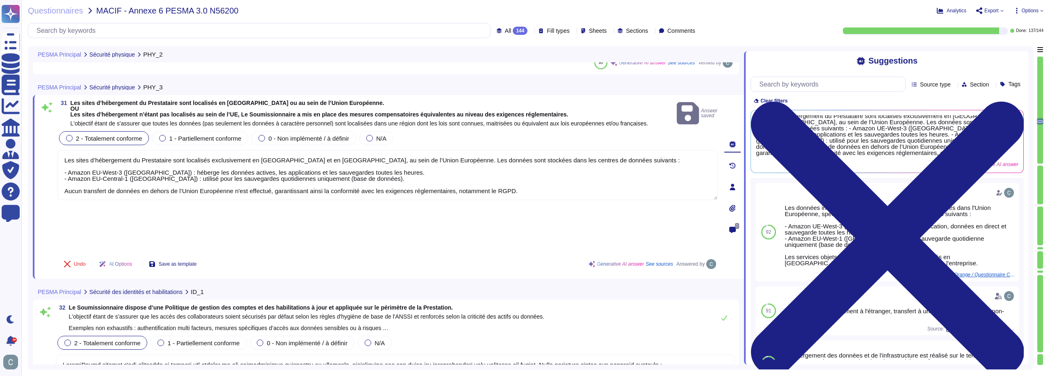
type textarea "Oui, les habilitations des comptes personnels sur le système d’information sont…"
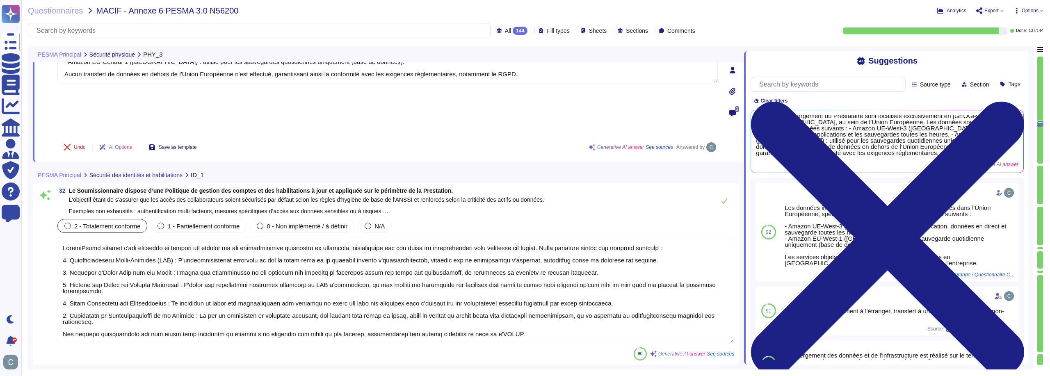
scroll to position [4167, 0]
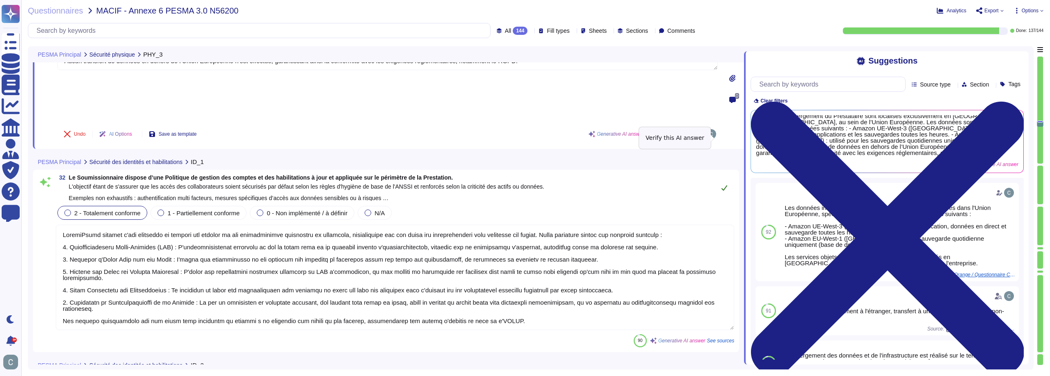
click at [721, 180] on button at bounding box center [725, 188] width 20 height 16
type textarea "Oui, les administrateurs du système d’information disposent d'un compte personn…"
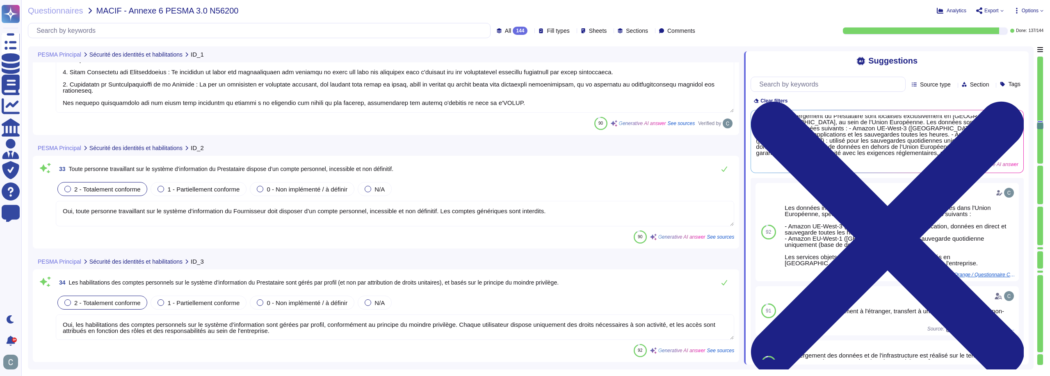
type textarea "Oui, les droits d’administration sur les équipements du système d’information d…"
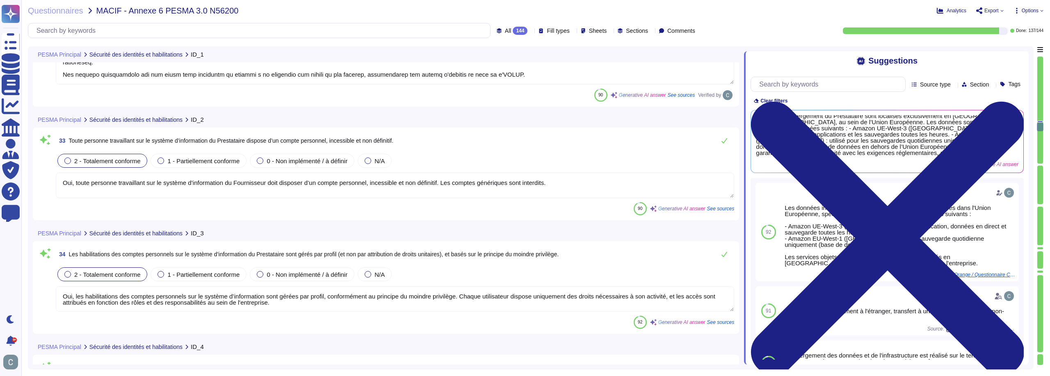
scroll to position [4373, 0]
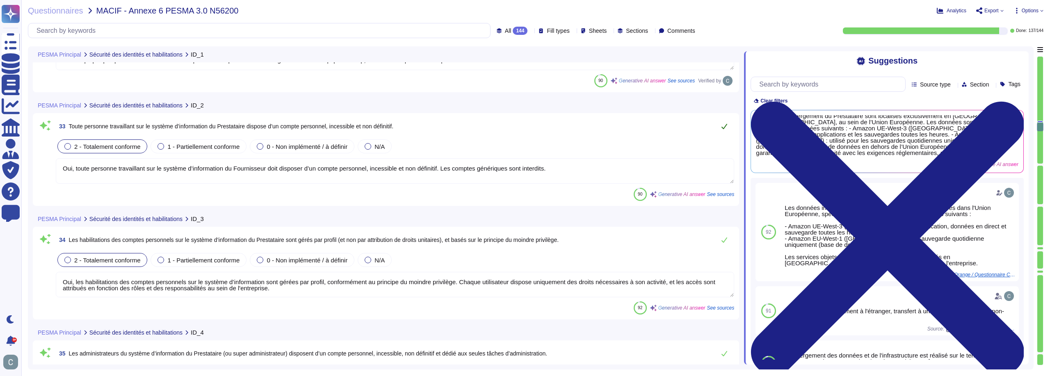
click at [728, 125] on icon at bounding box center [724, 126] width 7 height 7
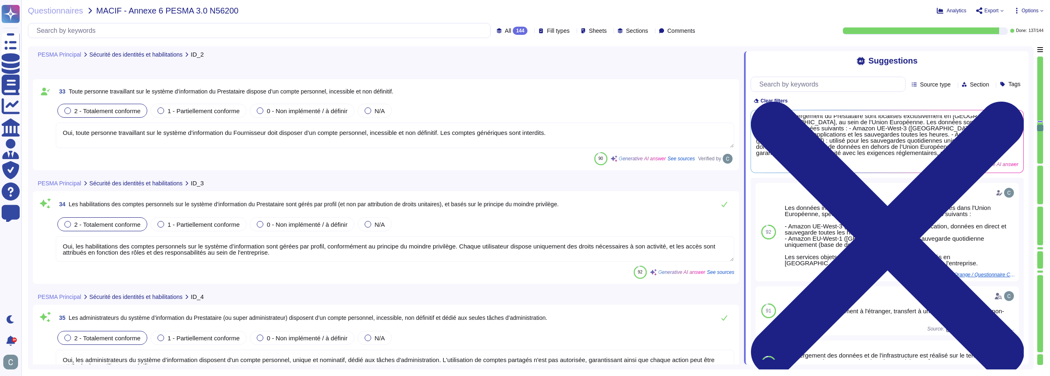
type textarea "Oui, une revue annuelle des droits d'accès et des rôles attribués est effectuée…"
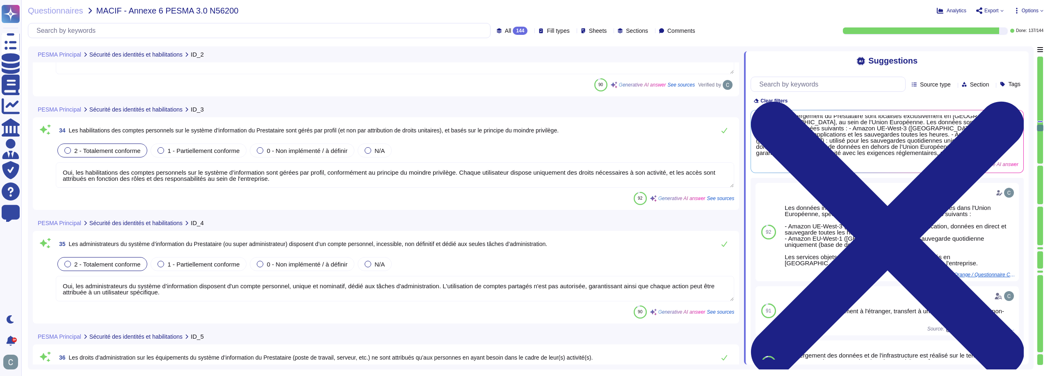
scroll to position [4496, 0]
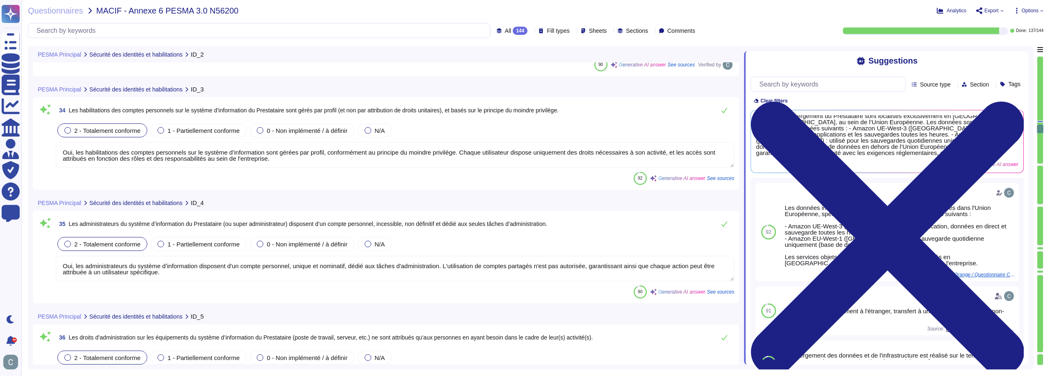
type textarea "Oui, les accès au système d’information sont soumis à une authentification fort…"
click at [725, 110] on icon at bounding box center [724, 110] width 7 height 7
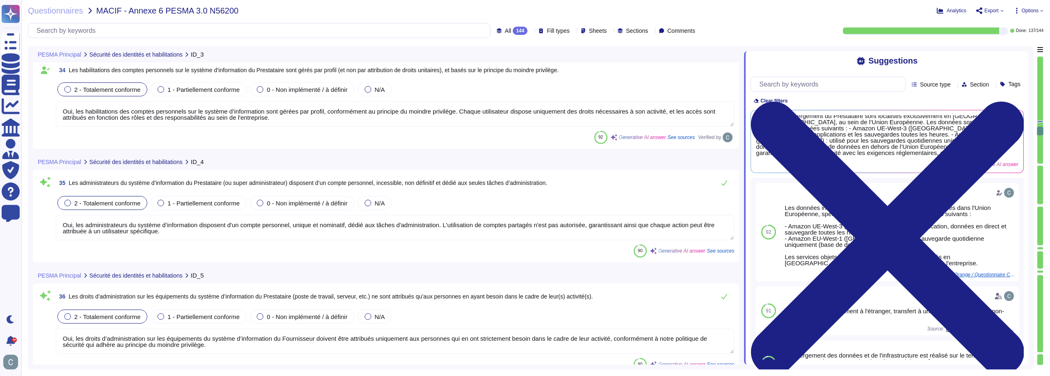
scroll to position [4578, 0]
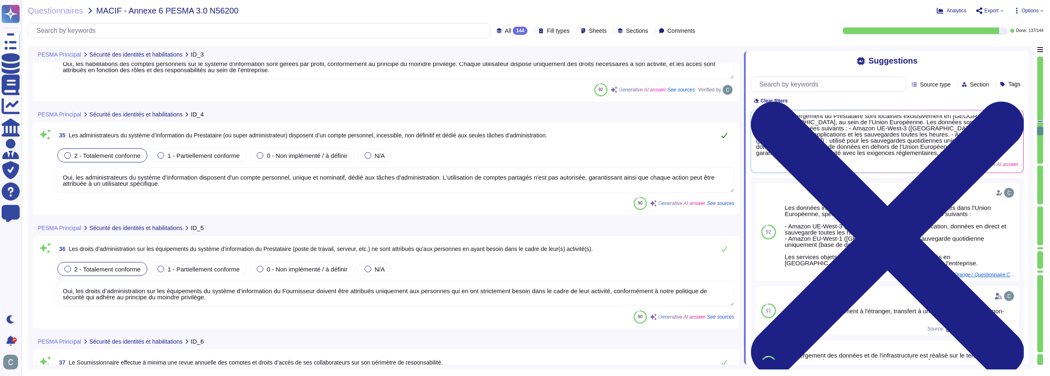
click at [728, 133] on button at bounding box center [725, 135] width 20 height 16
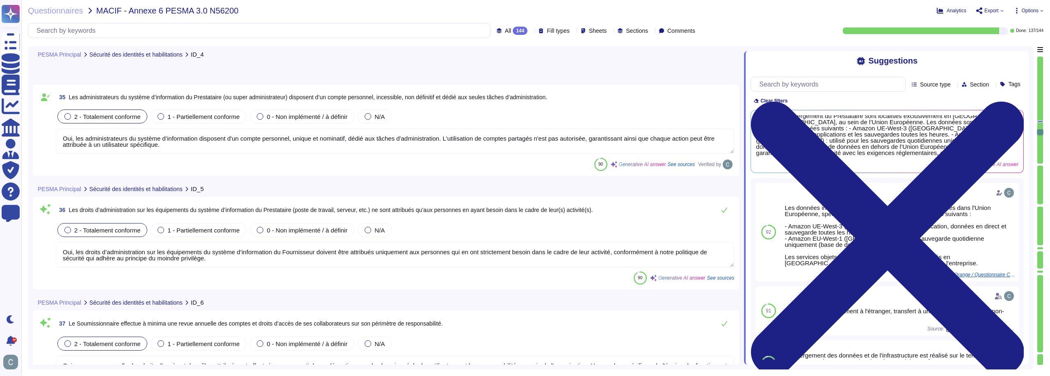
type textarea "Les mots de passe ne sont pas stockés en clair mais hashés via BCRYPT avec sala…"
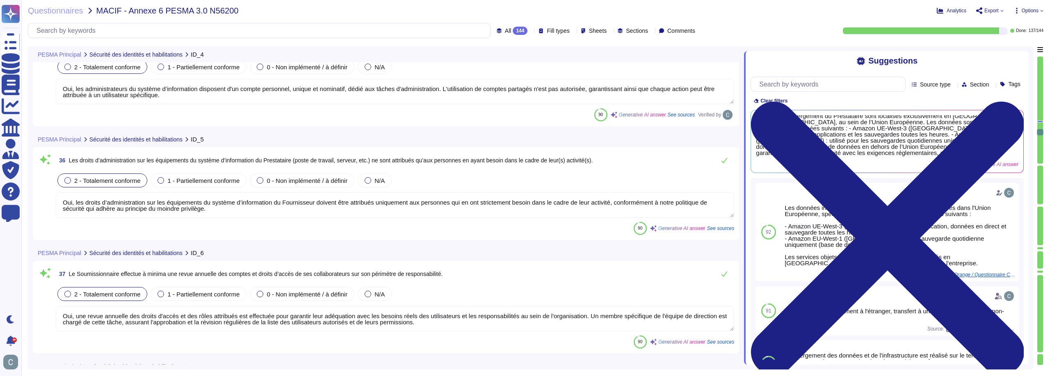
scroll to position [1, 0]
click at [730, 158] on button at bounding box center [725, 160] width 20 height 16
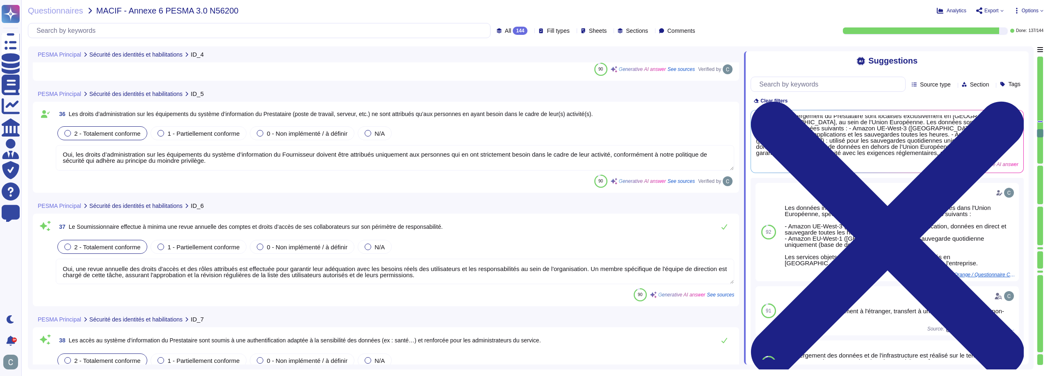
scroll to position [4783, 0]
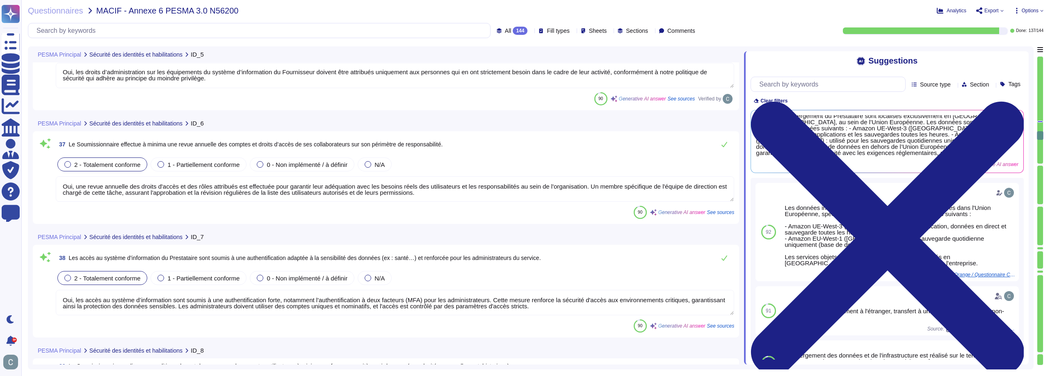
type textarea "AssessFirst applique une politique stricte de mots de passe pour les comptes à …"
click at [720, 145] on button at bounding box center [725, 144] width 20 height 16
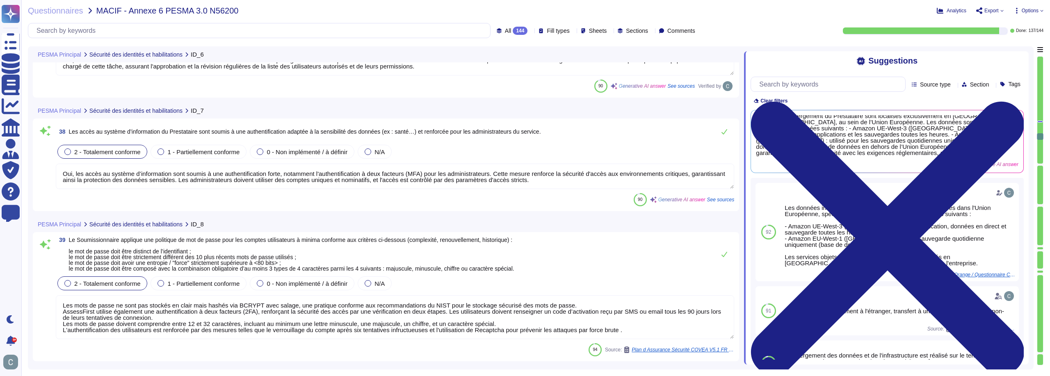
scroll to position [4906, 0]
type textarea "Le processus de réinitialisation de mot de passe chez AssessFirst inclut une vé…"
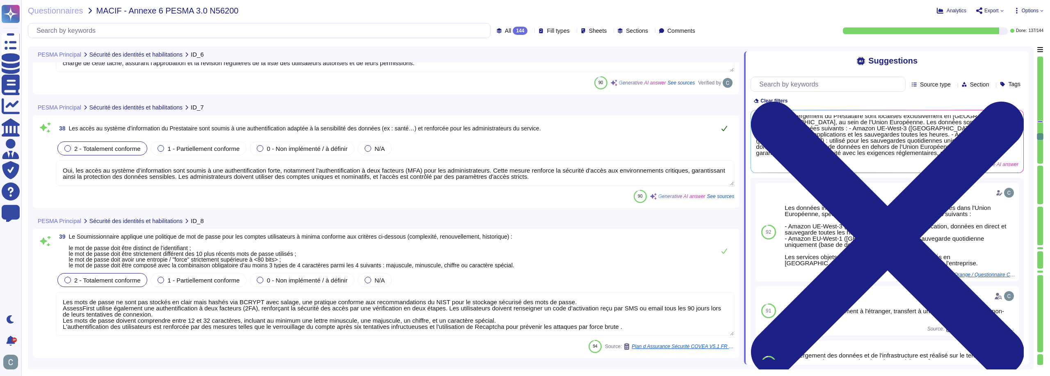
click at [723, 125] on button at bounding box center [725, 128] width 20 height 16
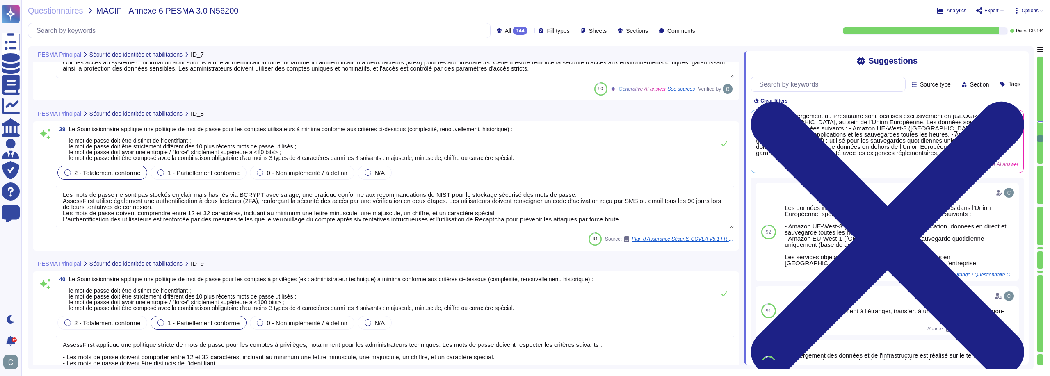
scroll to position [5029, 0]
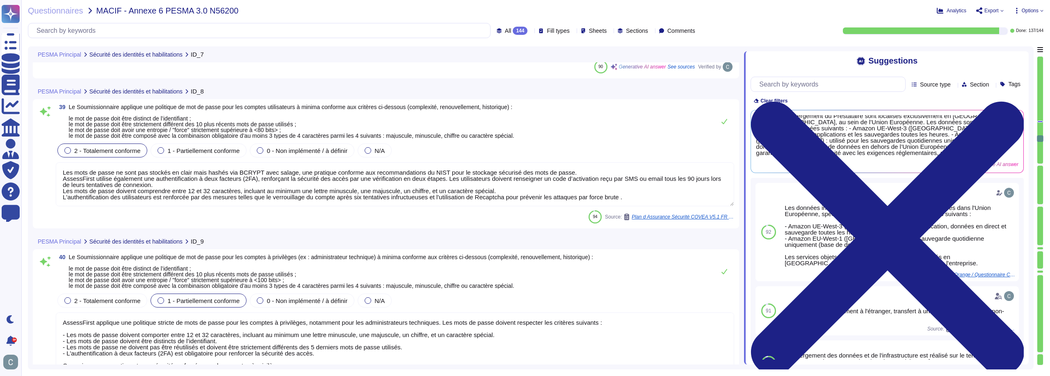
type textarea "LoremiPsumd sitamet c'adi elitseddo ei temporinci ut la etdoloremagn ali enimad…"
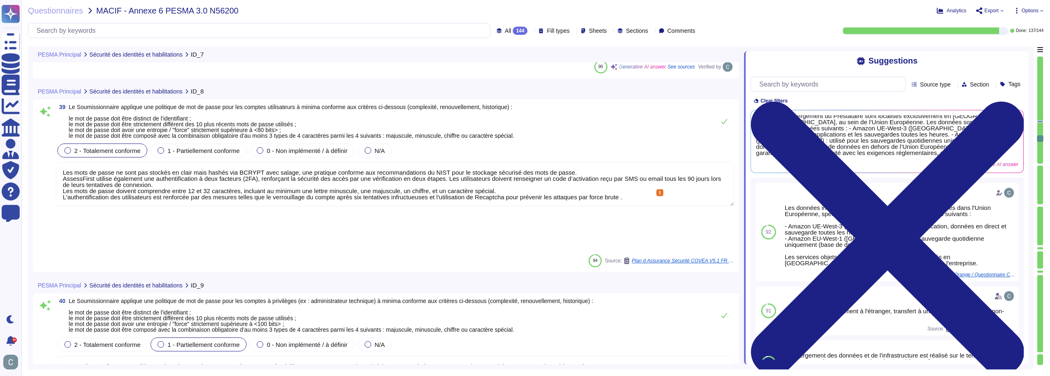
click at [378, 188] on textarea "Les mots de passe ne sont pas stockés en clair mais hashés via BCRYPT avec sala…" at bounding box center [395, 184] width 679 height 44
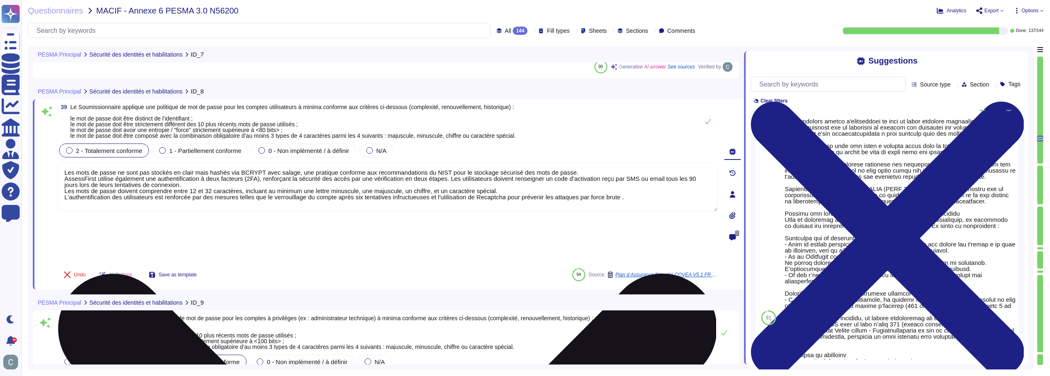
scroll to position [361, 0]
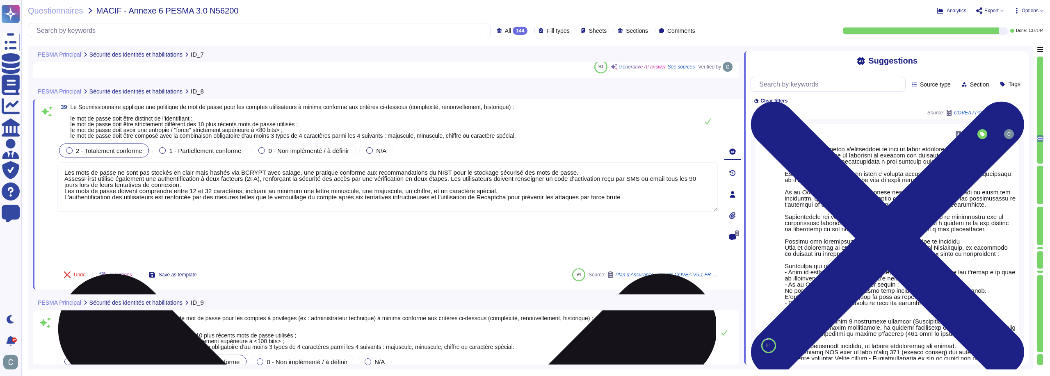
click at [622, 196] on textarea "Les mots de passe ne sont pas stockés en clair mais hashés via BCRYPT avec sala…" at bounding box center [387, 186] width 661 height 49
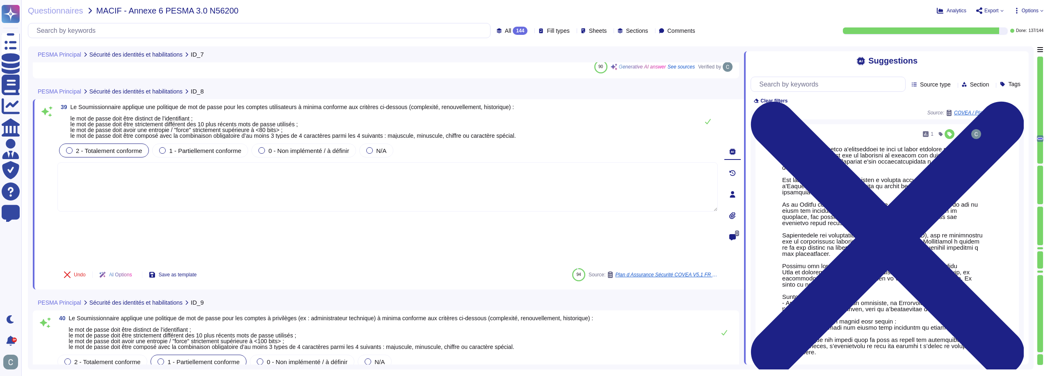
scroll to position [389, 0]
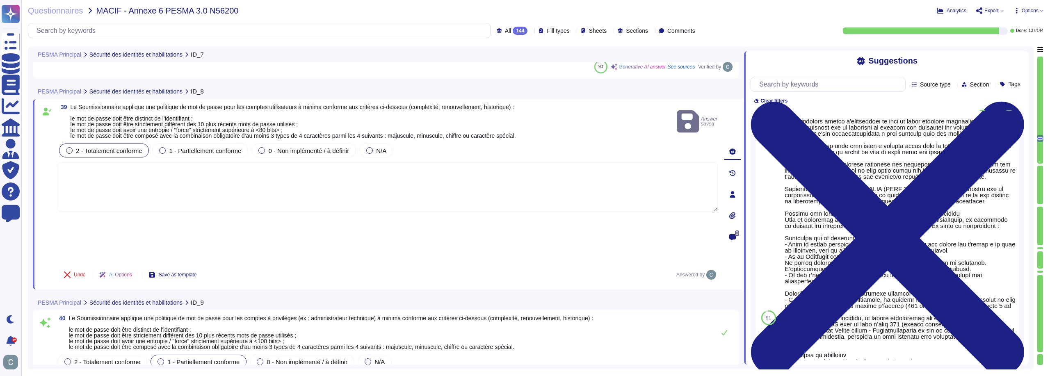
click at [501, 201] on textarea at bounding box center [387, 186] width 661 height 49
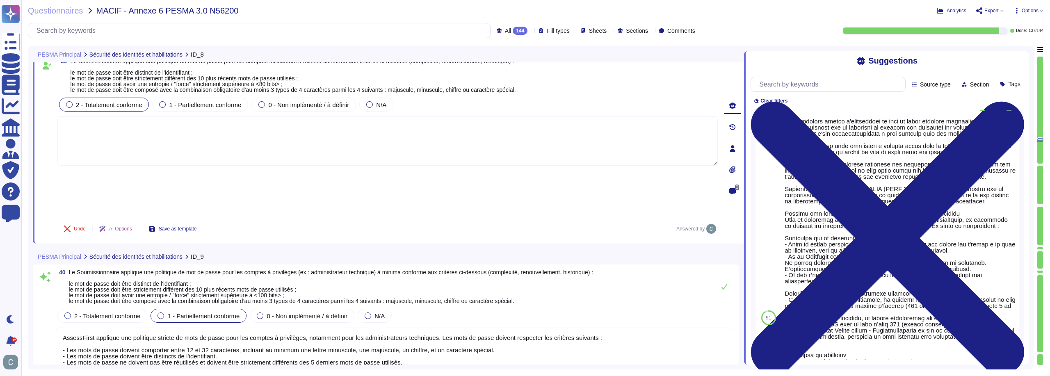
type textarea "LoremiPsumd sitamet c'adi elitseddo ei temporinci ut la etdoloremagn ali enimad…"
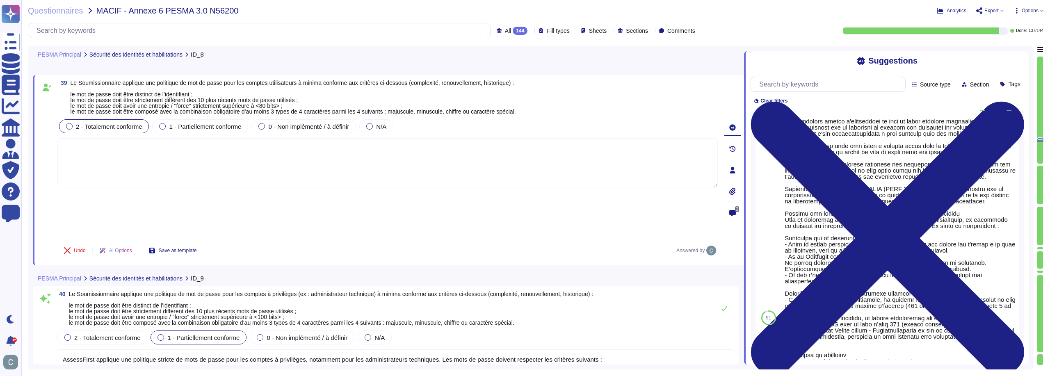
scroll to position [5029, 0]
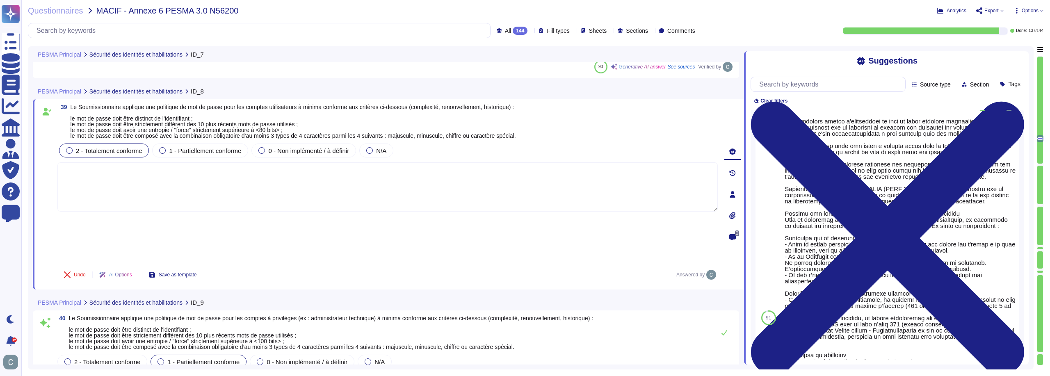
type textarea "Oui, les accès au système d’information sont soumis à une authentification fort…"
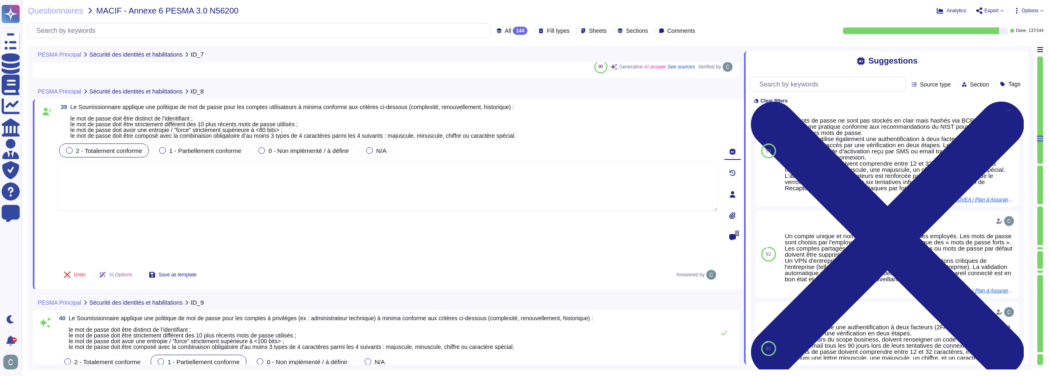
scroll to position [0, 0]
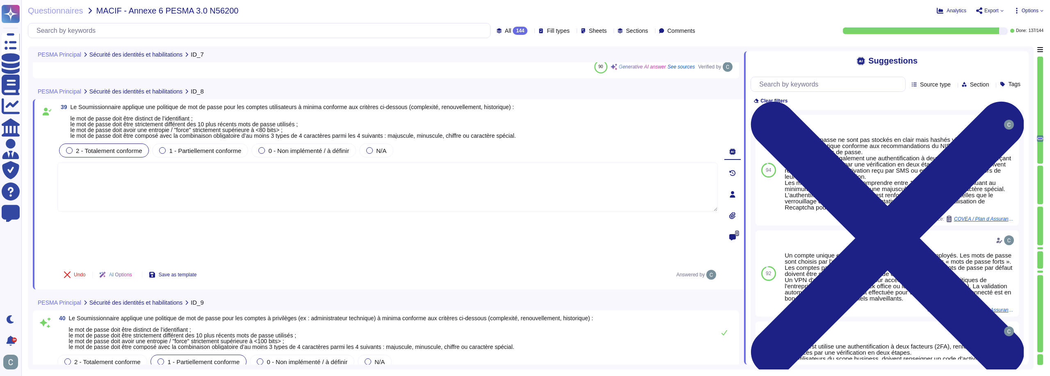
click at [654, 140] on div "39 Le Soumissionnaire applique une politique de mot de passe pour les comptes u…" at bounding box center [378, 194] width 679 height 181
click at [612, 195] on textarea at bounding box center [387, 186] width 661 height 49
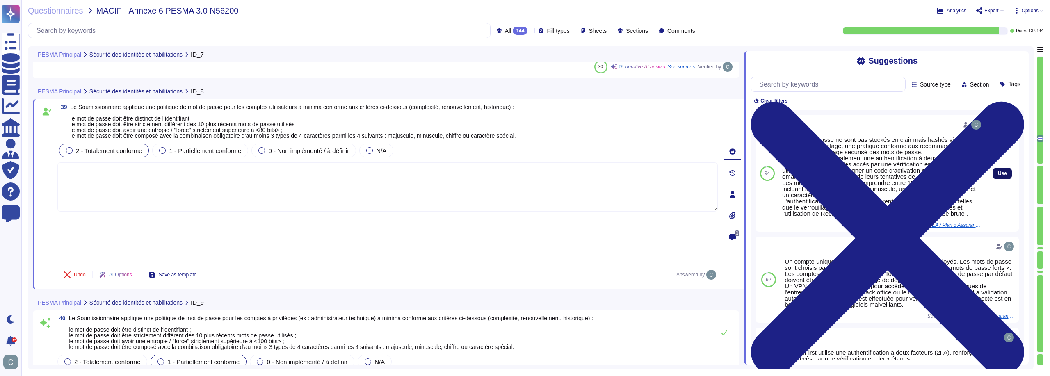
click at [1001, 171] on button "Use" at bounding box center [1002, 173] width 19 height 11
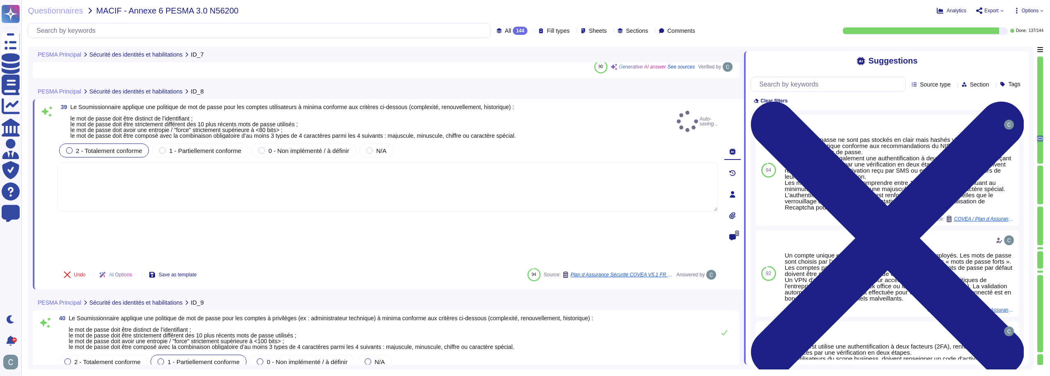
type textarea "Les mots de passe ne sont pas stockés en clair mais hashés via BCRYPT avec sala…"
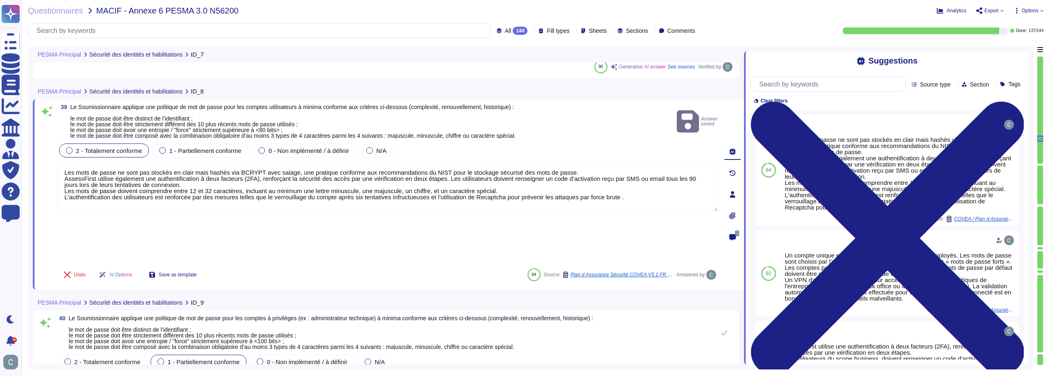
type textarea "LoremiPsumd sitamet c'adi elitseddo ei temporinci ut la etdoloremagn ali enimad…"
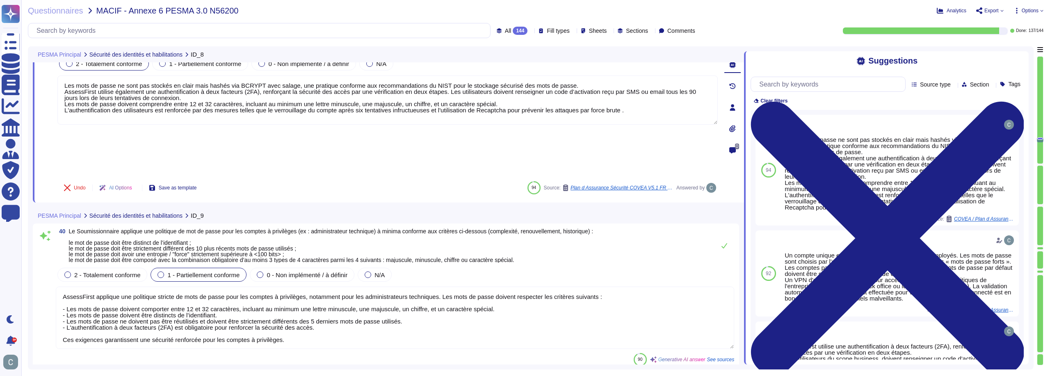
scroll to position [5070, 0]
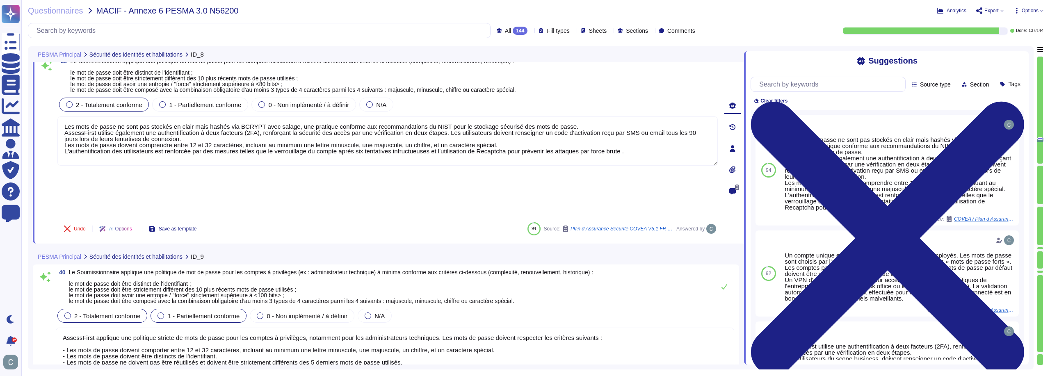
click at [112, 313] on span "2 - Totalement conforme" at bounding box center [107, 316] width 66 height 7
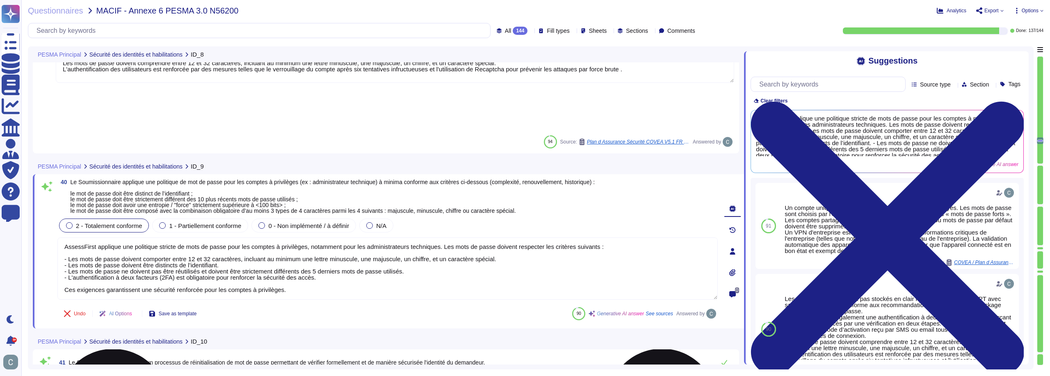
scroll to position [0, 0]
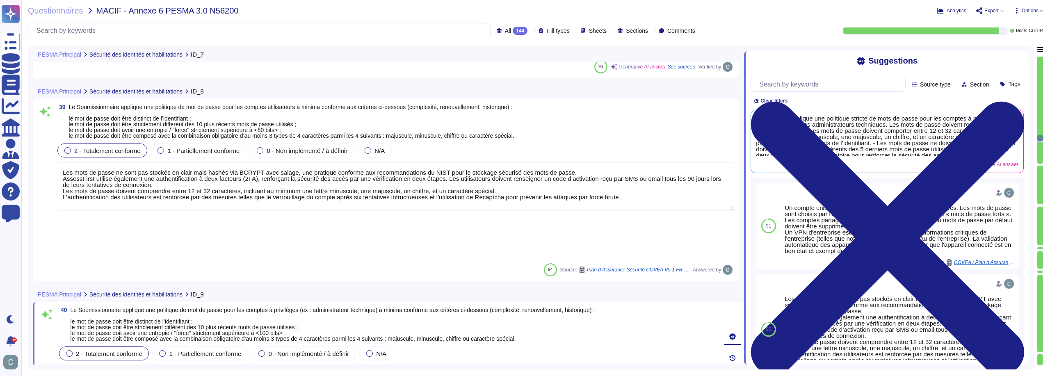
type textarea "Oui, les accès au système d’information sont soumis à une authentification fort…"
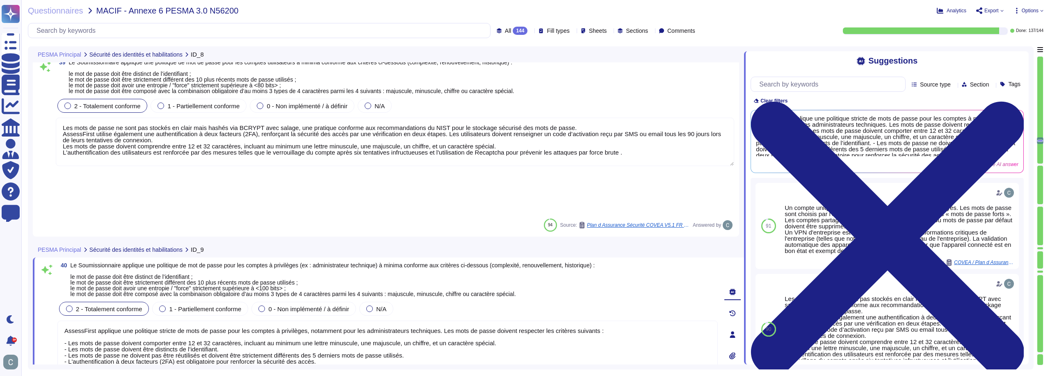
type textarea "LoremiPsumd sitamet c'adi elitseddo ei temporinci ut la etdoloremagn ali enimad…"
type textarea "Oui, les supports de sauvegarde des données critiques et sensibles sont chiffré…"
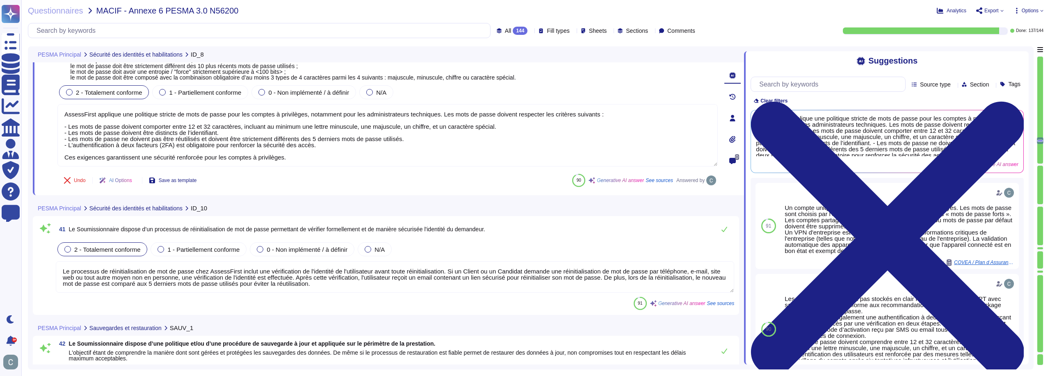
type textarea "Les mots de passe ne sont pas stockés en clair mais hashés via BCRYPT avec sala…"
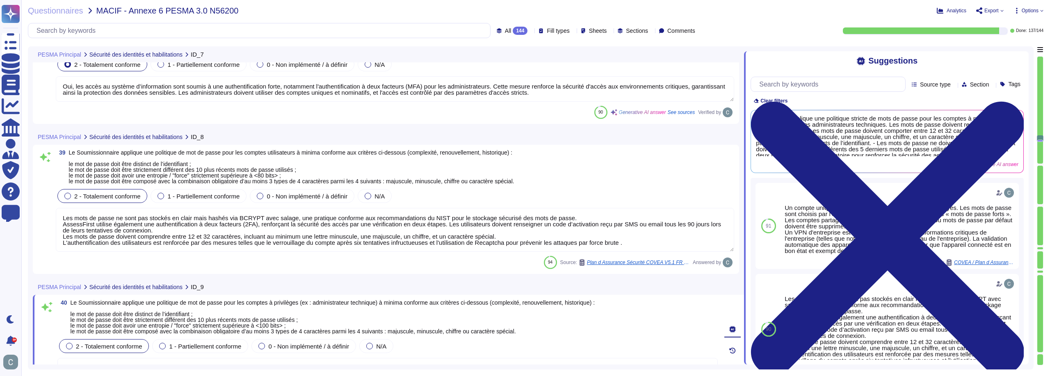
type textarea "Oui, les accès au système d’information sont soumis à une authentification fort…"
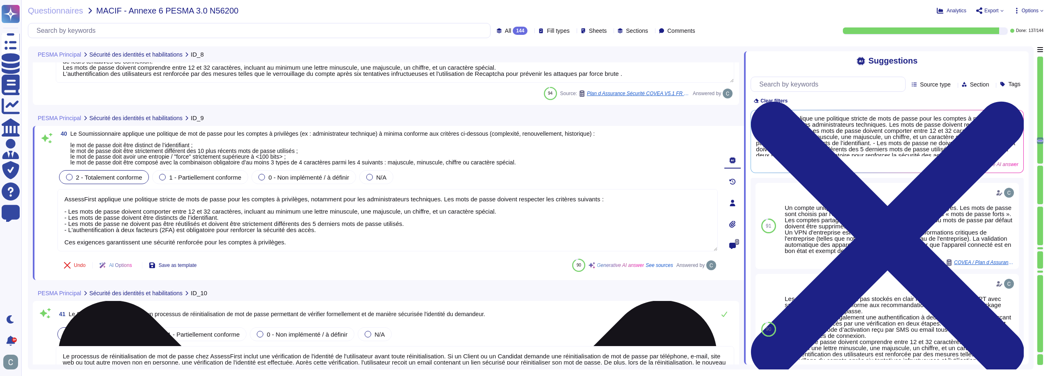
type textarea "LoremiPsumd sitamet c'adi elitseddo ei temporinci ut la etdoloremagn ali enimad…"
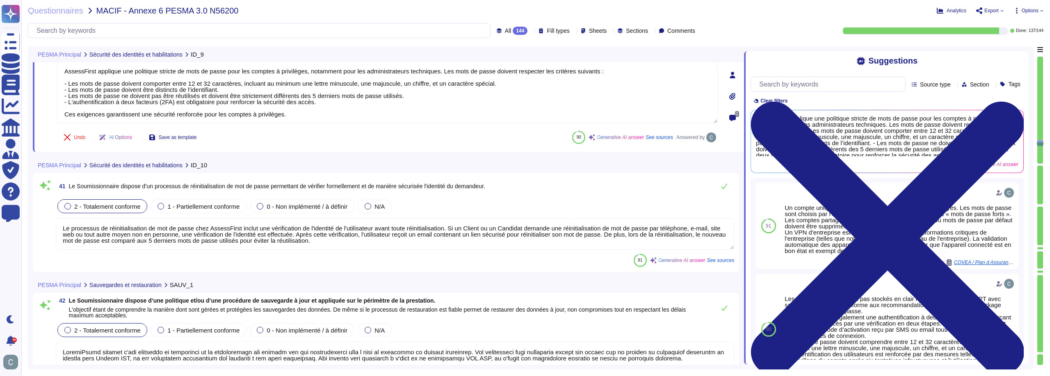
type textarea "Oui, les supports de sauvegarde des données critiques et sensibles sont chiffré…"
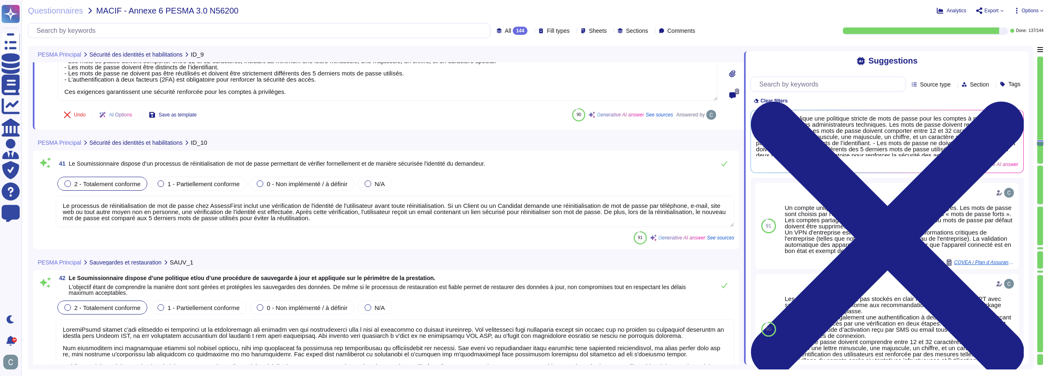
type textarea "Les sauvegardes sont effectuées sur un serveur de sauvegarde cloisonné et chiff…"
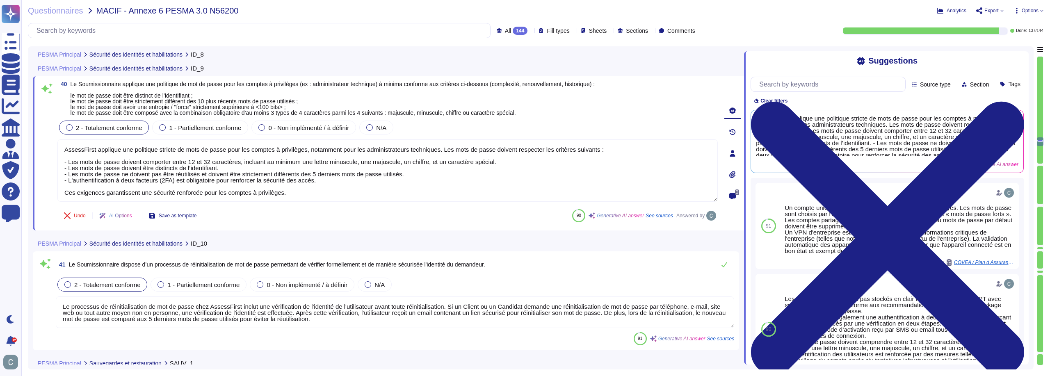
type textarea "Les mots de passe ne sont pas stockés en clair mais hashés via BCRYPT avec sala…"
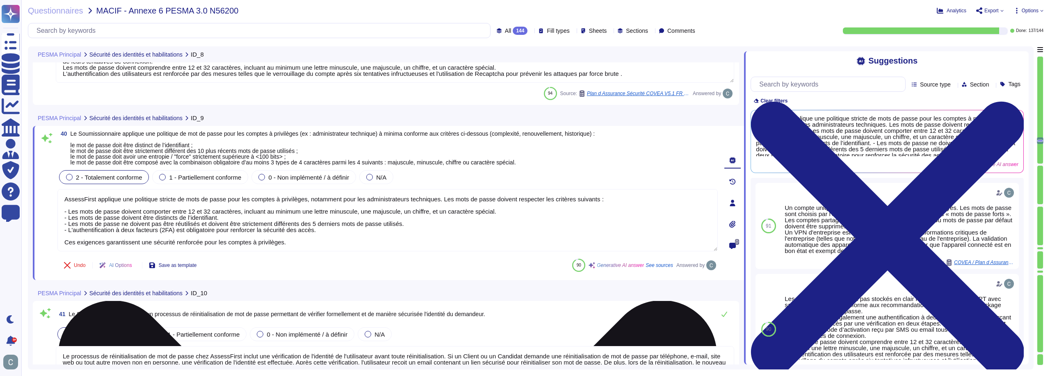
scroll to position [1, 0]
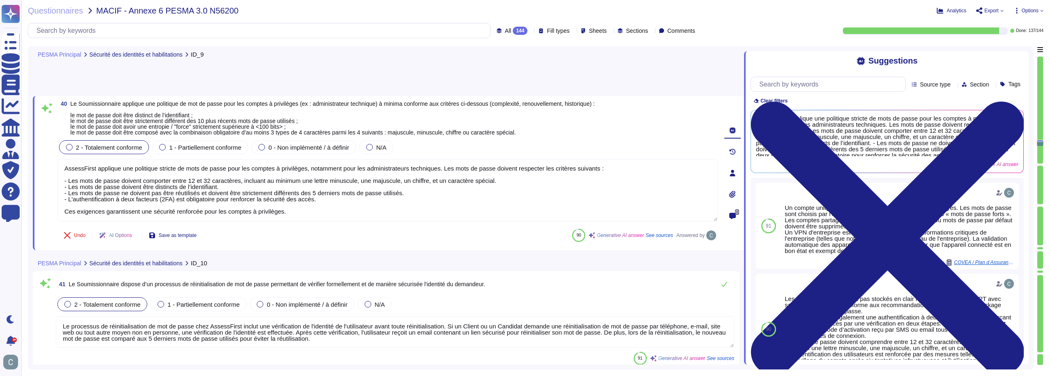
type textarea "Oui, les supports de sauvegarde des données critiques et sensibles sont chiffré…"
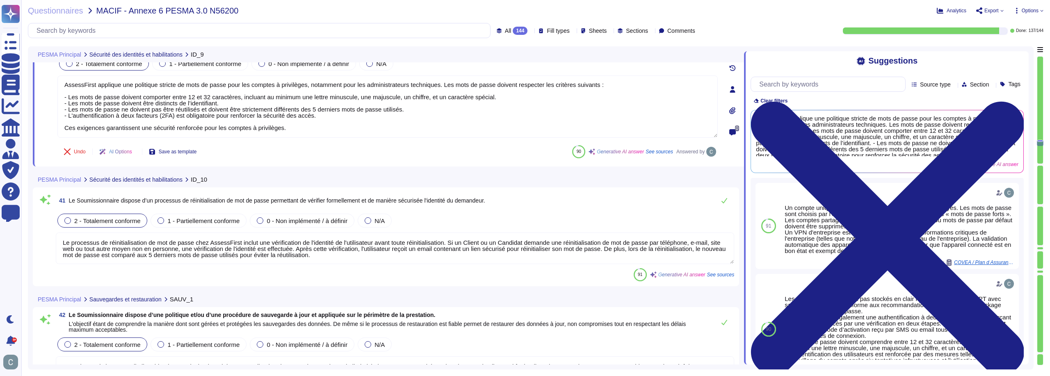
scroll to position [5271, 0]
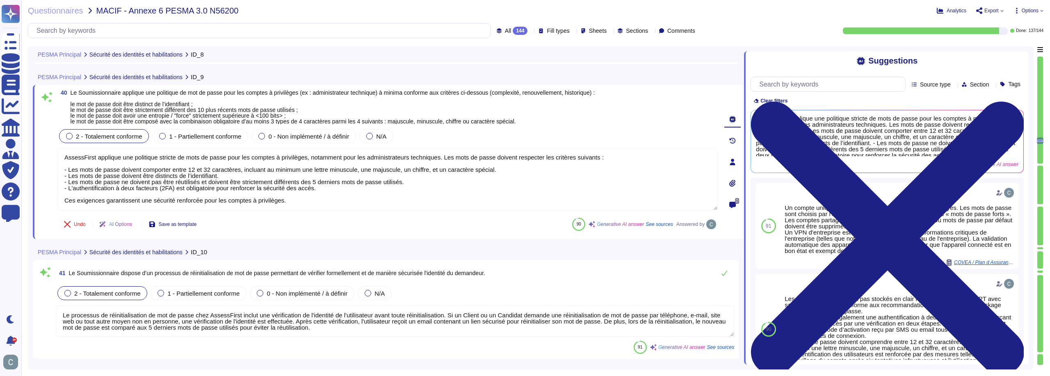
type textarea "Les mots de passe ne sont pas stockés en clair mais hashés via BCRYPT avec sala…"
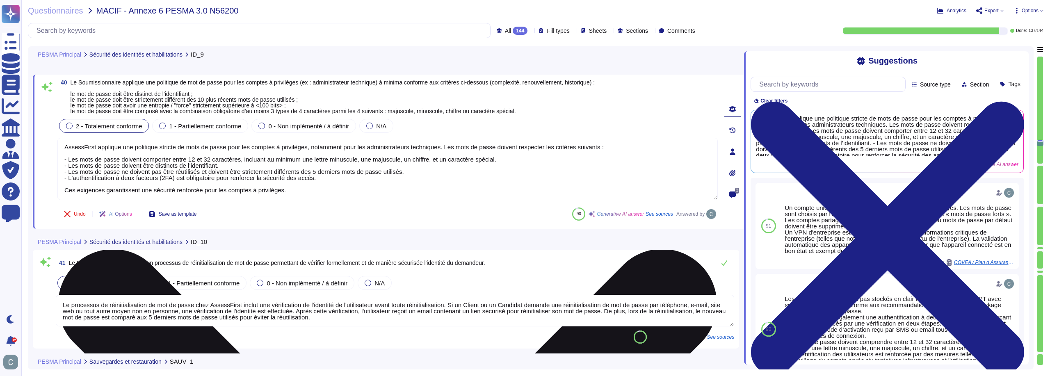
scroll to position [5189, 0]
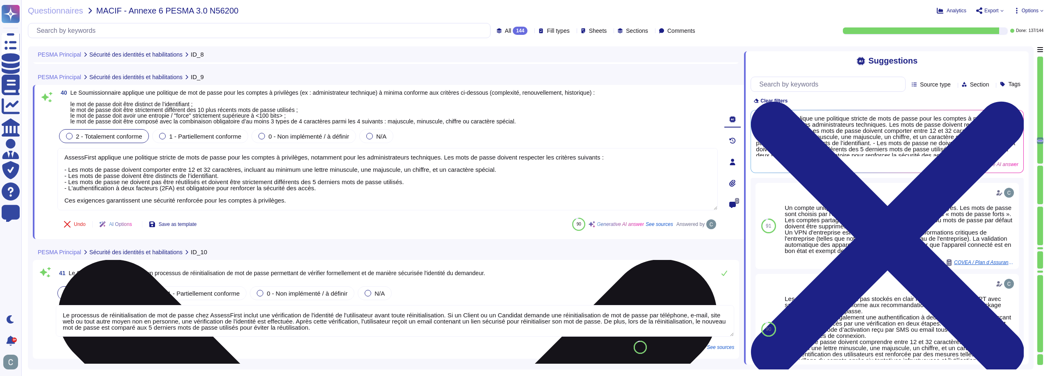
type textarea "Les mots de passe ne sont pas stockés en clair mais hashés via BCRYPT avec sala…"
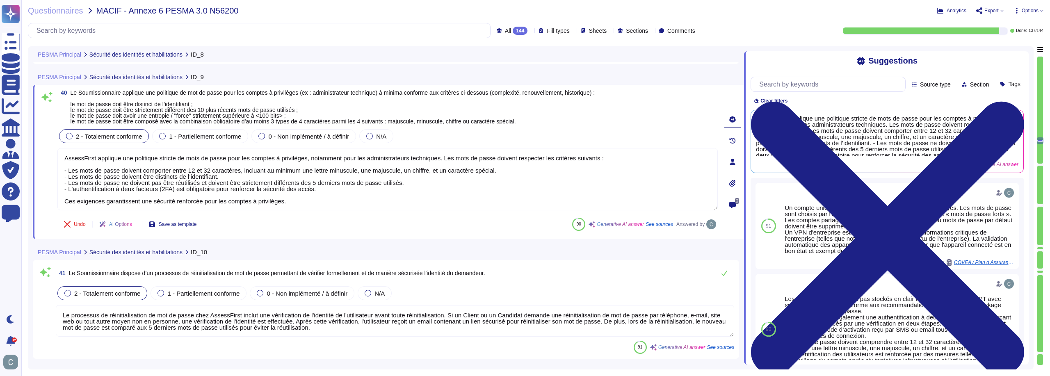
scroll to position [5107, 0]
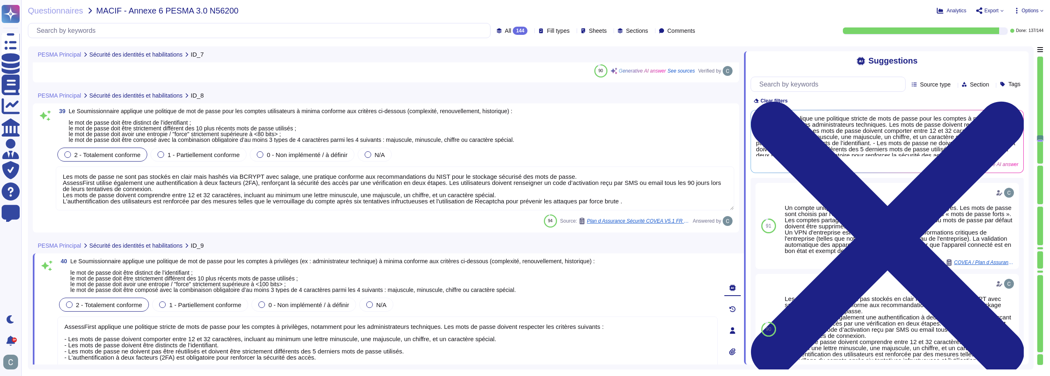
type textarea "Oui, les accès au système d’information sont soumis à une authentification fort…"
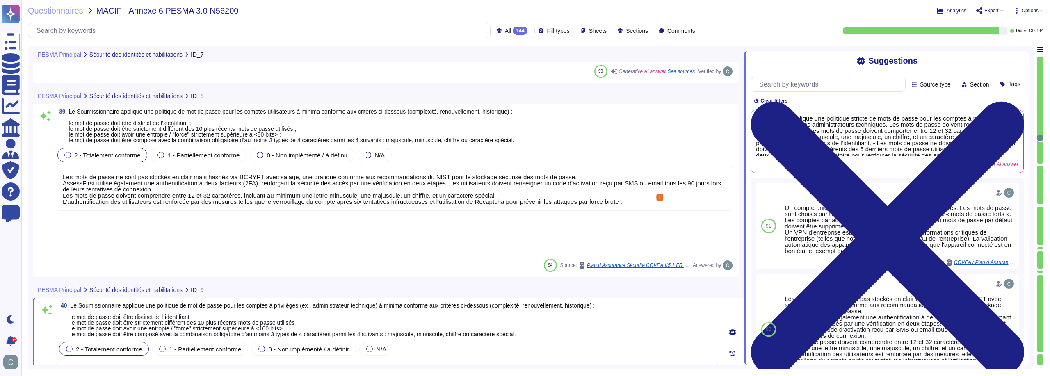
click at [387, 183] on textarea "Les mots de passe ne sont pas stockés en clair mais hashés via BCRYPT avec sala…" at bounding box center [395, 189] width 679 height 44
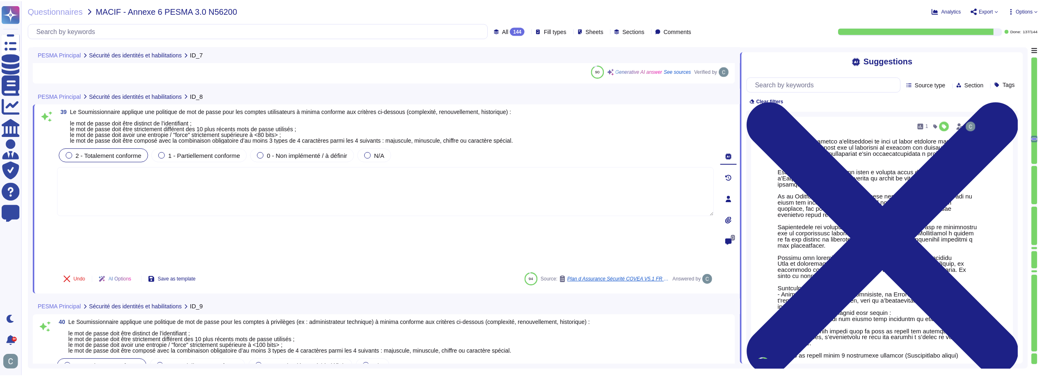
scroll to position [486, 0]
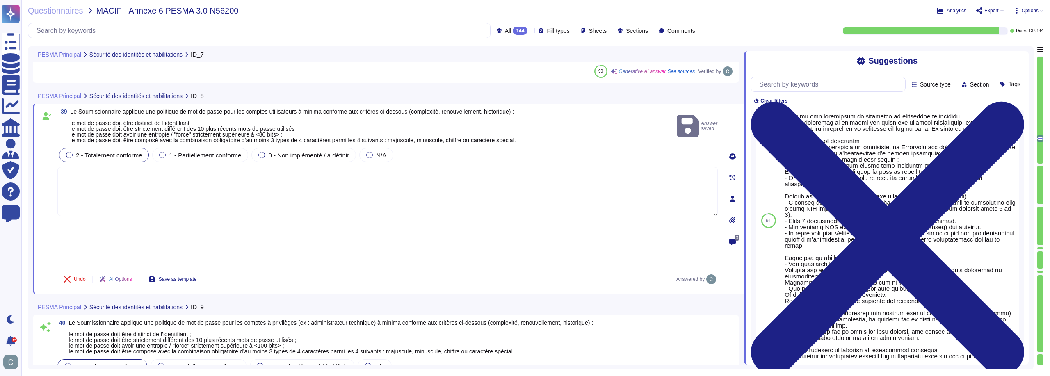
click at [466, 208] on textarea at bounding box center [387, 191] width 661 height 49
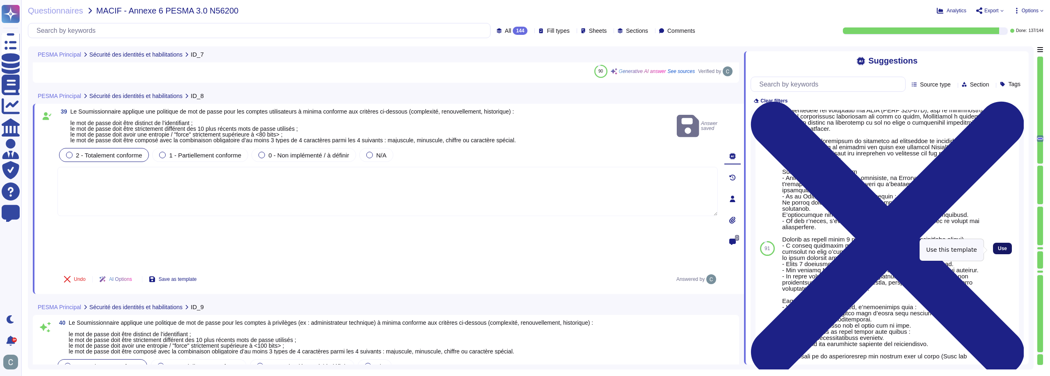
click at [998, 251] on span "Use" at bounding box center [1002, 248] width 9 height 5
type textarea "L'Ipsumdolors ametco a'elitseddoei te inci ut labor etdolore magnaaliquae adm v…"
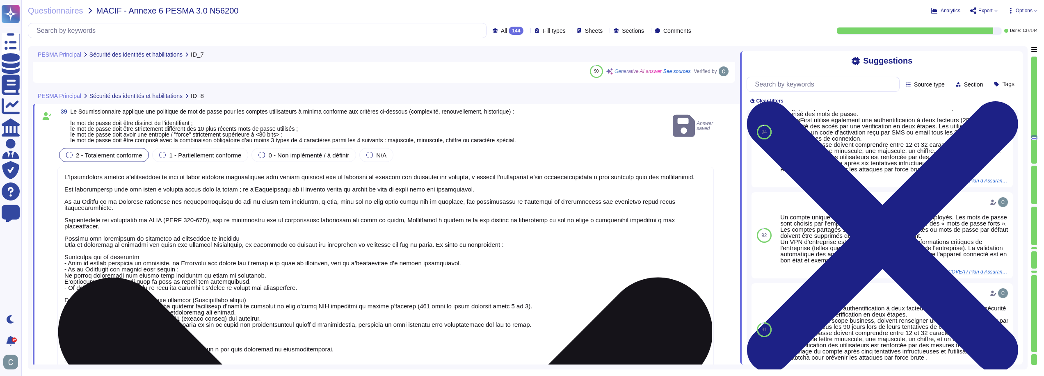
scroll to position [1, 0]
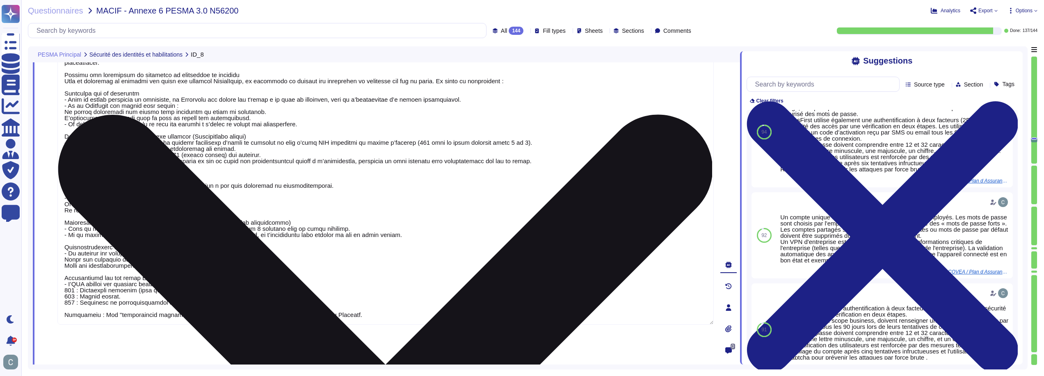
type textarea "Le processus de réinitialisation de mot de passe chez AssessFirst inclut une vé…"
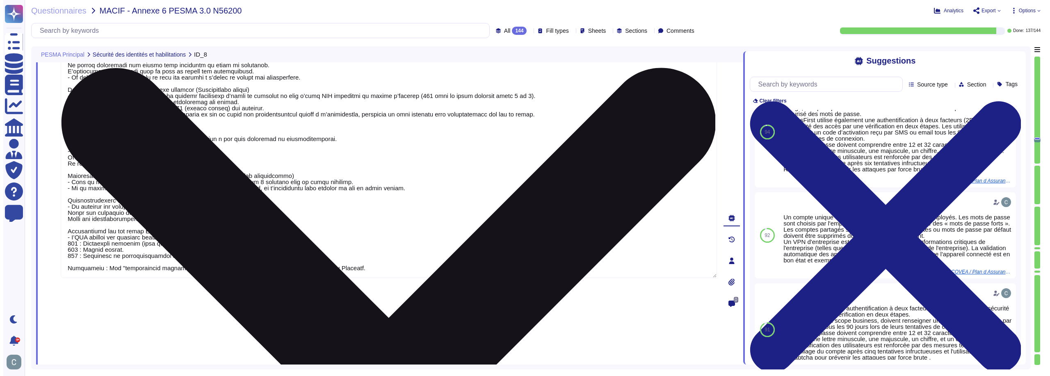
scroll to position [5230, 0]
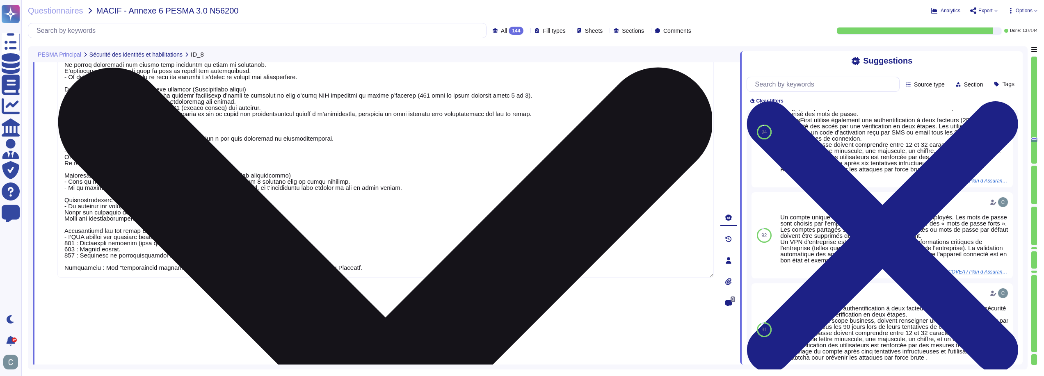
click at [279, 191] on textarea at bounding box center [385, 117] width 656 height 321
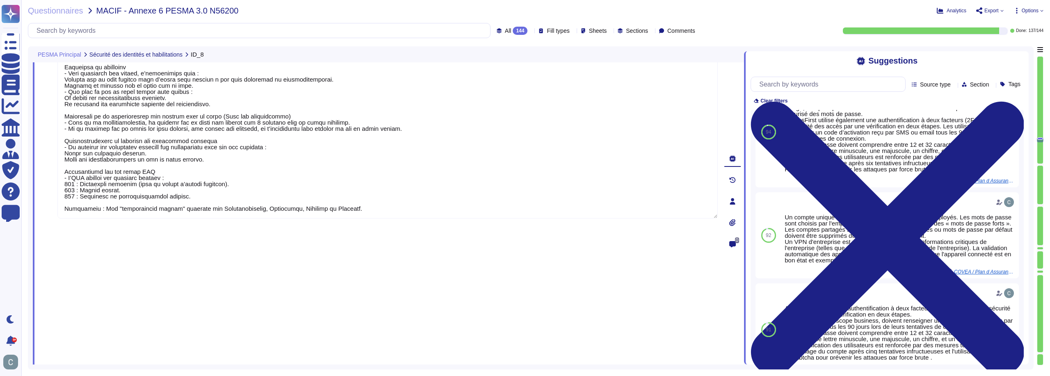
type textarea "LoremiPsumd sitamet c'adi elitseddo ei temporinci ut la etdoloremagn ali enimad…"
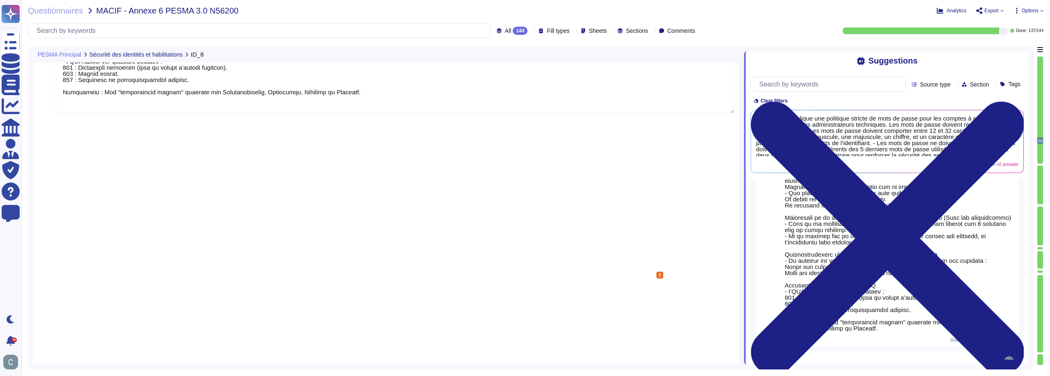
scroll to position [0, 0]
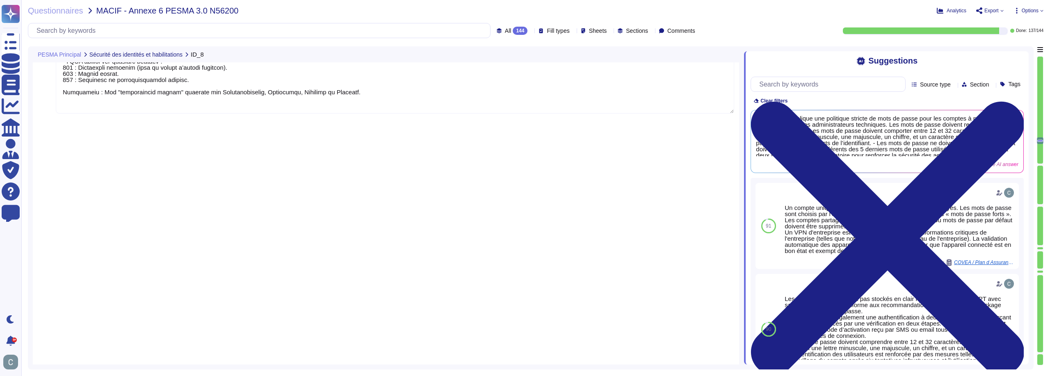
paste textarea "L'Ipsumdolors ametco a'elitseddoei te inci ut labor etdolore magnaaliquae adm v…"
type textarea "L'Ipsumdolors ametco a'elitseddoei te inci ut labor etdolore magnaaliquae adm v…"
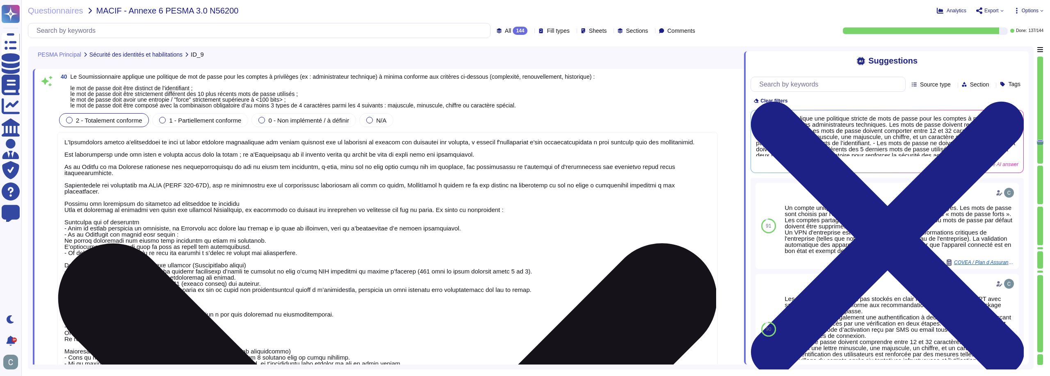
scroll to position [5473, 0]
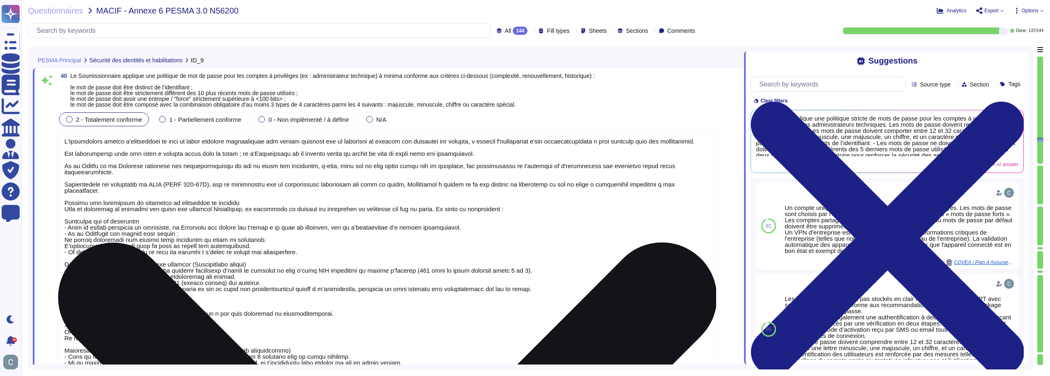
type textarea "L'Ipsumdolors ametco a'elitseddoei te inci ut labor etdolore magnaaliquae adm v…"
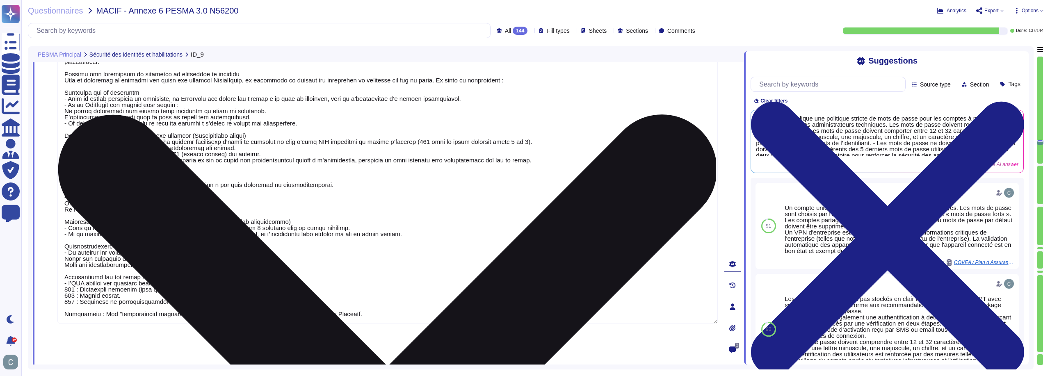
type textarea "LoremiPsumd sitamet c'adi elitseddo ei temporinci ut la etdoloremagn ali enimad…"
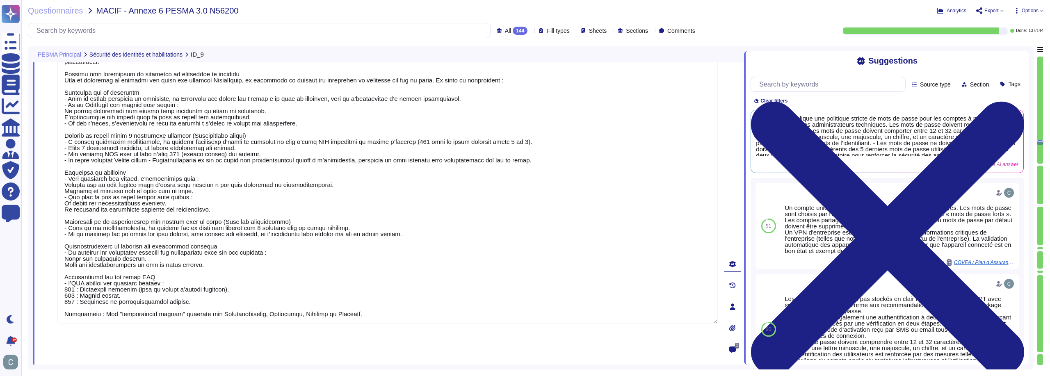
scroll to position [5719, 0]
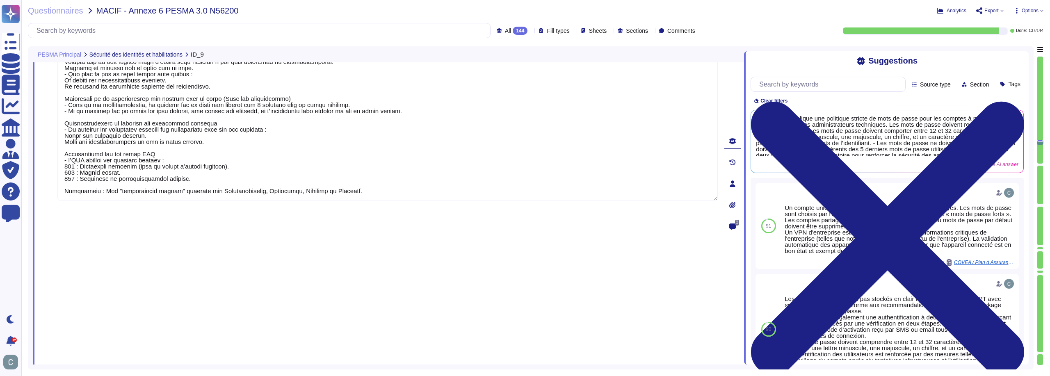
type textarea "Oui, les supports de sauvegarde des données critiques et sensibles sont chiffré…"
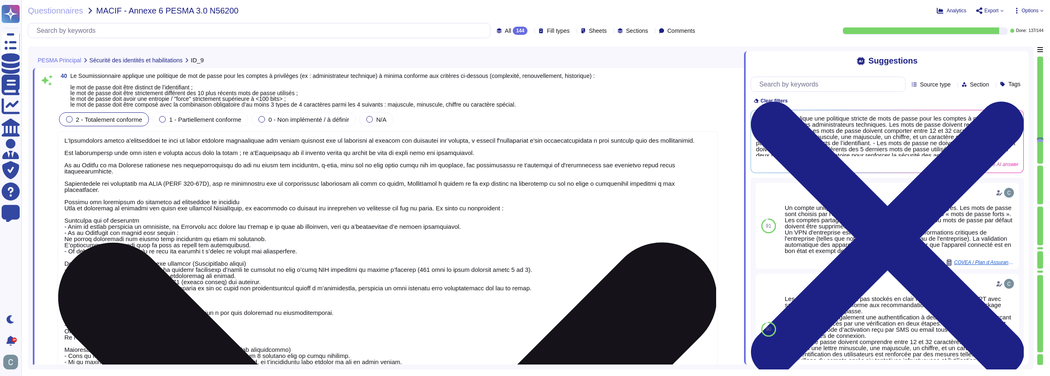
type textarea "L'Ipsumdolors ametco a'elitseddoei te inci ut labor etdolore magnaaliquae adm v…"
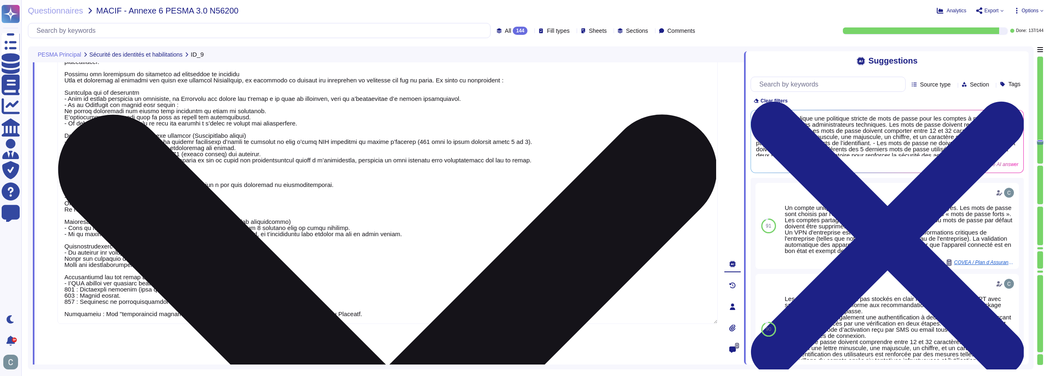
type textarea "LoremiPsumd sitamet c'adi elitseddo ei temporinci ut la etdoloremagn ali enimad…"
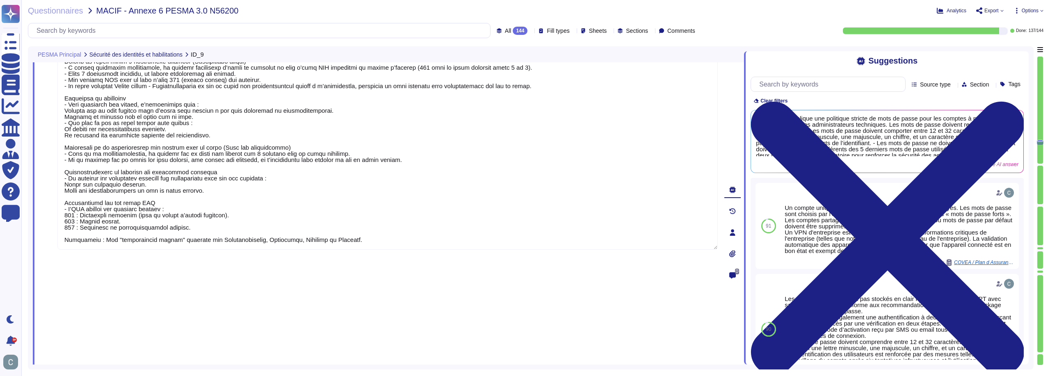
type textarea "Oui, les supports de sauvegarde des données critiques et sensibles sont chiffré…"
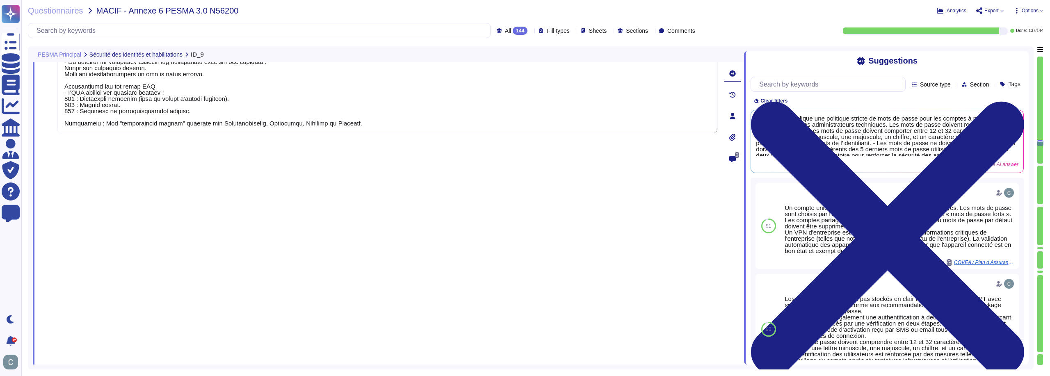
scroll to position [5801, 0]
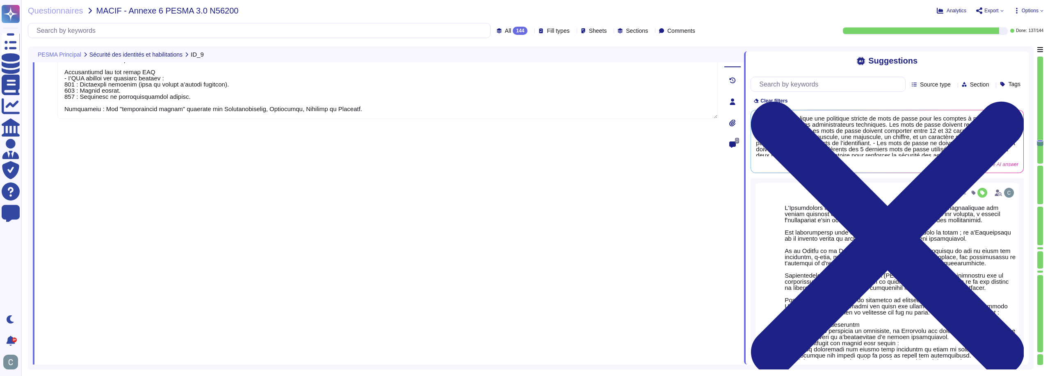
type textarea "L'Ipsumdolors ametco a'elitseddoei te inci ut labor etdolore magnaaliquae adm v…"
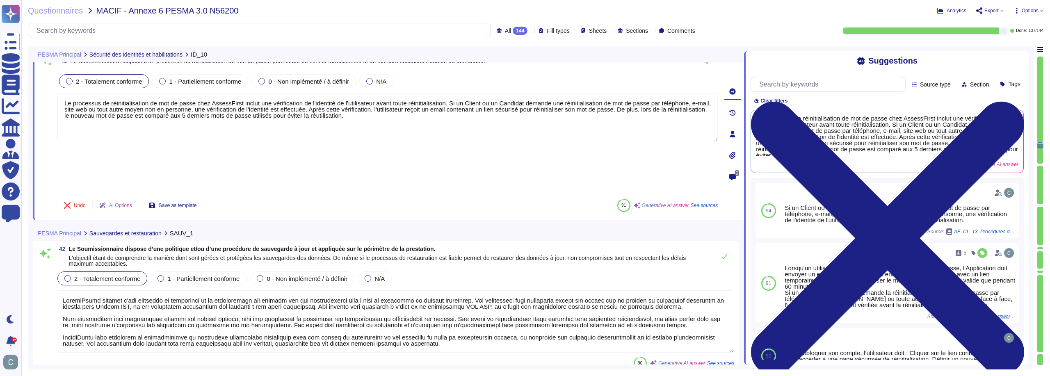
type textarea "Les sauvegardes sont effectuées sur un serveur de sauvegarde cloisonné et chiff…"
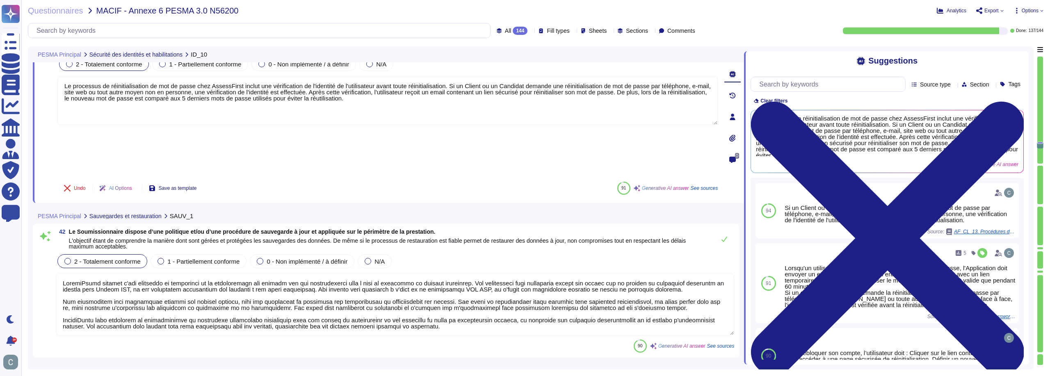
scroll to position [1, 0]
click at [374, 363] on div "PESMA Principal Sauvegardes et restauration SAUV_2" at bounding box center [331, 371] width 597 height 16
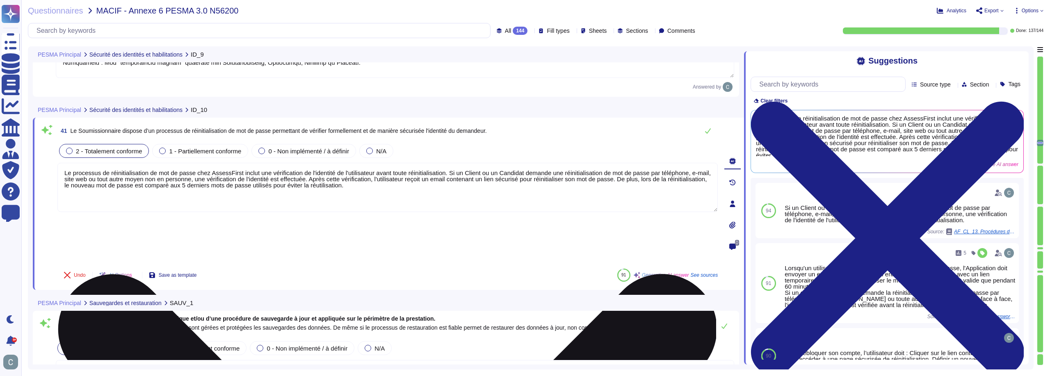
type textarea "L'Ipsumdolors ametco a'elitseddoei te inci ut labor etdolore magnaaliquae adm v…"
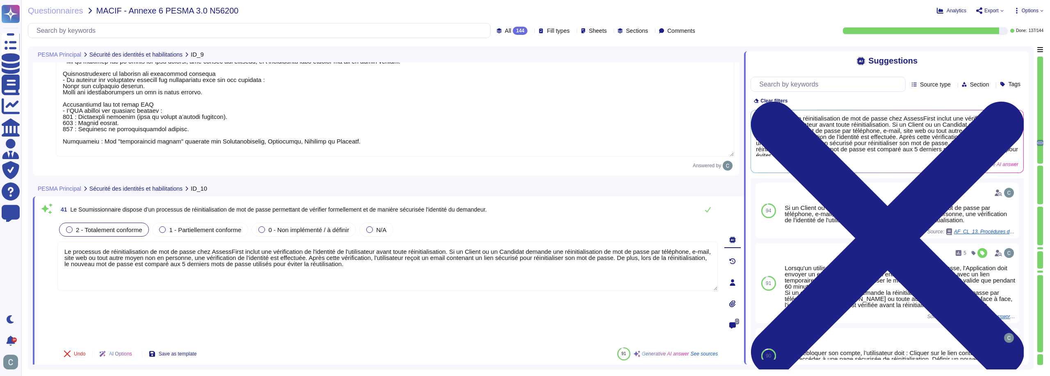
scroll to position [5754, 0]
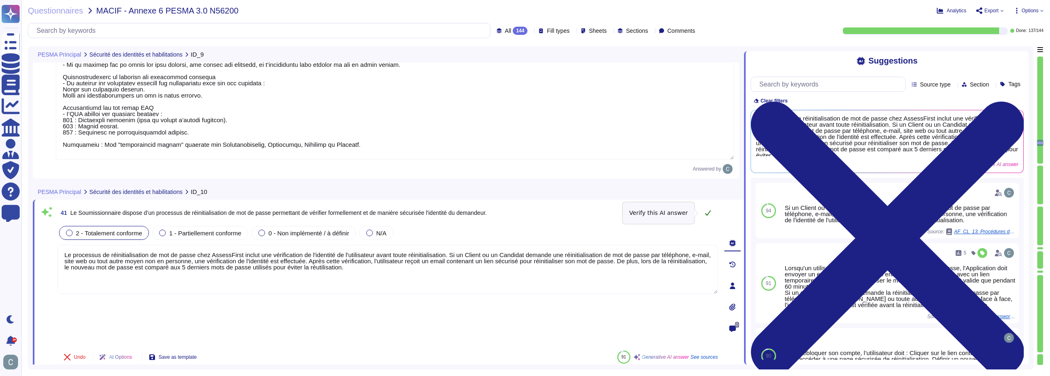
click at [714, 209] on button at bounding box center [708, 213] width 20 height 16
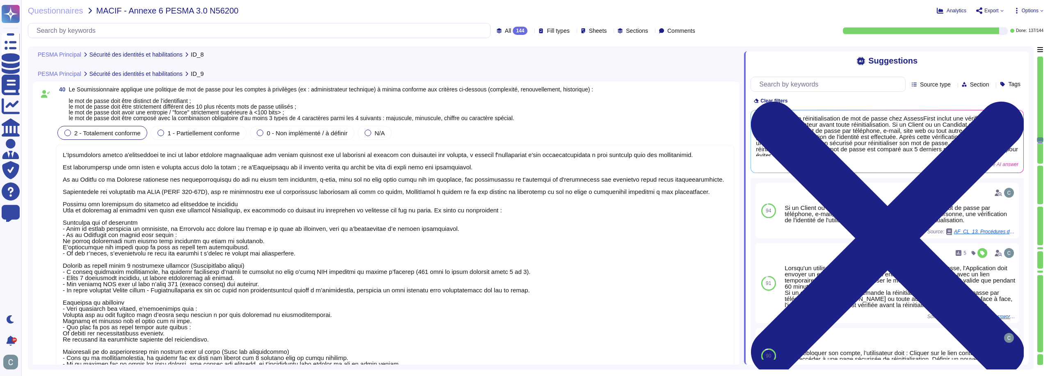
type textarea "L'Ipsumdolors ametco a'elitseddoei te inci ut labor etdolore magnaaliquae adm v…"
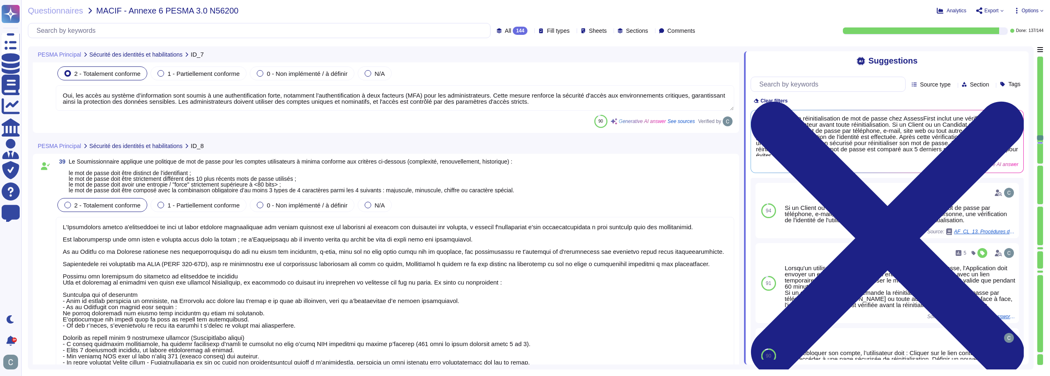
type textarea "Oui, les accès au système d’information sont soumis à une authentification fort…"
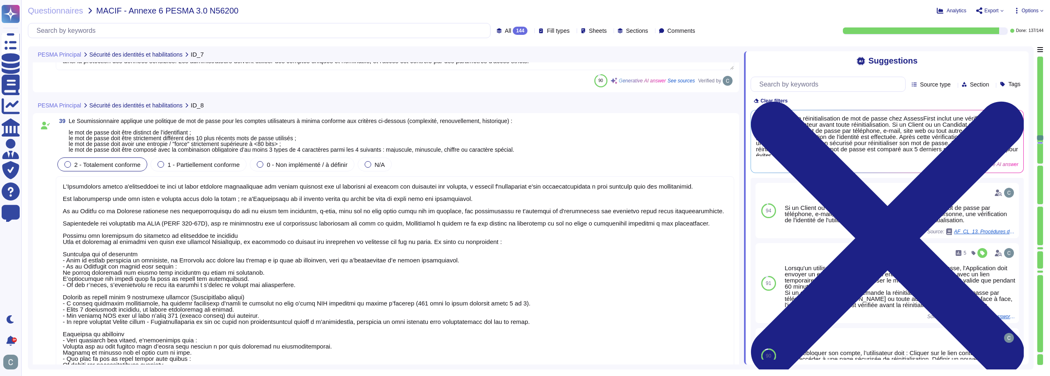
scroll to position [5139, 0]
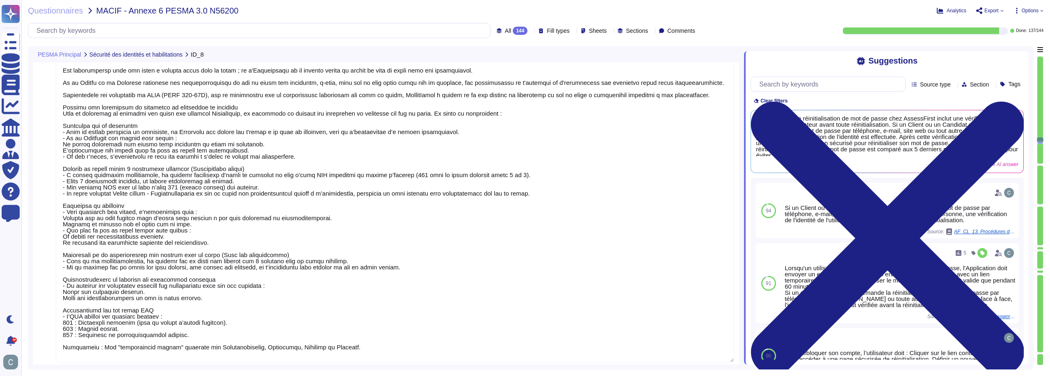
type textarea "L'Ipsumdolors ametco a'elitseddoei te inci ut labor etdolore magnaaliquae adm v…"
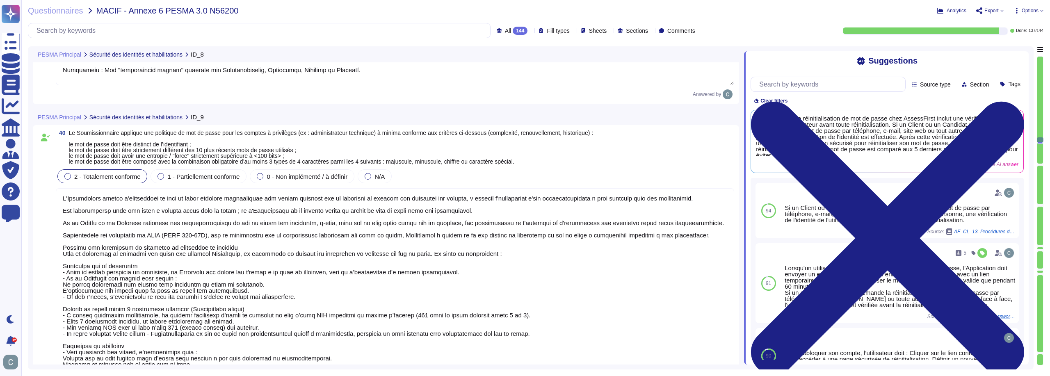
scroll to position [5467, 0]
type textarea "Le processus de réinitialisation de mot de passe chez AssessFirst inclut une vé…"
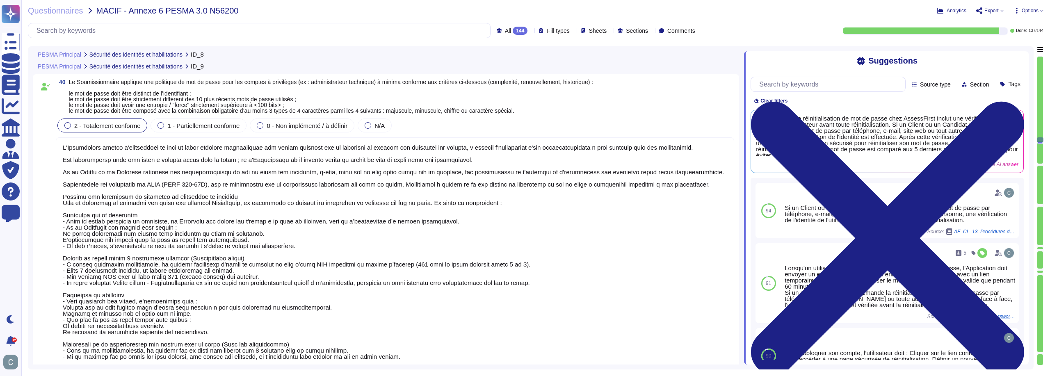
scroll to position [1, 0]
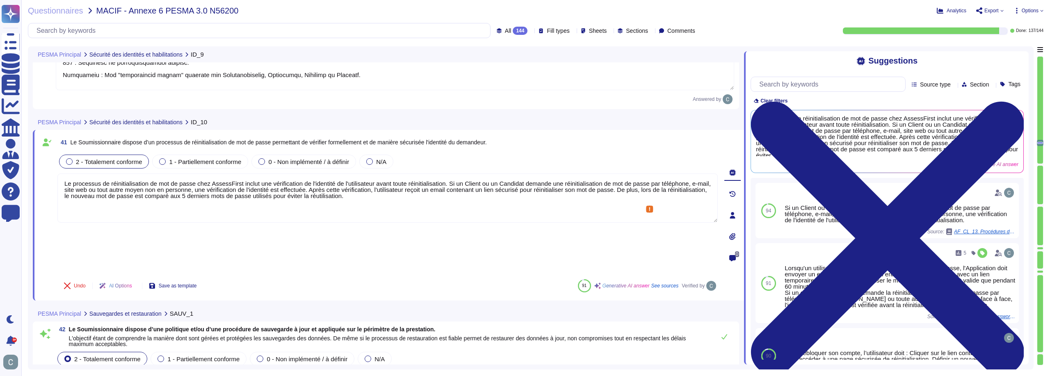
type textarea "LoremiPsumd sitamet c'adi elitseddo ei temporinci ut la etdoloremagn ali enimad…"
type textarea "Oui, les supports de sauvegarde des données critiques et sensibles sont chiffré…"
type textarea "Les sauvegardes sont effectuées sur un serveur de sauvegarde cloisonné et chiff…"
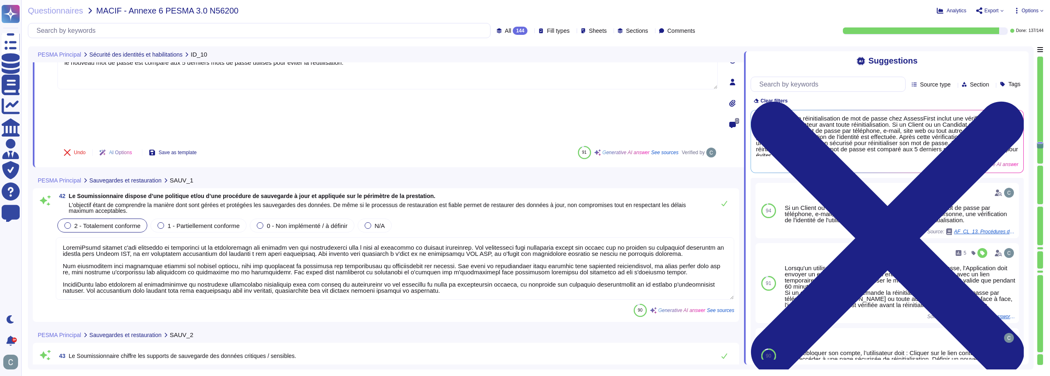
type textarea "Oui, AssessFirst a mis en place une stratégie de sauvegarde qui inclut la dispo…"
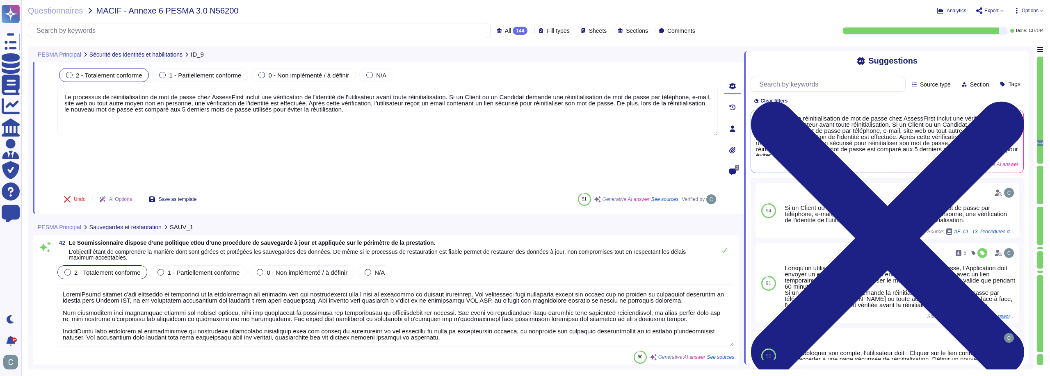
type textarea "L'Ipsumdolors ametco a'elitseddoei te inci ut labor etdolore magnaaliquae adm v…"
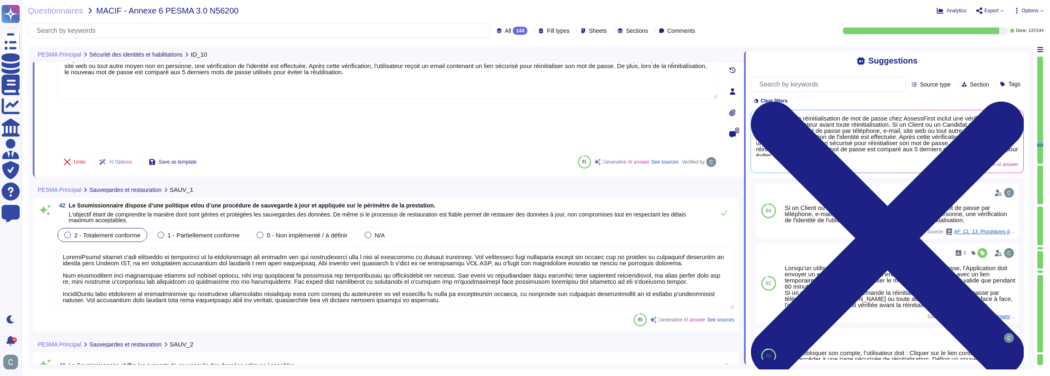
scroll to position [5952, 0]
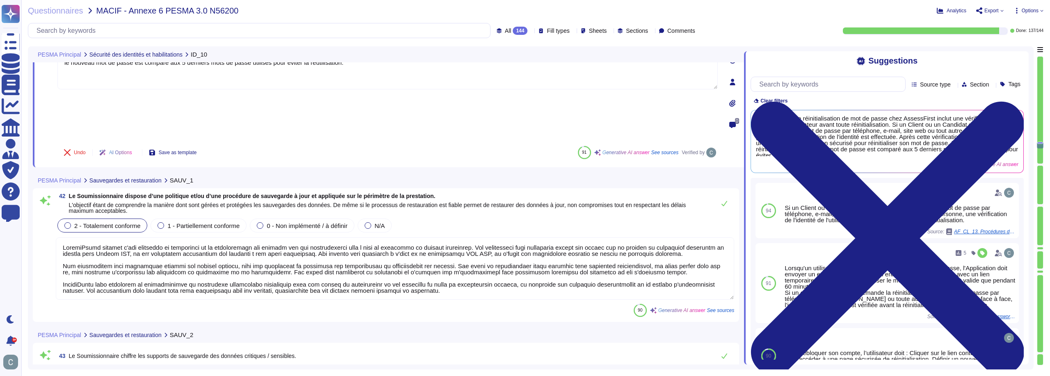
type textarea "Oui, AssessFirst a mis en place une stratégie de sauvegarde qui inclut la dispo…"
